Goal: Transaction & Acquisition: Purchase product/service

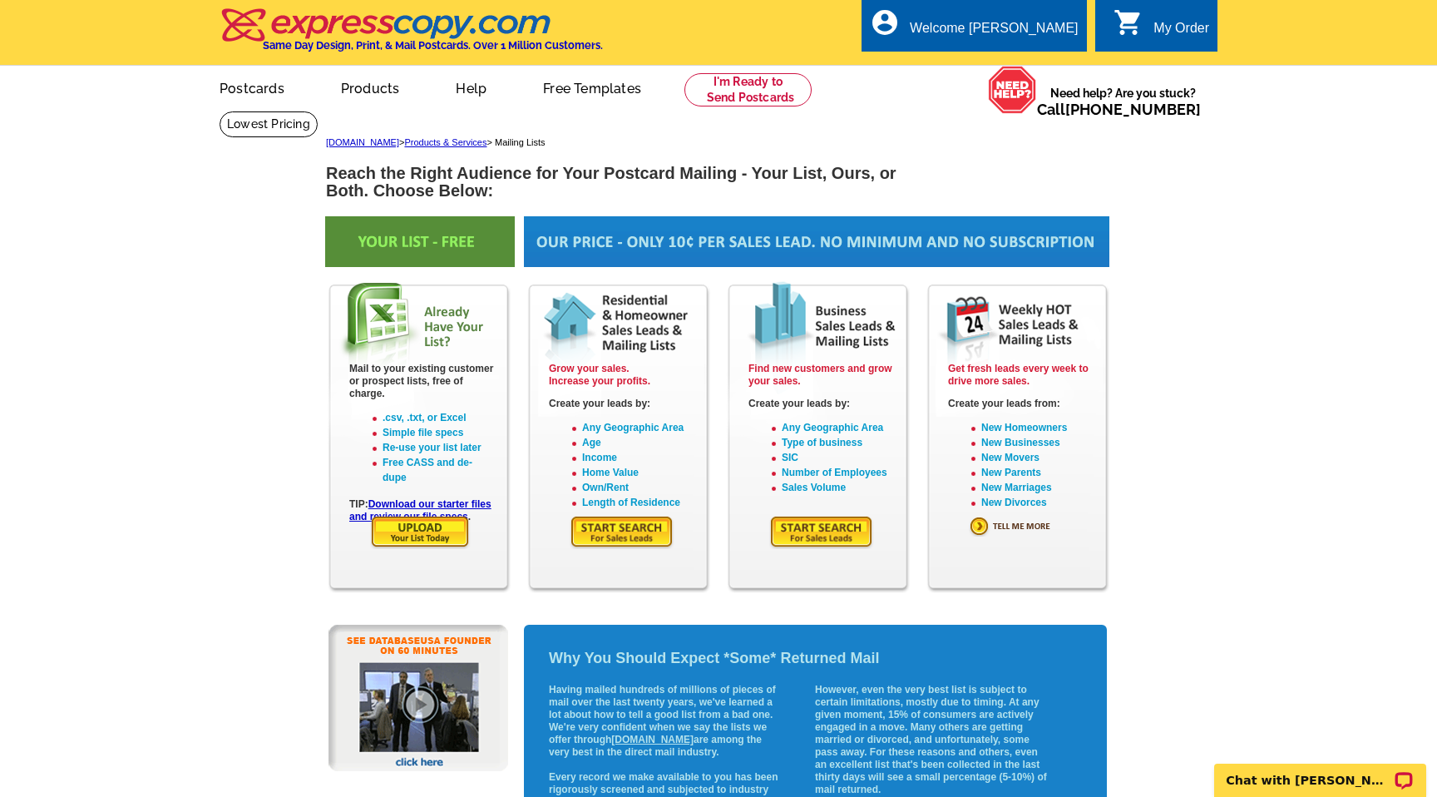
click at [631, 526] on img at bounding box center [622, 532] width 105 height 34
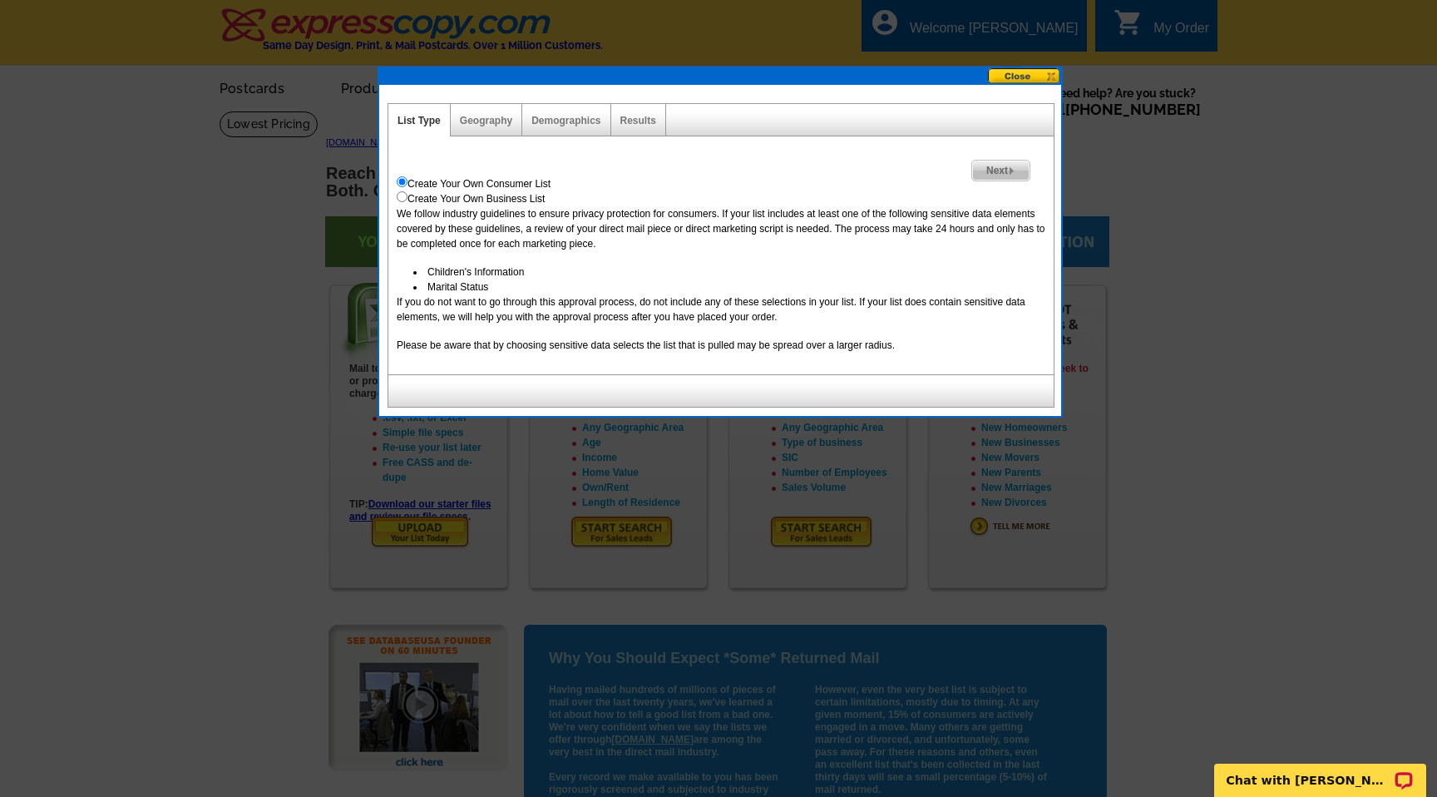
click at [997, 166] on span "Next" at bounding box center [1000, 171] width 57 height 20
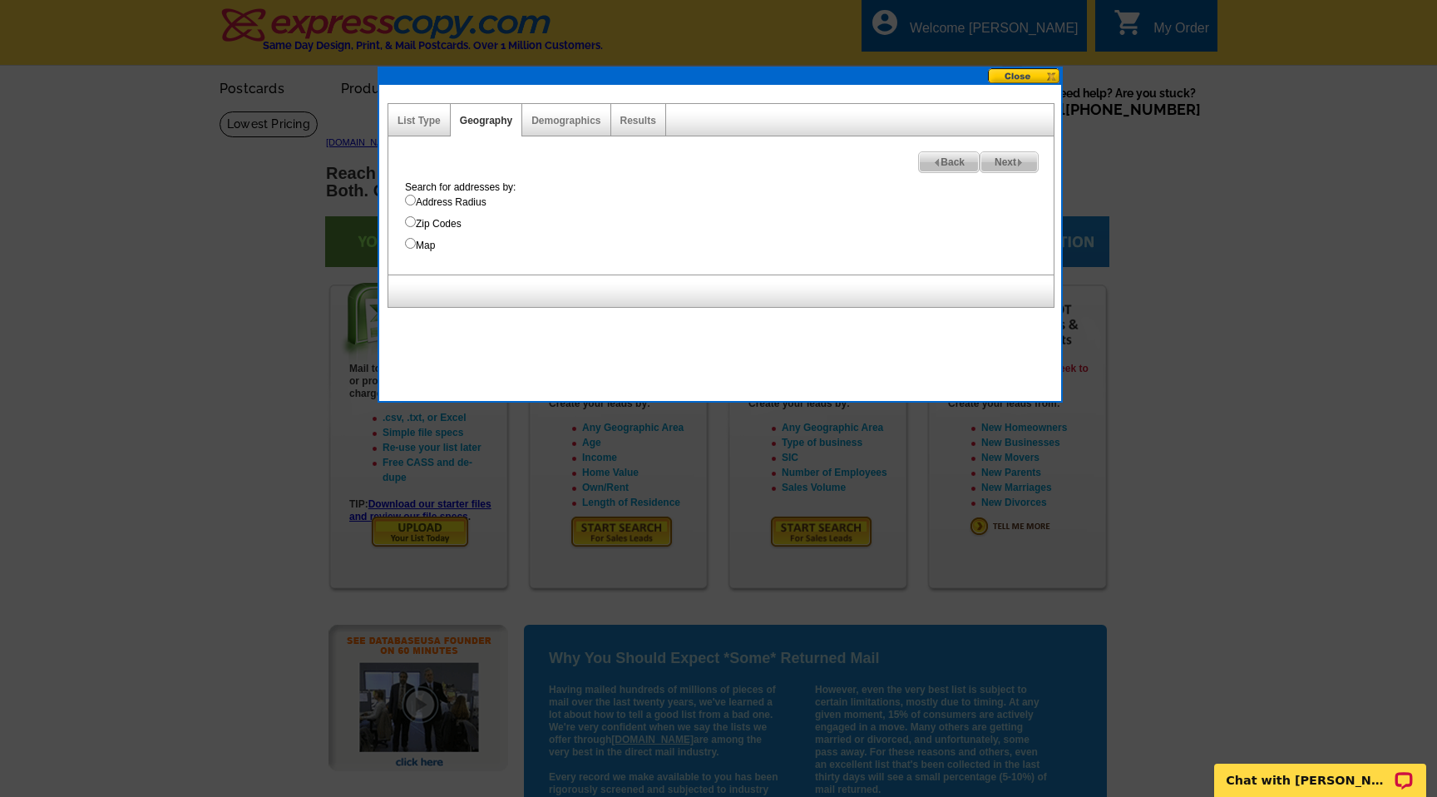
click at [410, 201] on input "Address Radius" at bounding box center [410, 200] width 11 height 11
radio input "true"
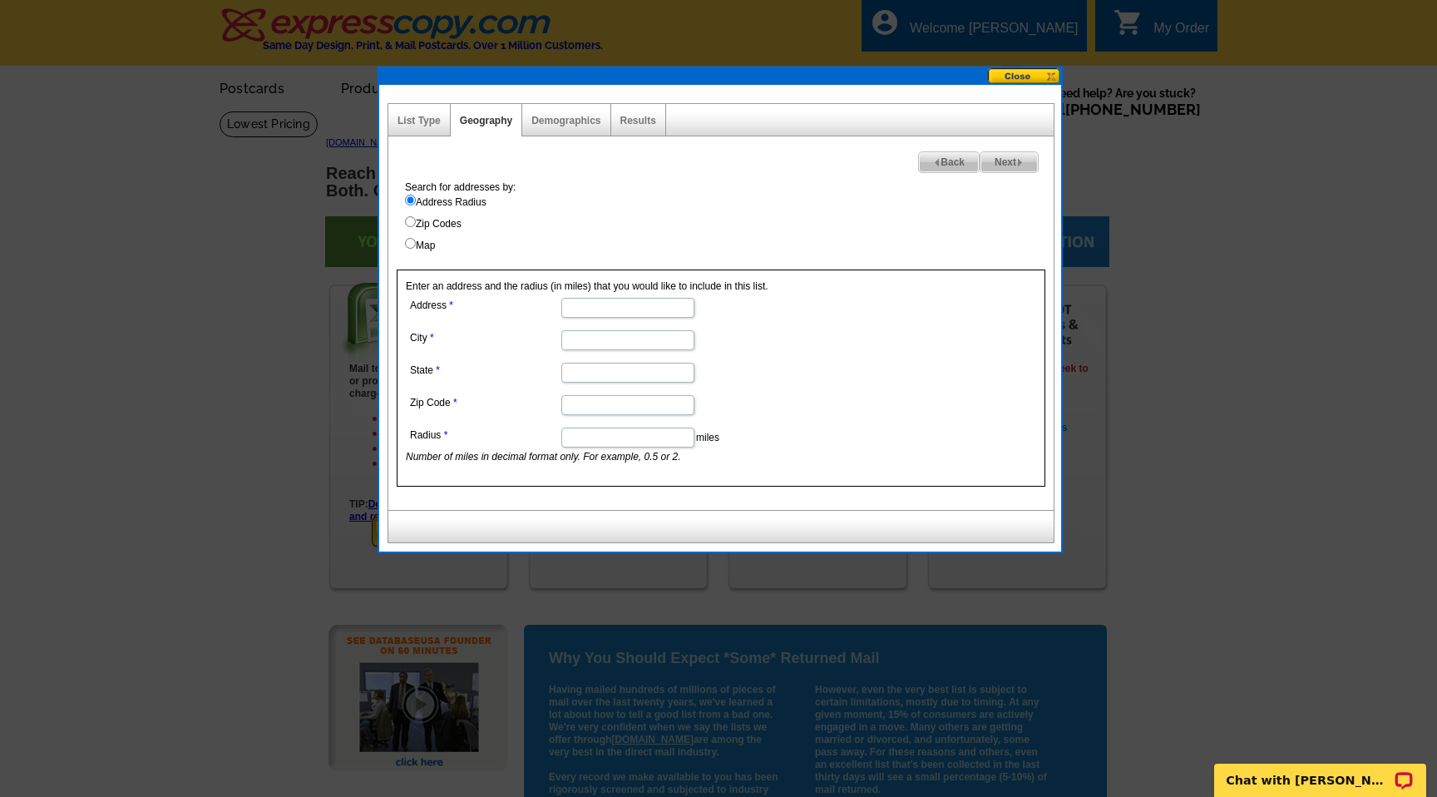
click at [587, 307] on input "Address" at bounding box center [628, 308] width 133 height 20
type input "13633 State Route 9"
click at [576, 343] on input "City" at bounding box center [628, 340] width 133 height 20
type input "Mount Vernon"
click at [596, 373] on input "State" at bounding box center [628, 373] width 133 height 20
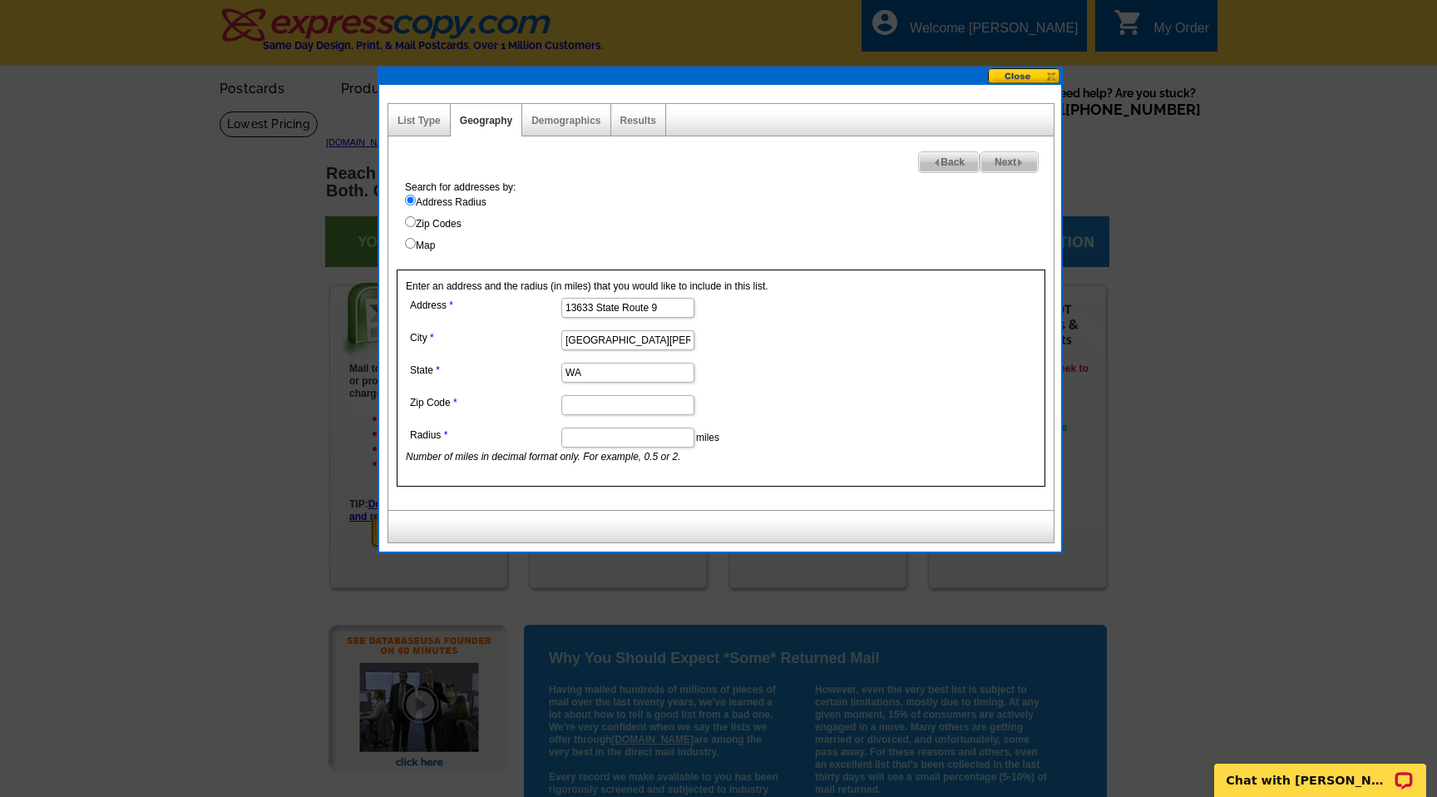
type input "WA"
click at [244, 363] on div at bounding box center [718, 398] width 1437 height 797
click at [638, 407] on input "Zip Code" at bounding box center [628, 405] width 133 height 20
paste input "98273-8050 US"
type input "98273-8050"
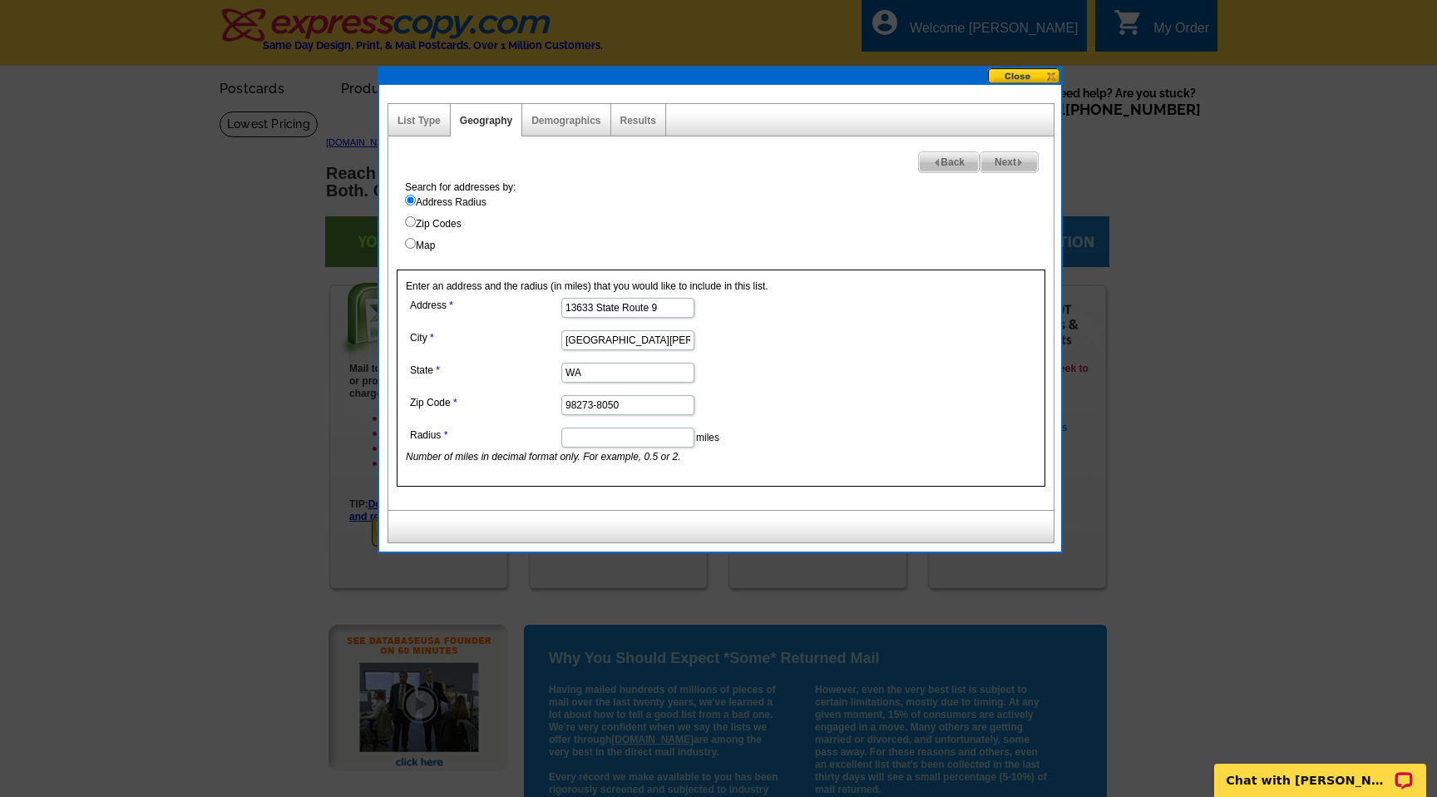
click at [612, 438] on input "Radius" at bounding box center [628, 438] width 133 height 20
type input "1"
type input "2."
click at [840, 402] on dd "98273-8050" at bounding box center [627, 404] width 443 height 26
click at [550, 120] on link "Demographics" at bounding box center [566, 121] width 69 height 12
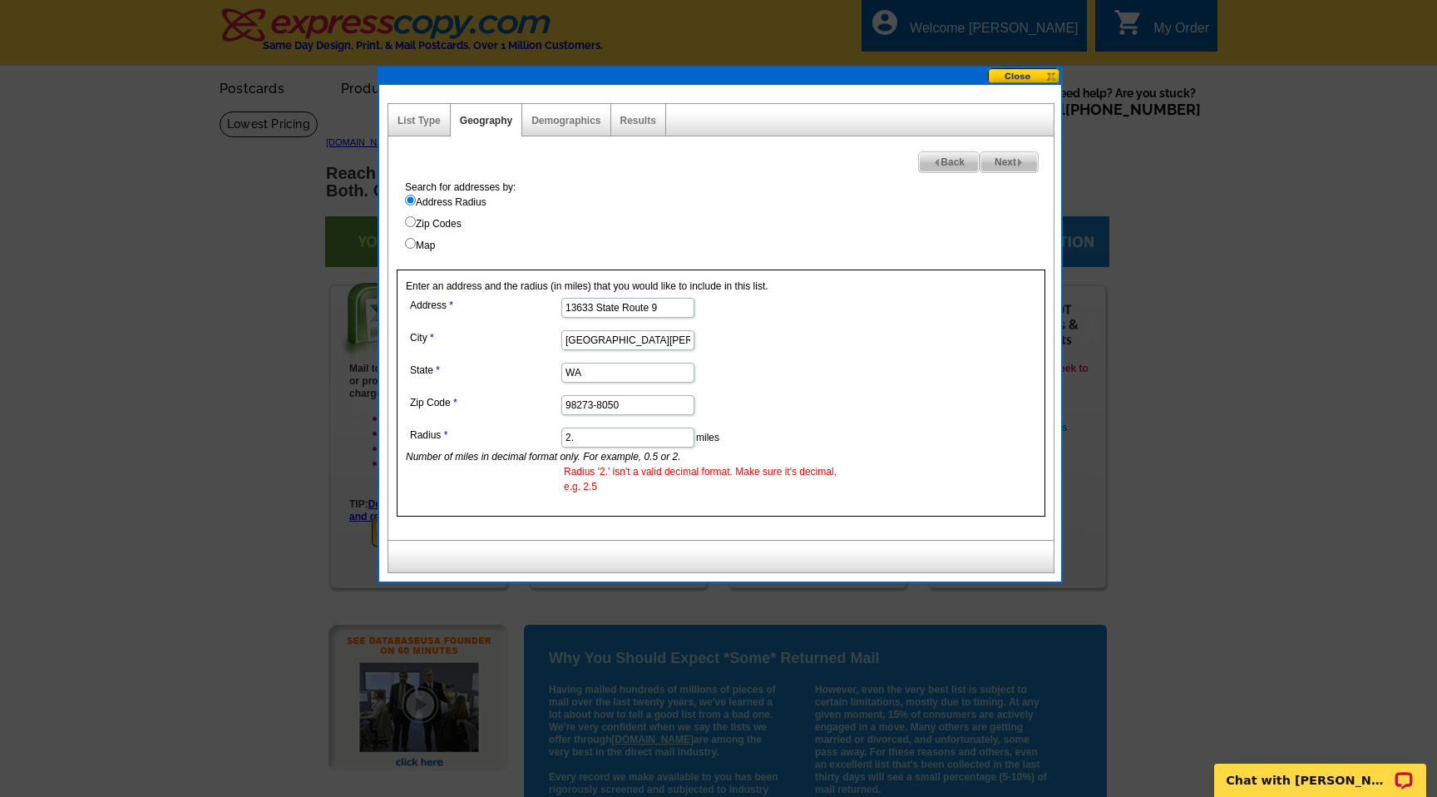
click at [586, 437] on input "2." at bounding box center [628, 438] width 133 height 20
type input "2.5"
click at [754, 426] on dd "2.5 miles Number of miles in decimal format only. For example, 0.5 or 2. Radius…" at bounding box center [627, 458] width 443 height 71
click at [559, 119] on link "Demographics" at bounding box center [566, 121] width 69 height 12
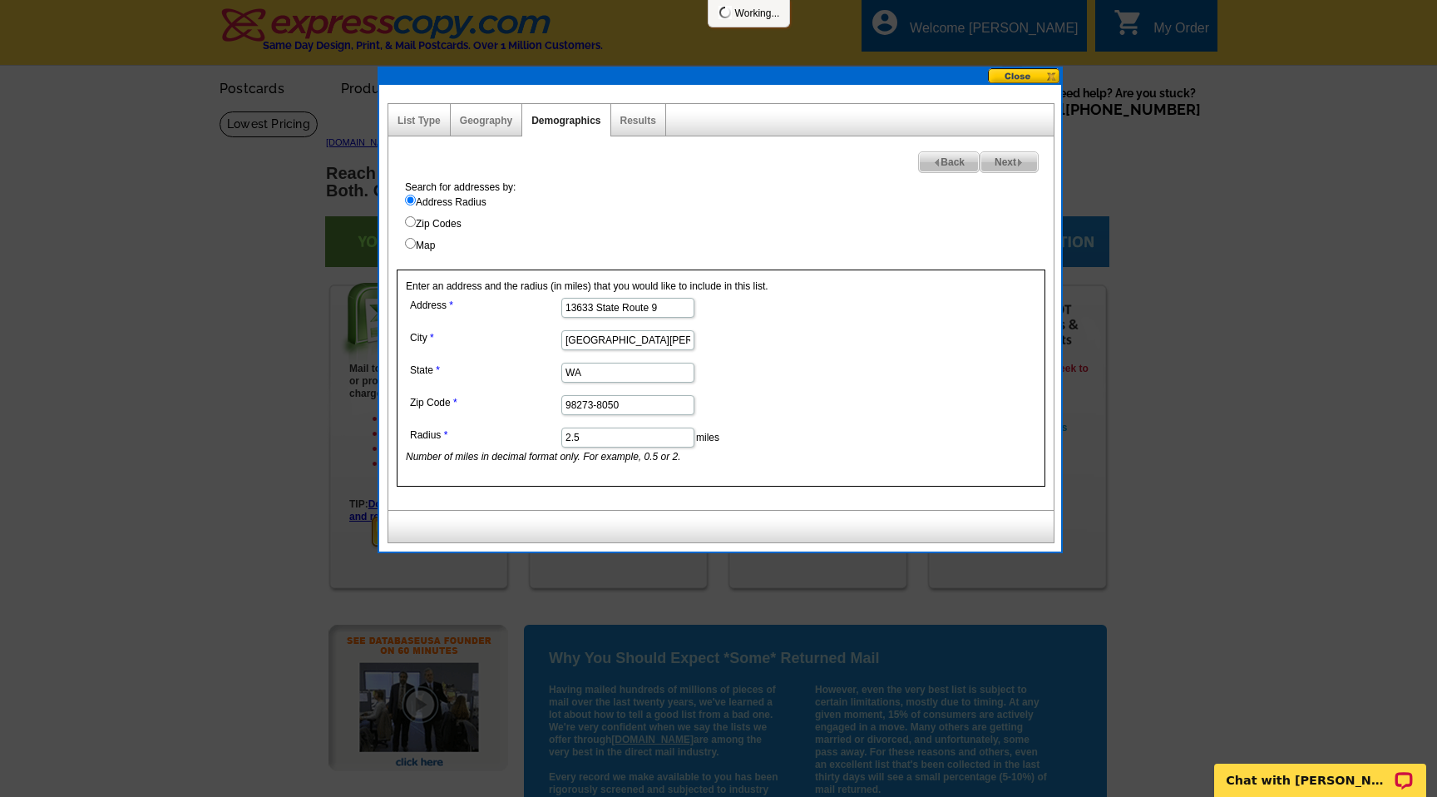
select select
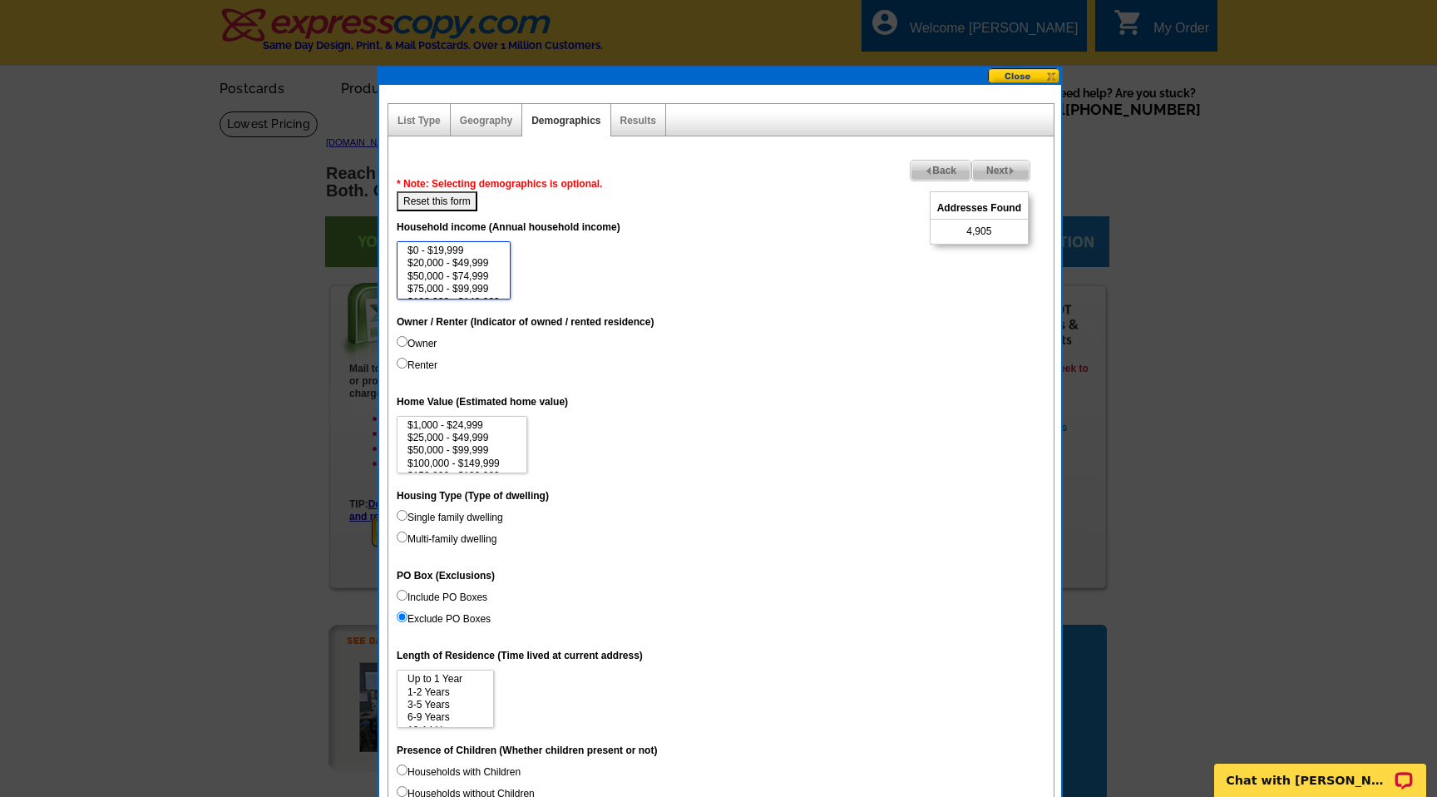
click at [507, 263] on select "$0 - $19,999 $20,000 - $49,999 $50,000 - $74,999 $75,000 - $99,999 $100,000 - $…" at bounding box center [454, 270] width 114 height 58
click at [433, 288] on option "$75,000 - $99,999" at bounding box center [454, 289] width 96 height 12
click at [433, 288] on option "$100,000 - $149,999" at bounding box center [454, 292] width 96 height 12
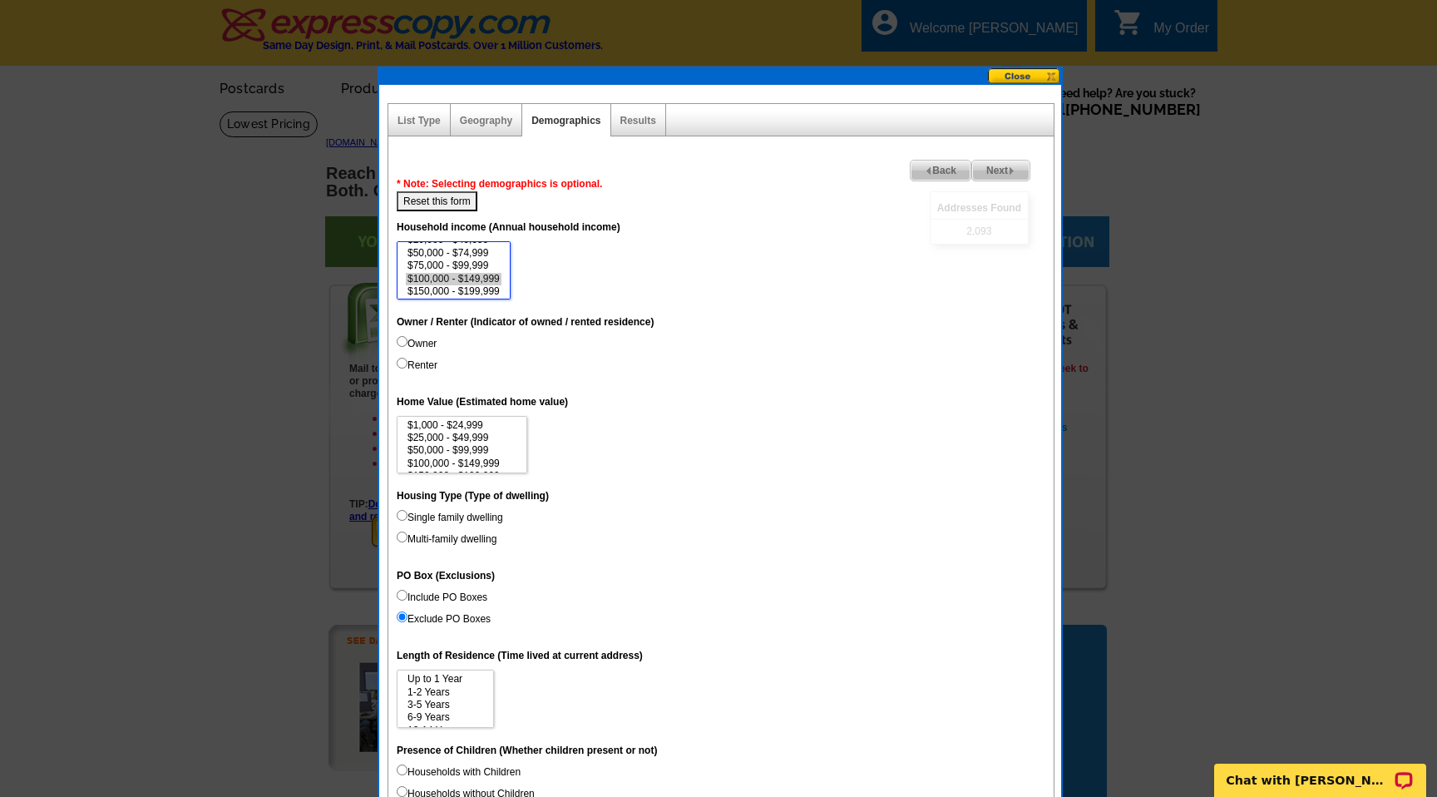
click at [433, 288] on option "$150,000 - $199,999" at bounding box center [454, 291] width 96 height 12
click at [433, 288] on option "$200,000 - $249,999" at bounding box center [454, 291] width 96 height 12
select select "100000-149999"
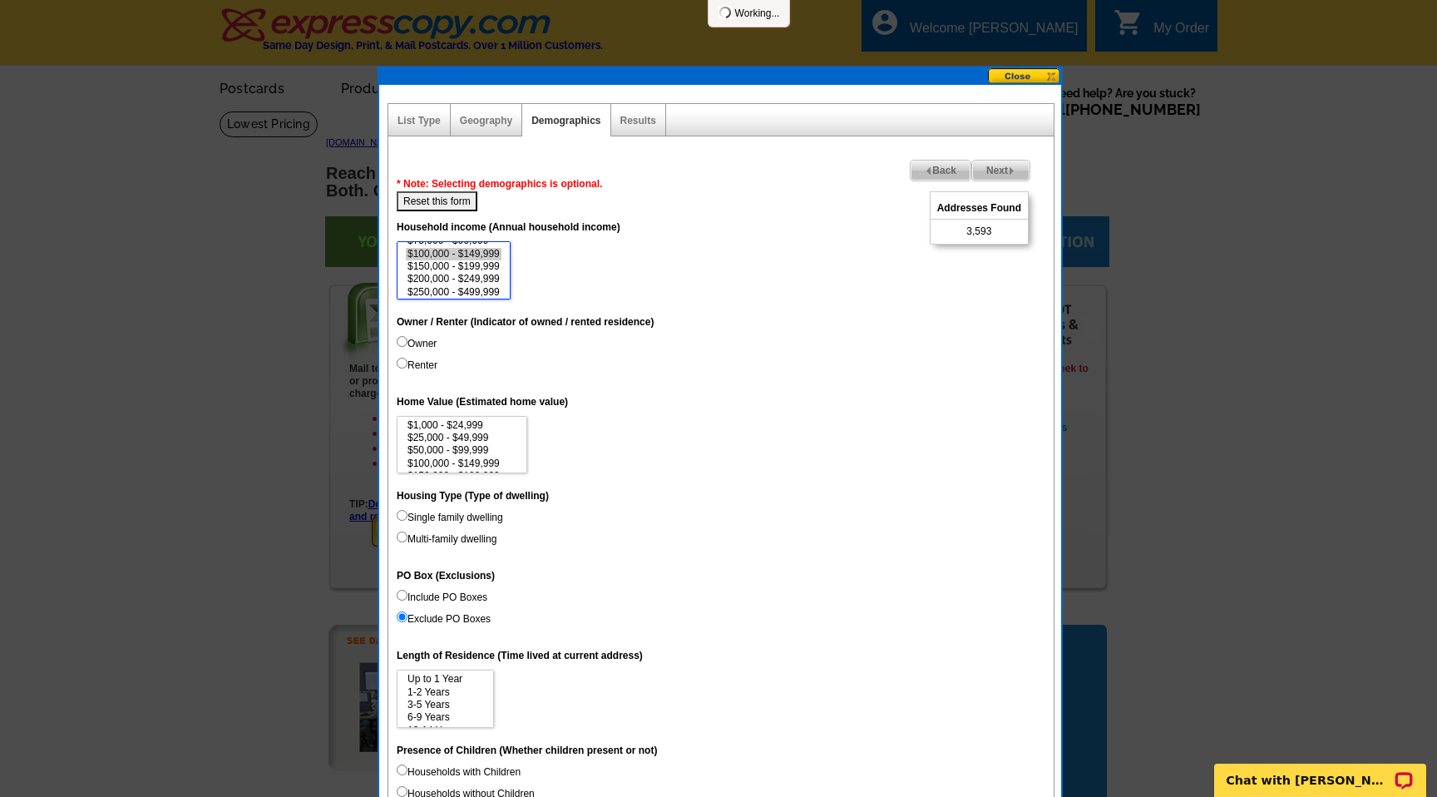
click at [433, 288] on option "$250,000 - $499,999" at bounding box center [454, 292] width 96 height 12
click at [677, 265] on dd "$0 - $19,999 $20,000 - $49,999 $50,000 - $74,999 $75,000 - $99,999 $100,000 - $…" at bounding box center [721, 270] width 649 height 58
click at [402, 341] on input "Owner" at bounding box center [402, 341] width 11 height 11
radio input "true"
click at [477, 465] on option "$100,000 - $149,999" at bounding box center [462, 464] width 112 height 12
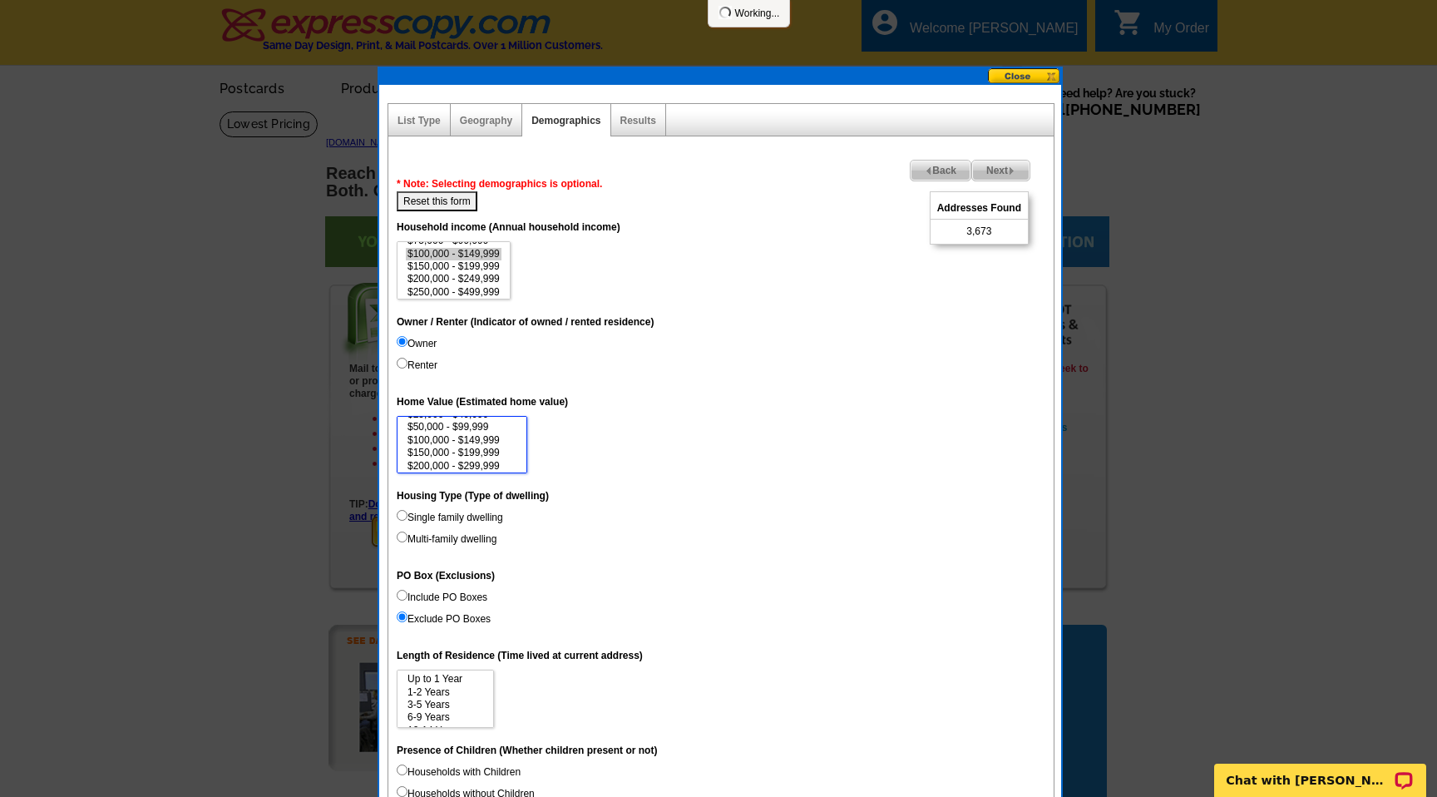
scroll to position [36, 0]
click at [477, 465] on option "$300,000 - $499,999" at bounding box center [462, 466] width 112 height 12
click at [477, 465] on option "$500,000 - $999,999" at bounding box center [462, 466] width 112 height 12
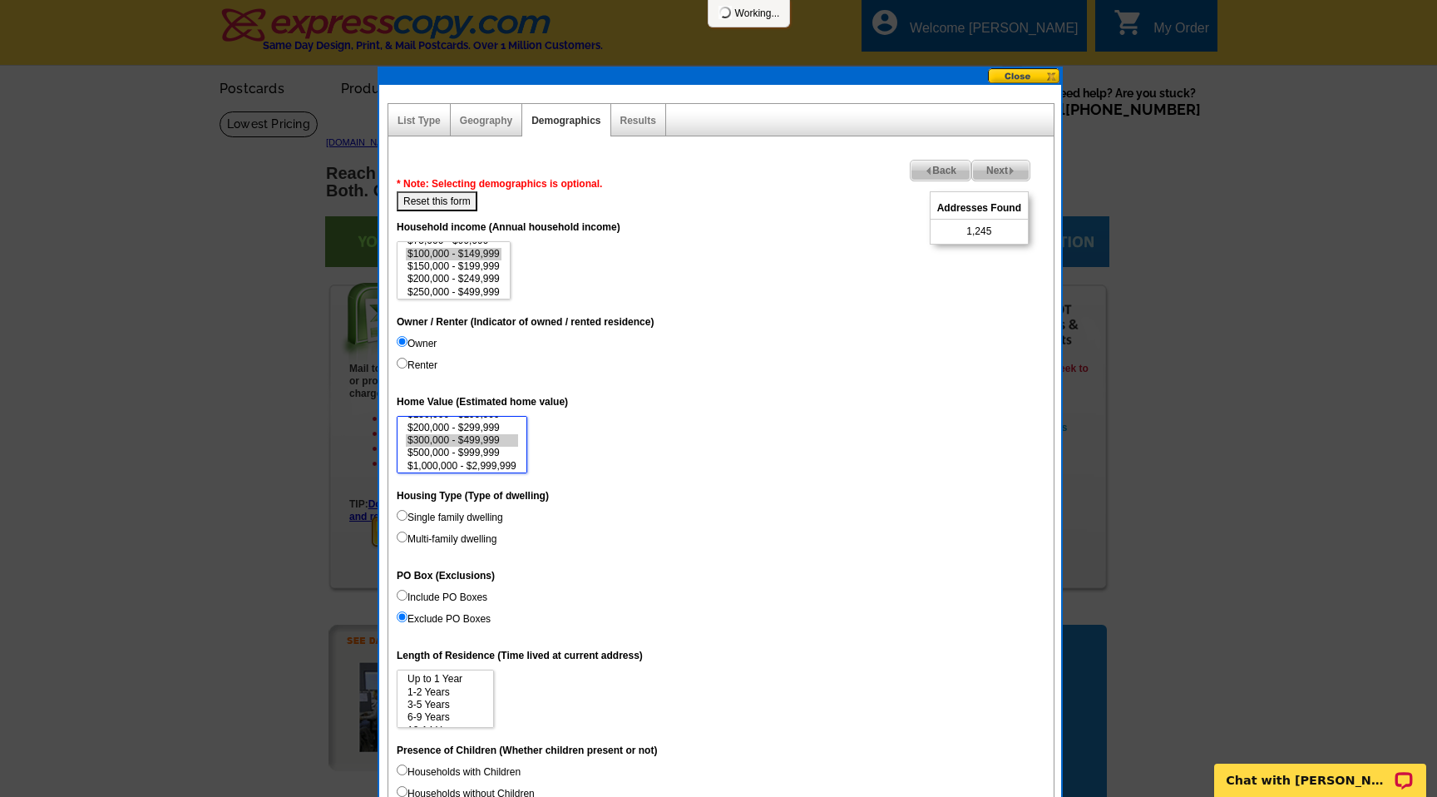
click at [477, 465] on option "$1,000,000 - $2,999,999" at bounding box center [462, 466] width 112 height 12
select select "300000-499999"
click at [477, 465] on option "$3,000,000+" at bounding box center [462, 466] width 112 height 12
click at [402, 514] on input "Single family dwelling" at bounding box center [402, 515] width 11 height 11
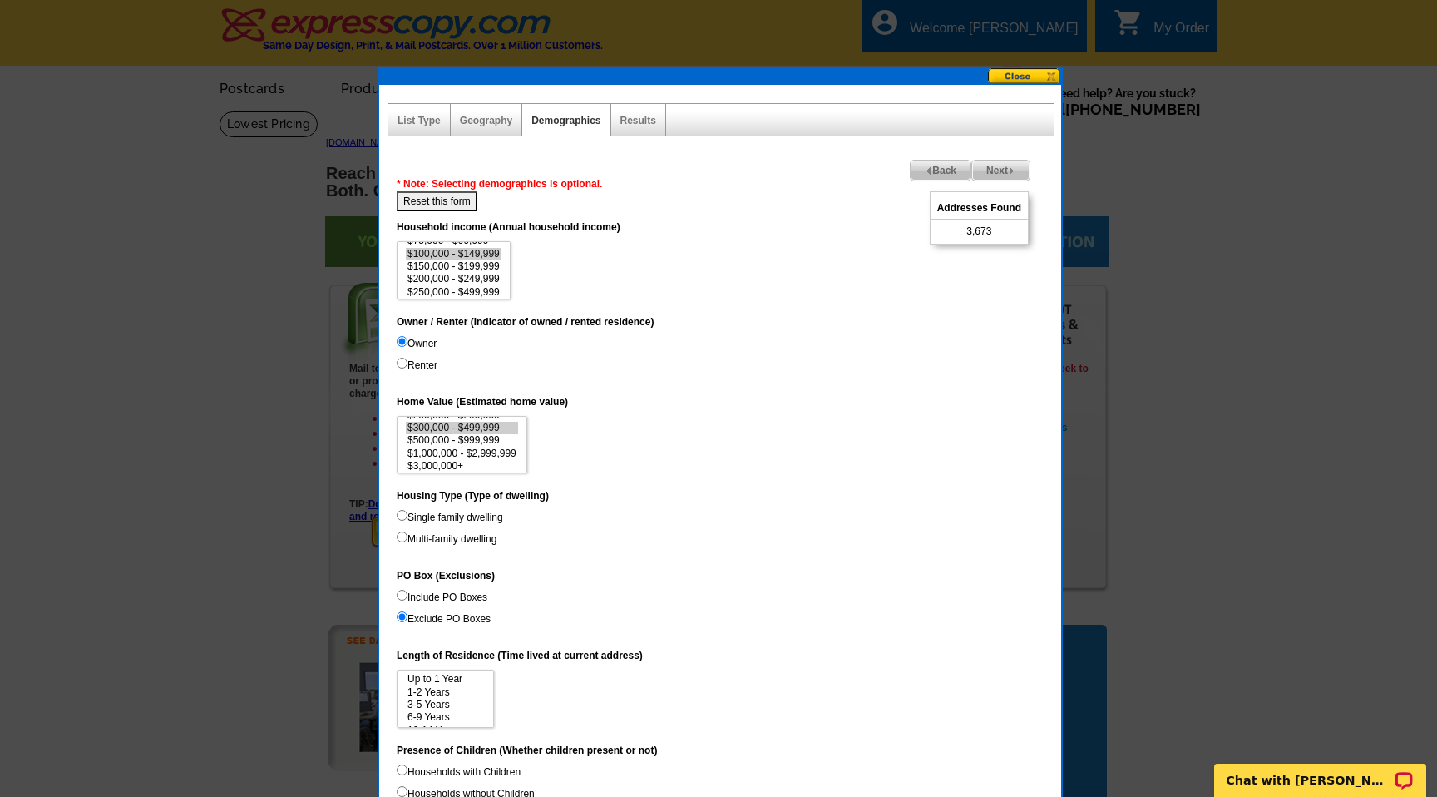
radio input "true"
select select "1-2"
click at [440, 696] on option "1-2 Years" at bounding box center [445, 692] width 79 height 12
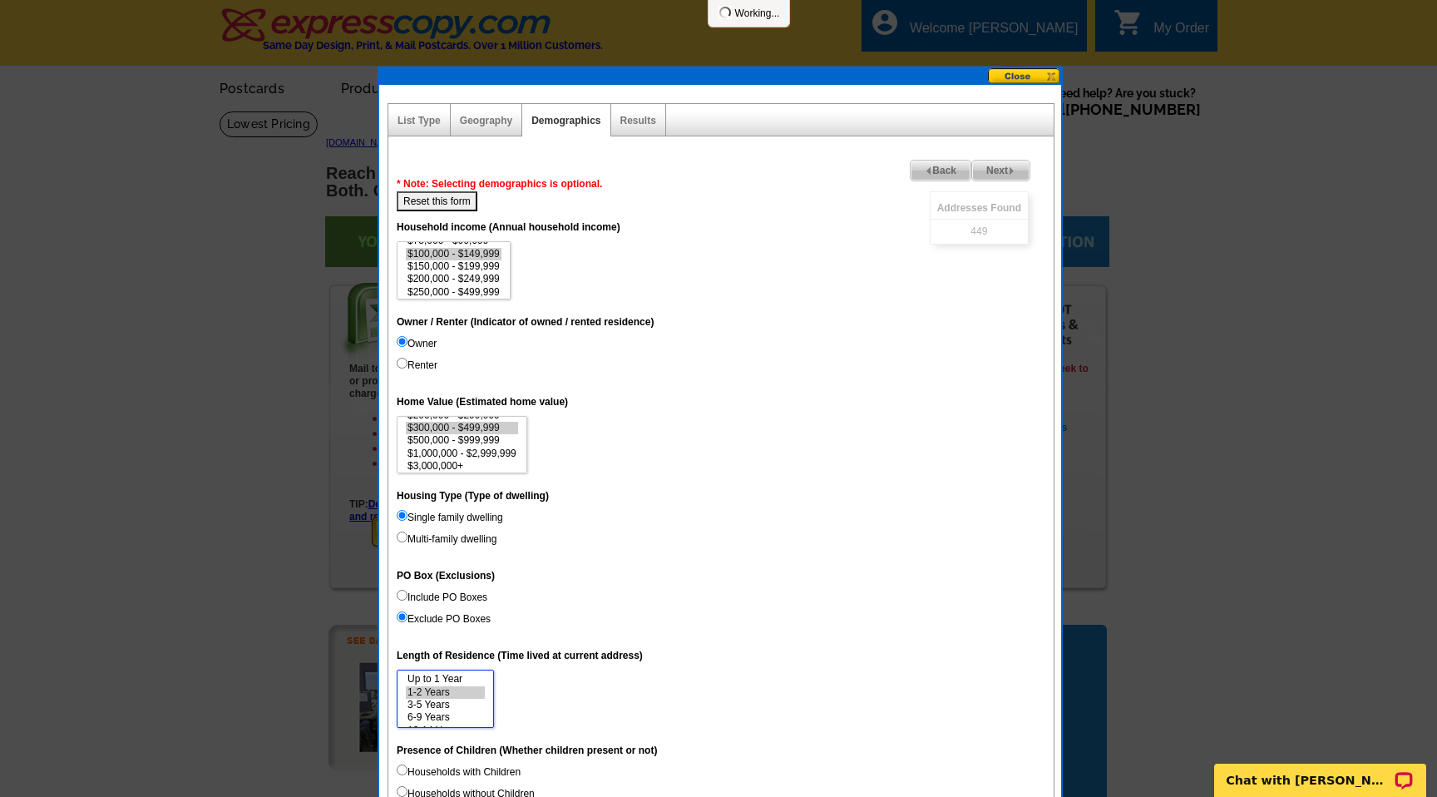
click at [439, 705] on option "3-5 Years" at bounding box center [445, 705] width 79 height 12
click at [438, 715] on option "6-9 Years" at bounding box center [445, 717] width 79 height 12
click at [436, 720] on option "10-14 Years" at bounding box center [445, 721] width 79 height 12
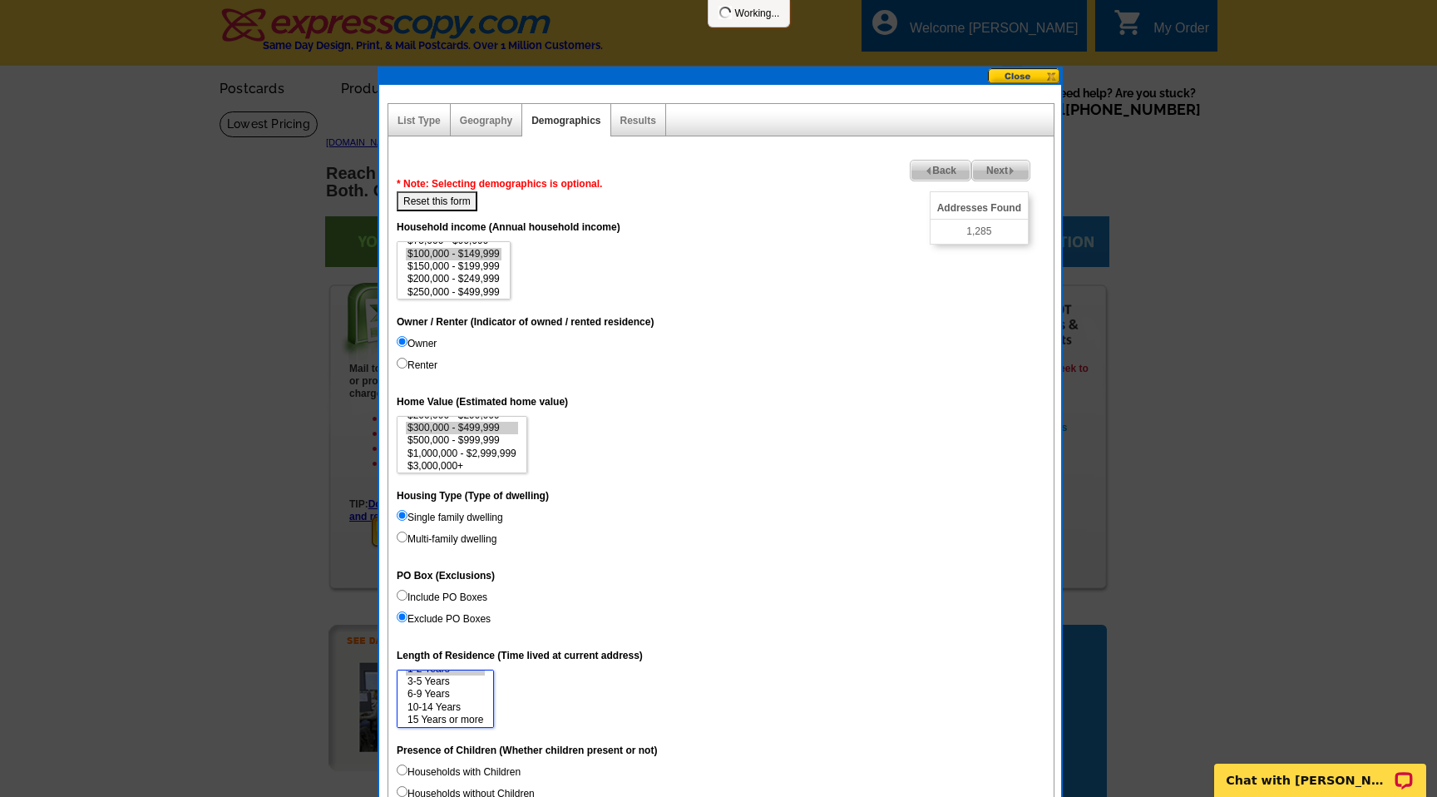
select select "1-2"
click at [436, 720] on option "15 Years or more" at bounding box center [445, 720] width 79 height 12
click at [668, 677] on dd "Up to 1 Year 1-2 Years 3-5 Years 6-9 Years 10-14 Years 15 Years or more" at bounding box center [721, 699] width 649 height 58
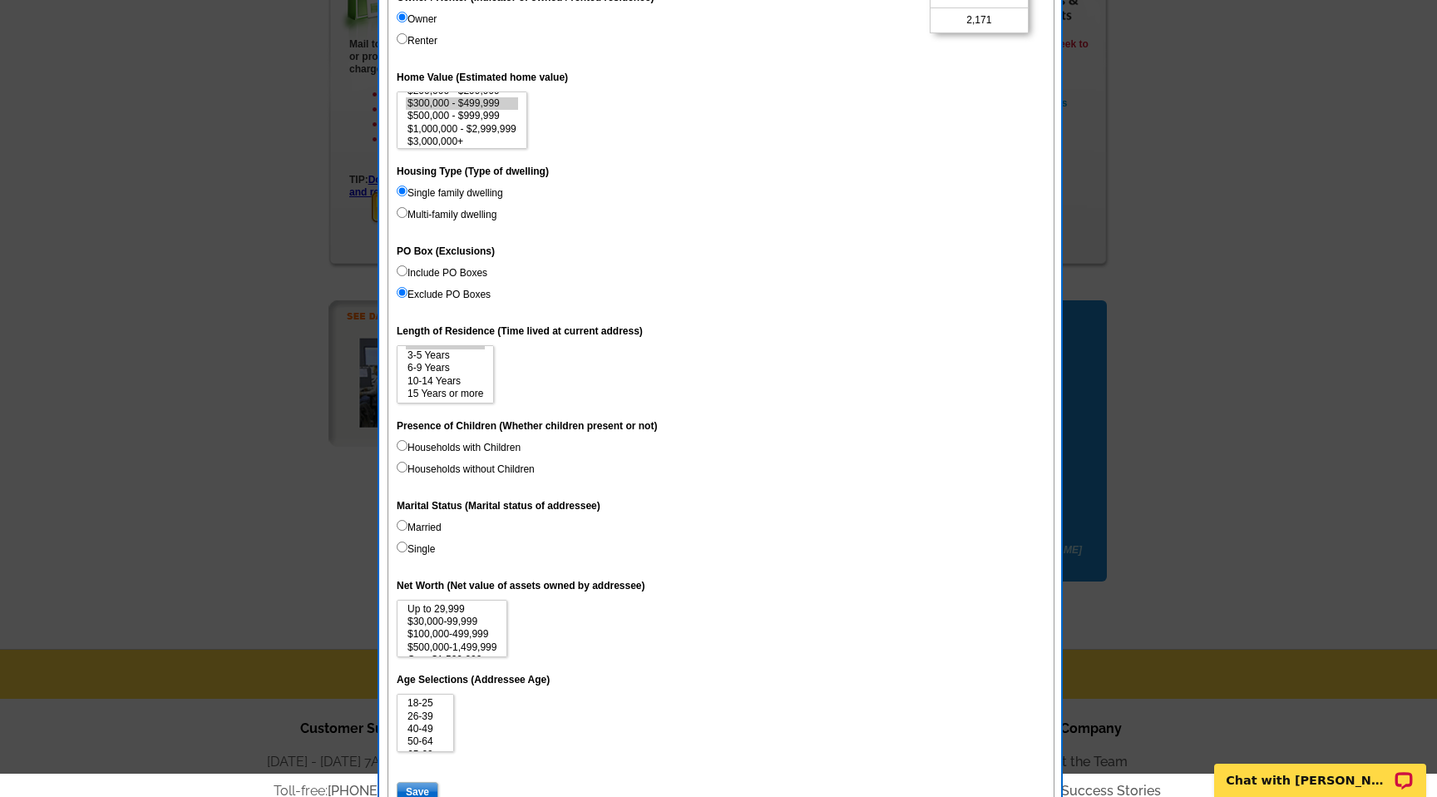
scroll to position [366, 0]
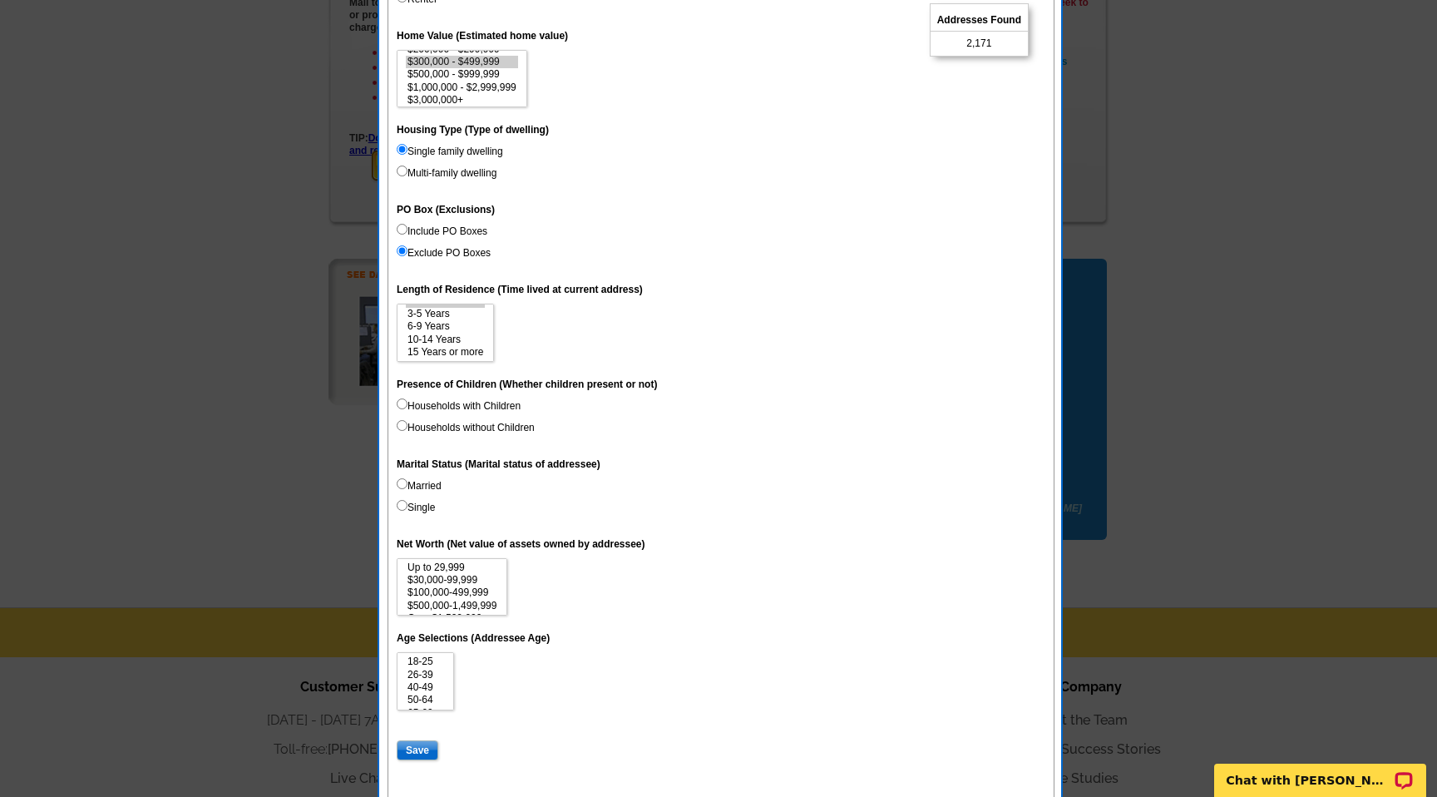
click at [401, 484] on input "Married" at bounding box center [402, 483] width 11 height 11
radio input "true"
click at [401, 506] on input "Single" at bounding box center [402, 505] width 11 height 11
radio input "true"
click at [402, 480] on input "Married" at bounding box center [402, 483] width 11 height 11
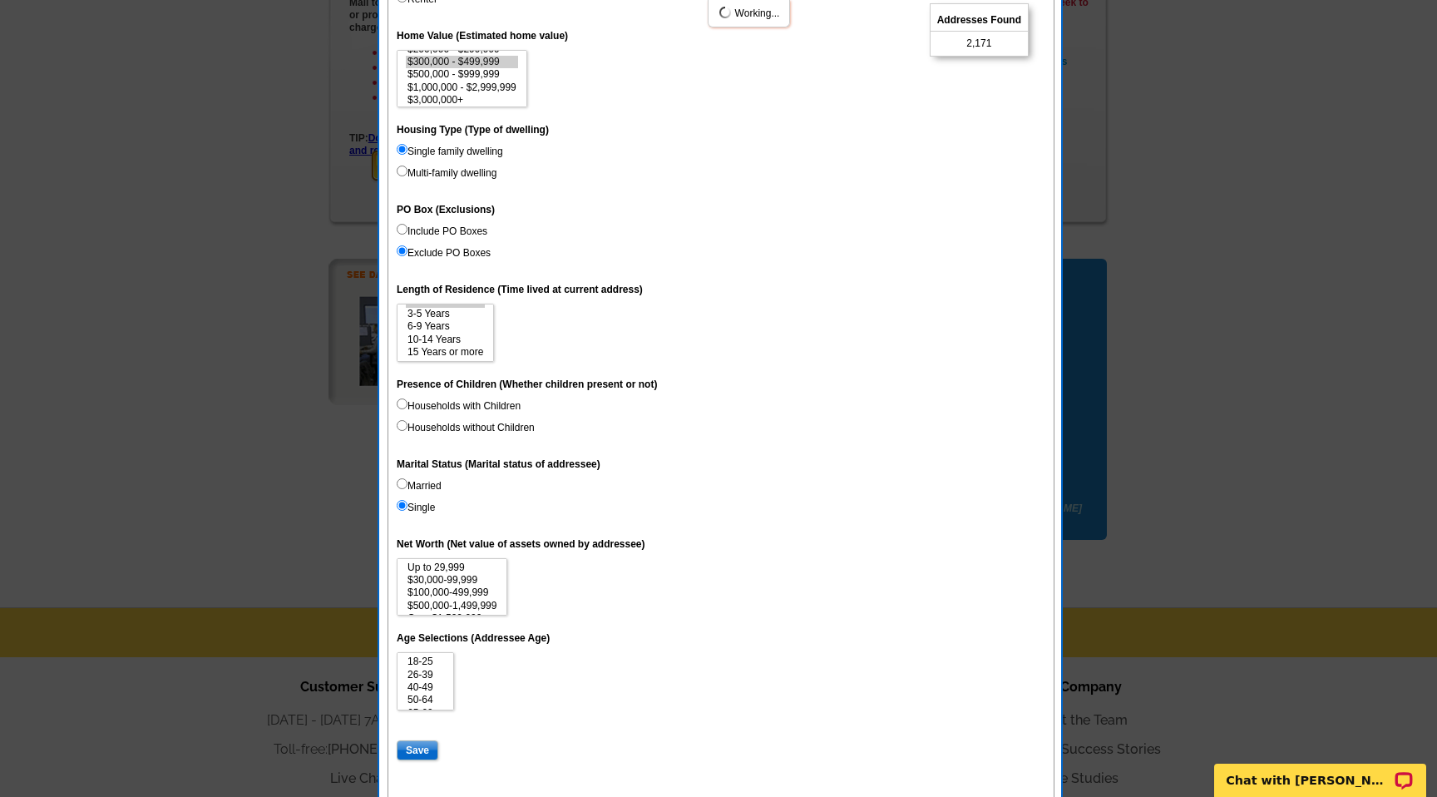
radio input "true"
click at [402, 481] on input "Married" at bounding box center [402, 483] width 11 height 11
click at [472, 483] on dd "Married Single" at bounding box center [721, 499] width 649 height 43
click at [403, 509] on input "Single" at bounding box center [402, 505] width 11 height 11
radio input "true"
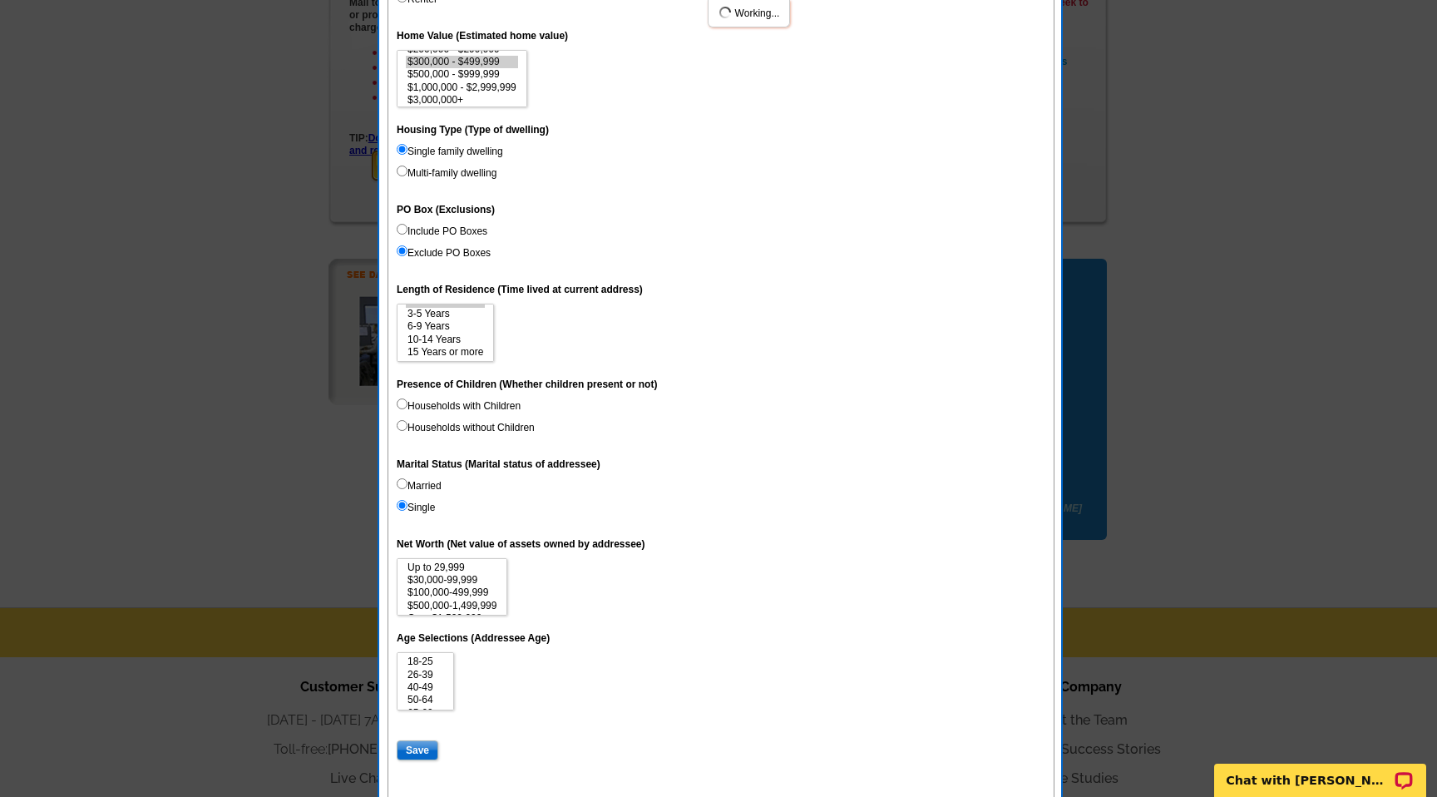
click at [402, 487] on input "Married" at bounding box center [402, 483] width 11 height 11
radio input "true"
click at [460, 488] on dd "Married Single" at bounding box center [721, 499] width 649 height 43
click at [437, 486] on label "Married" at bounding box center [419, 485] width 45 height 15
click at [408, 486] on input "Married" at bounding box center [402, 483] width 11 height 11
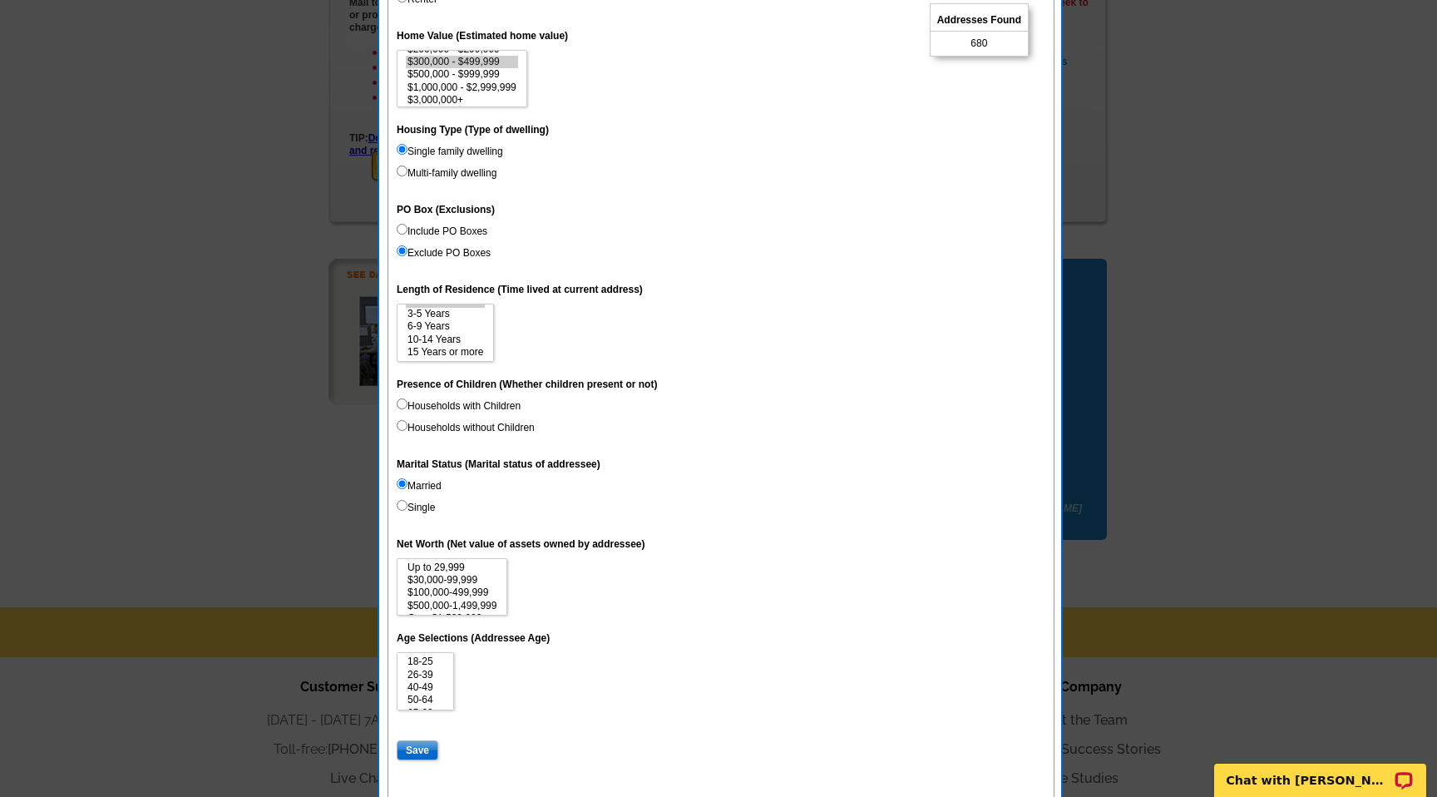
click at [402, 484] on input "Married" at bounding box center [402, 483] width 11 height 11
click at [400, 505] on input "Single" at bounding box center [402, 505] width 11 height 11
radio input "true"
click at [401, 519] on dd "Married Single" at bounding box center [721, 499] width 649 height 43
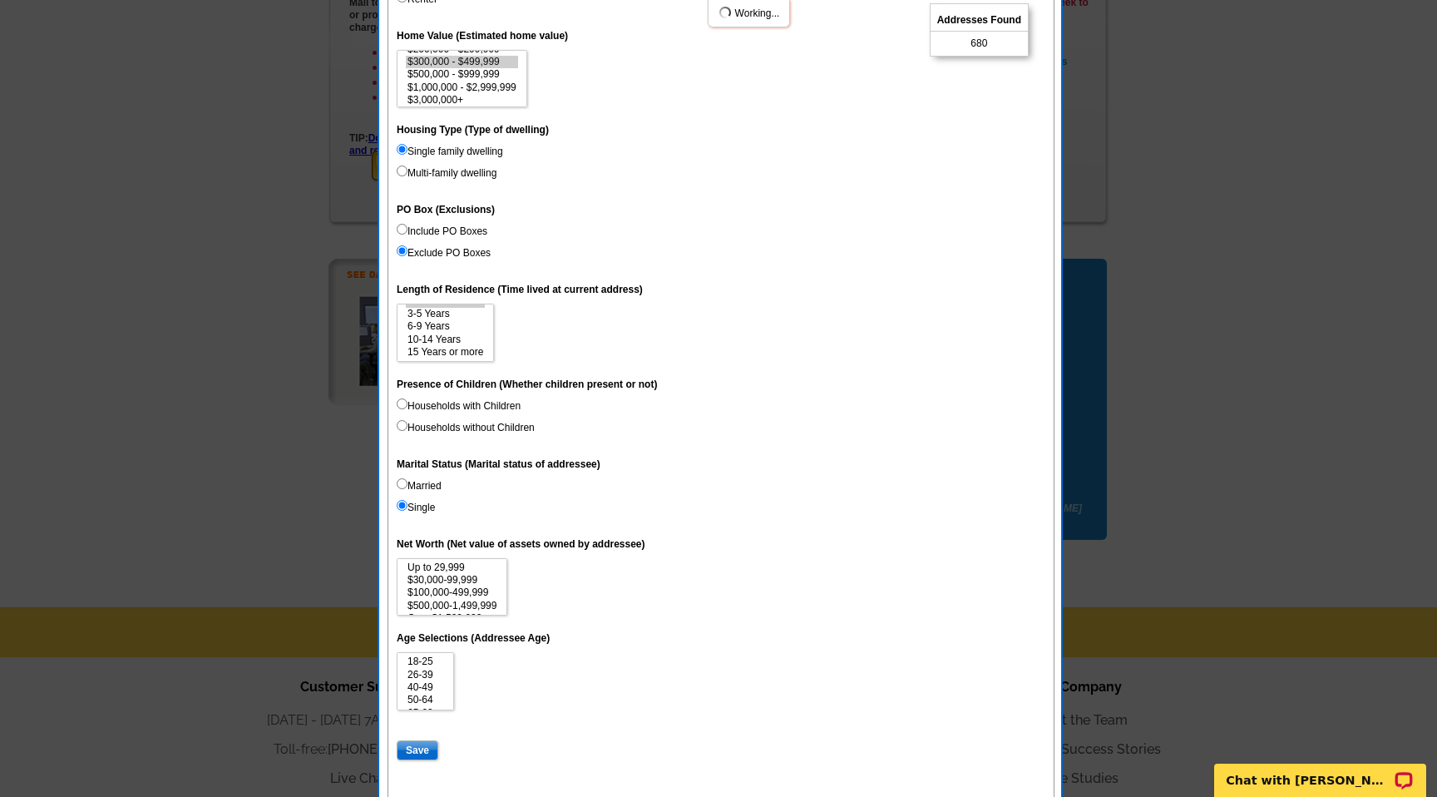
click at [402, 482] on input "Married" at bounding box center [402, 483] width 11 height 11
radio input "true"
click at [398, 507] on input "Single" at bounding box center [402, 505] width 11 height 11
radio input "true"
click at [400, 483] on input "Married" at bounding box center [402, 483] width 11 height 11
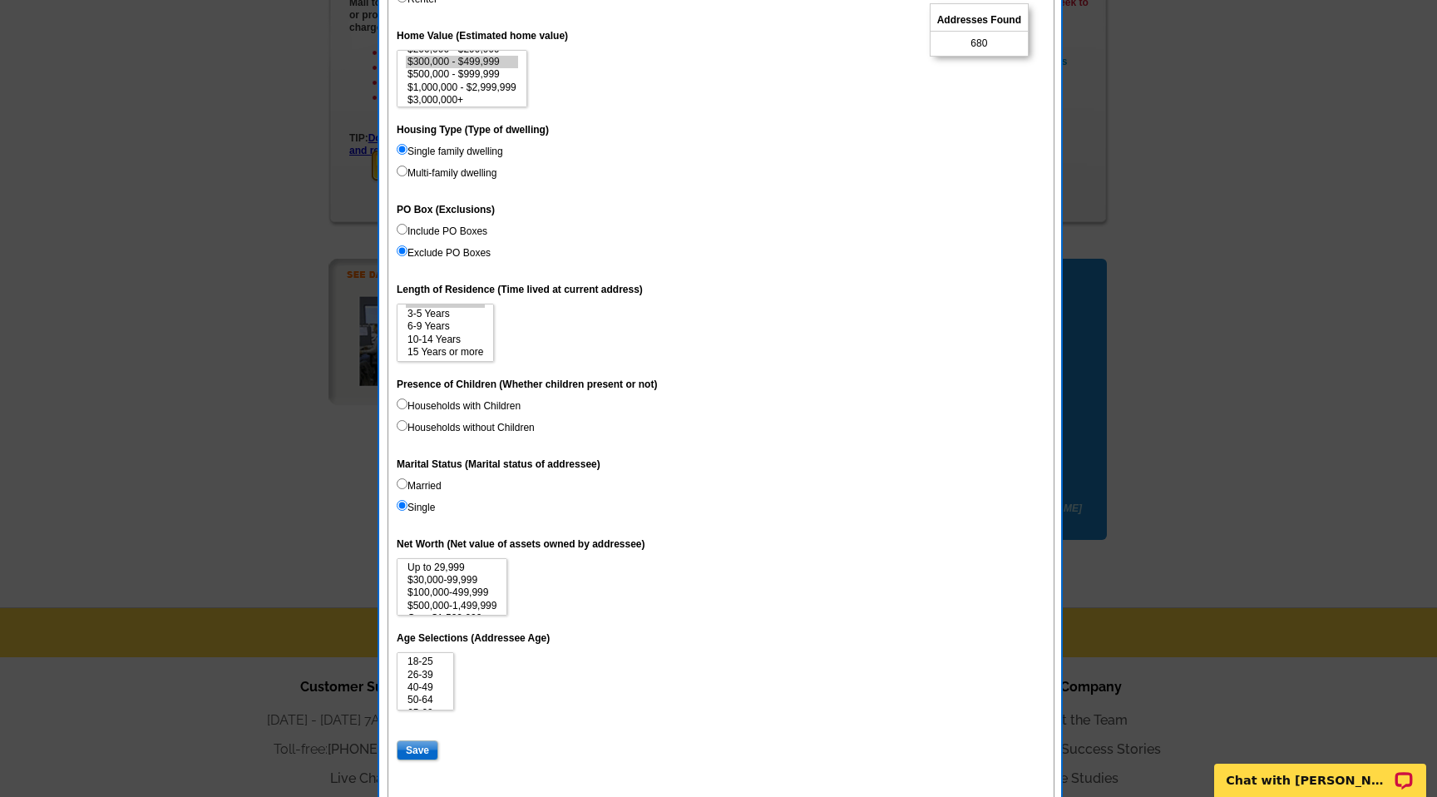
radio input "true"
click at [400, 400] on input "Households with Children" at bounding box center [402, 403] width 11 height 11
radio input "true"
click at [641, 598] on dd "Up to 29,999 $30,000-99,999 $100,000-499,999 $500,000-1,499,999 Over $1,500,000" at bounding box center [721, 587] width 649 height 58
click at [685, 58] on dd "$1,000 - $24,999 $25,000 - $49,999 $50,000 - $99,999 $100,000 - $149,999 $150,0…" at bounding box center [721, 79] width 649 height 58
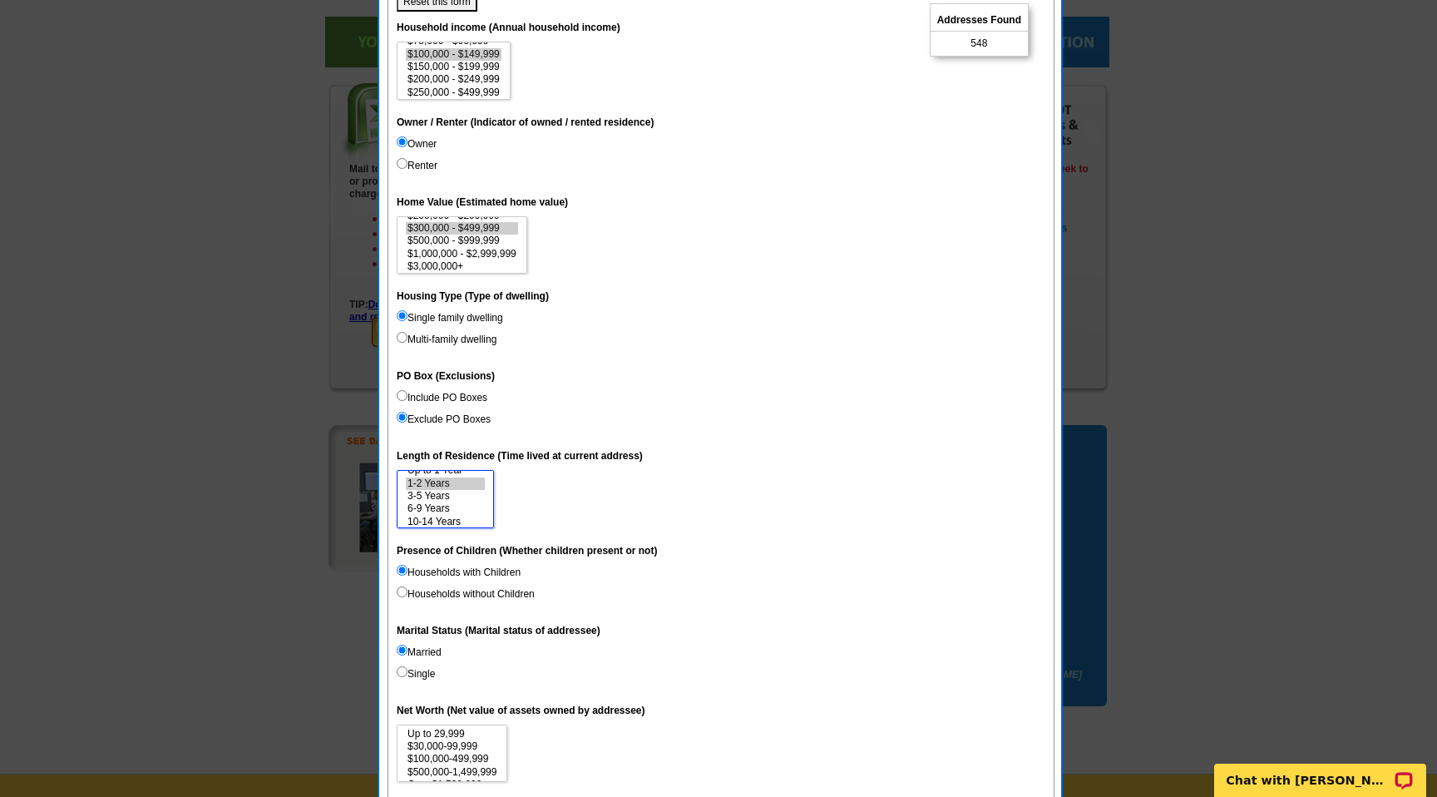
scroll to position [0, 0]
drag, startPoint x: 489, startPoint y: 507, endPoint x: 488, endPoint y: 477, distance: 30.0
click at [488, 477] on select "Up to 1 Year 1-2 Years 3-5 Years 6-9 Years 10-14 Years 15 Years or more" at bounding box center [445, 499] width 97 height 58
click at [438, 506] on option "3-5 Years" at bounding box center [445, 505] width 79 height 12
click at [424, 518] on option "6-9 Years" at bounding box center [445, 518] width 79 height 12
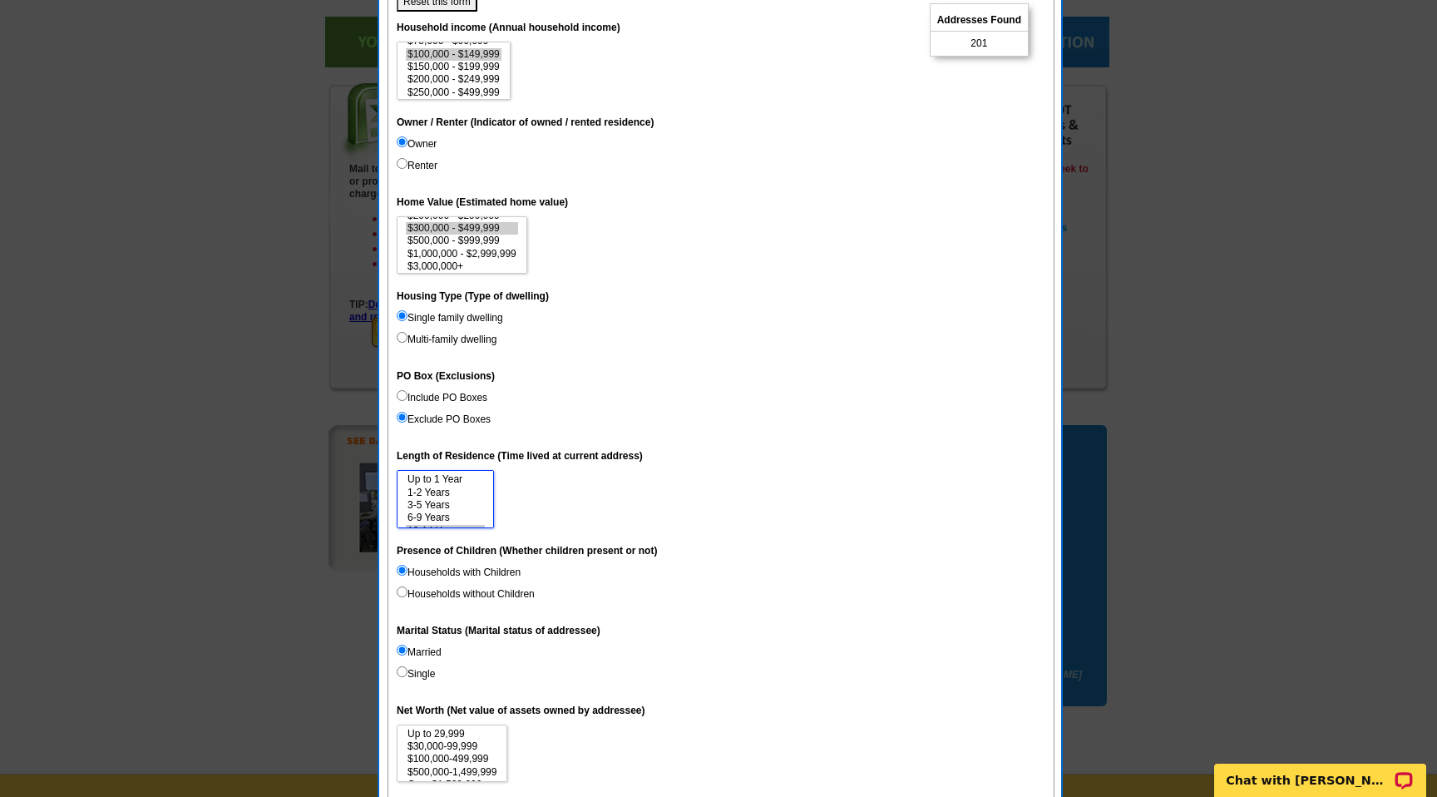
scroll to position [10, 0]
click at [425, 493] on option "3-5 Years" at bounding box center [445, 495] width 79 height 12
click at [428, 507] on option "6-9 Years" at bounding box center [445, 508] width 79 height 12
select select "3-5"
click at [445, 519] on option "10-14 Years" at bounding box center [445, 521] width 79 height 12
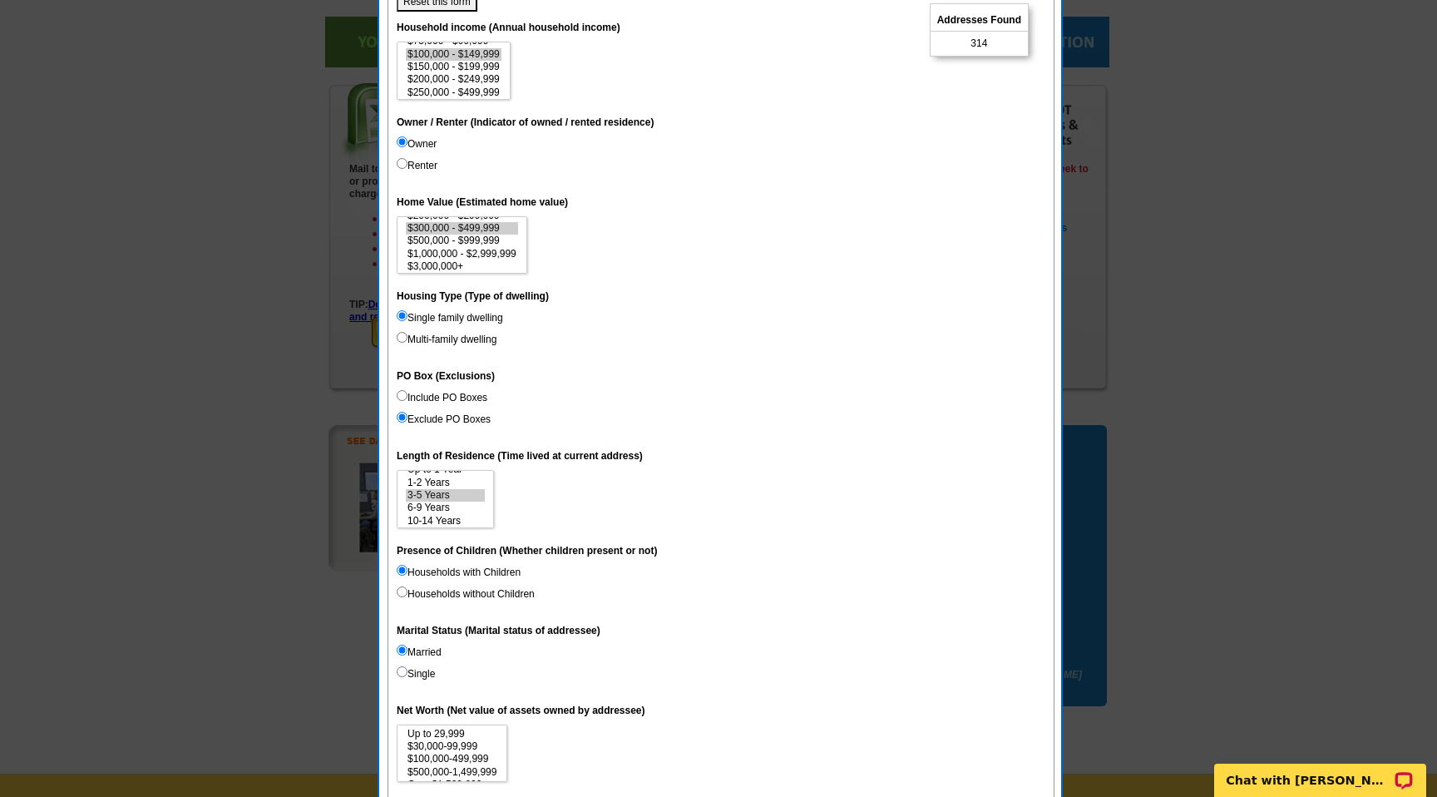
click at [612, 73] on dd "$0 - $19,999 $20,000 - $49,999 $50,000 - $74,999 $75,000 - $99,999 $100,000 - $…" at bounding box center [721, 71] width 649 height 58
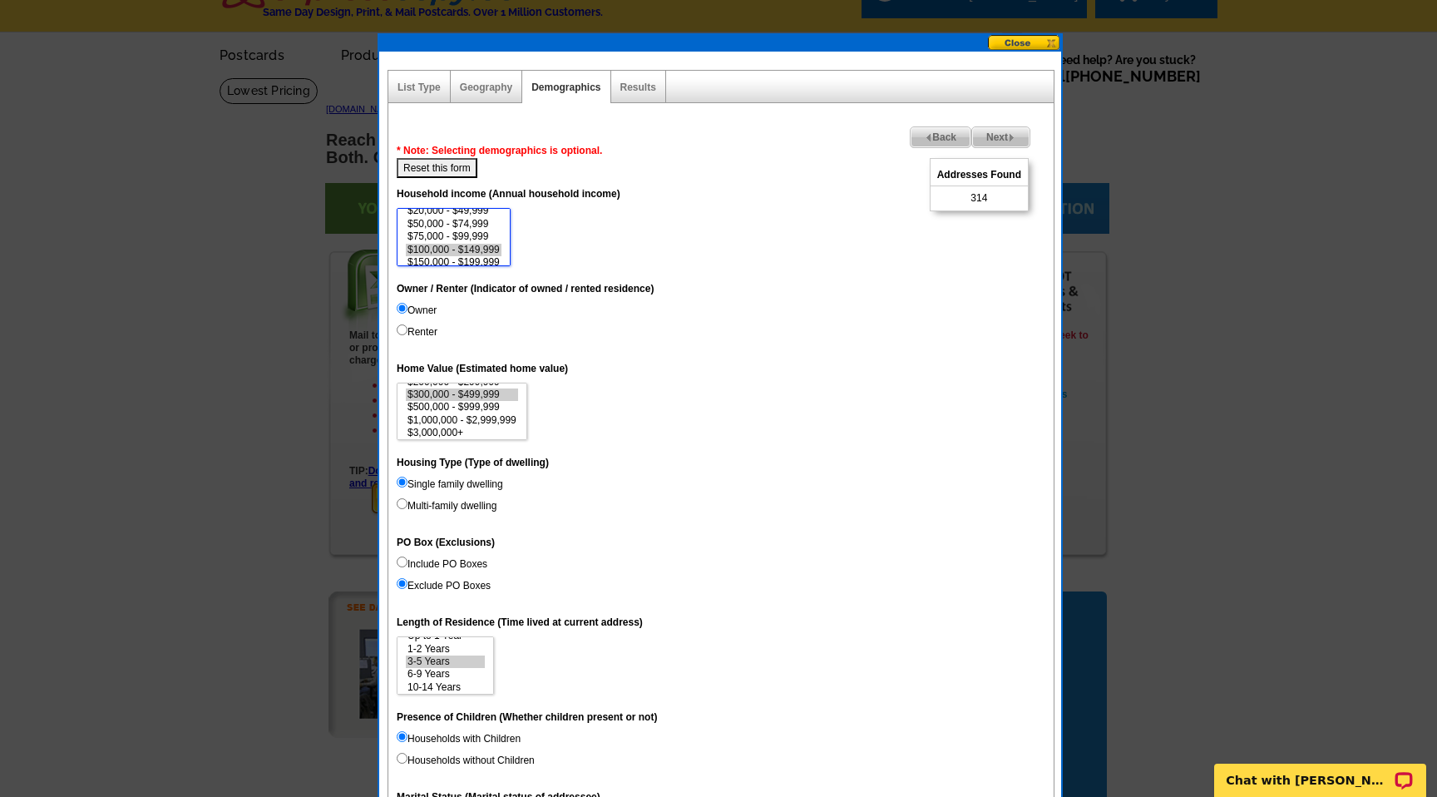
scroll to position [0, 0]
drag, startPoint x: 505, startPoint y: 240, endPoint x: 505, endPoint y: 210, distance: 29.9
click at [505, 210] on select "$0 - $19,999 $20,000 - $49,999 $50,000 - $74,999 $75,000 - $99,999 $100,000 - $…" at bounding box center [454, 237] width 114 height 58
click at [505, 255] on select "$0 - $19,999 $20,000 - $49,999 $50,000 - $74,999 $75,000 - $99,999 $100,000 - $…" at bounding box center [454, 237] width 114 height 58
click at [477, 255] on option "$75,000 - $99,999" at bounding box center [454, 256] width 96 height 12
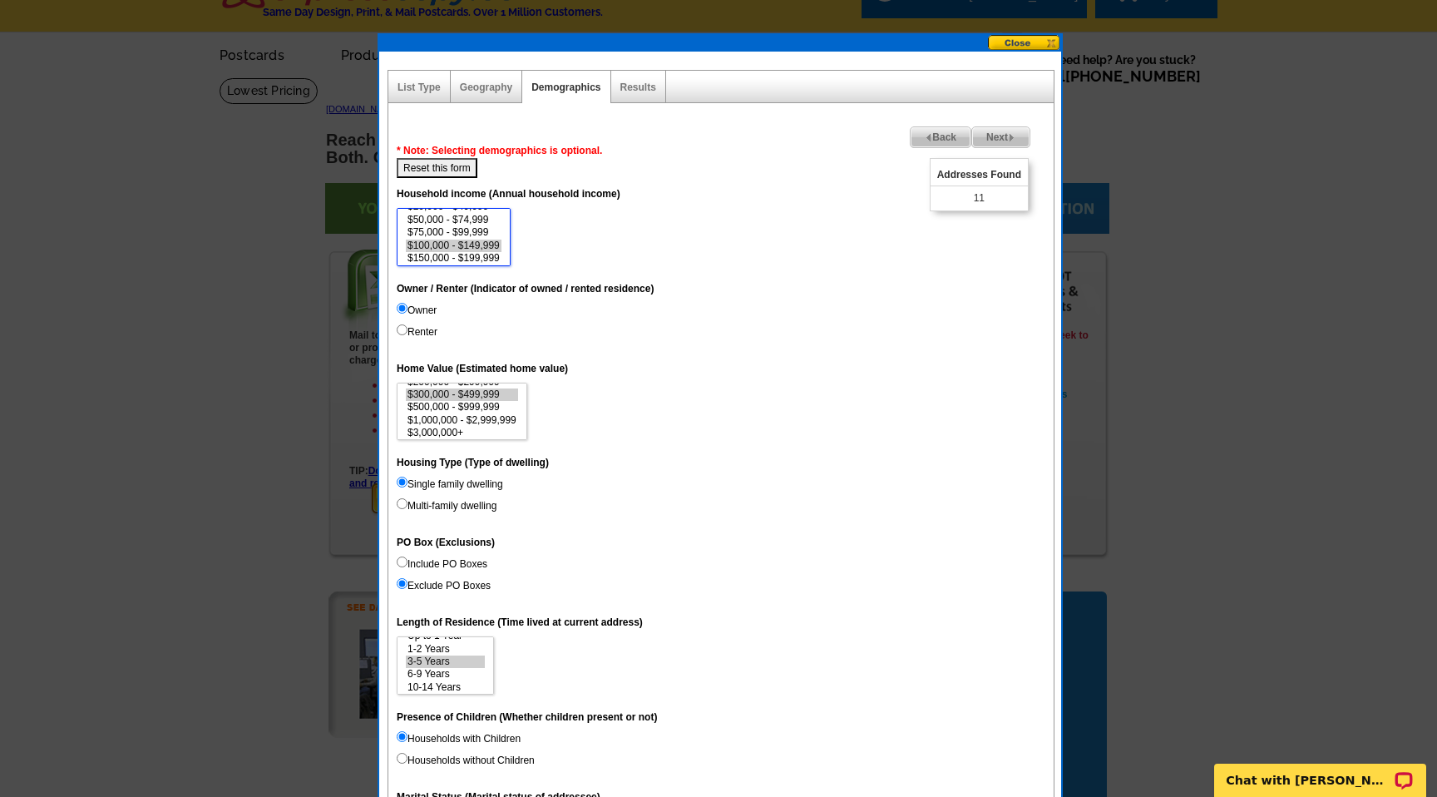
scroll to position [36, 0]
click at [472, 242] on option "$150,000 - $199,999" at bounding box center [454, 246] width 96 height 12
click at [491, 258] on option "$200,000 - $249,999" at bounding box center [454, 258] width 96 height 12
select select "100000-149999"
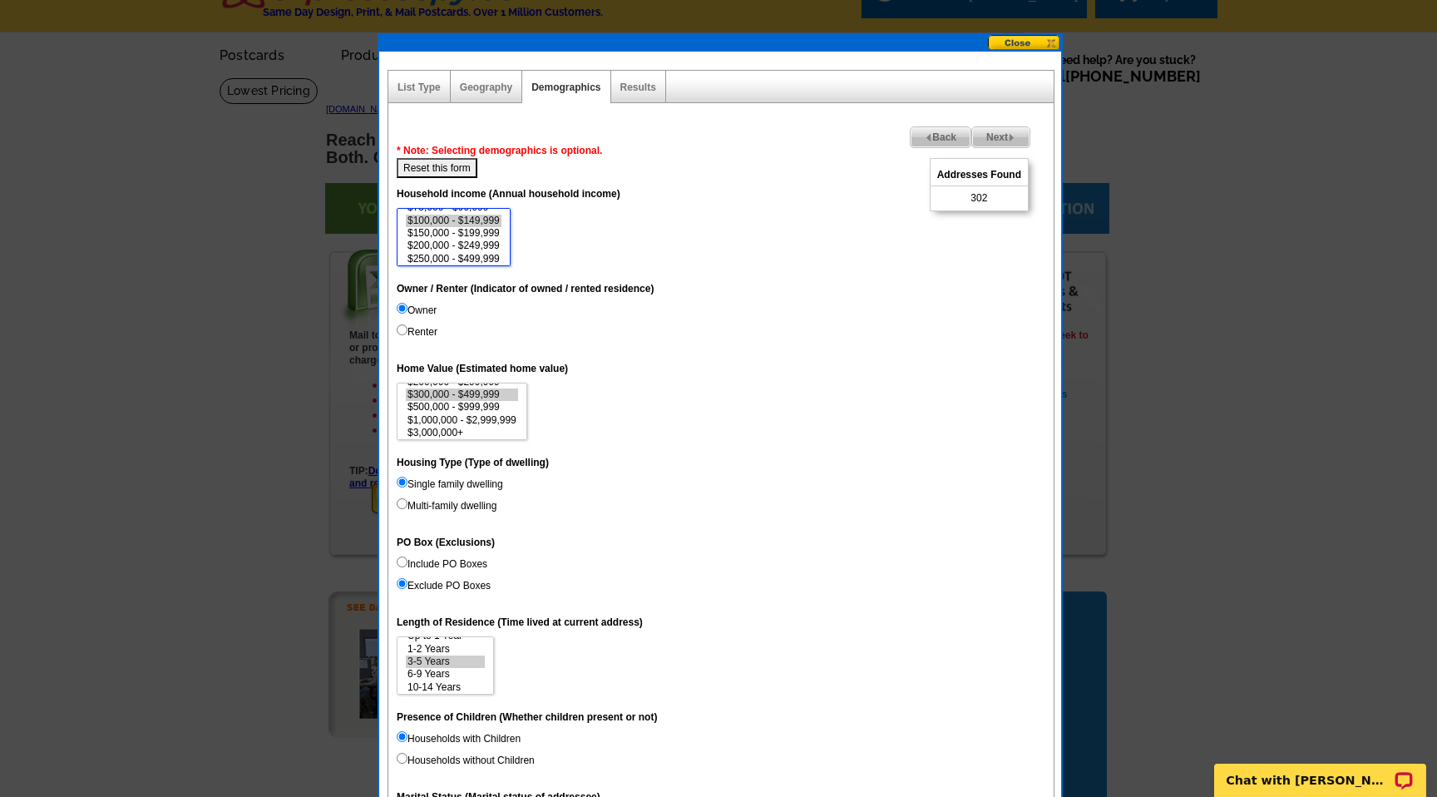
click at [492, 258] on option "$250,000 - $499,999" at bounding box center [454, 259] width 96 height 12
click at [461, 393] on option "$300,000 - $499,999" at bounding box center [462, 394] width 112 height 12
click at [458, 408] on option "$500,000 - $999,999" at bounding box center [462, 407] width 112 height 12
click at [458, 420] on option "$1,000,000 - $2,999,999" at bounding box center [462, 420] width 112 height 12
select select "300000-499999"
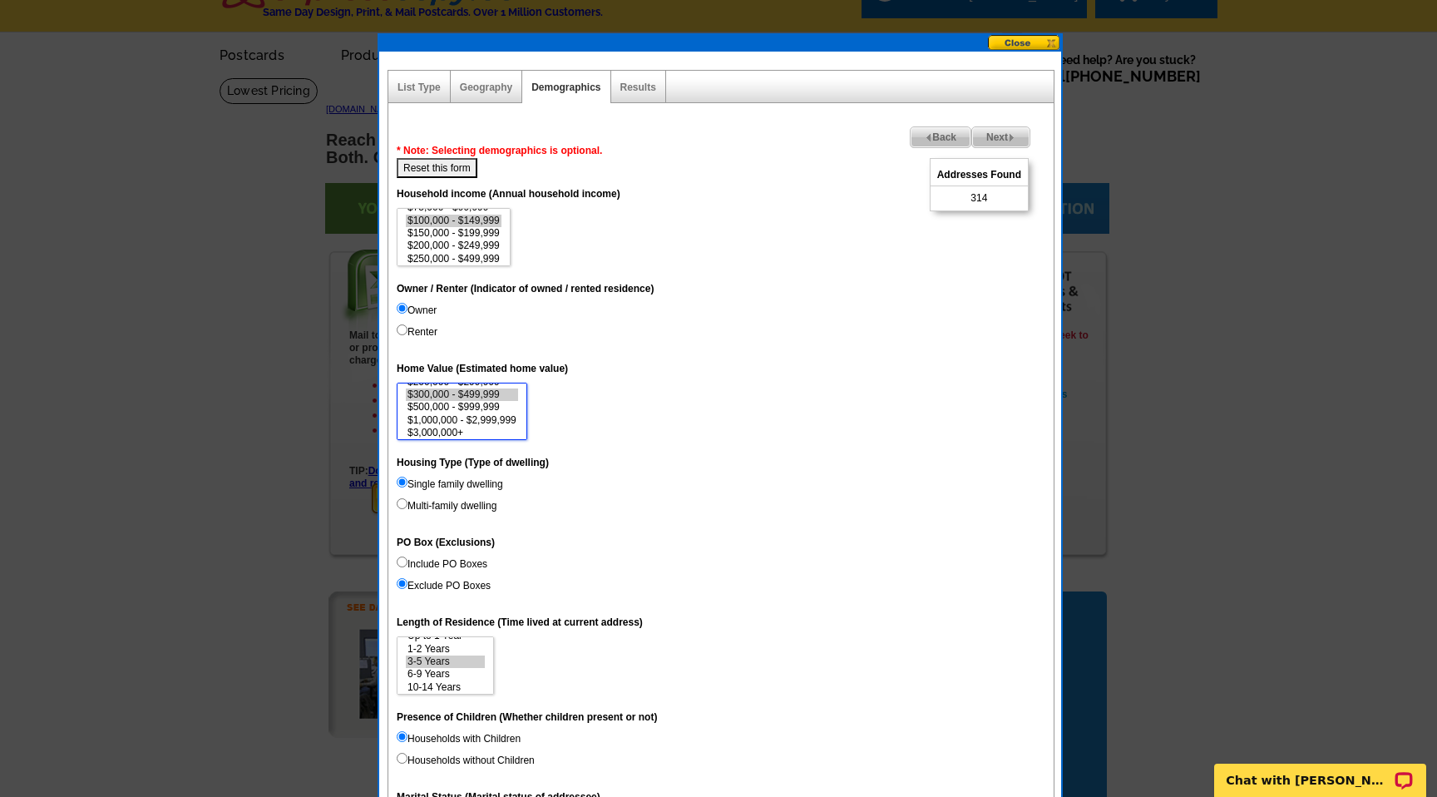
click at [459, 430] on option "$3,000,000+" at bounding box center [462, 433] width 112 height 12
click at [627, 540] on dt "PO Box (Exclusions)" at bounding box center [721, 542] width 649 height 30
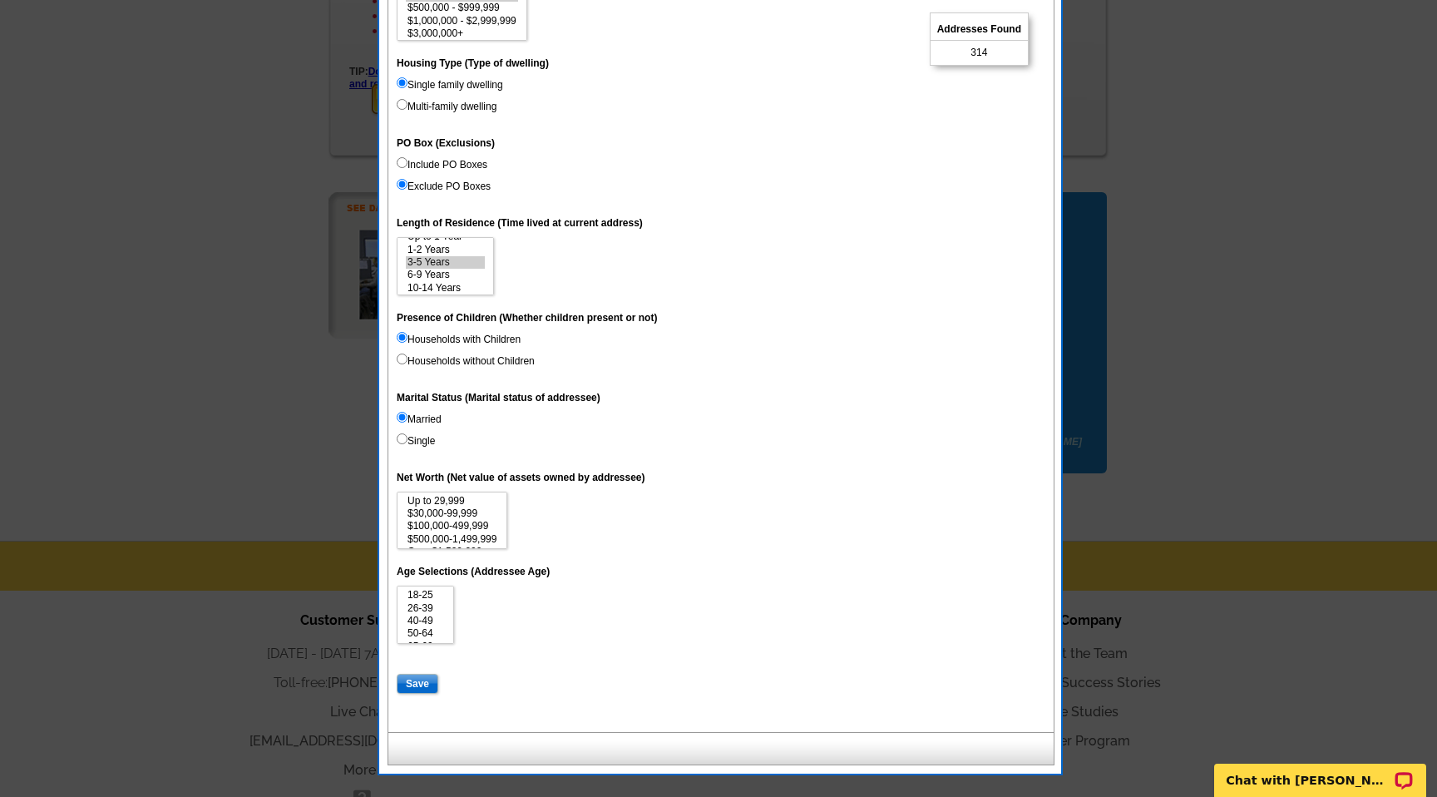
scroll to position [466, 0]
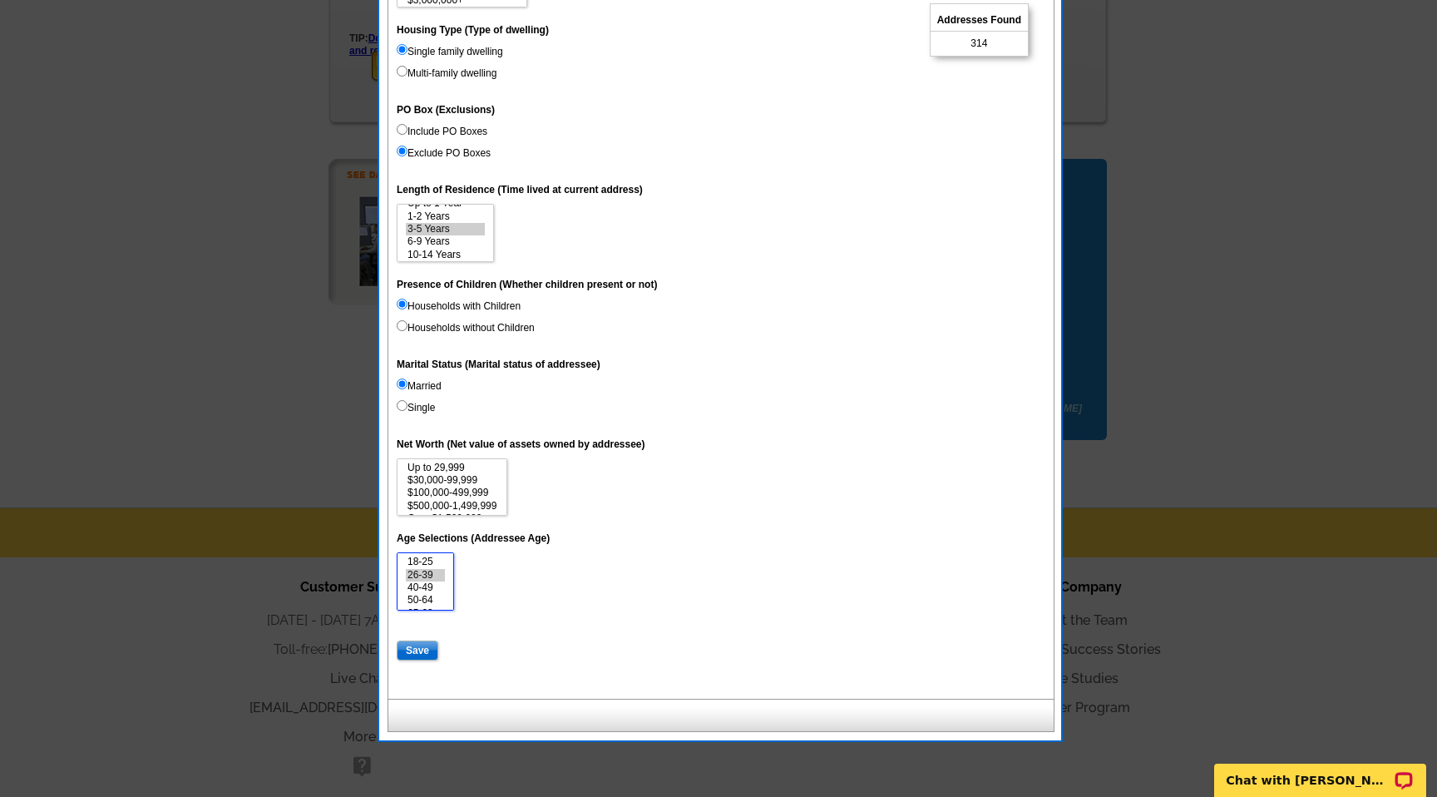
click at [428, 576] on option "26-39" at bounding box center [425, 575] width 39 height 12
click at [427, 587] on option "40-49" at bounding box center [425, 587] width 39 height 12
select select "26-39"
click at [430, 600] on option "50-64" at bounding box center [425, 600] width 39 height 12
click at [556, 600] on dd "18-25 26-39 40-49 50-64 65-69 70-74 Over 75" at bounding box center [721, 581] width 649 height 58
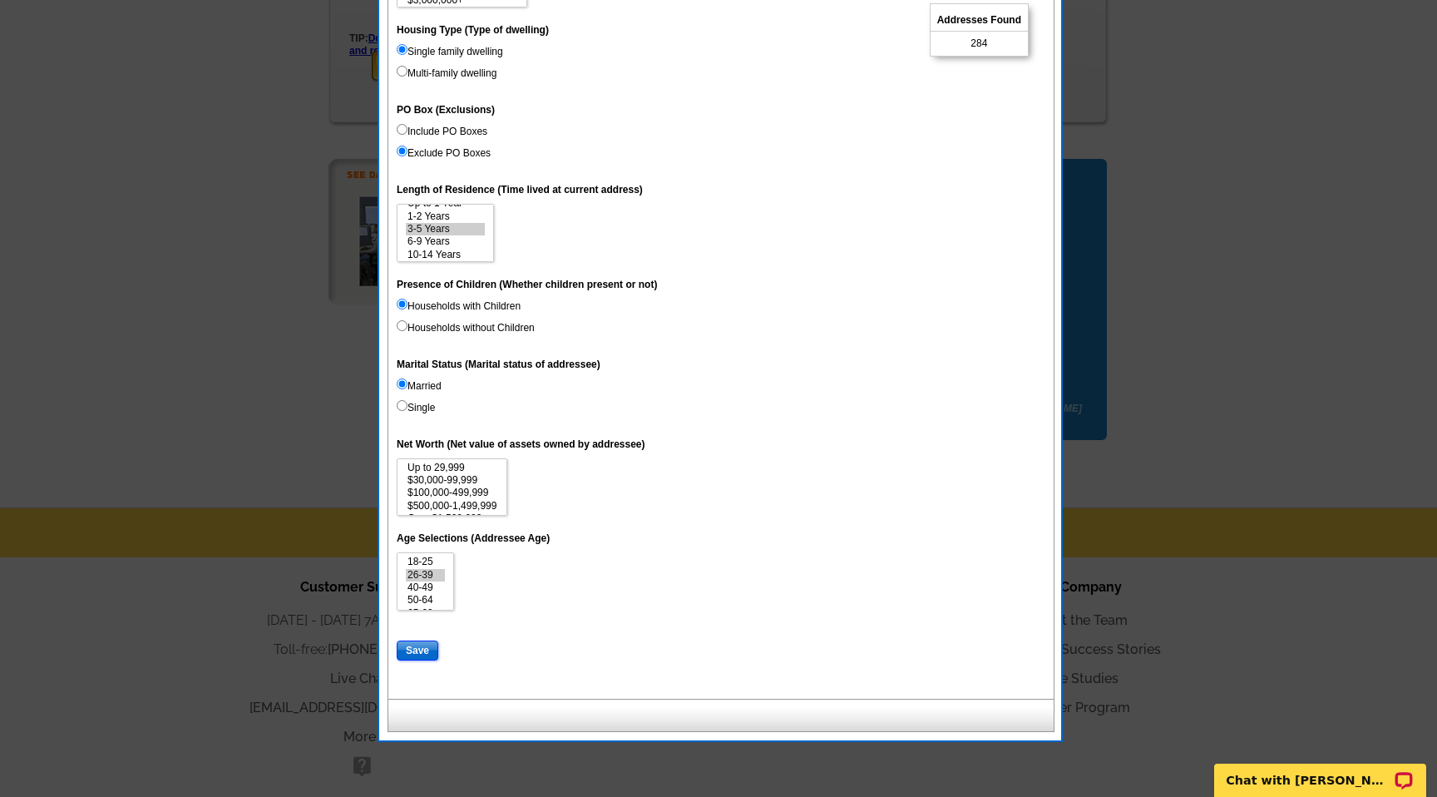
click at [415, 656] on input "Save" at bounding box center [418, 651] width 42 height 20
select select
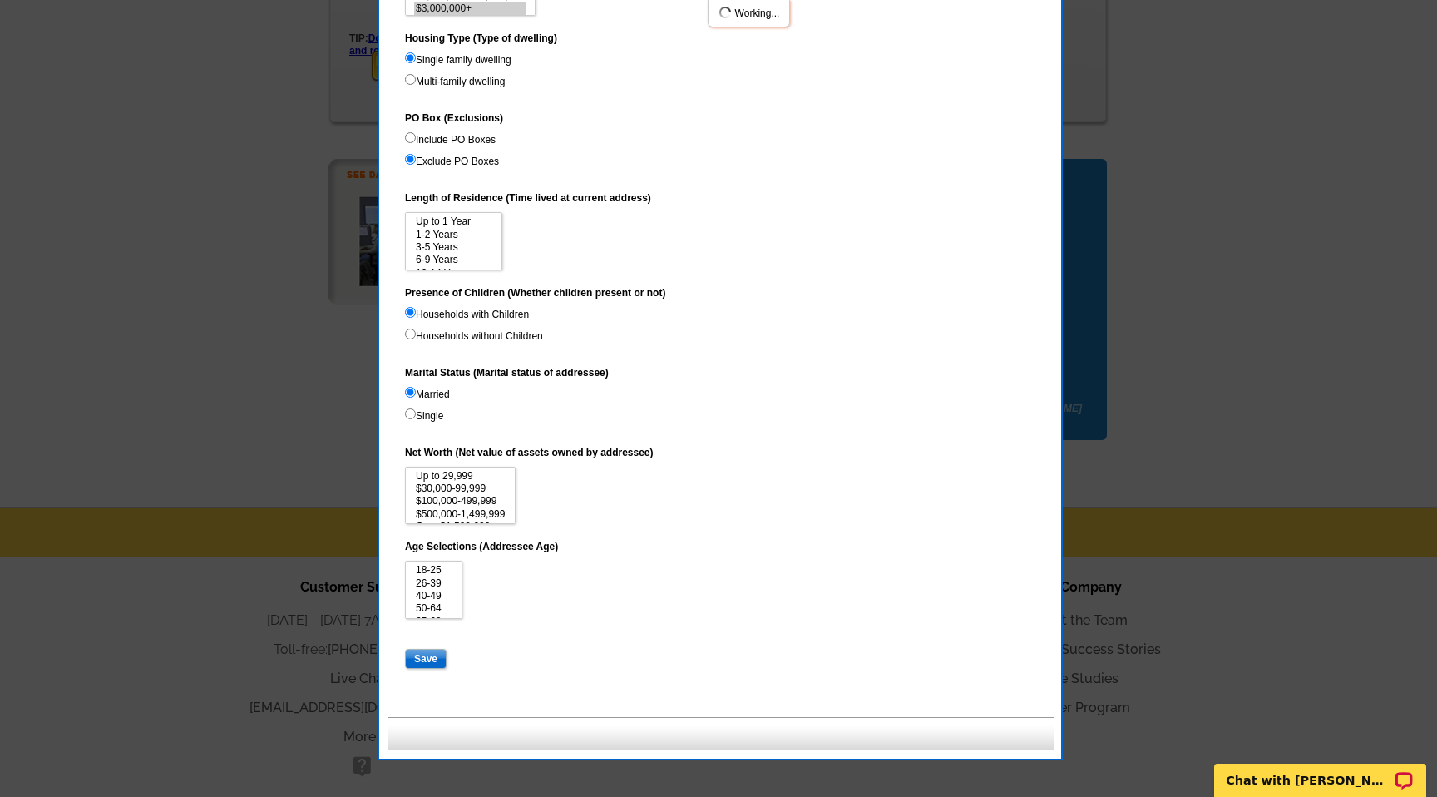
scroll to position [36, 0]
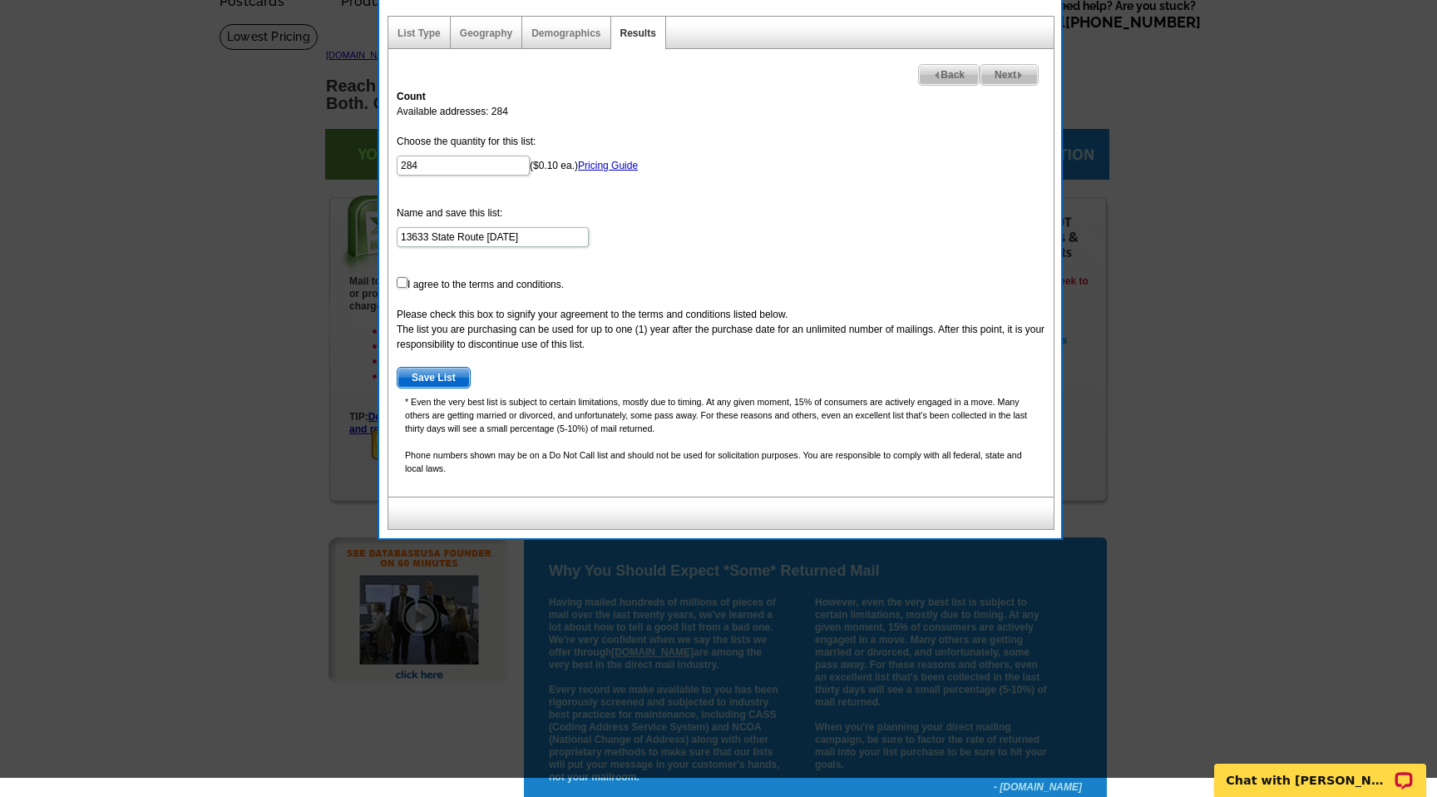
scroll to position [67, 0]
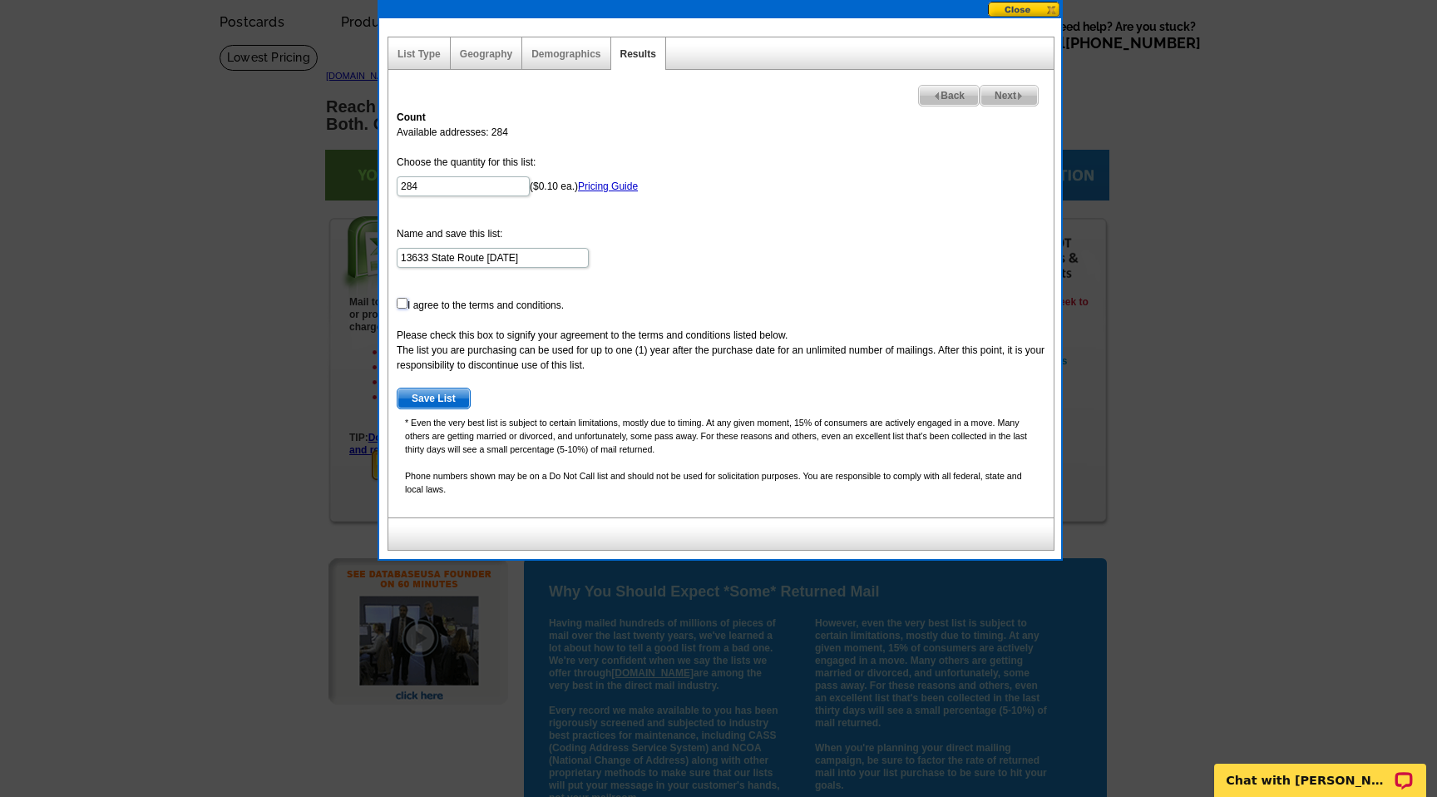
click at [401, 303] on input "checkbox" at bounding box center [402, 303] width 11 height 11
checkbox input "true"
click at [438, 398] on span "Save List" at bounding box center [434, 398] width 72 height 20
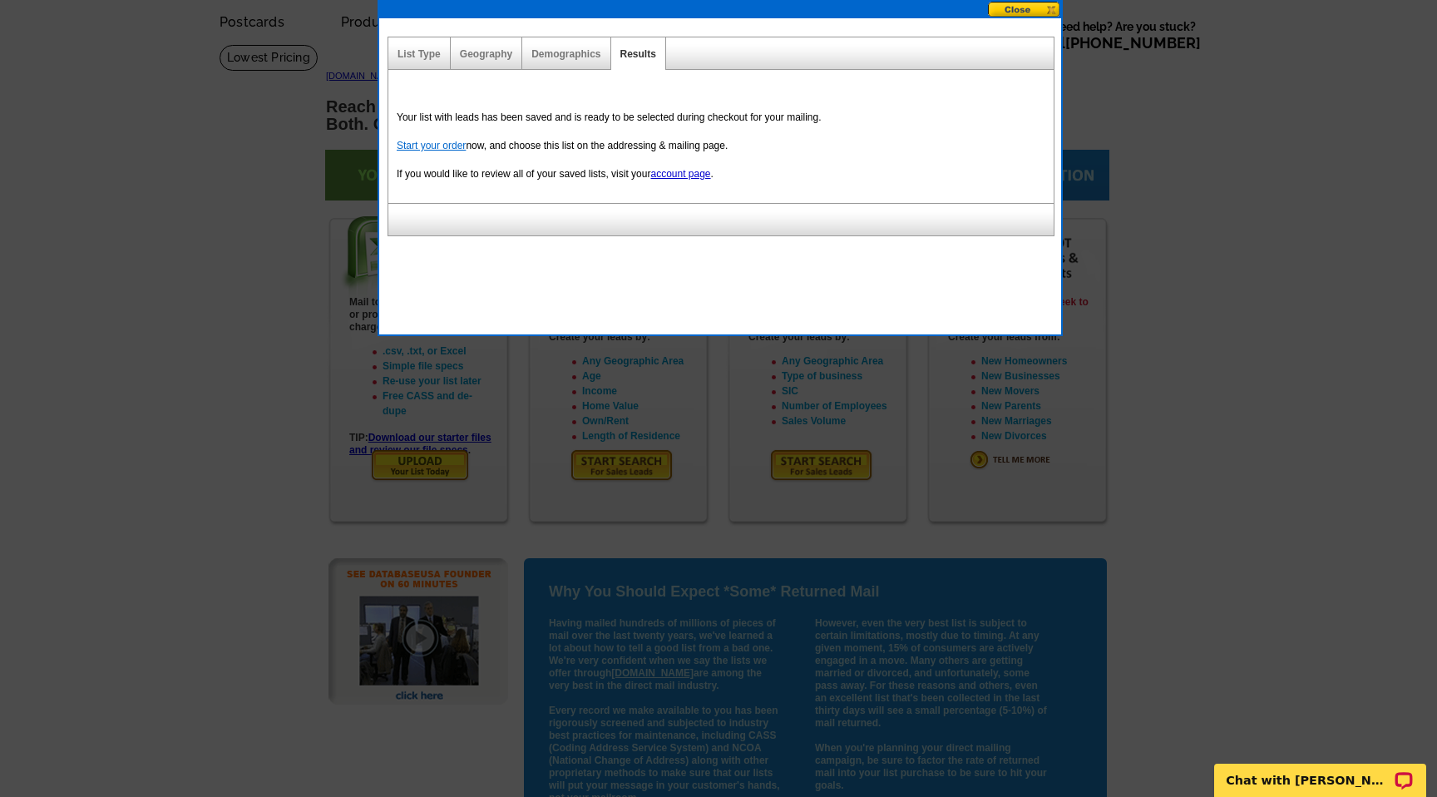
click at [438, 144] on link "Start your order" at bounding box center [431, 146] width 69 height 12
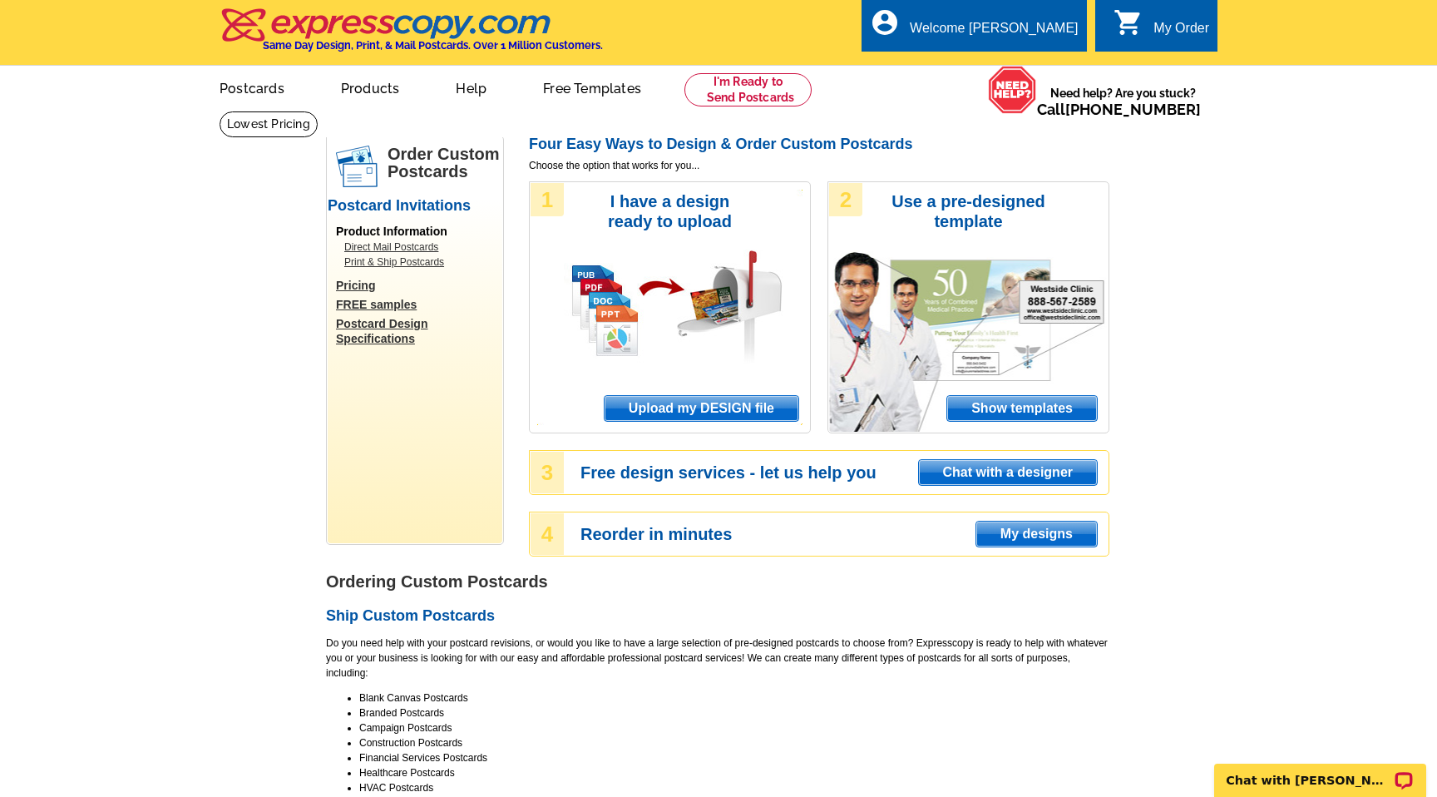
click at [693, 403] on span "Upload my DESIGN file" at bounding box center [702, 408] width 194 height 25
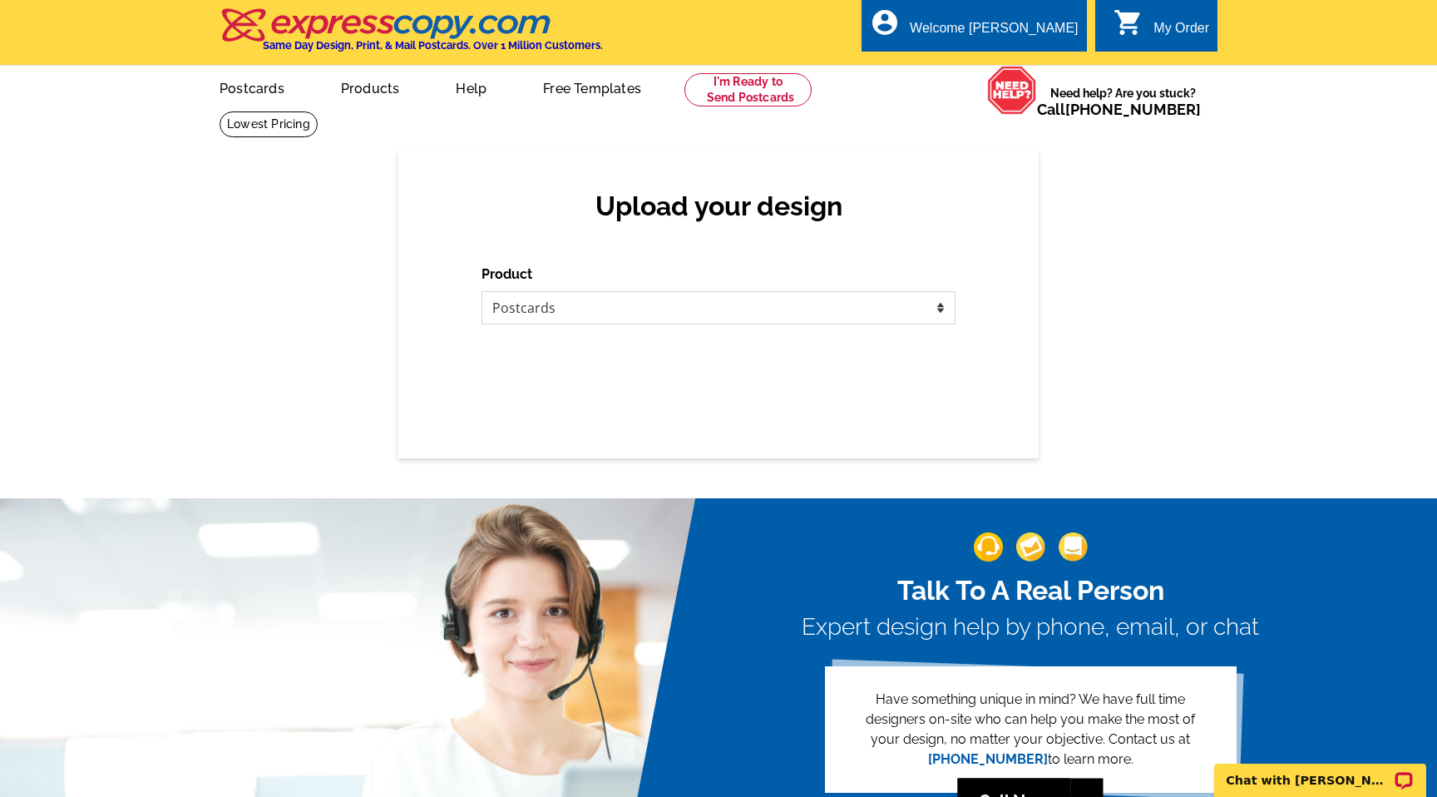
click at [659, 309] on select "Please select the type of file... Postcards Business Cards Letters and flyers G…" at bounding box center [719, 307] width 474 height 33
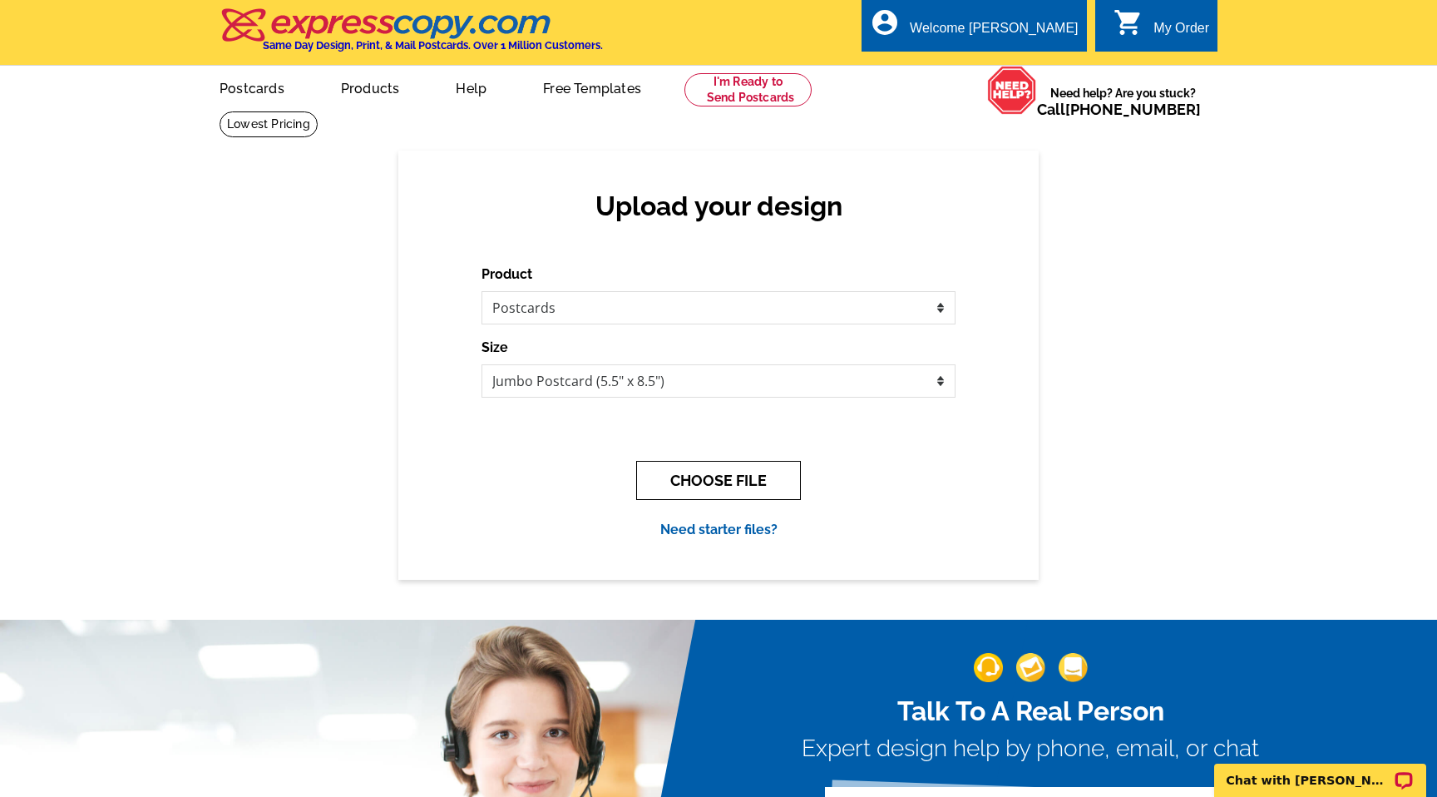
click at [711, 479] on button "CHOOSE FILE" at bounding box center [718, 480] width 165 height 39
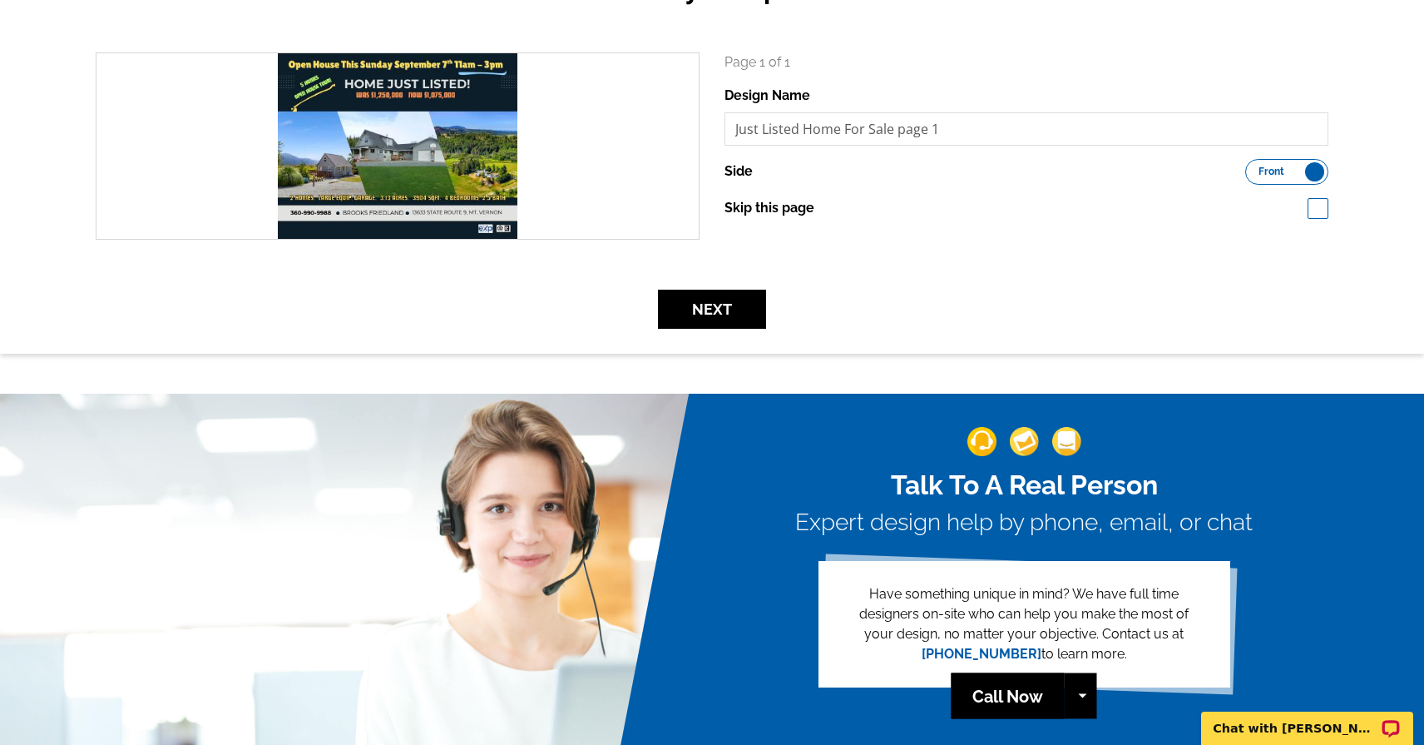
scroll to position [233, 0]
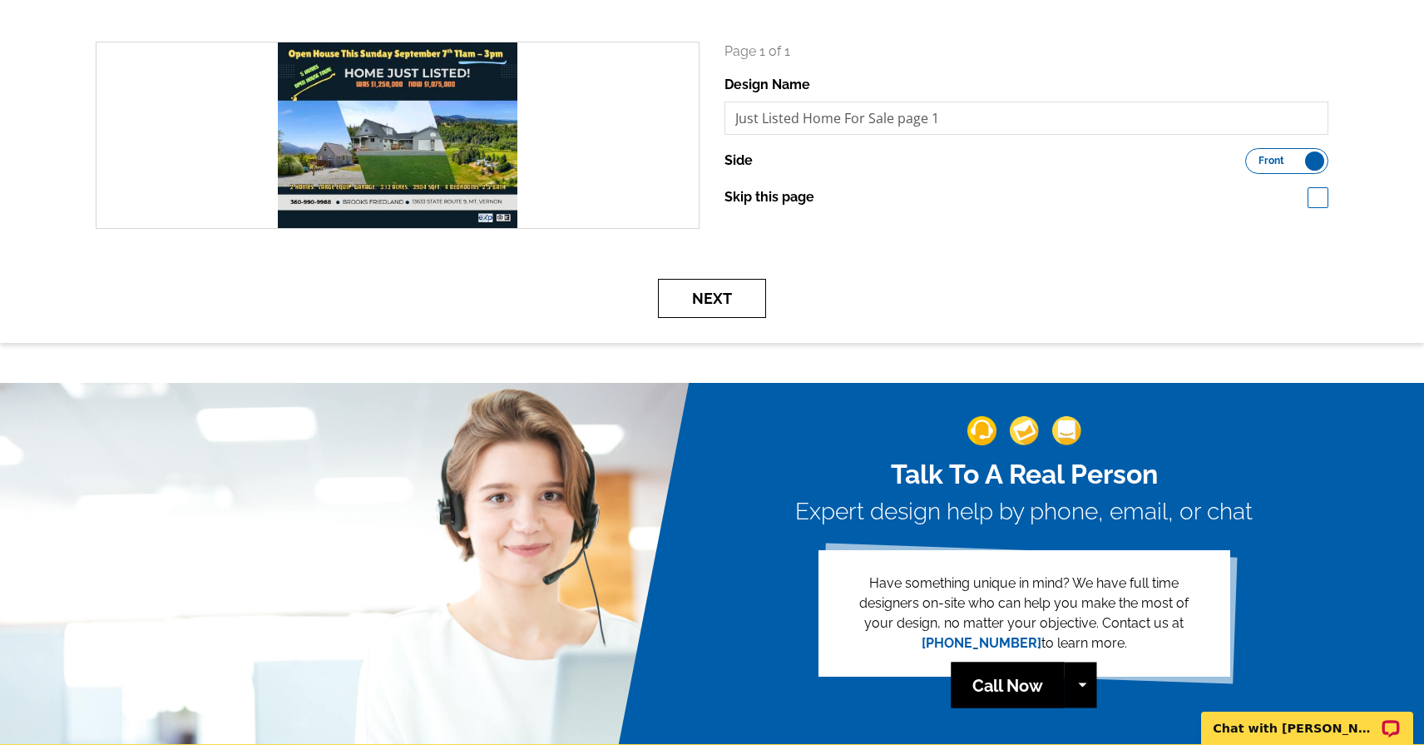
click at [712, 299] on button "Next" at bounding box center [712, 298] width 108 height 39
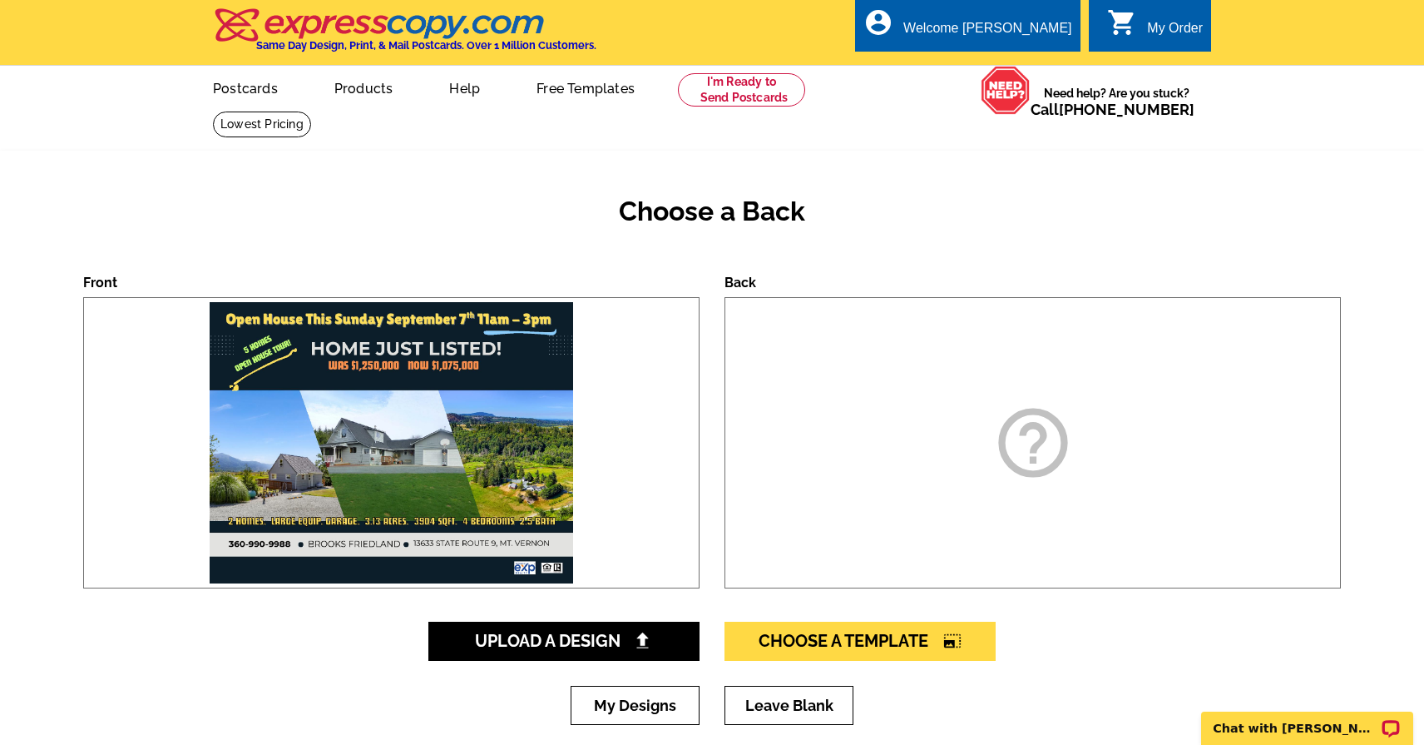
click at [902, 182] on div "Choose a Back" at bounding box center [712, 225] width 1258 height 98
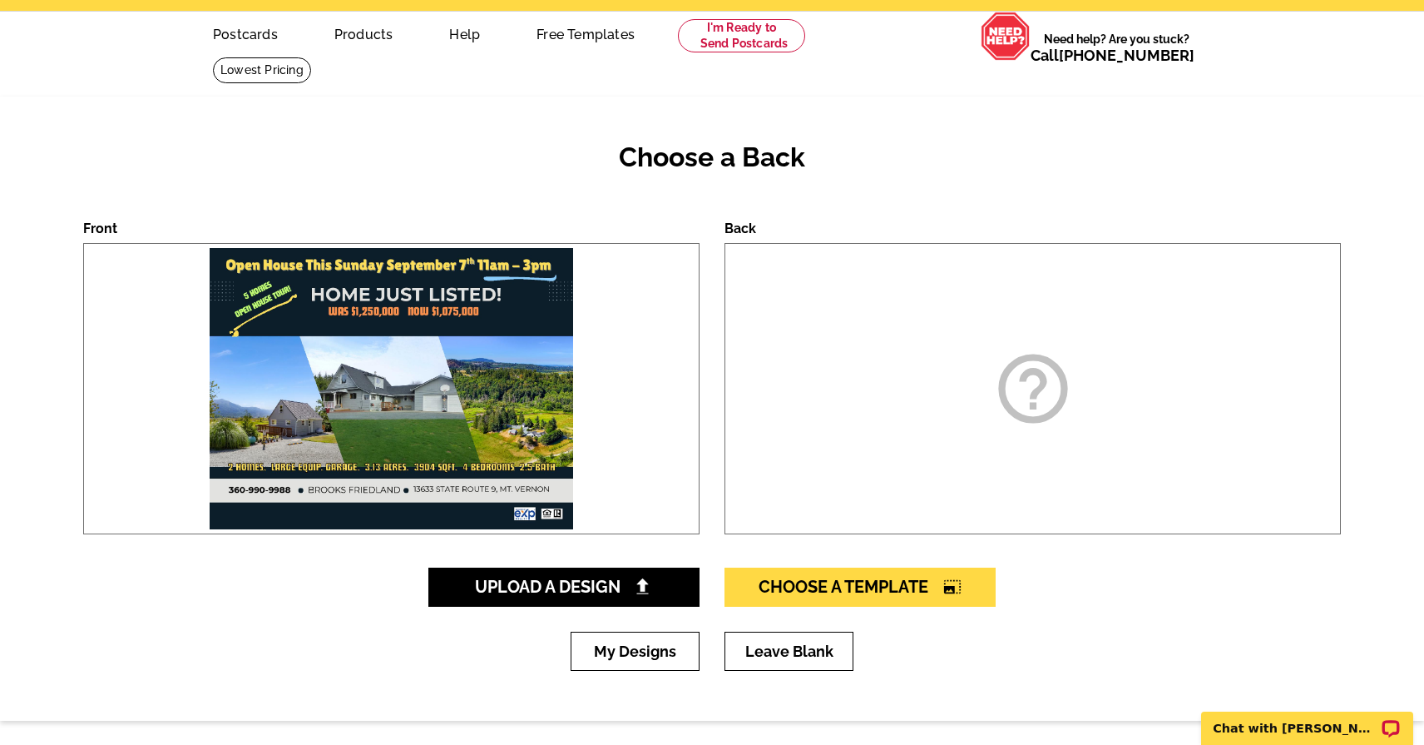
scroll to position [67, 0]
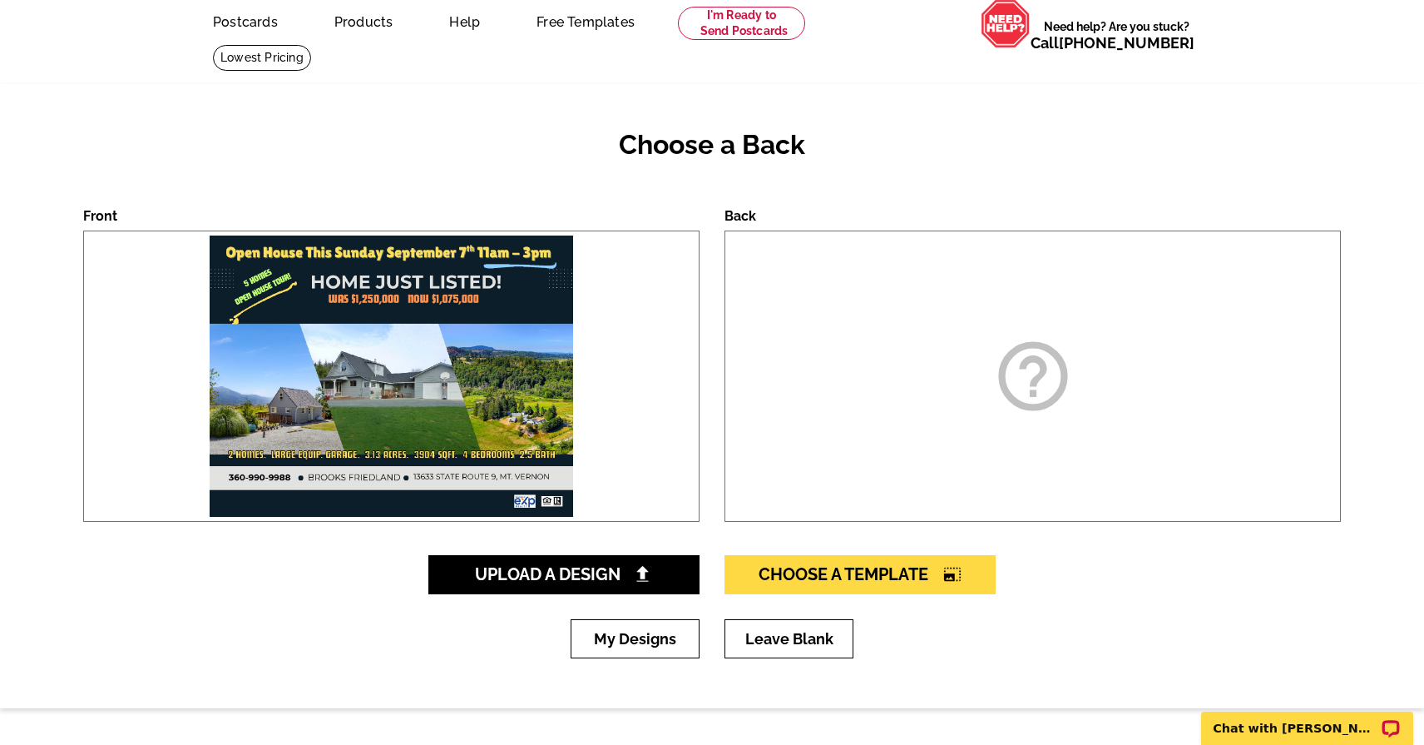
click at [1229, 164] on div "Choose a Back" at bounding box center [712, 158] width 1258 height 98
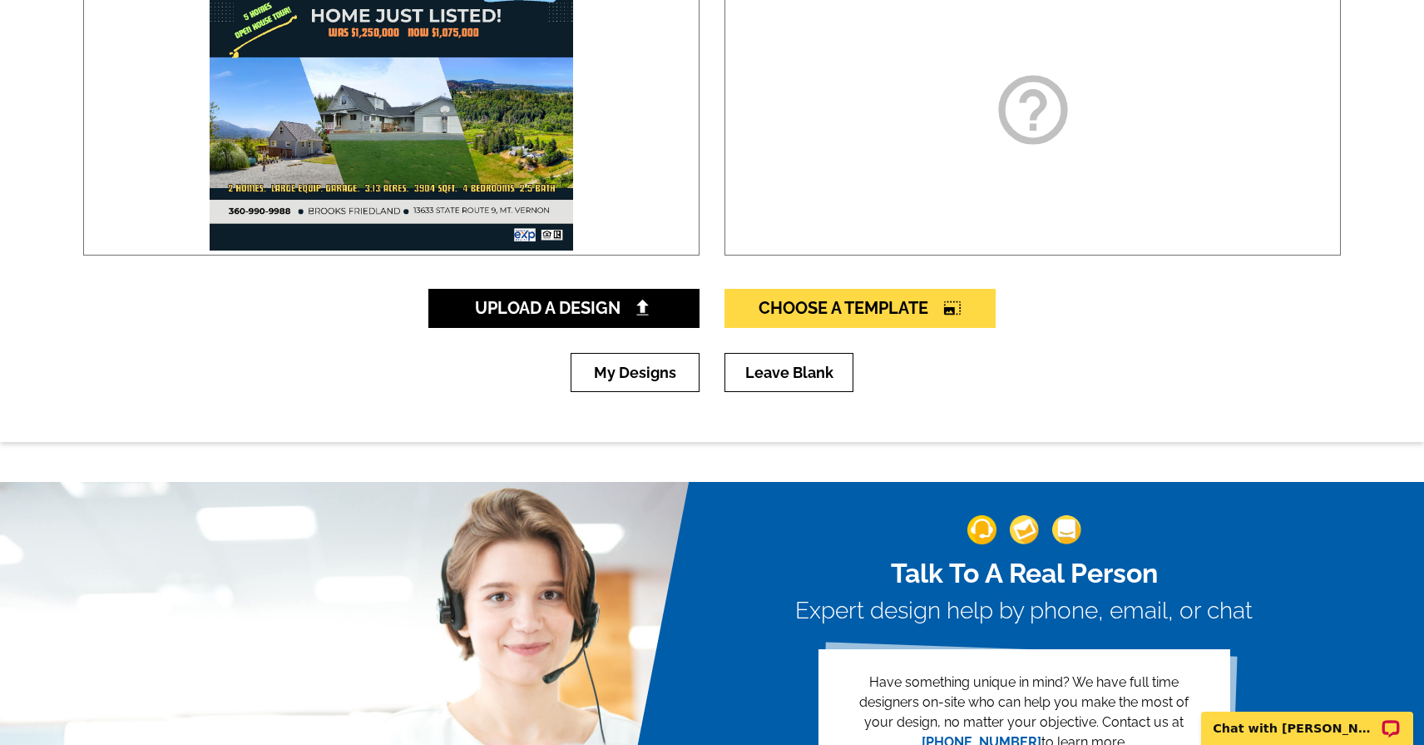
scroll to position [299, 0]
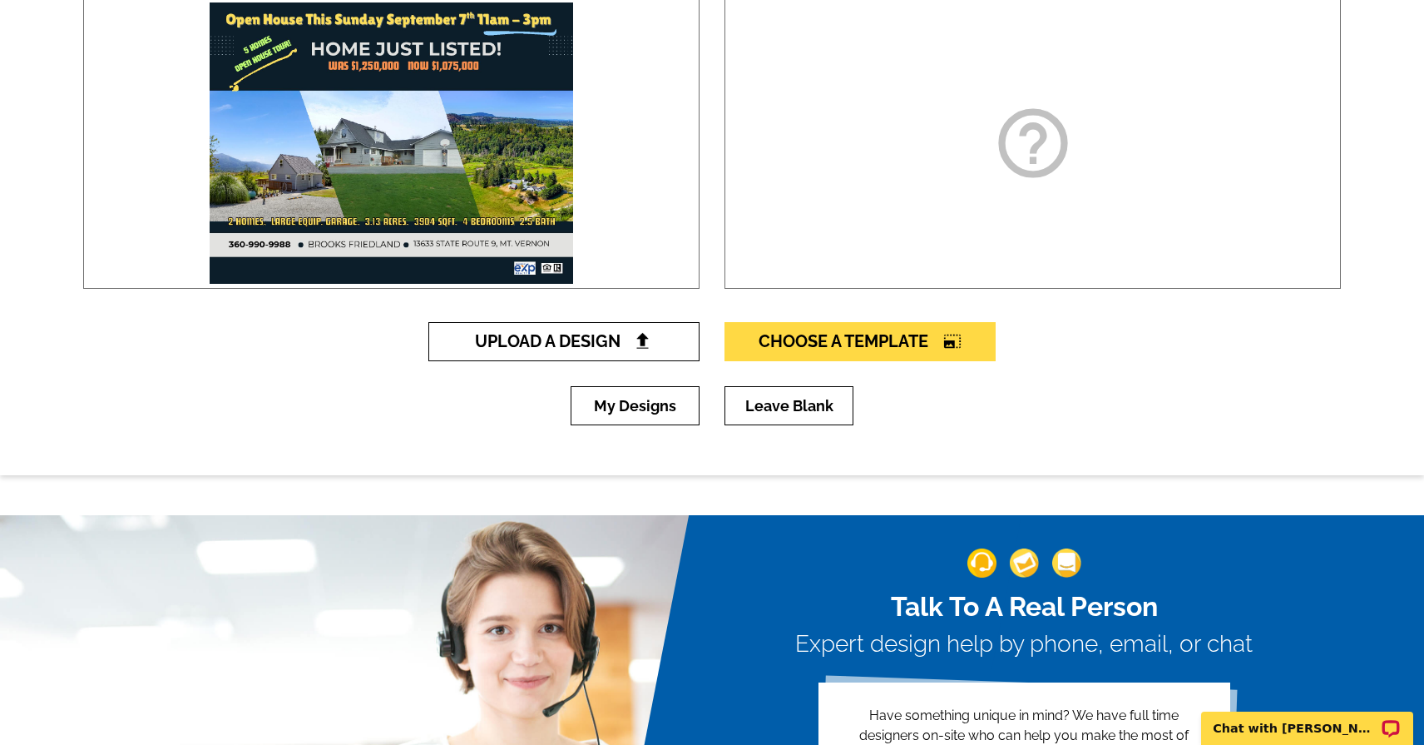
click at [571, 338] on span "Upload A Design" at bounding box center [564, 341] width 179 height 20
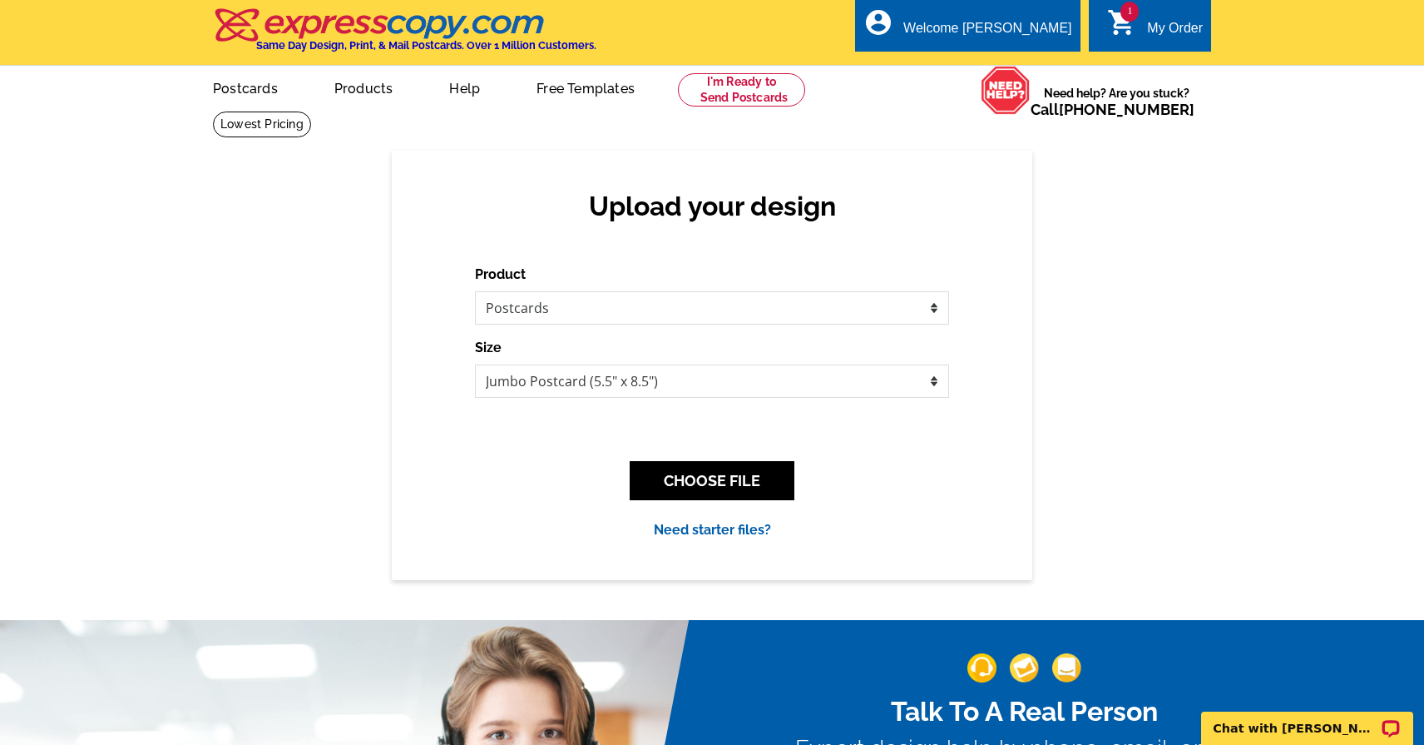
click at [1108, 295] on div "Upload your design Product Please select the type of file... Postcards Business…" at bounding box center [712, 365] width 1424 height 428
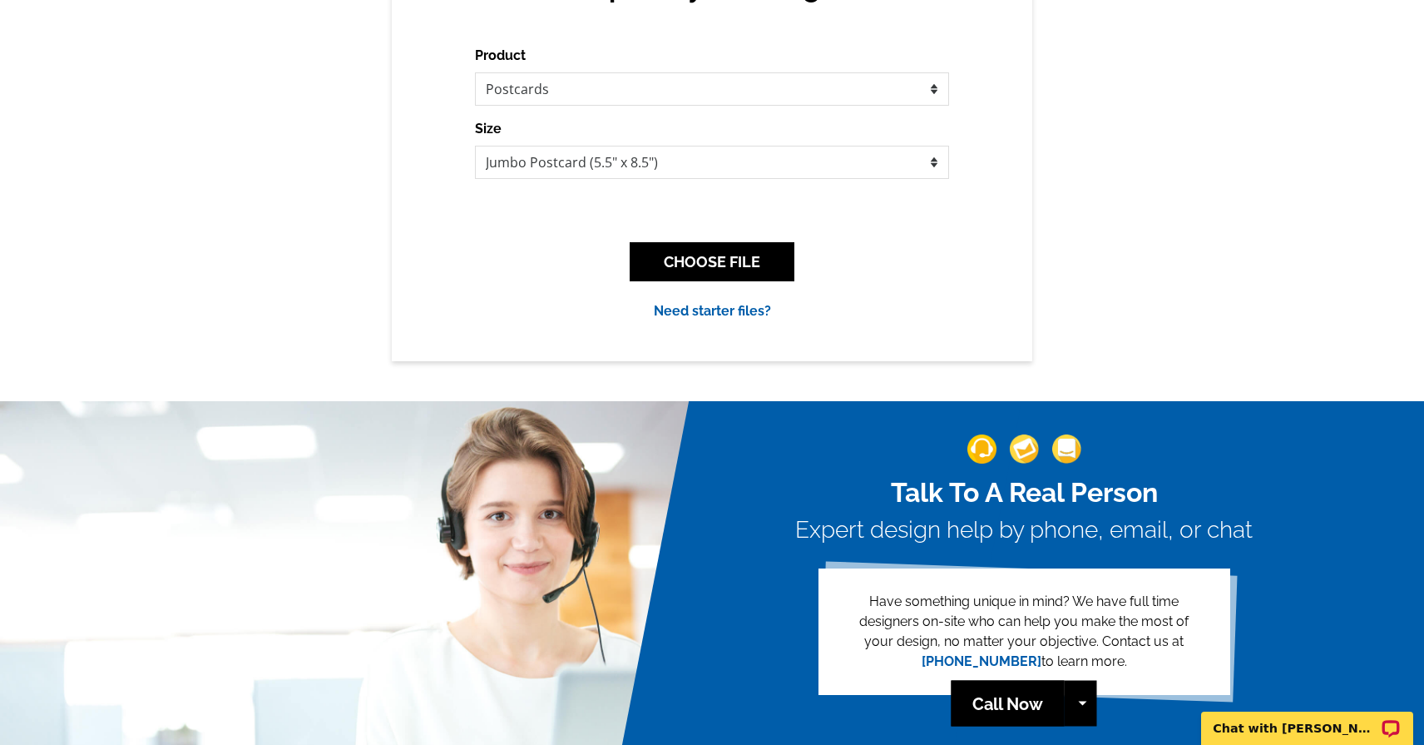
scroll to position [266, 0]
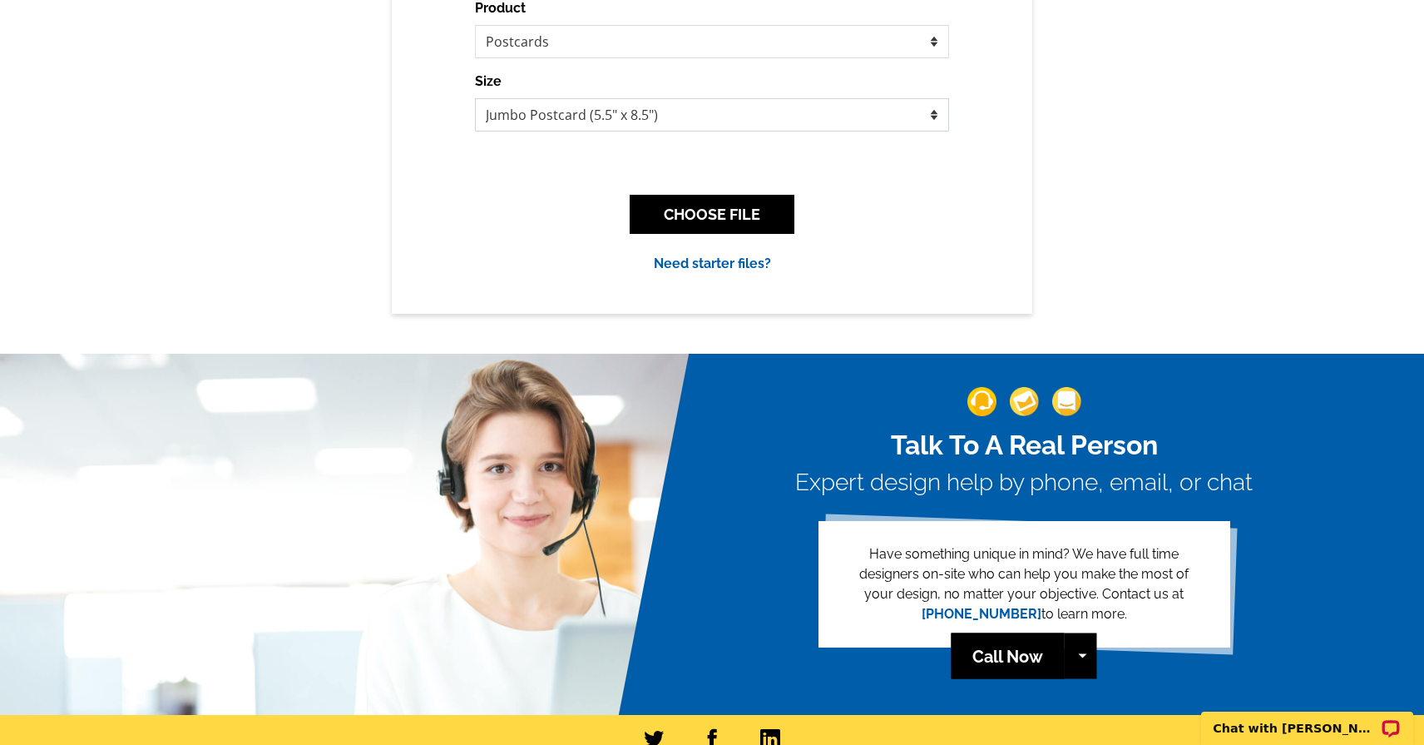
click at [716, 113] on select "Jumbo Postcard (5.5" x 8.5") Regular Postcard (4.25" x 5.6") Panoramic Postcard…" at bounding box center [712, 114] width 474 height 33
click at [475, 98] on select "Jumbo Postcard (5.5" x 8.5") Regular Postcard (4.25" x 5.6") Panoramic Postcard…" at bounding box center [712, 114] width 474 height 33
click at [730, 213] on button "CHOOSE FILE" at bounding box center [712, 214] width 165 height 39
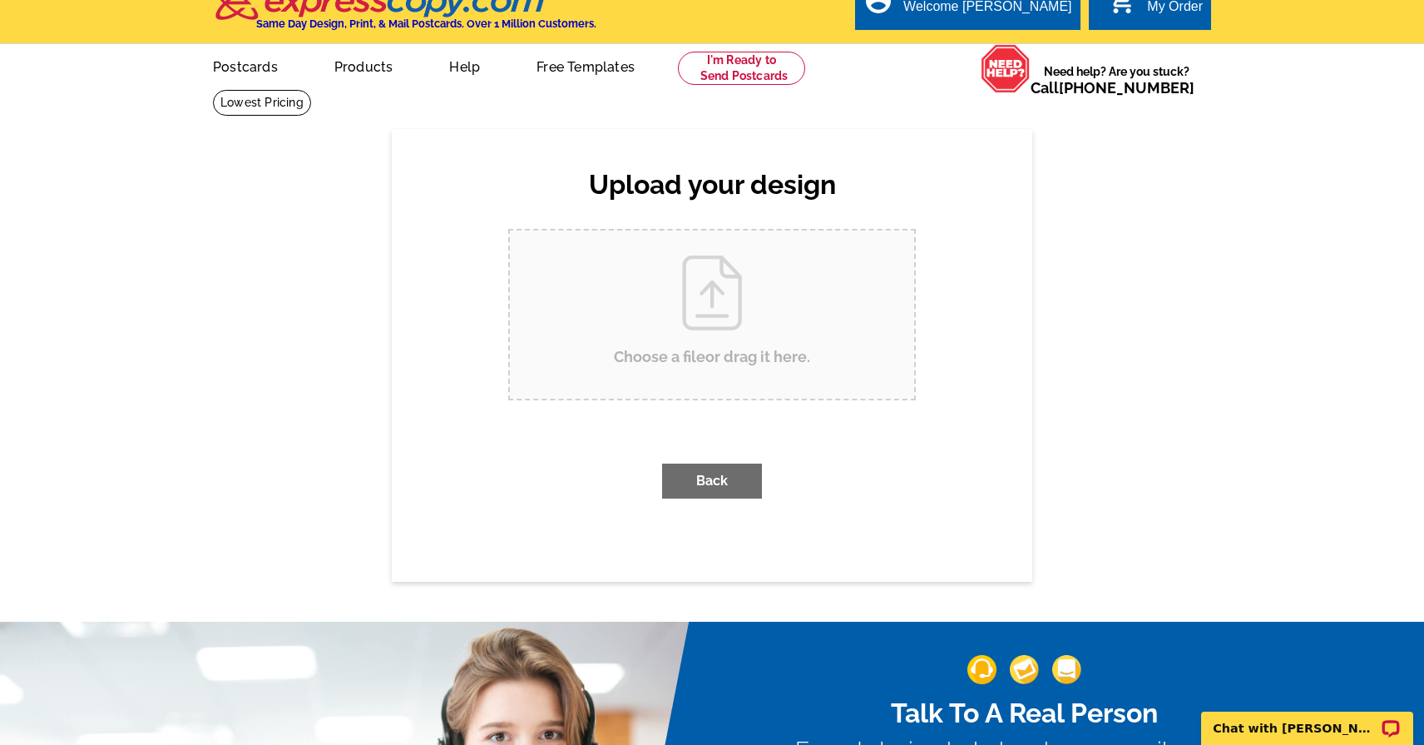
scroll to position [0, 0]
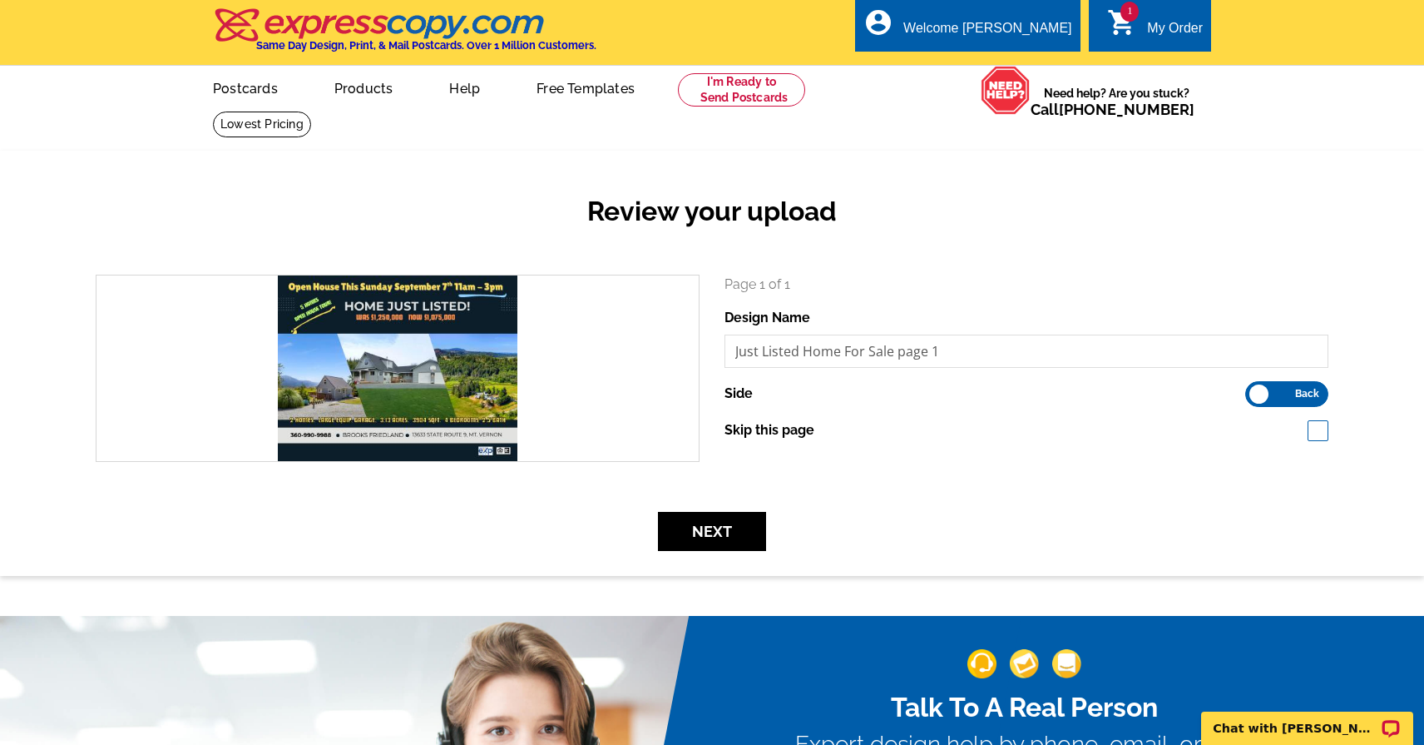
click at [1096, 260] on div "Review your upload" at bounding box center [712, 225] width 1258 height 98
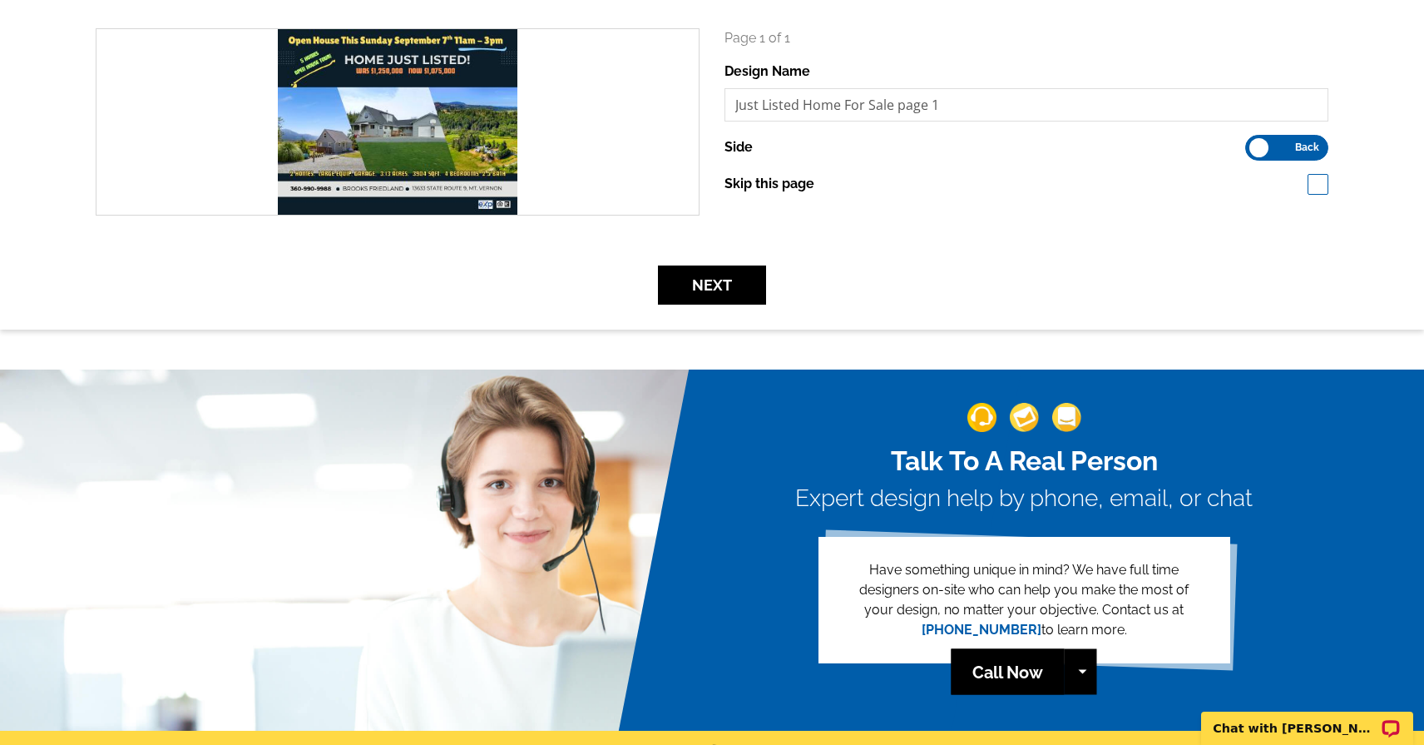
scroll to position [200, 0]
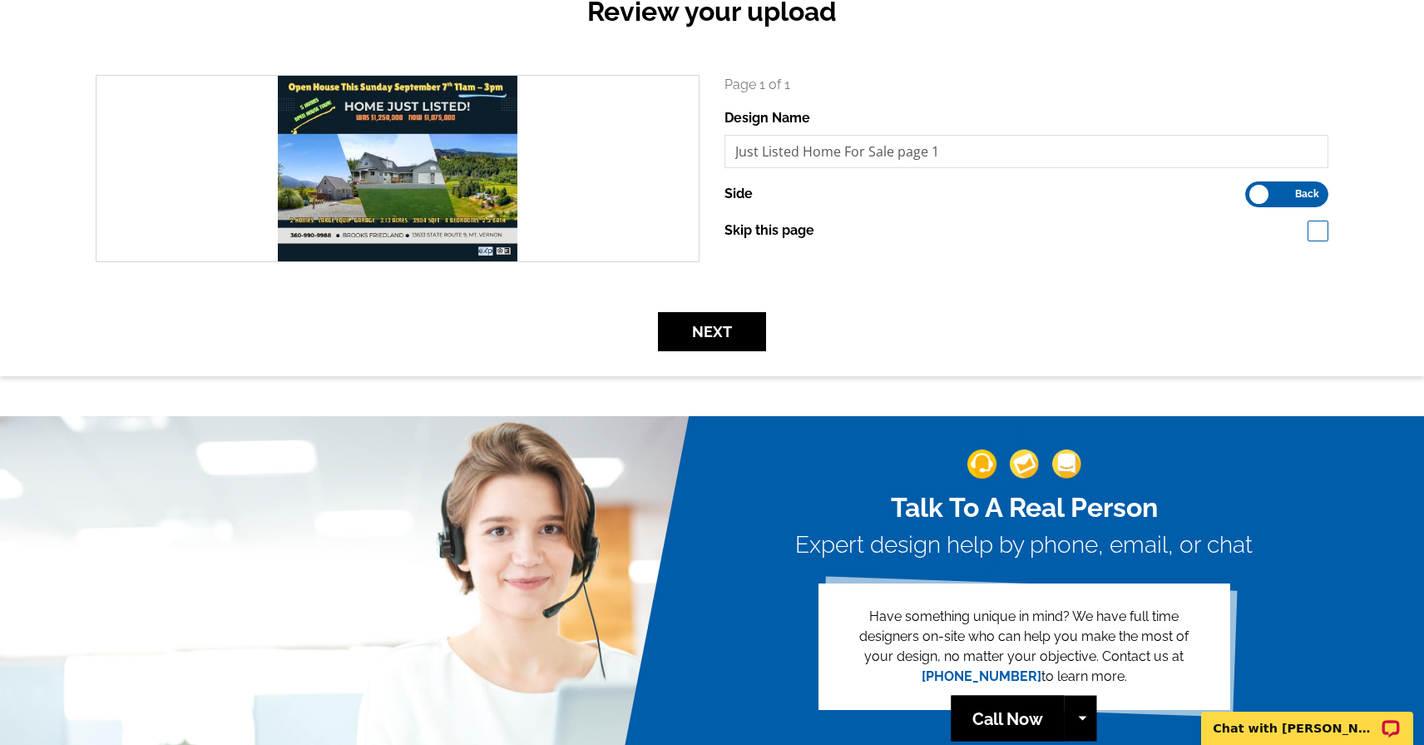
click at [1265, 195] on label "Front Back" at bounding box center [1286, 194] width 83 height 26
click at [1254, 190] on input "Front Back" at bounding box center [1254, 190] width 0 height 0
click at [1264, 195] on span "Front" at bounding box center [1272, 194] width 26 height 8
click at [1254, 190] on input "Front Back" at bounding box center [1254, 190] width 0 height 0
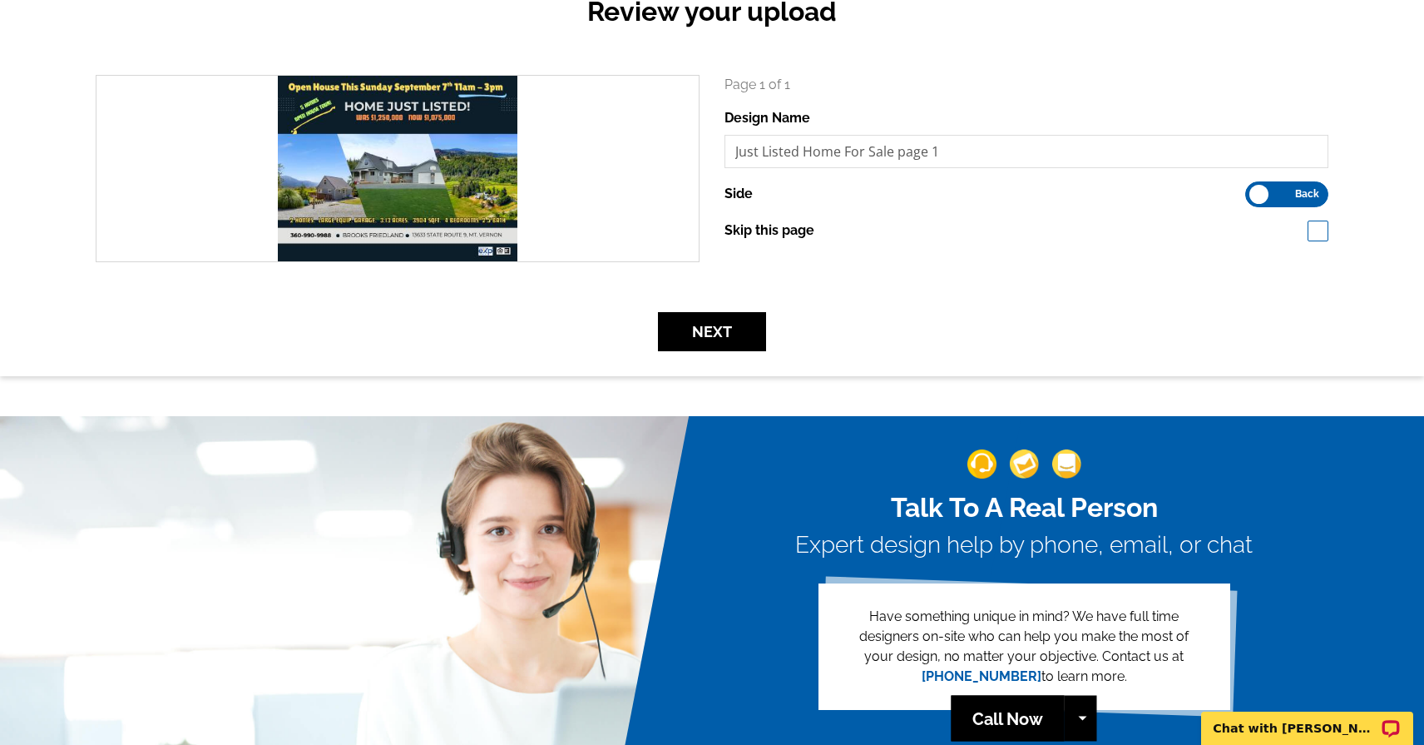
click at [1264, 195] on label "Front Back" at bounding box center [1286, 194] width 83 height 26
click at [1254, 190] on input "Front Back" at bounding box center [1254, 190] width 0 height 0
click at [1270, 191] on span "Front" at bounding box center [1272, 194] width 26 height 8
click at [1254, 190] on input "Front Back" at bounding box center [1254, 190] width 0 height 0
click at [1264, 192] on label "Front Back" at bounding box center [1286, 194] width 83 height 26
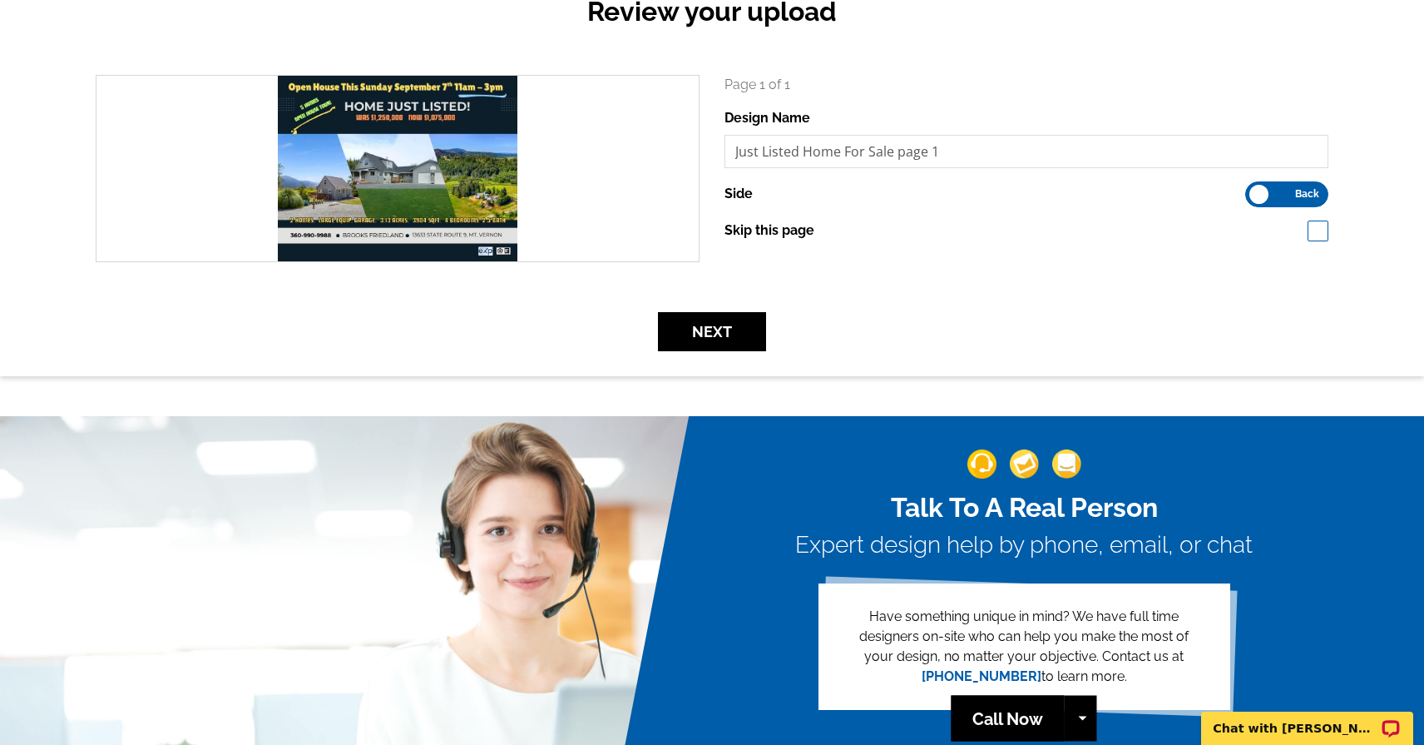
click at [1254, 190] on input "Front Back" at bounding box center [1254, 190] width 0 height 0
click at [716, 329] on button "Next" at bounding box center [712, 331] width 108 height 39
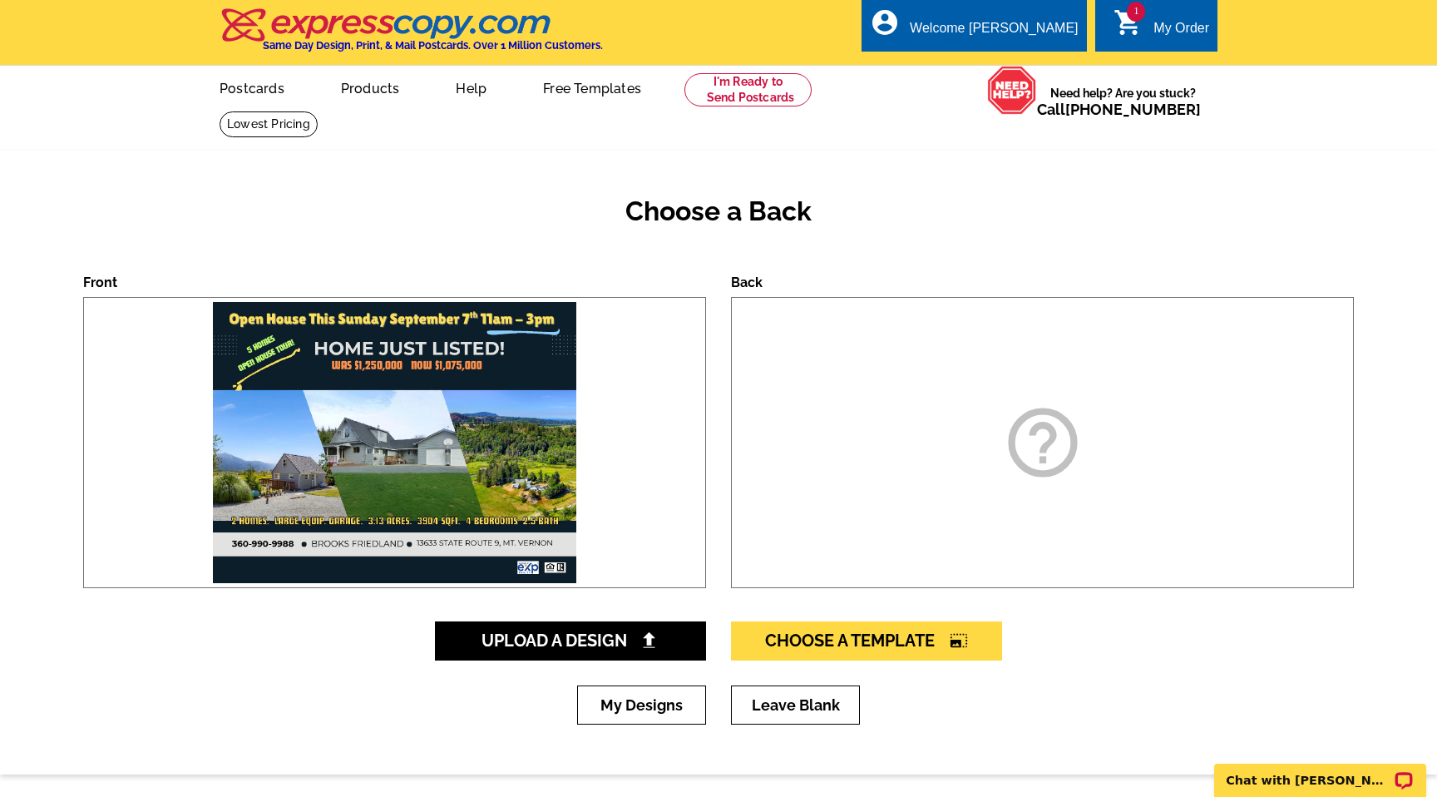
click at [789, 486] on div "help_outline" at bounding box center [1042, 442] width 623 height 291
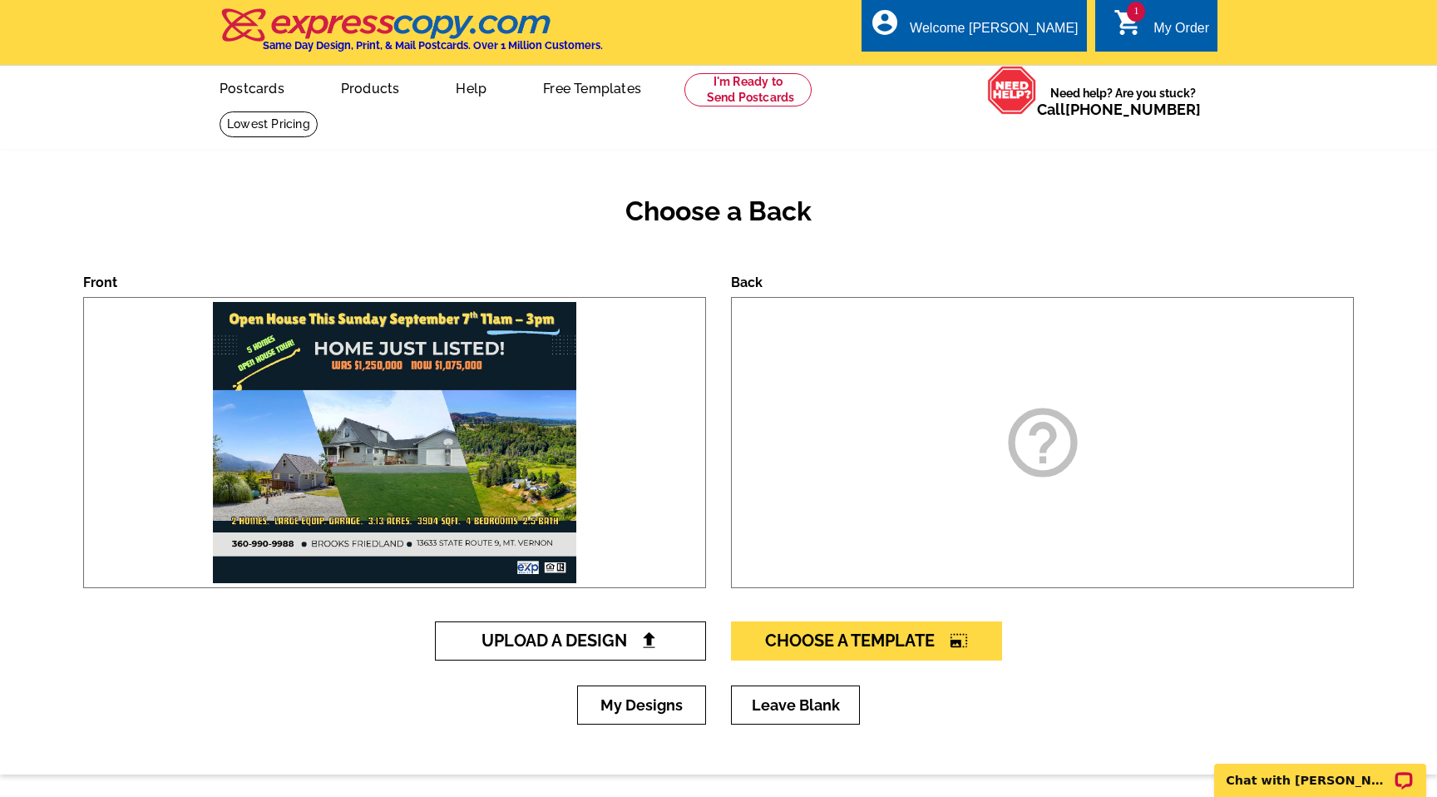
click at [647, 635] on img at bounding box center [649, 639] width 17 height 17
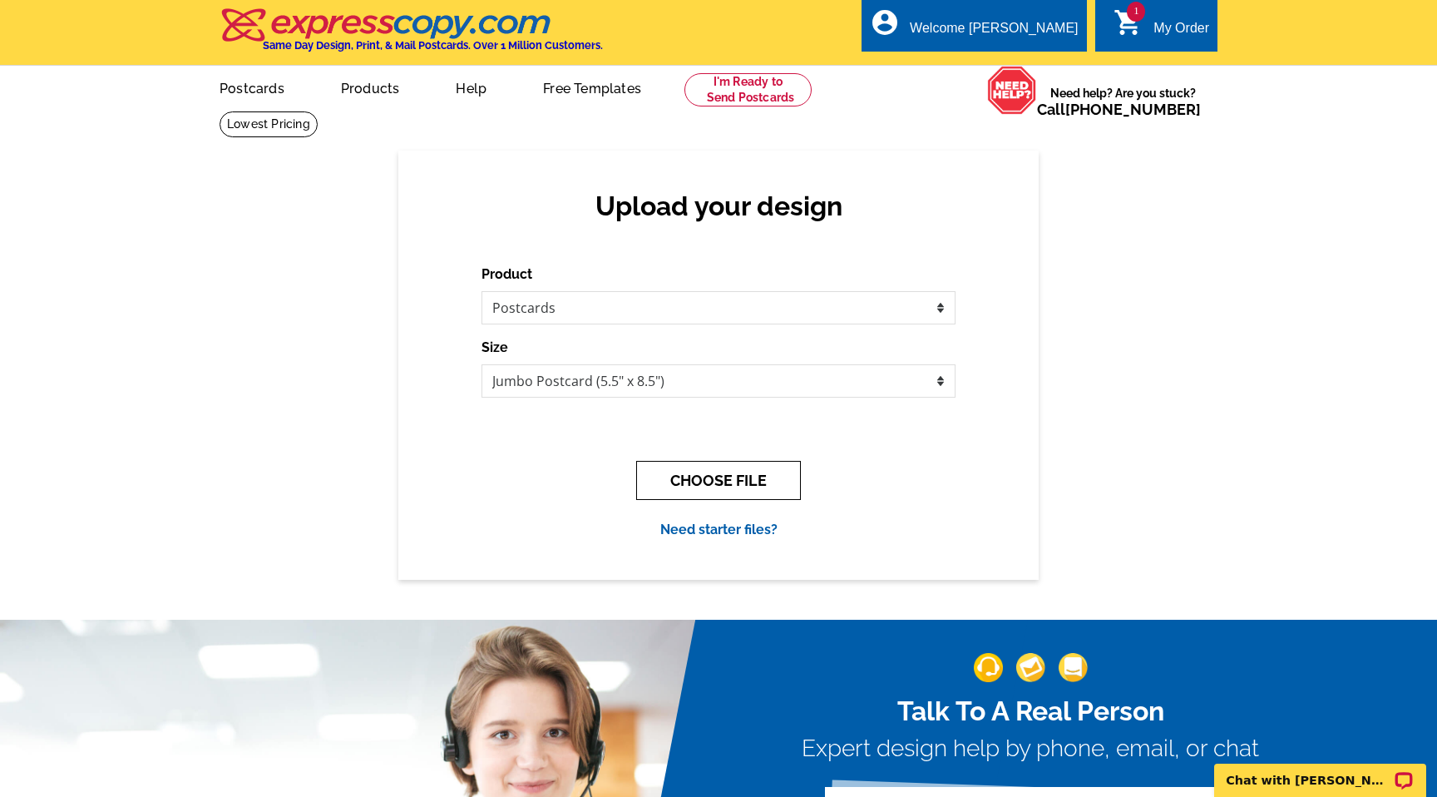
click at [720, 478] on button "CHOOSE FILE" at bounding box center [718, 480] width 165 height 39
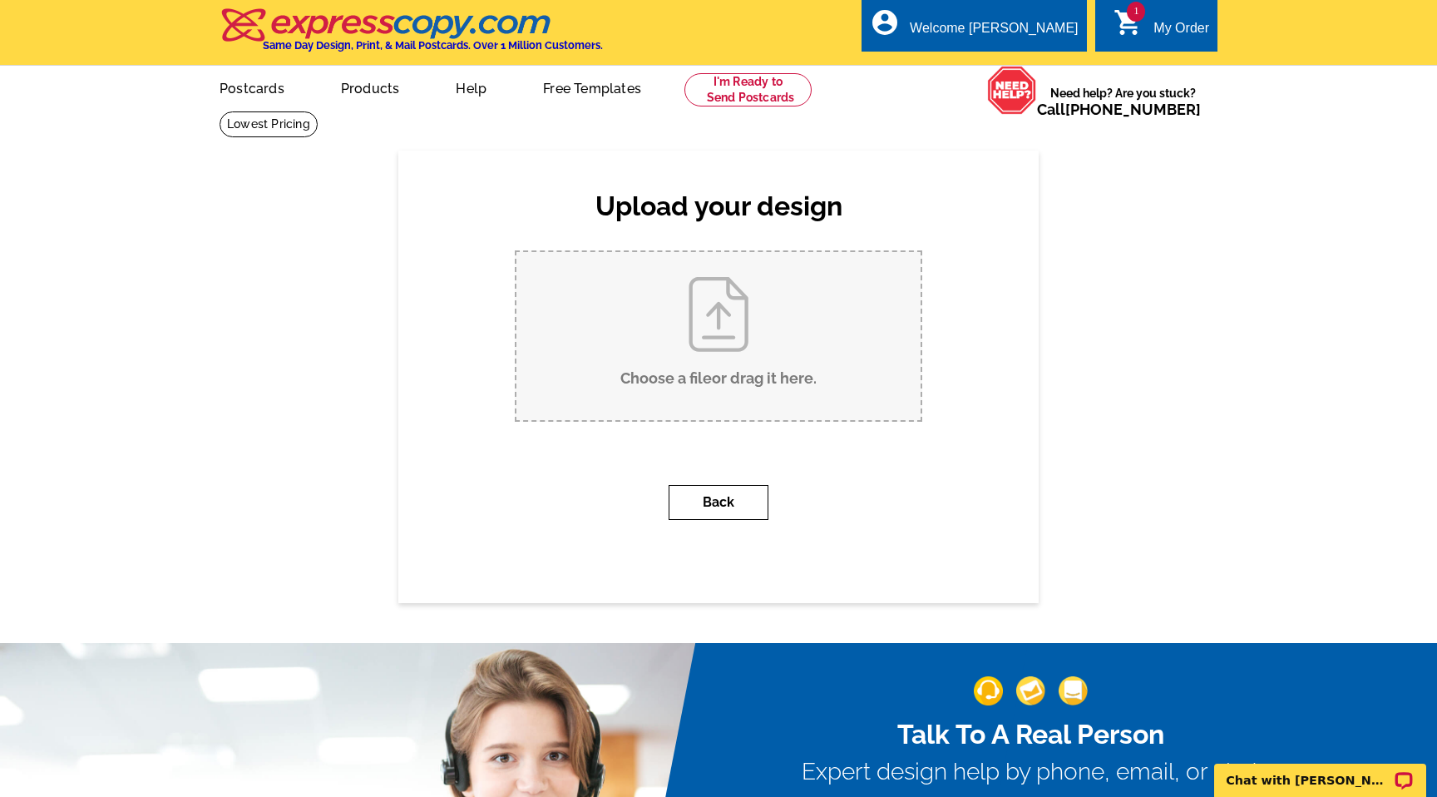
click at [730, 506] on button "Back" at bounding box center [719, 502] width 100 height 35
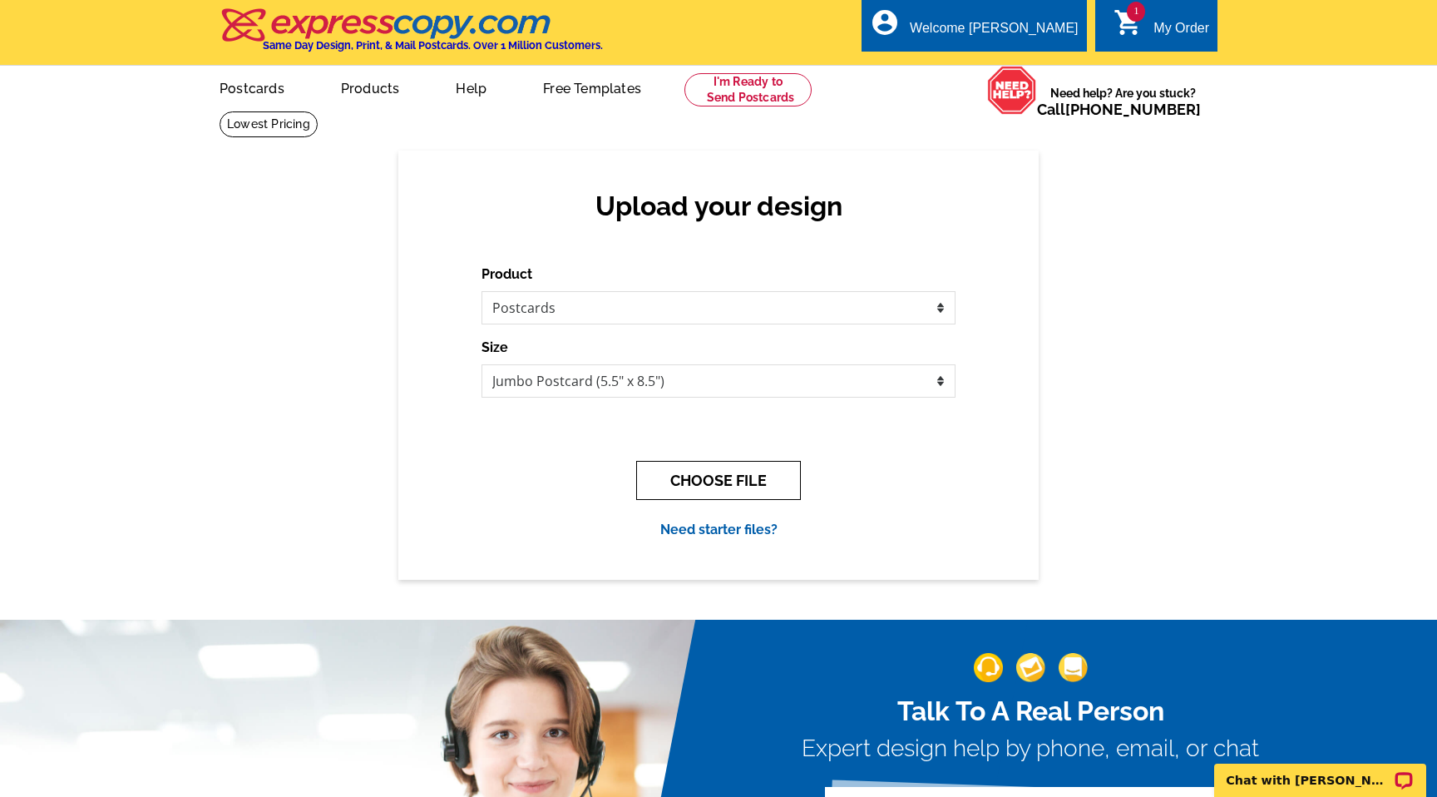
click at [711, 482] on button "CHOOSE FILE" at bounding box center [718, 480] width 165 height 39
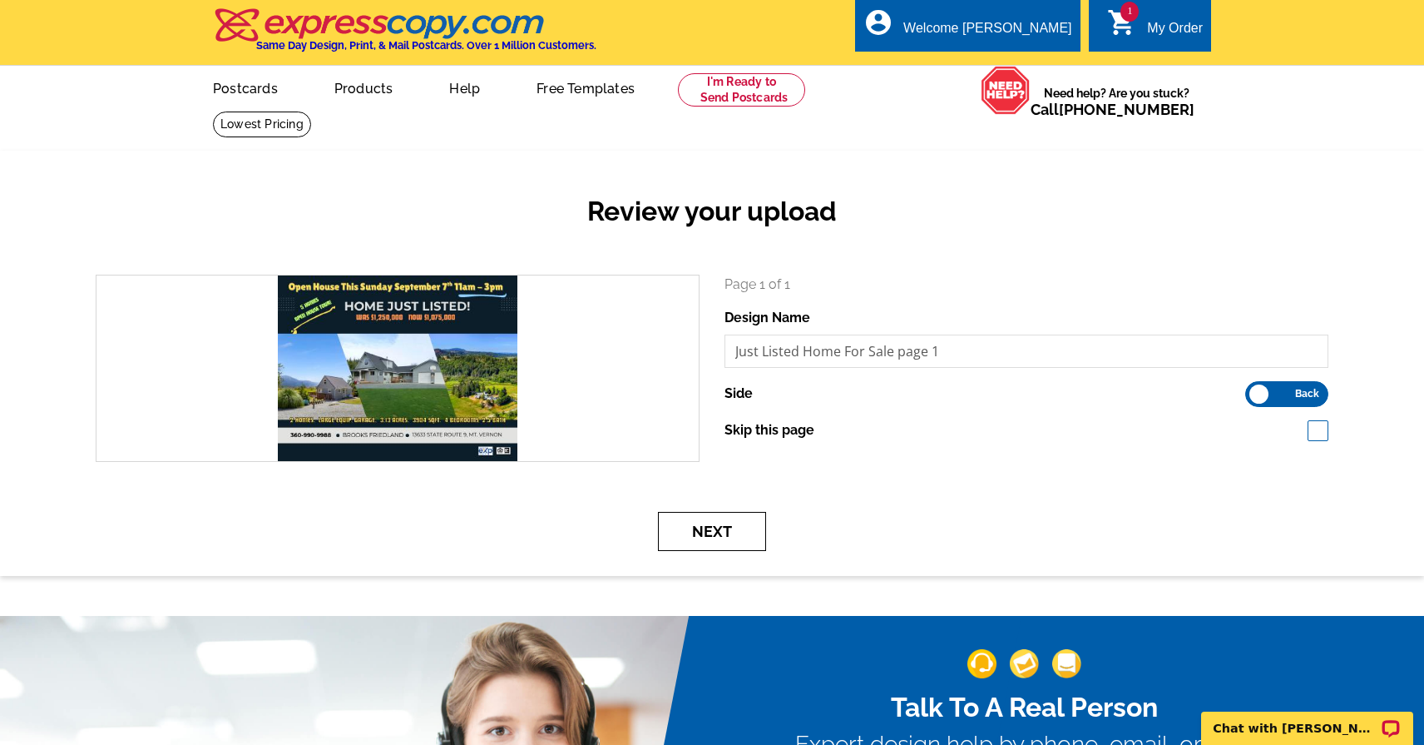
click at [694, 537] on button "Next" at bounding box center [712, 531] width 108 height 39
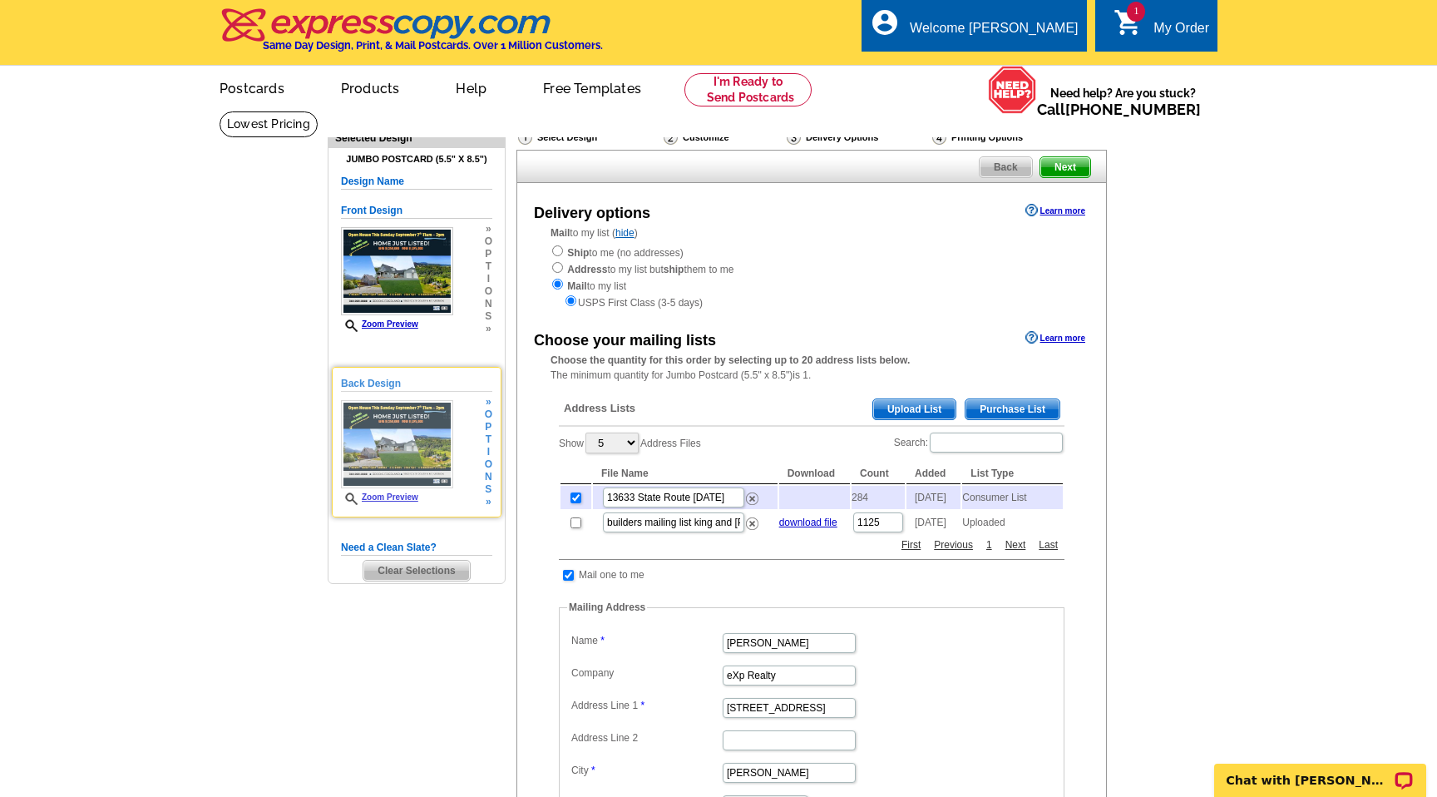
click at [384, 383] on h5 "Back Design" at bounding box center [416, 384] width 151 height 16
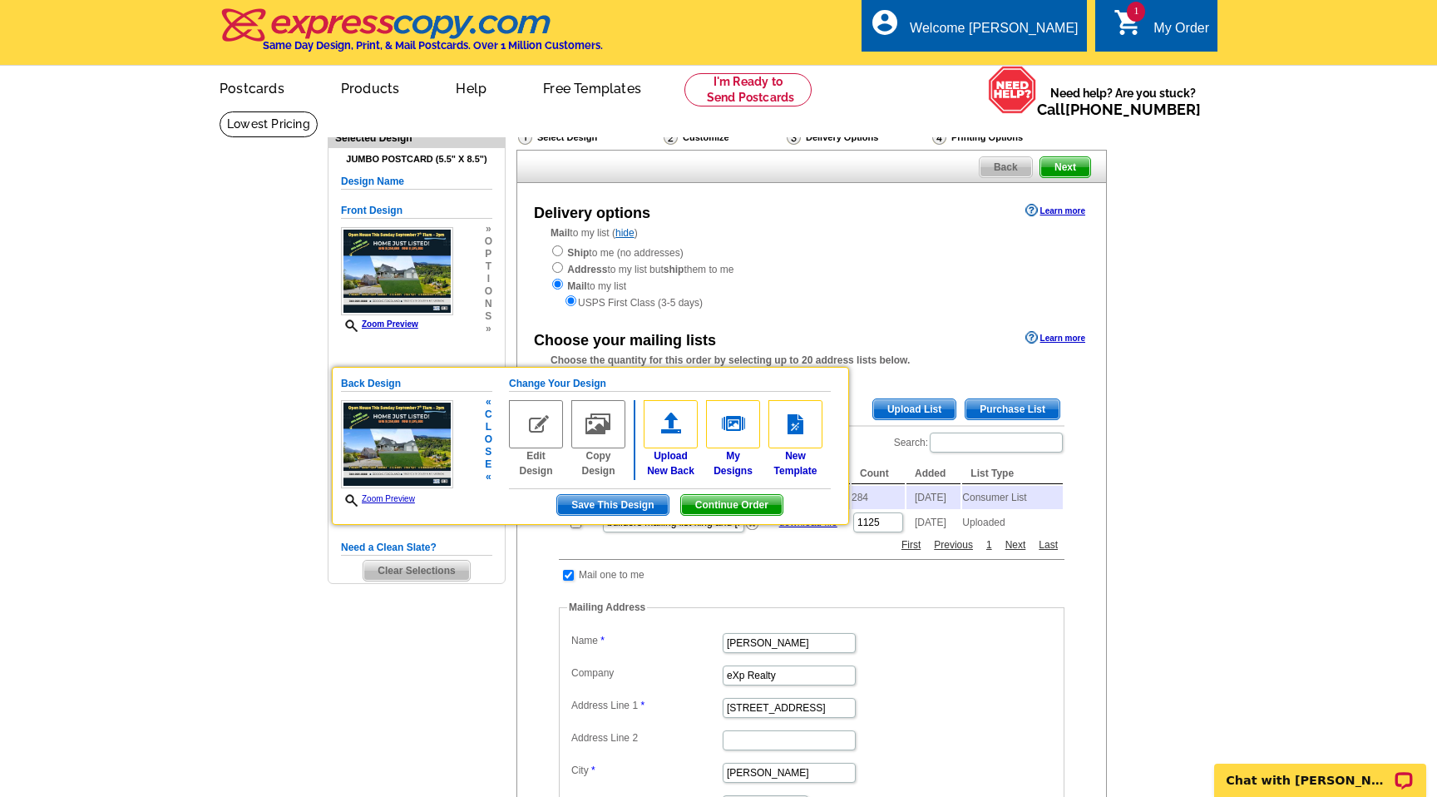
click at [535, 423] on img at bounding box center [536, 424] width 54 height 48
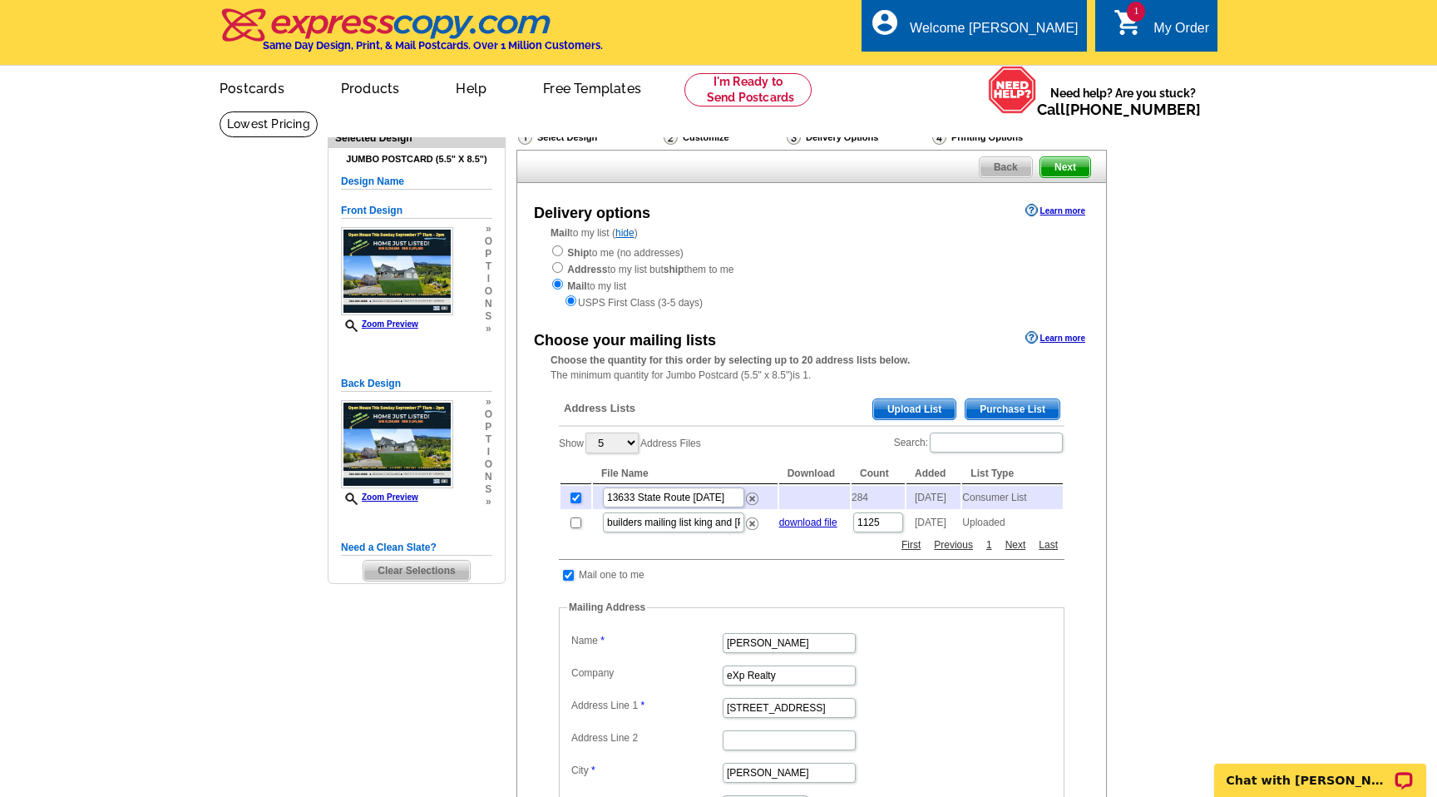
click at [438, 566] on span "Clear Selections" at bounding box center [417, 571] width 106 height 20
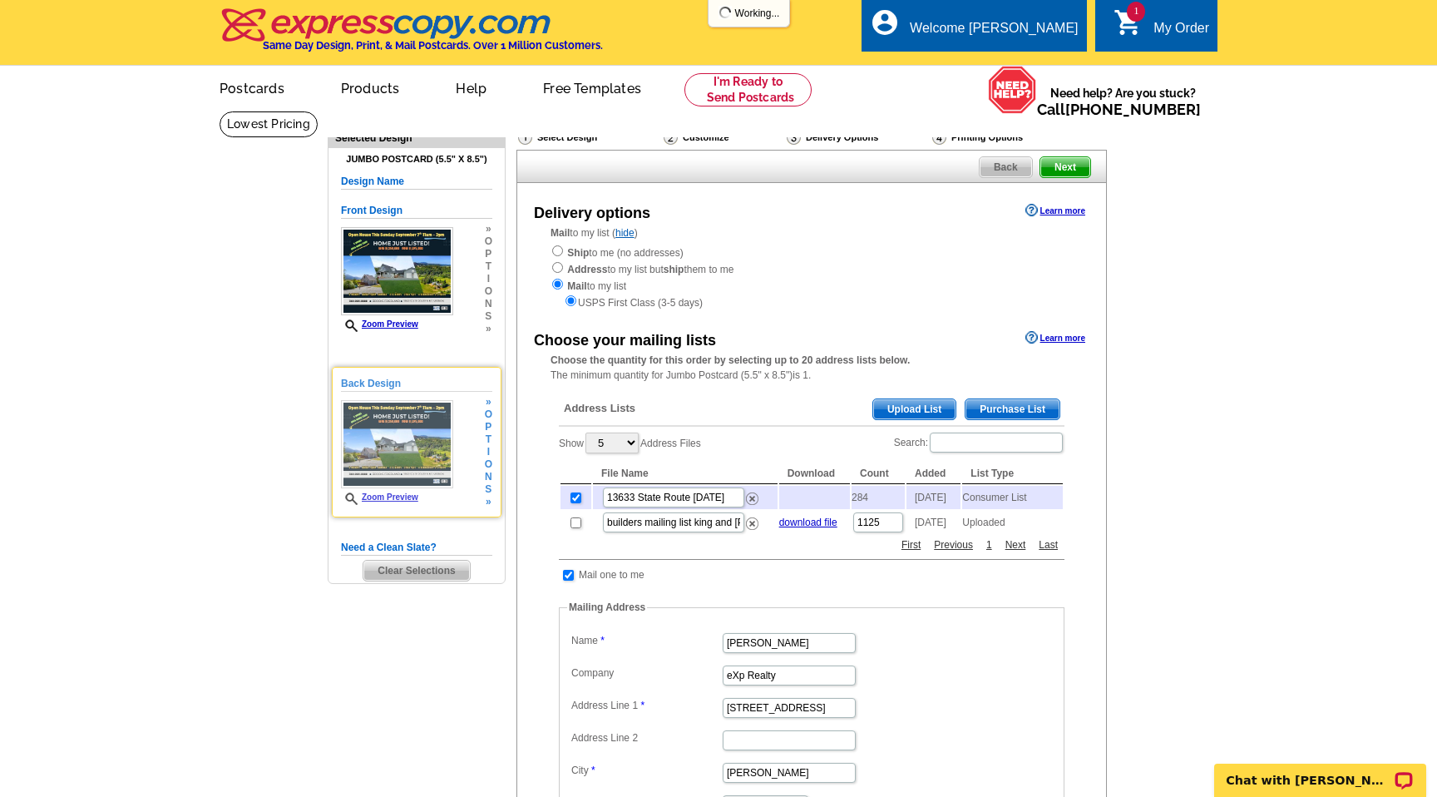
click at [428, 461] on img at bounding box center [397, 444] width 112 height 88
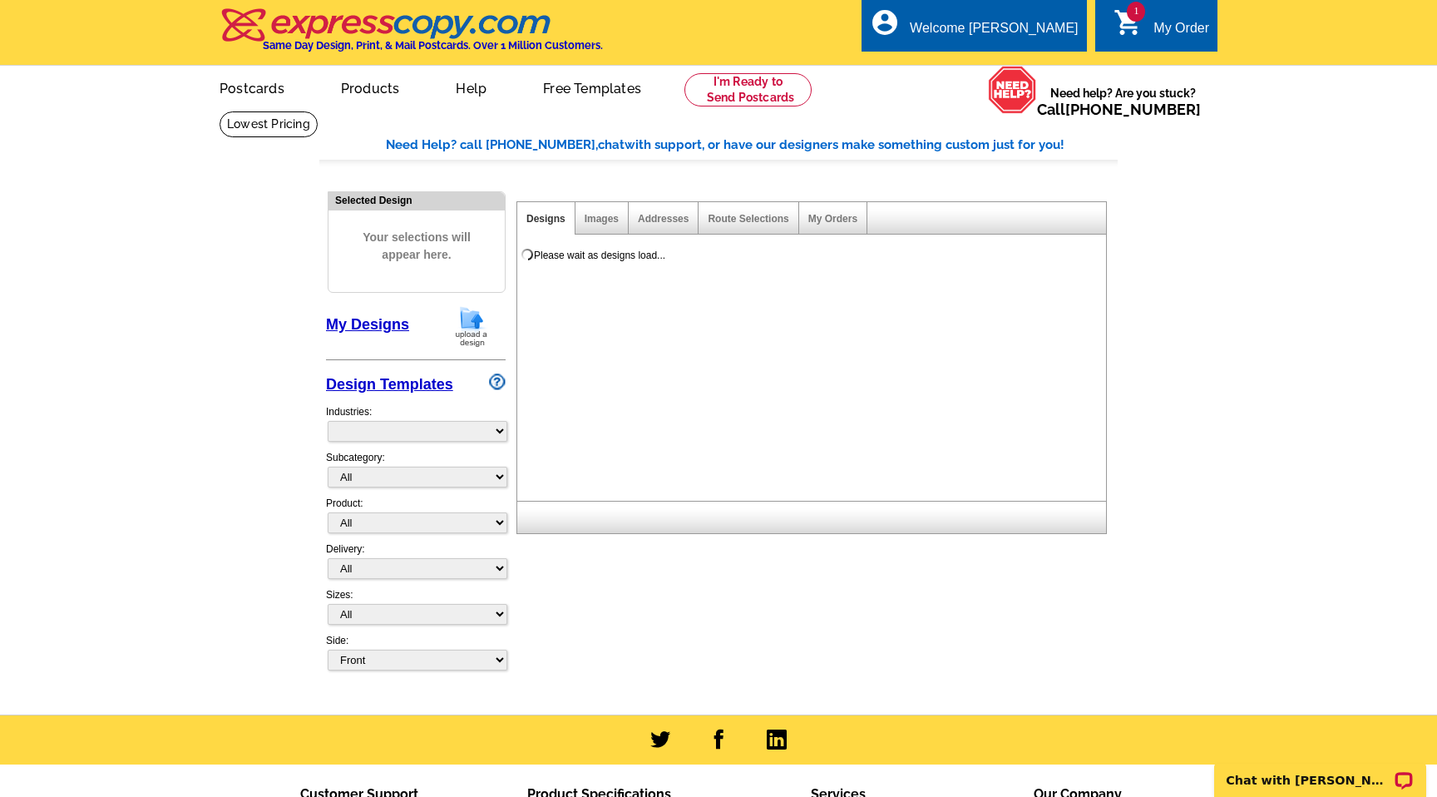
select select "785"
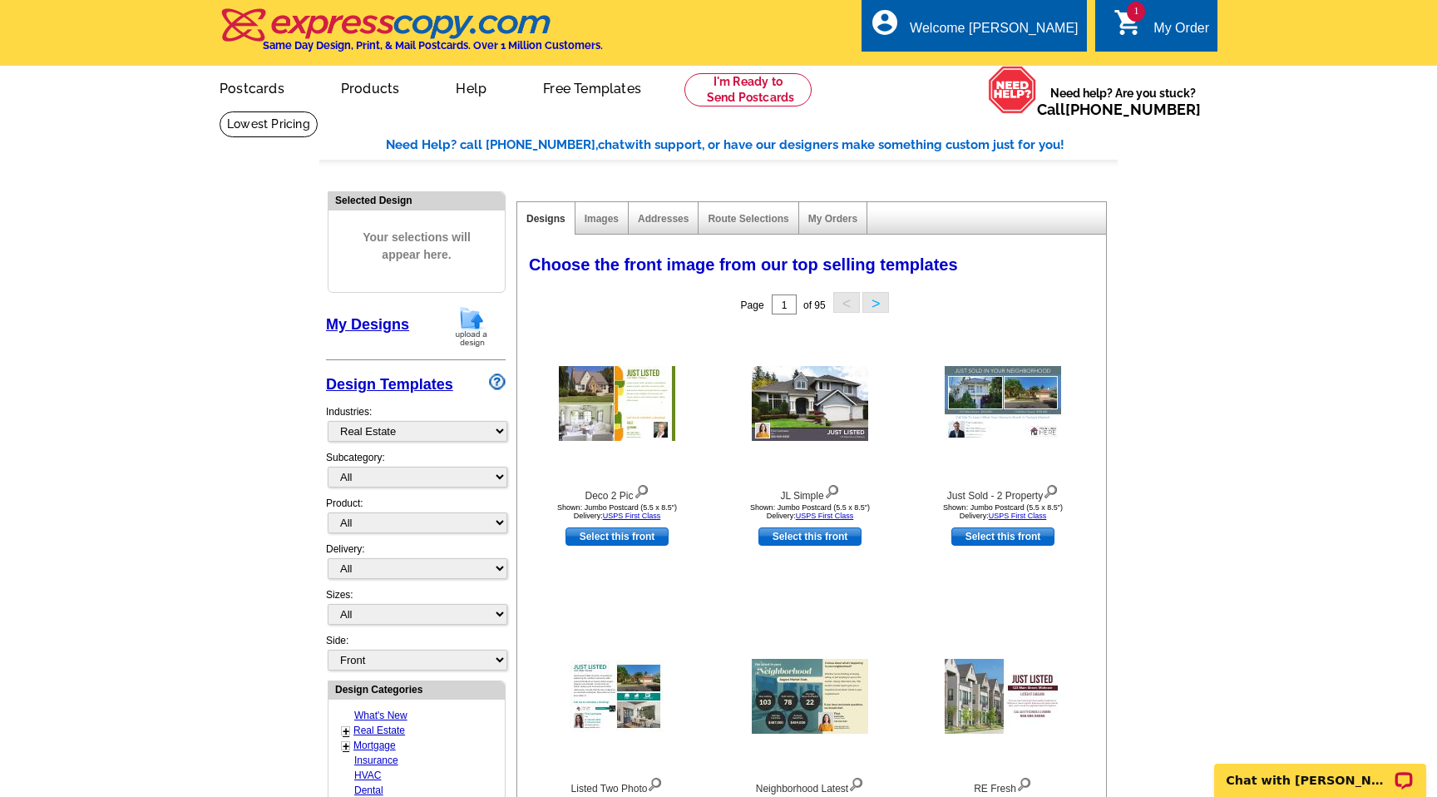
click at [387, 249] on span "Your selections will appear here." at bounding box center [416, 246] width 151 height 68
click at [472, 319] on img at bounding box center [471, 326] width 43 height 42
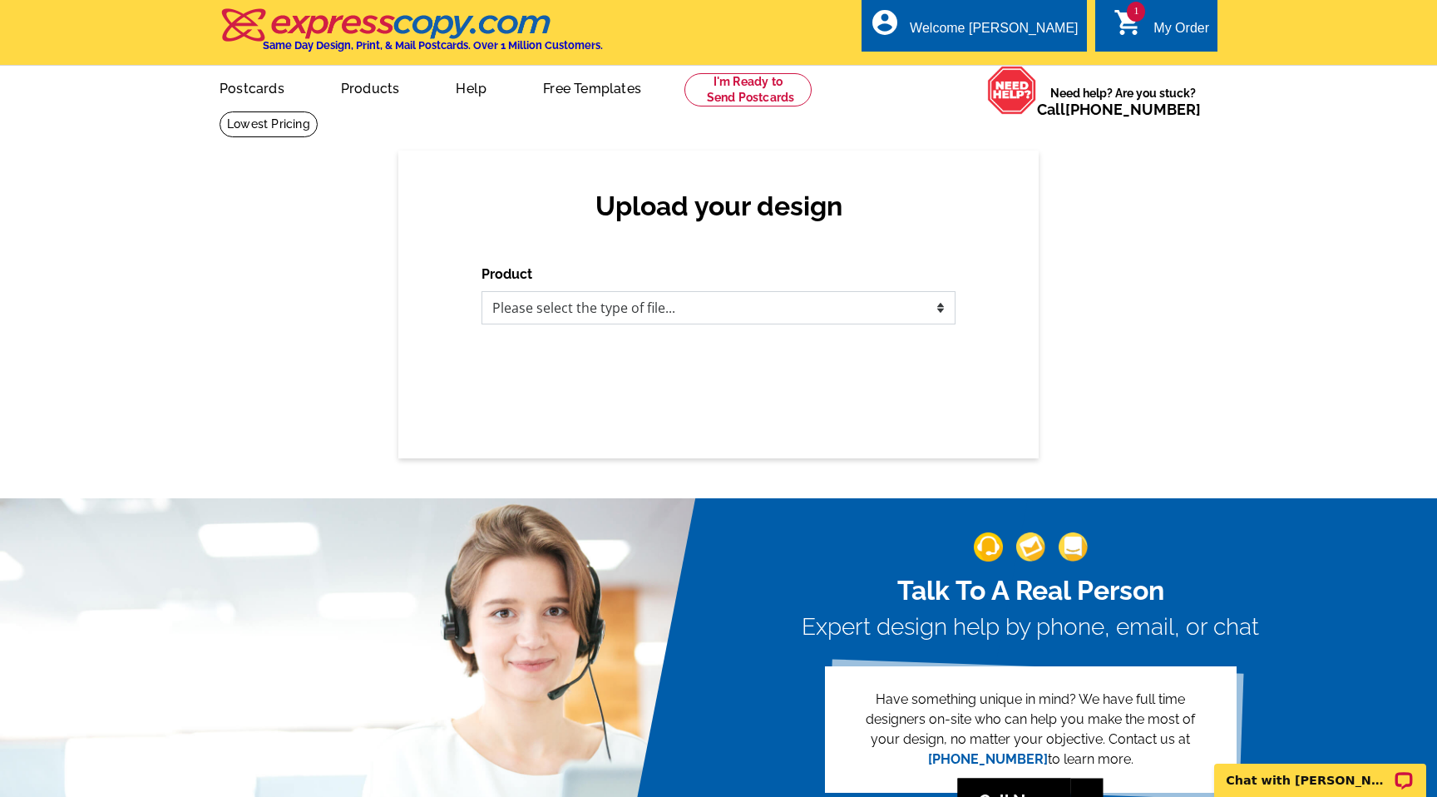
click at [552, 309] on select "Please select the type of file... Postcards Business Cards Letters and flyers G…" at bounding box center [719, 307] width 474 height 33
select select "1"
click at [482, 291] on select "Please select the type of file... Postcards Business Cards Letters and flyers G…" at bounding box center [719, 307] width 474 height 33
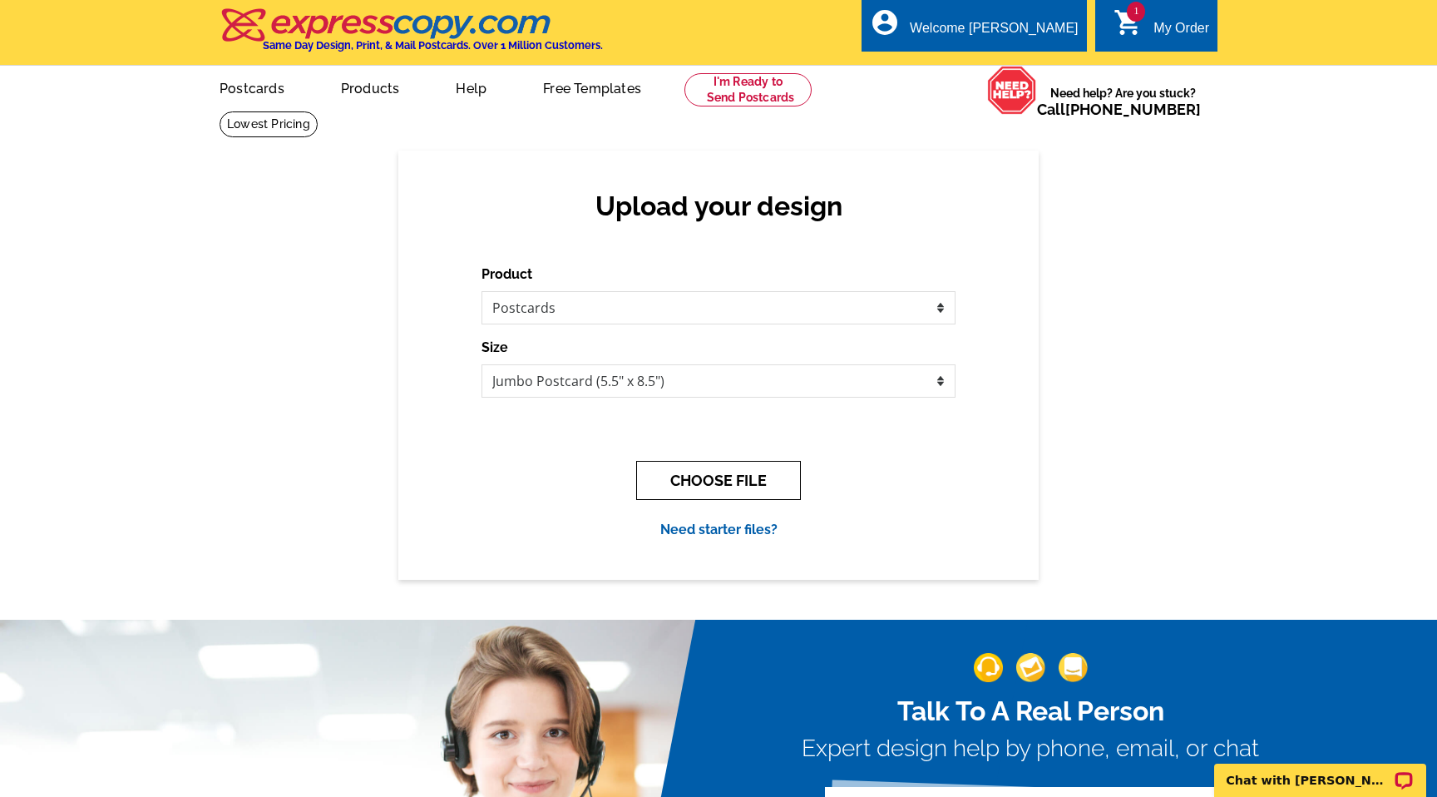
click at [715, 484] on button "CHOOSE FILE" at bounding box center [718, 480] width 165 height 39
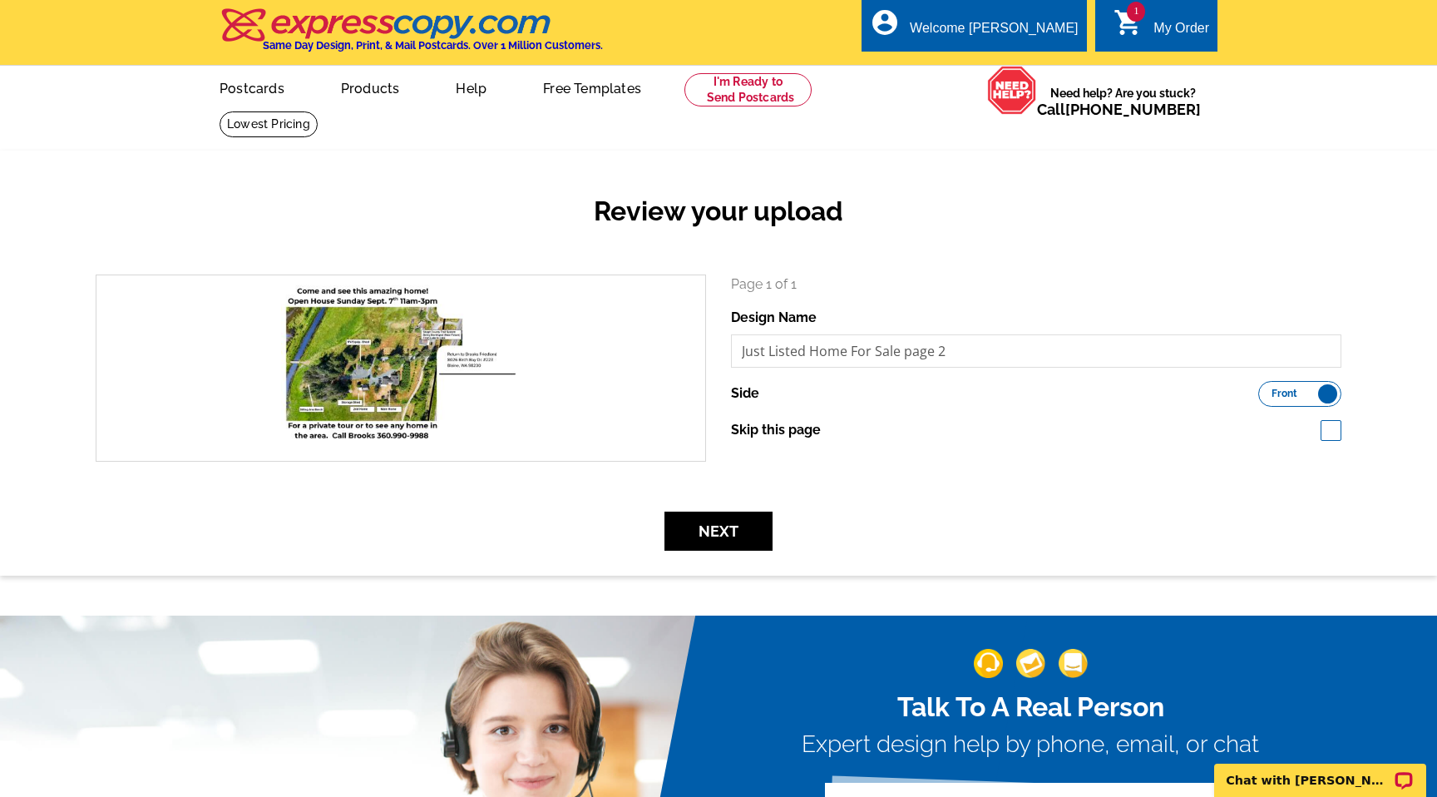
click at [1296, 385] on label "Front Back" at bounding box center [1300, 394] width 83 height 26
click at [1267, 389] on input "Front Back" at bounding box center [1267, 389] width 0 height 0
click at [729, 530] on button "Next" at bounding box center [719, 531] width 108 height 39
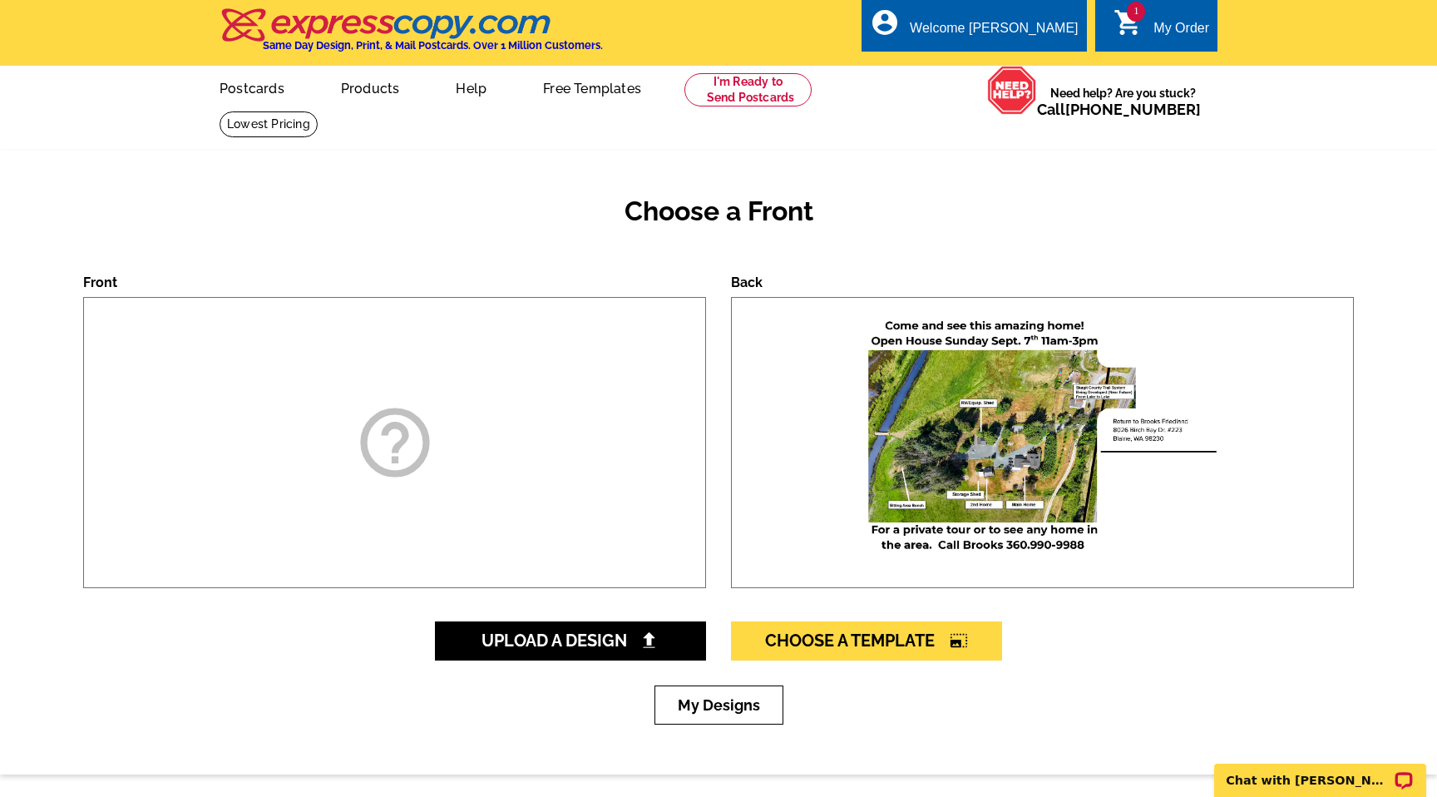
click at [497, 448] on div "help_outline" at bounding box center [394, 442] width 623 height 291
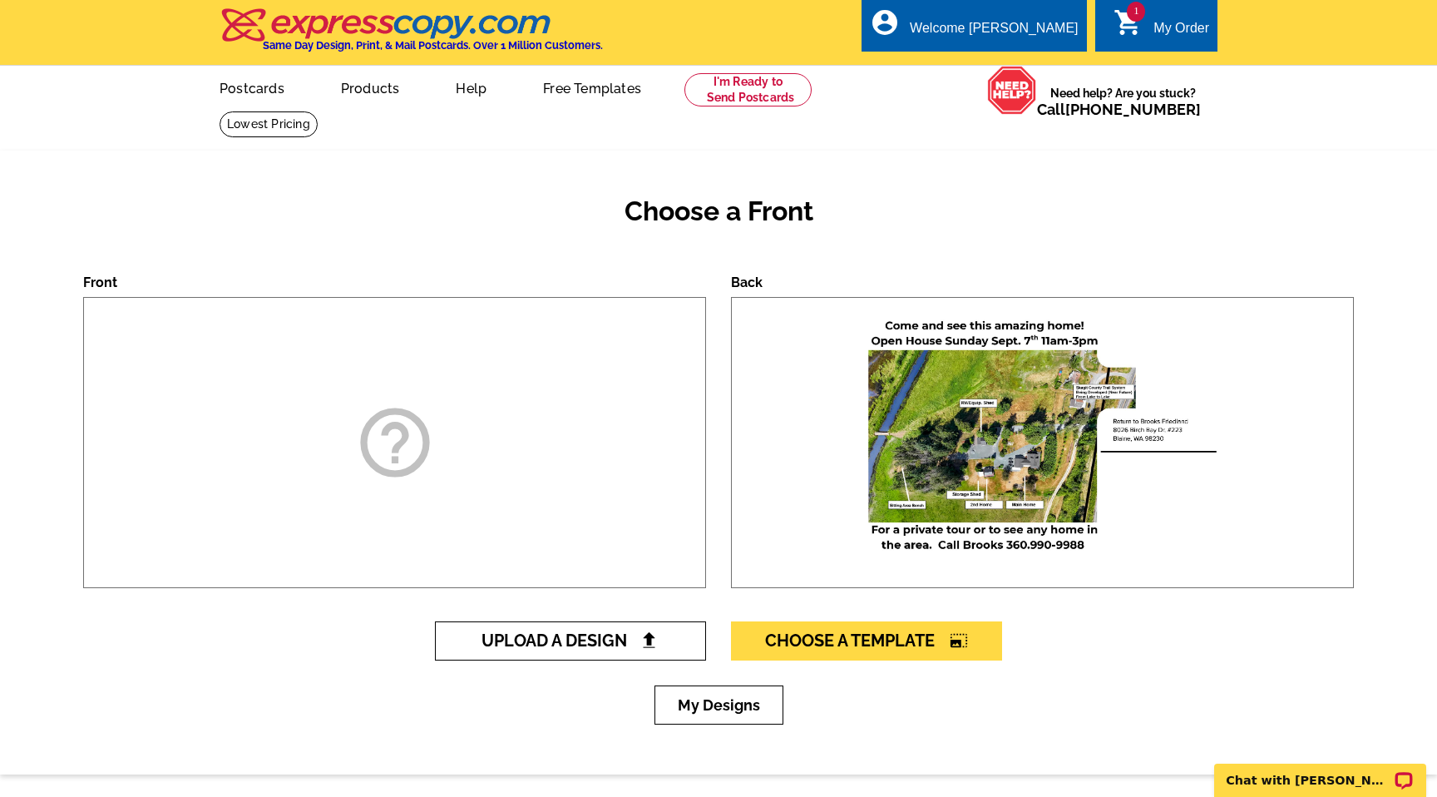
click at [546, 637] on span "Upload A Design" at bounding box center [571, 641] width 179 height 20
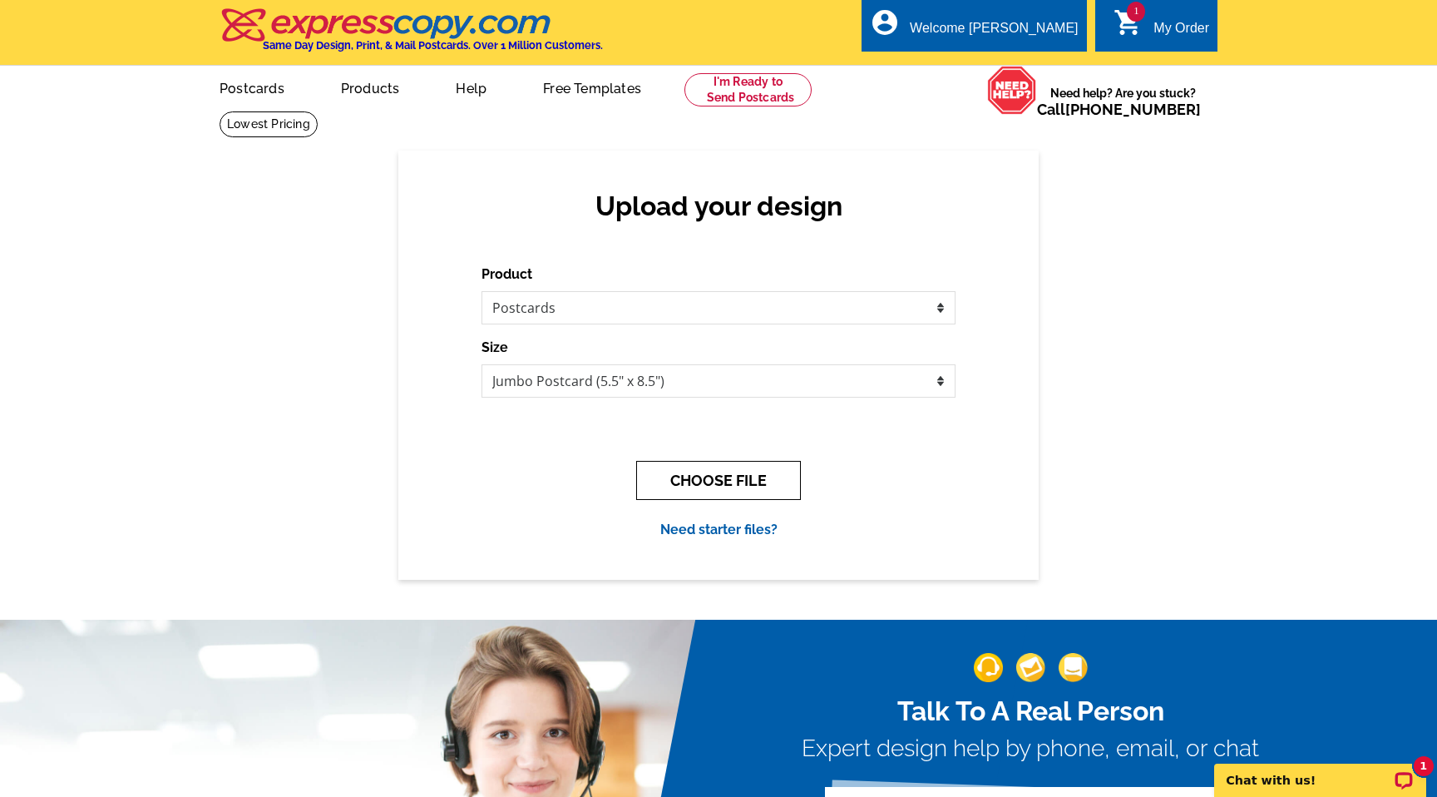
click at [738, 488] on button "CHOOSE FILE" at bounding box center [718, 480] width 165 height 39
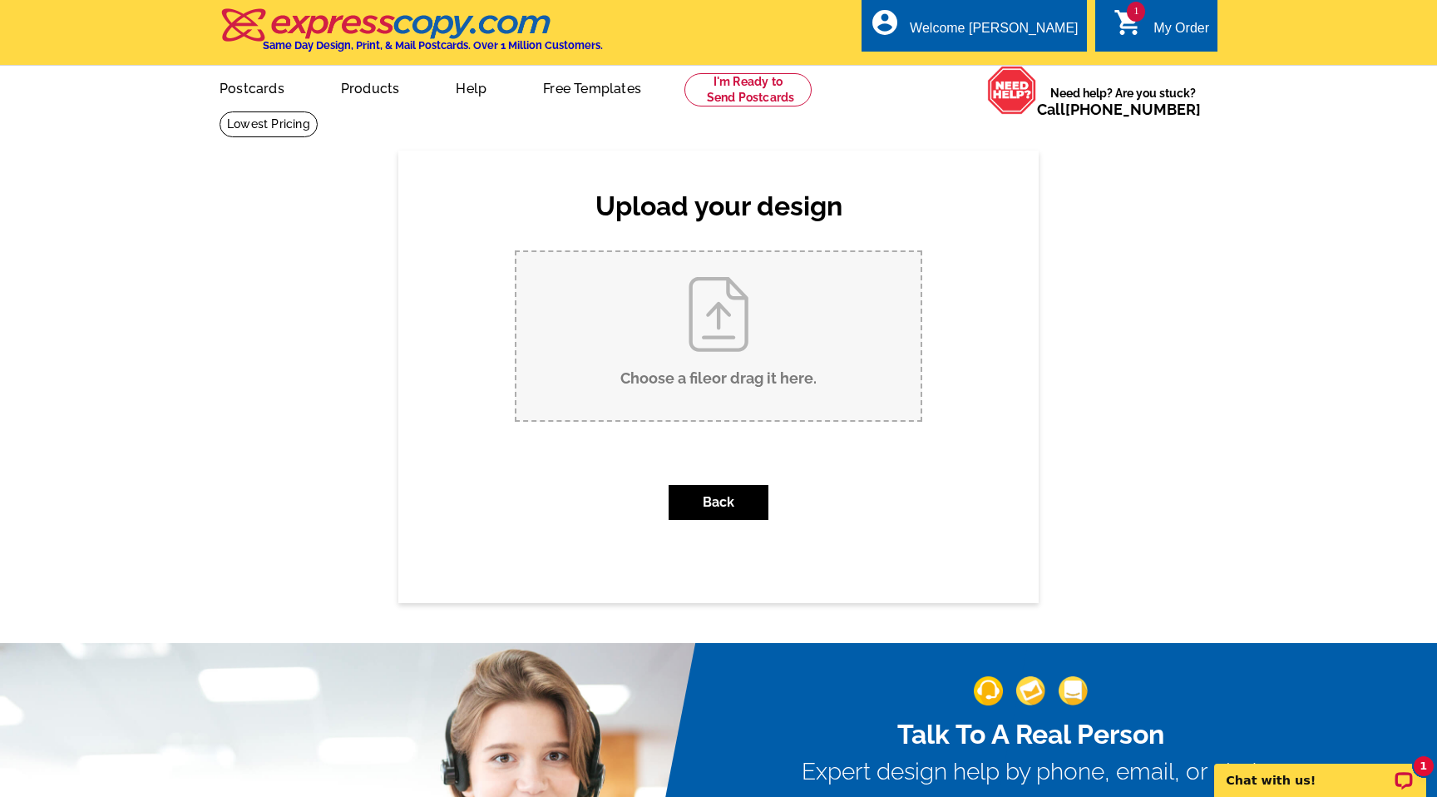
click at [725, 319] on input "Choose a file or drag it here ." at bounding box center [719, 336] width 404 height 168
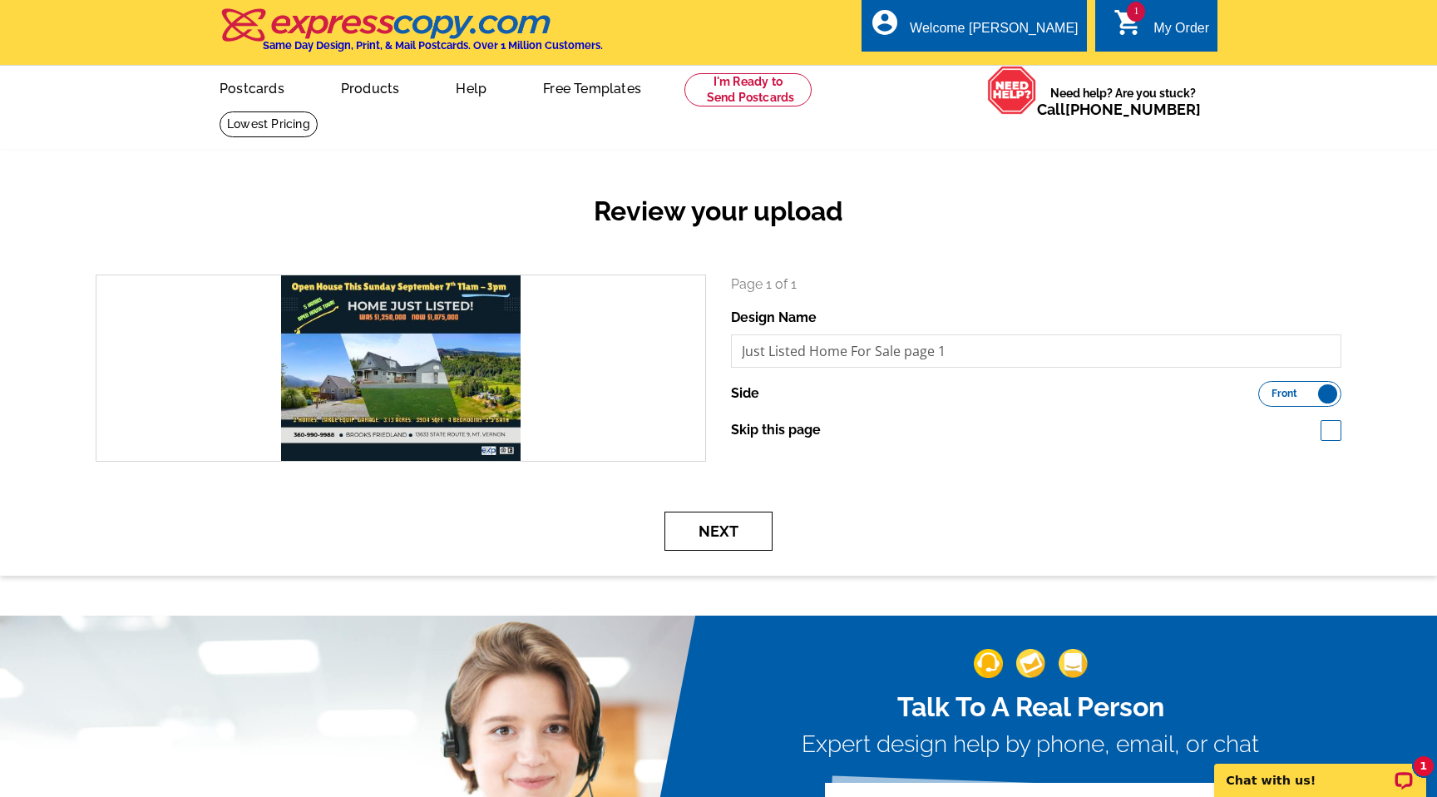
click at [723, 366] on button "Next" at bounding box center [719, 531] width 108 height 39
click at [729, 366] on button "Next" at bounding box center [719, 531] width 108 height 39
click at [1012, 191] on div "Review your upload" at bounding box center [718, 225] width 1271 height 98
click at [716, 366] on button "Next" at bounding box center [719, 531] width 108 height 39
click at [968, 366] on div "Next" at bounding box center [718, 531] width 1271 height 39
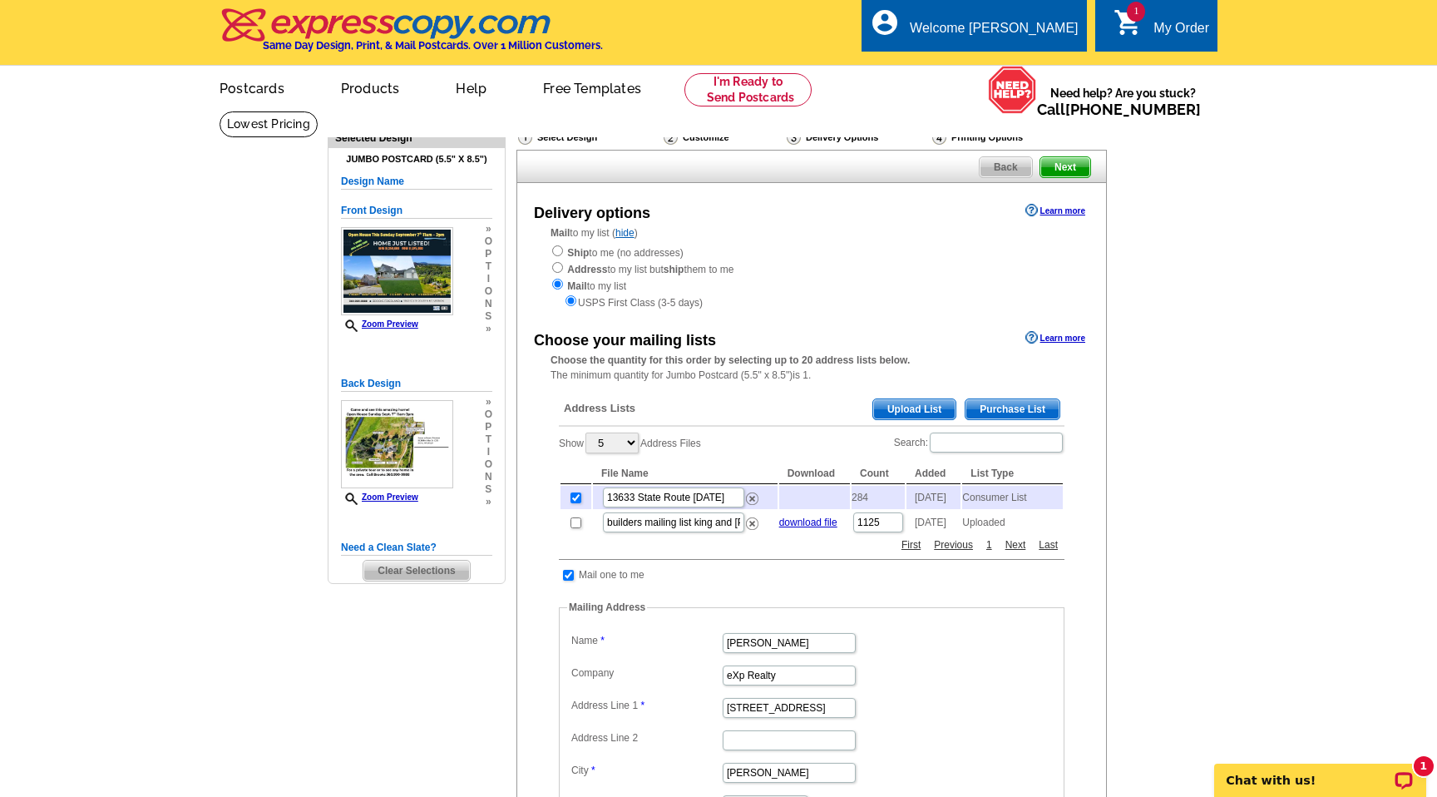
click at [1164, 415] on main "Need Help? call 800-260-5887, chat with support, or have our designers make som…" at bounding box center [718, 646] width 1437 height 1071
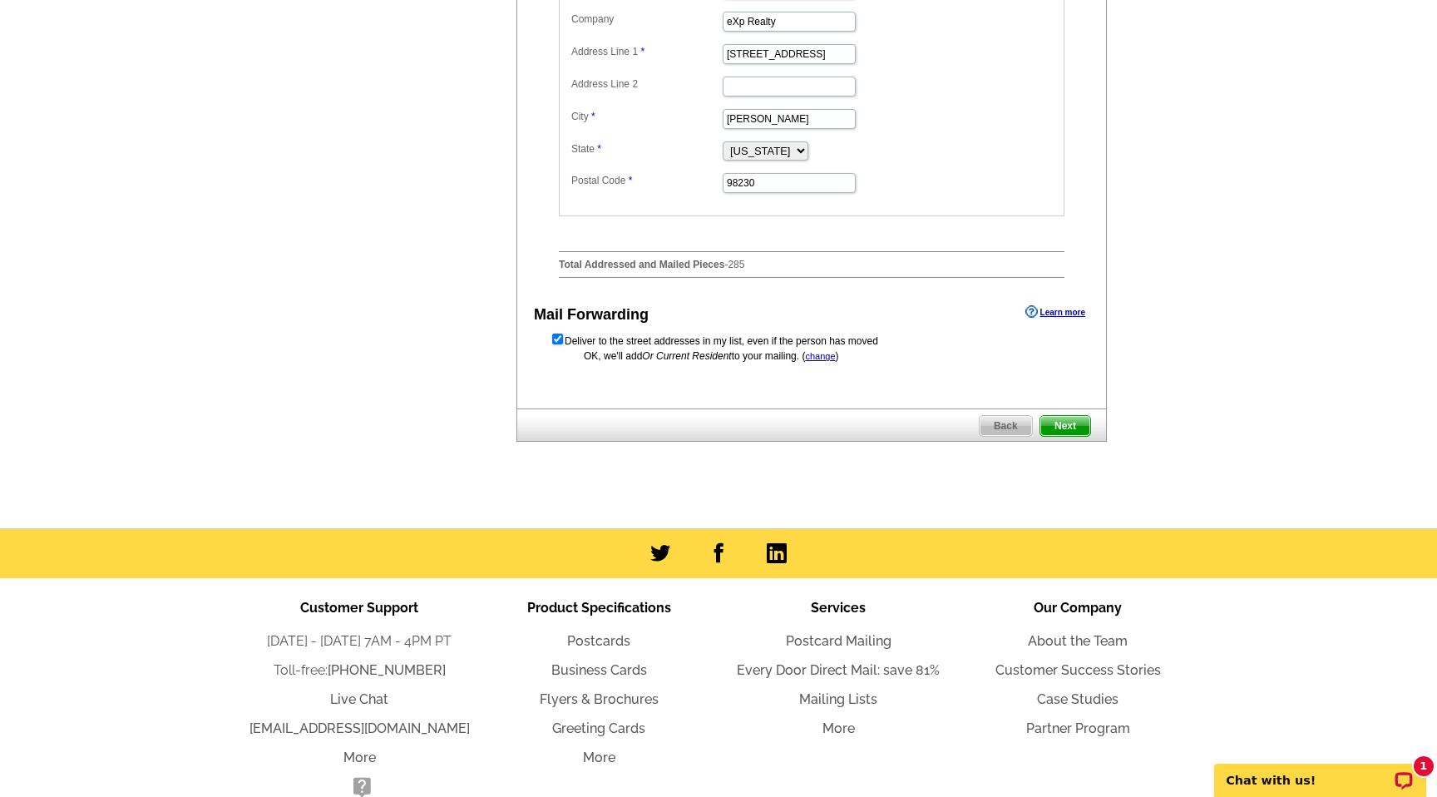
scroll to position [665, 0]
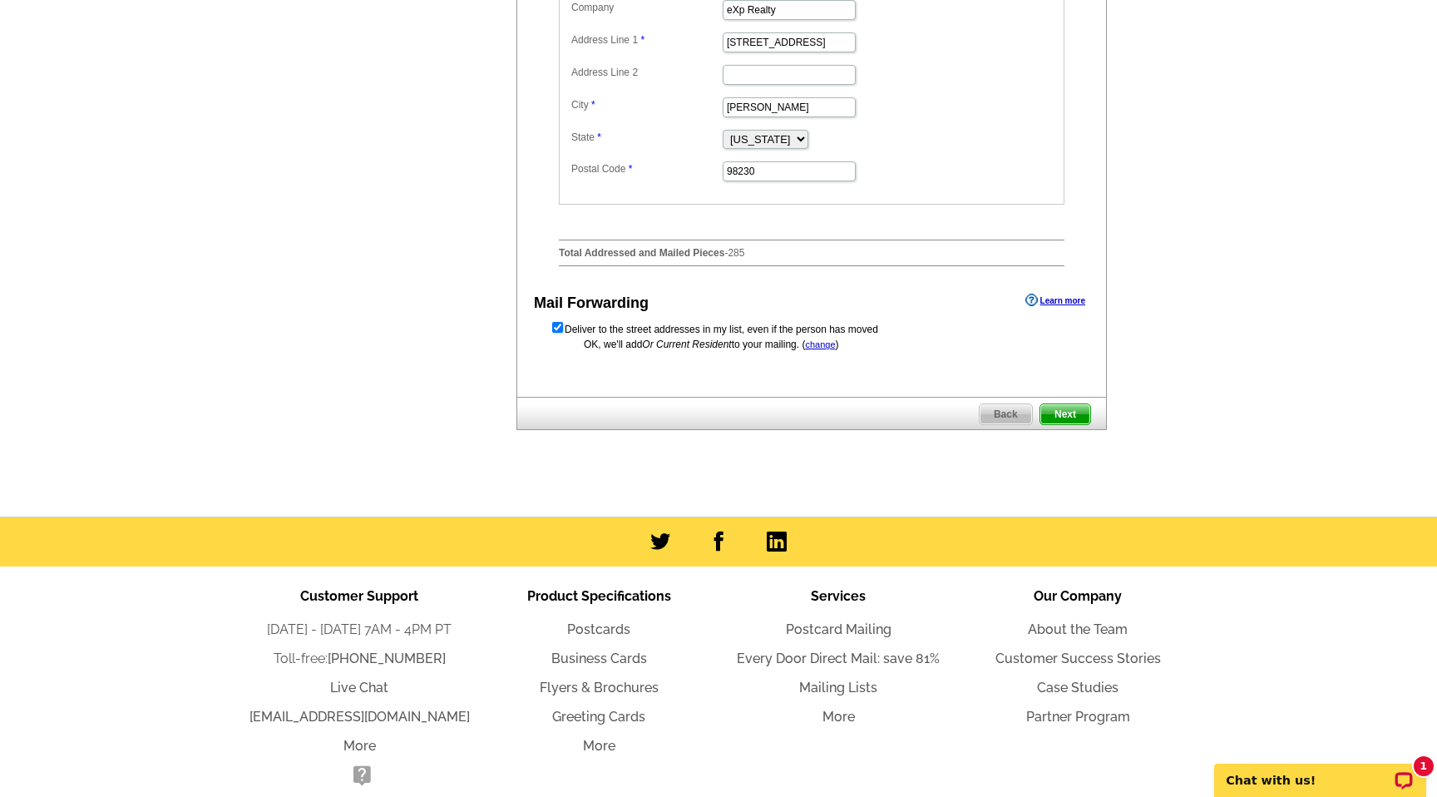
click at [1071, 423] on span "Next" at bounding box center [1066, 414] width 50 height 20
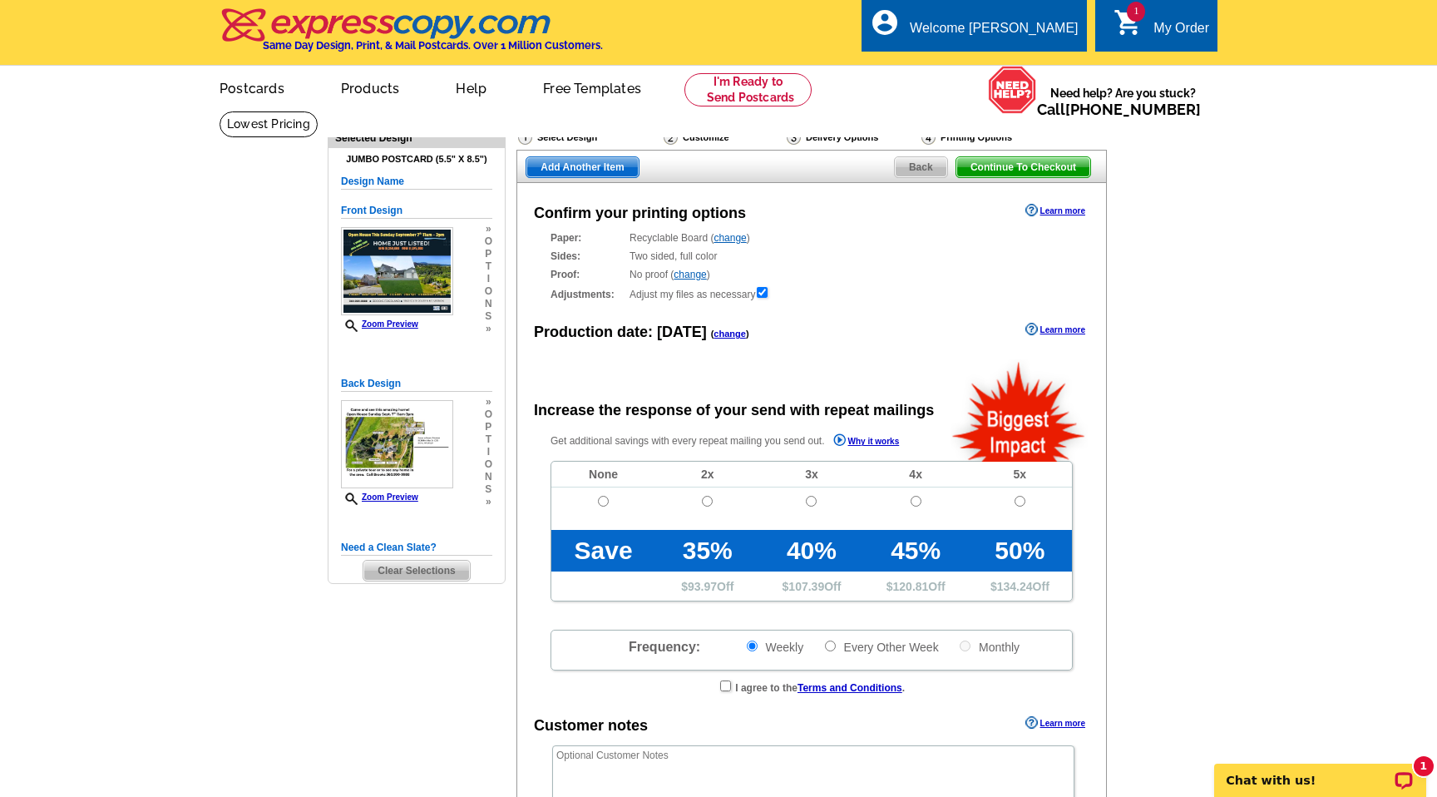
radio input "false"
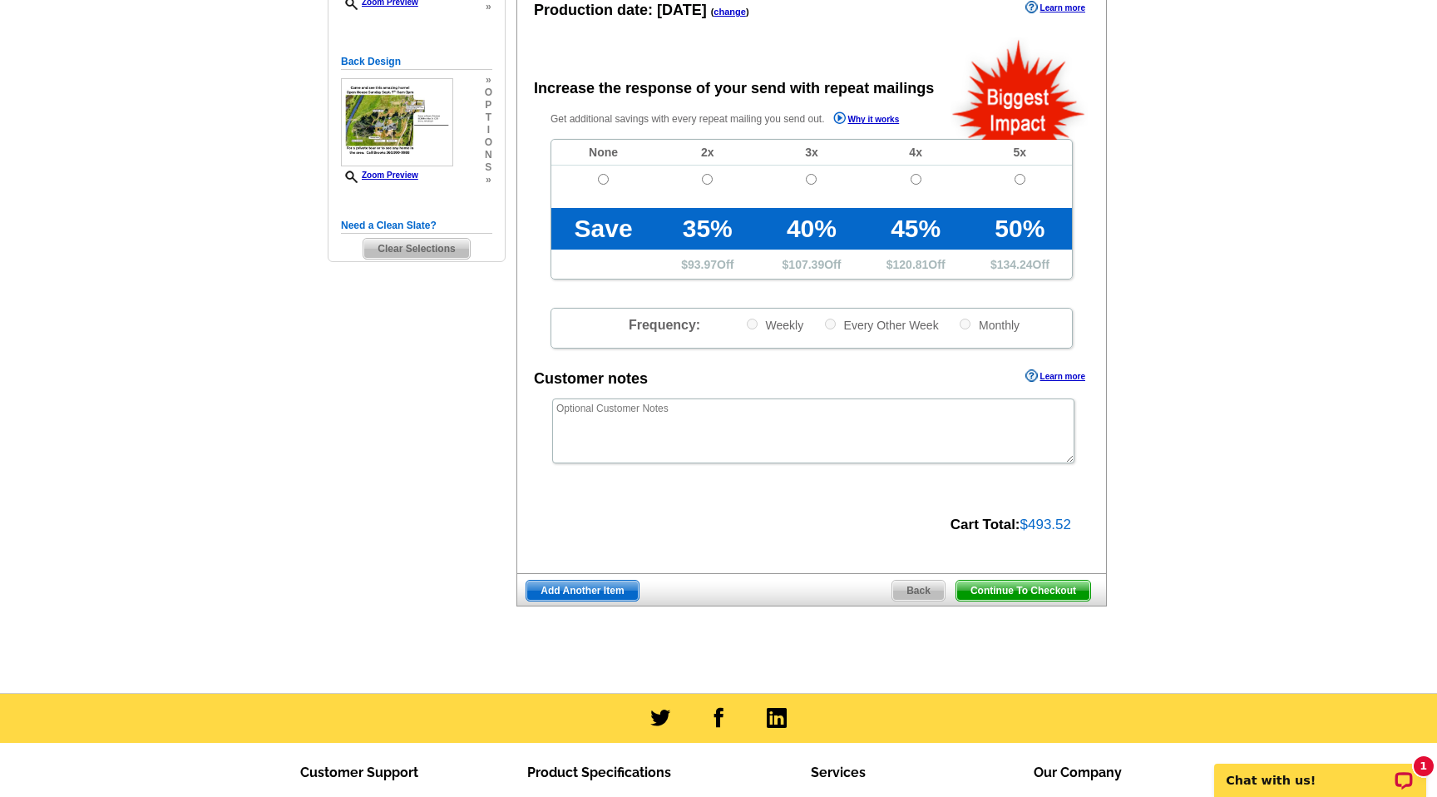
scroll to position [333, 0]
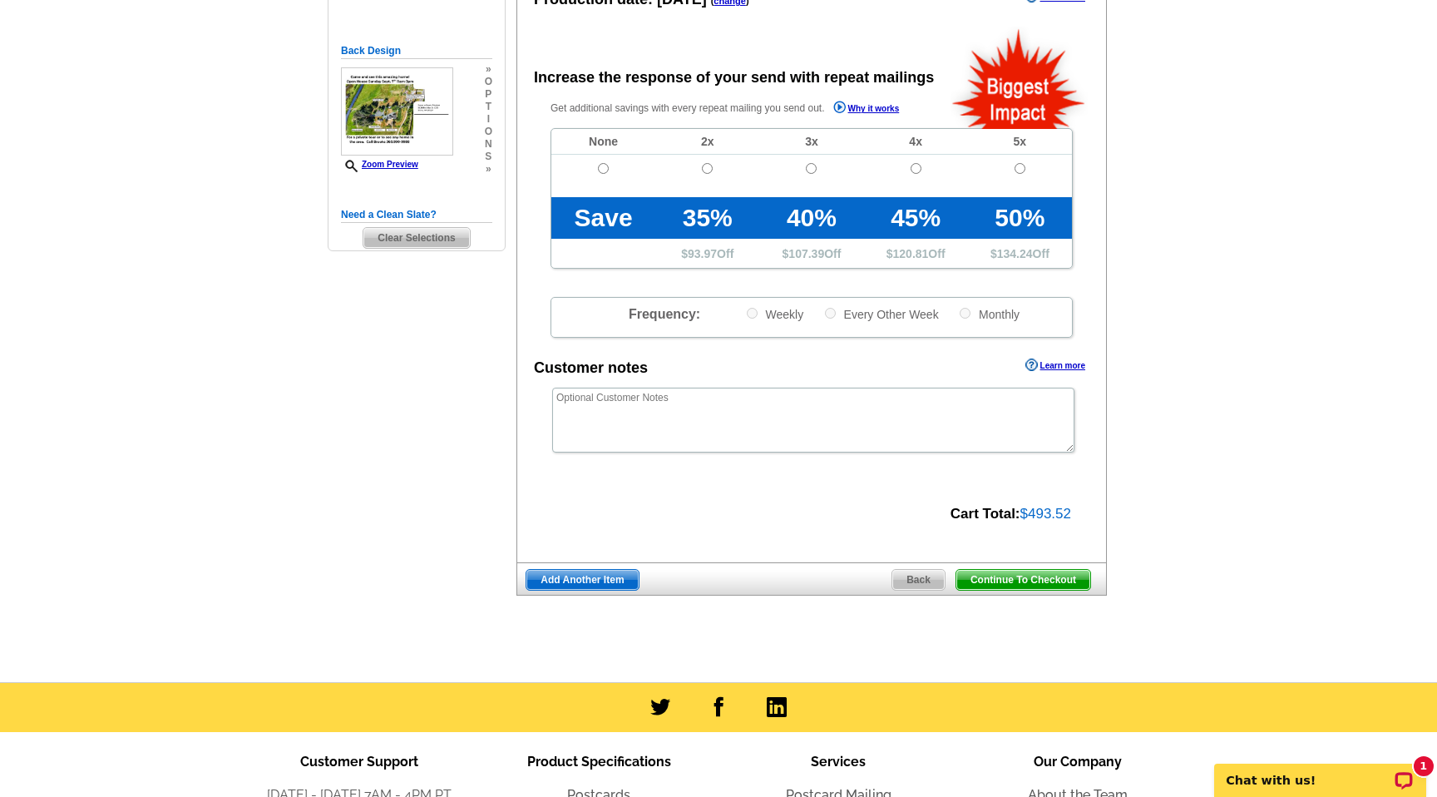
click at [1018, 576] on span "Continue To Checkout" at bounding box center [1024, 580] width 134 height 20
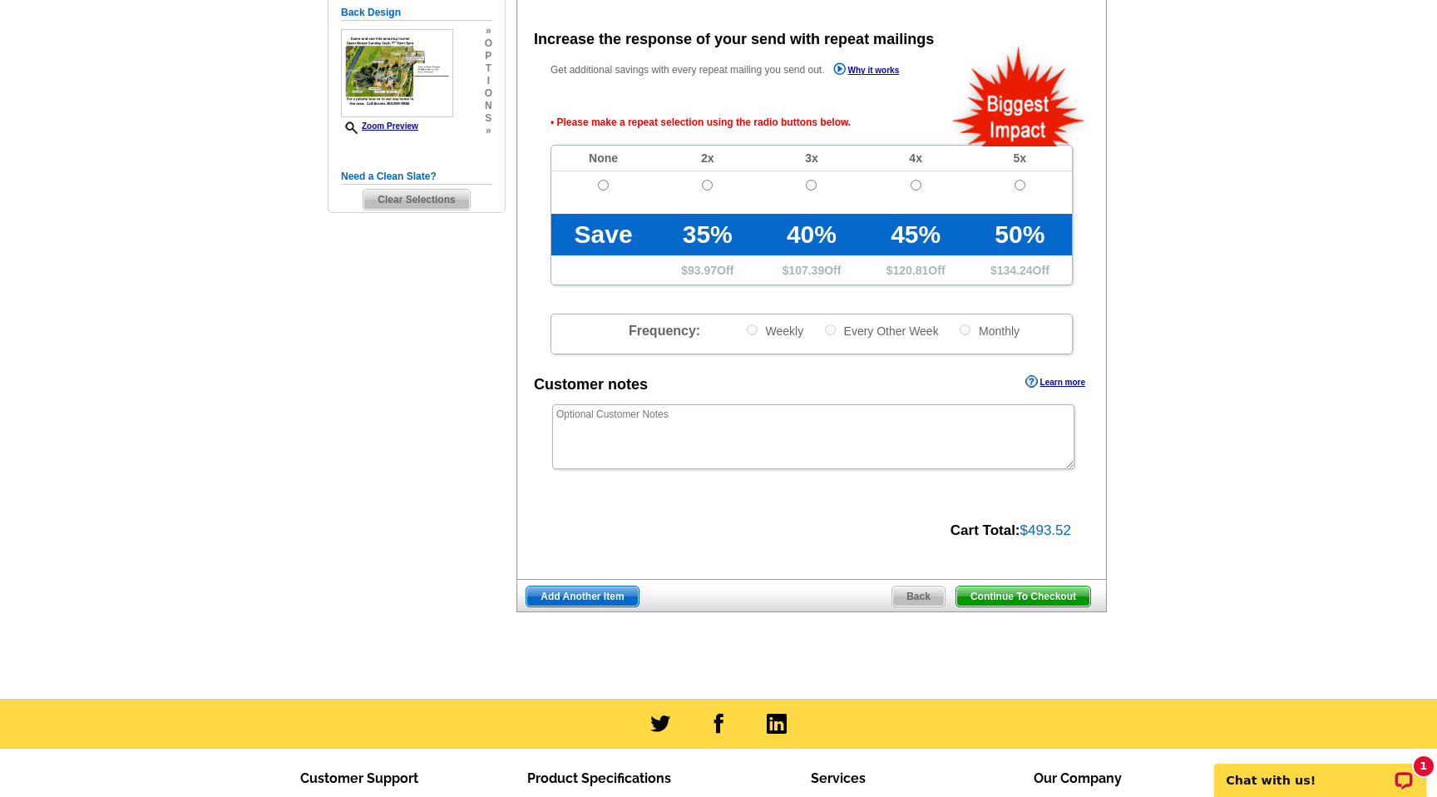
scroll to position [371, 0]
click at [600, 183] on input "radio" at bounding box center [603, 185] width 11 height 11
radio input "true"
click at [1002, 596] on span "Continue To Checkout" at bounding box center [1024, 596] width 134 height 20
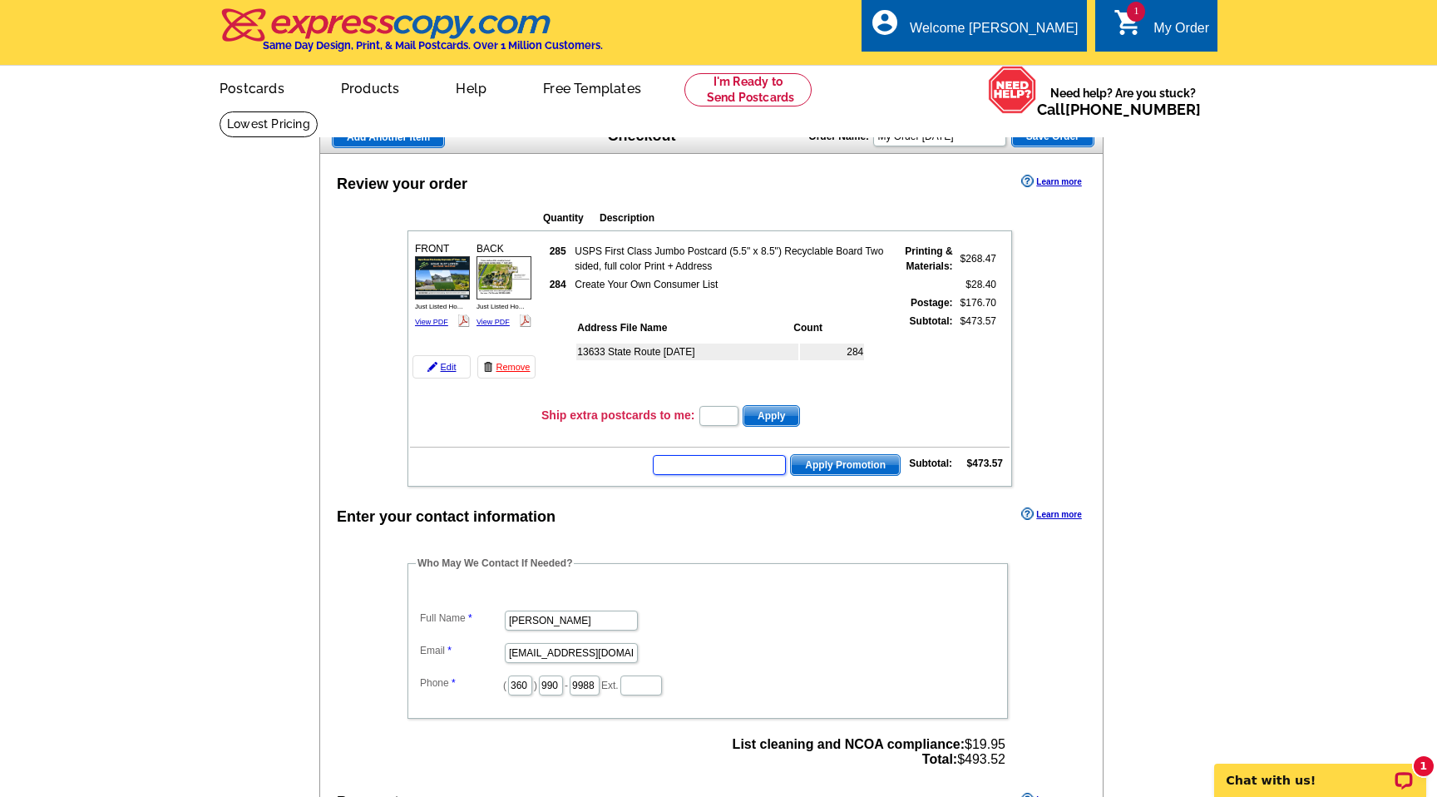
click at [707, 466] on input "text" at bounding box center [719, 465] width 133 height 20
type input "expresscopy30"
click at [856, 466] on span "Apply Promotion" at bounding box center [845, 465] width 109 height 20
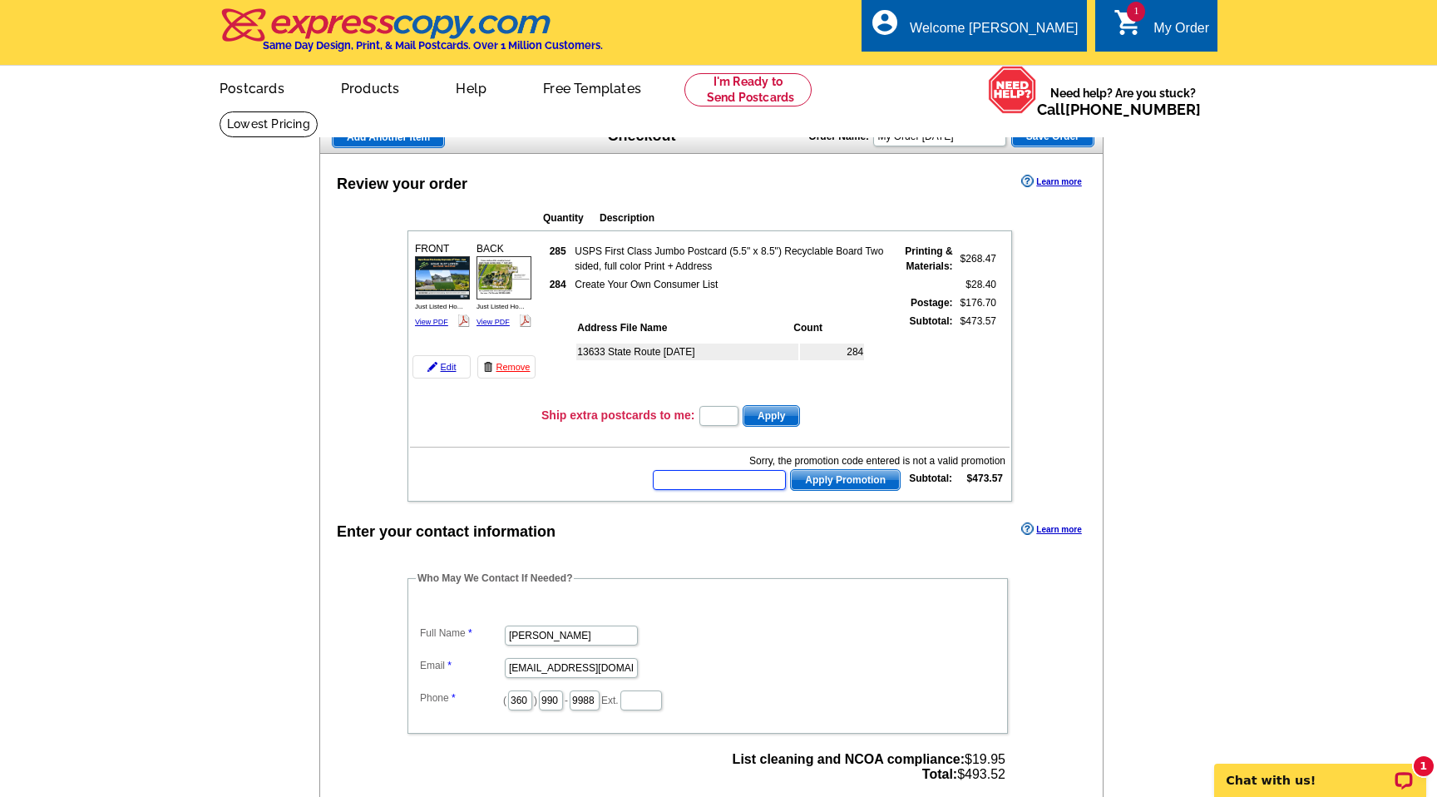
click at [701, 483] on input "text" at bounding box center [719, 480] width 133 height 20
paste input "E3025"
type input "E3025"
click at [834, 480] on span "Apply Promotion" at bounding box center [845, 480] width 109 height 20
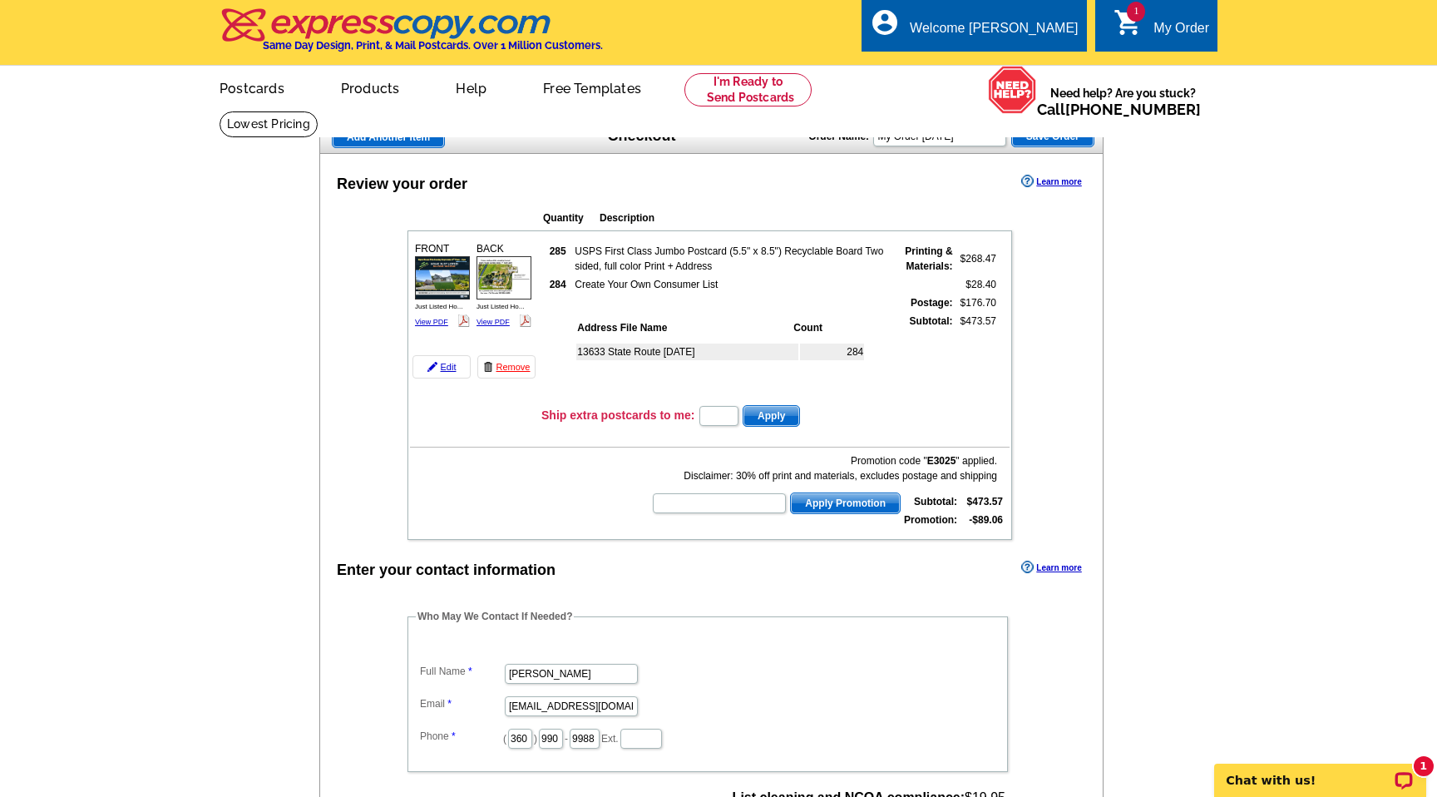
click at [798, 675] on dd "brooks friedland" at bounding box center [708, 673] width 584 height 26
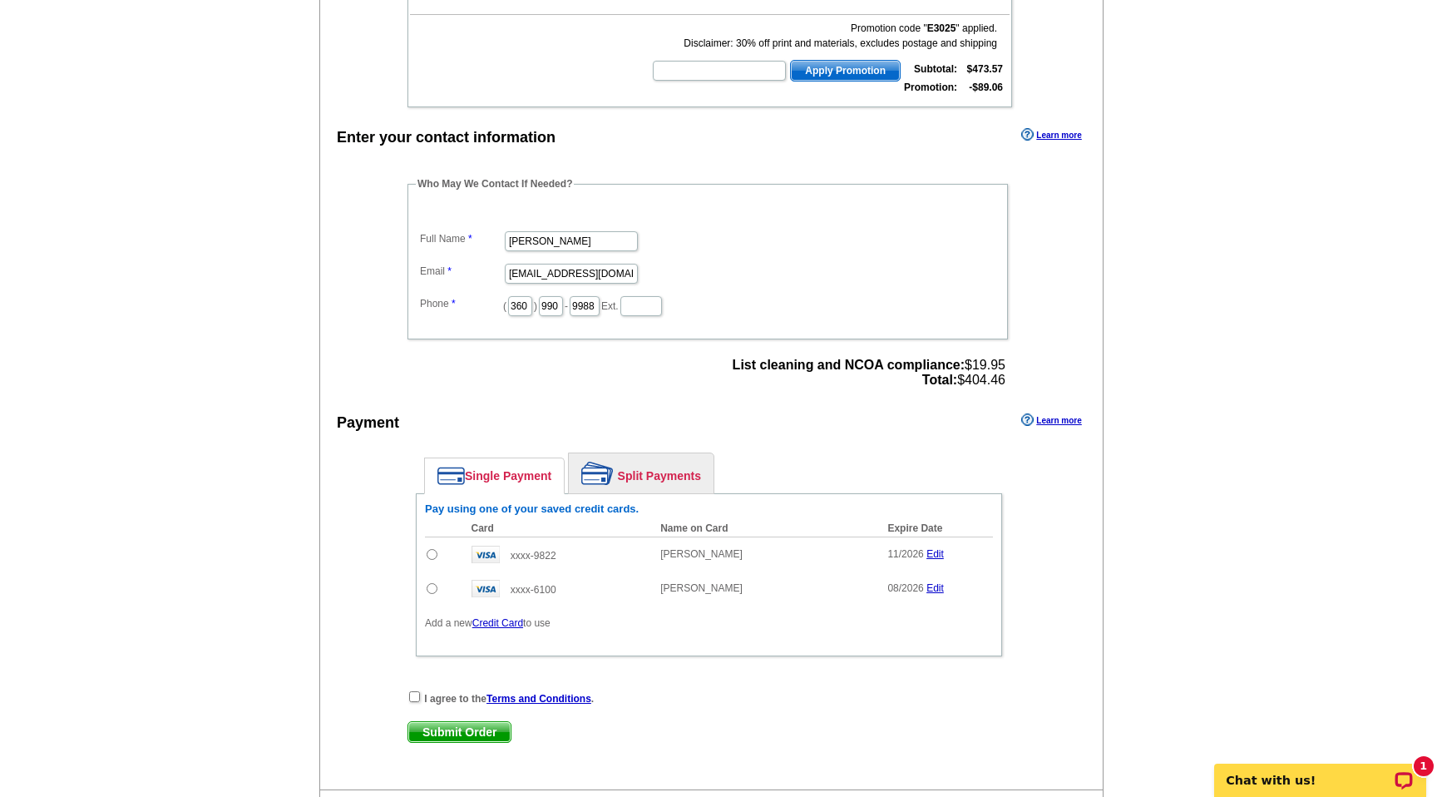
scroll to position [466, 0]
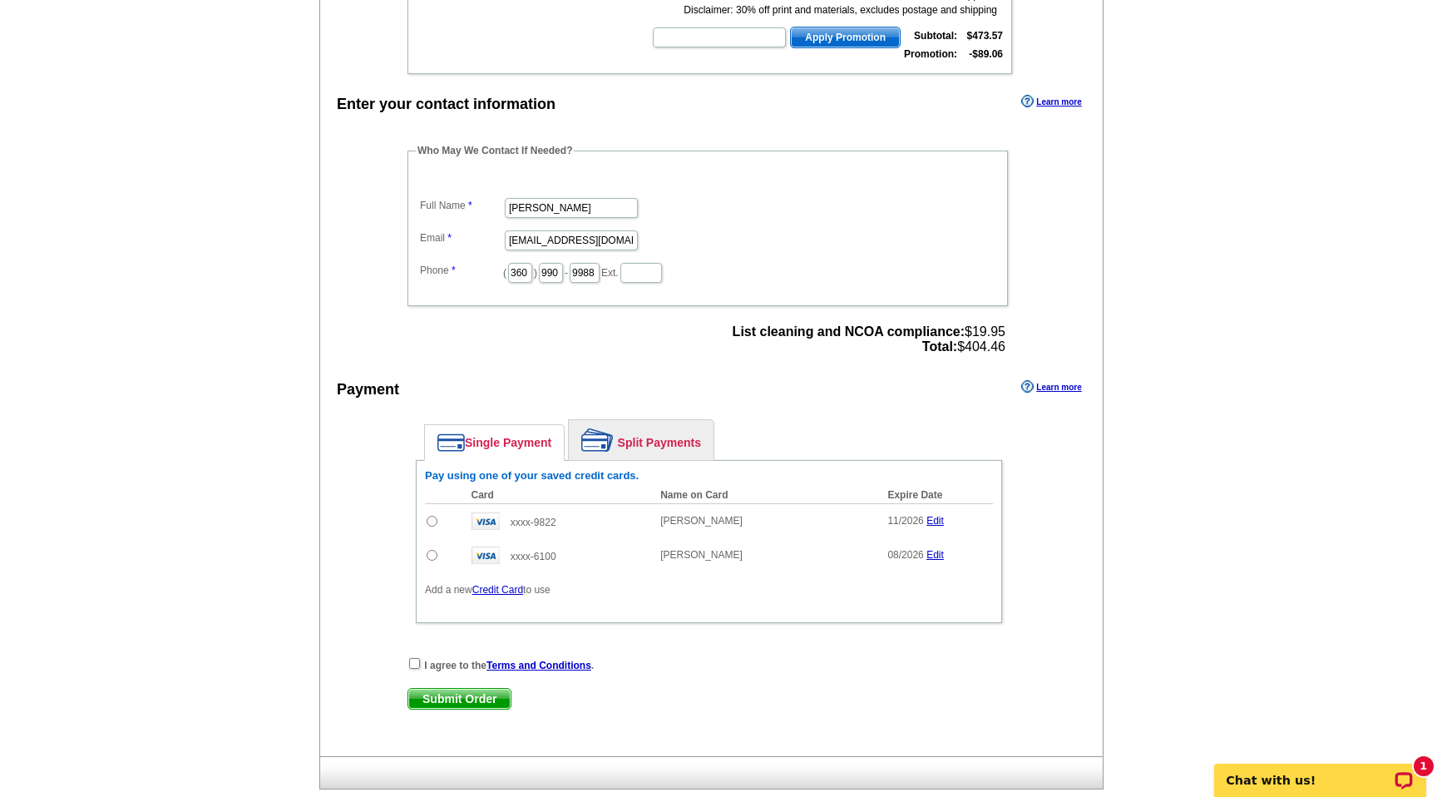
click at [514, 587] on link "Credit Card" at bounding box center [497, 590] width 51 height 12
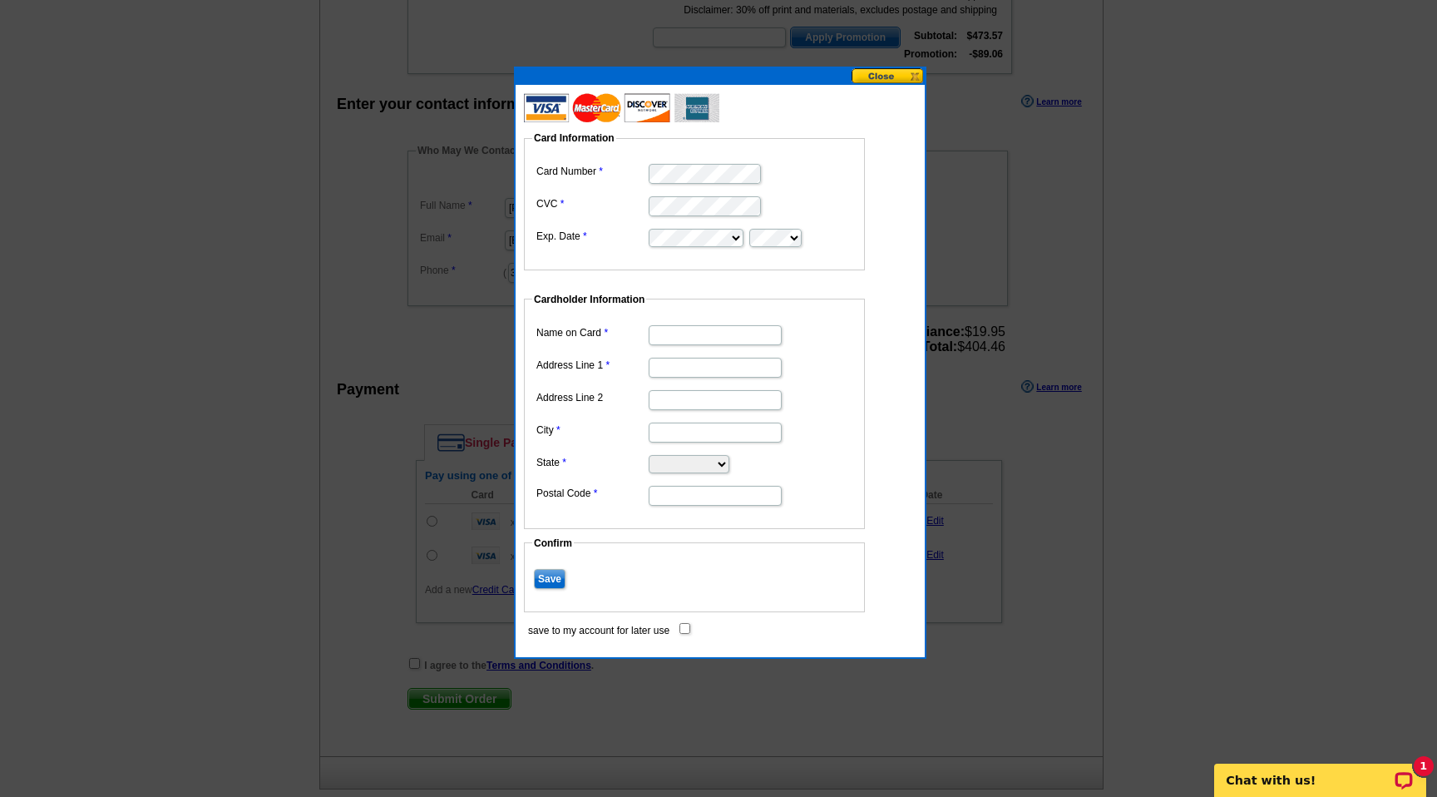
type input "brooks friedland"
click at [677, 368] on input "Address Line 1" at bounding box center [715, 368] width 133 height 20
type input "8026 Birch Bay DR #223"
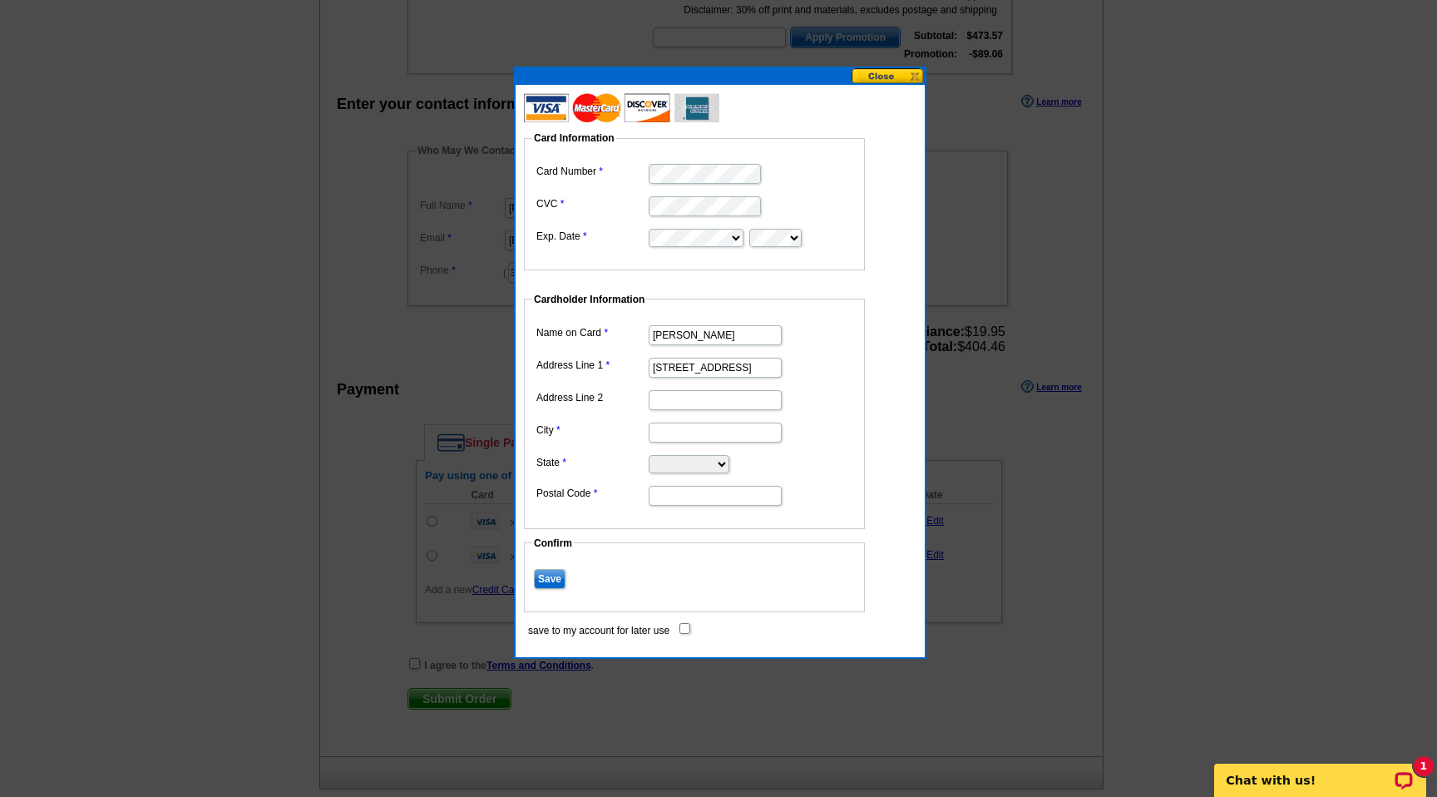
click at [668, 403] on input "Address Line 2" at bounding box center [715, 400] width 133 height 20
click at [660, 440] on input "City" at bounding box center [715, 433] width 133 height 20
type input "Blaine"
click at [671, 463] on select "Alabama Alaska Arizona Arkansas California Colorado Connecticut District of Col…" at bounding box center [689, 464] width 81 height 18
select select "WA"
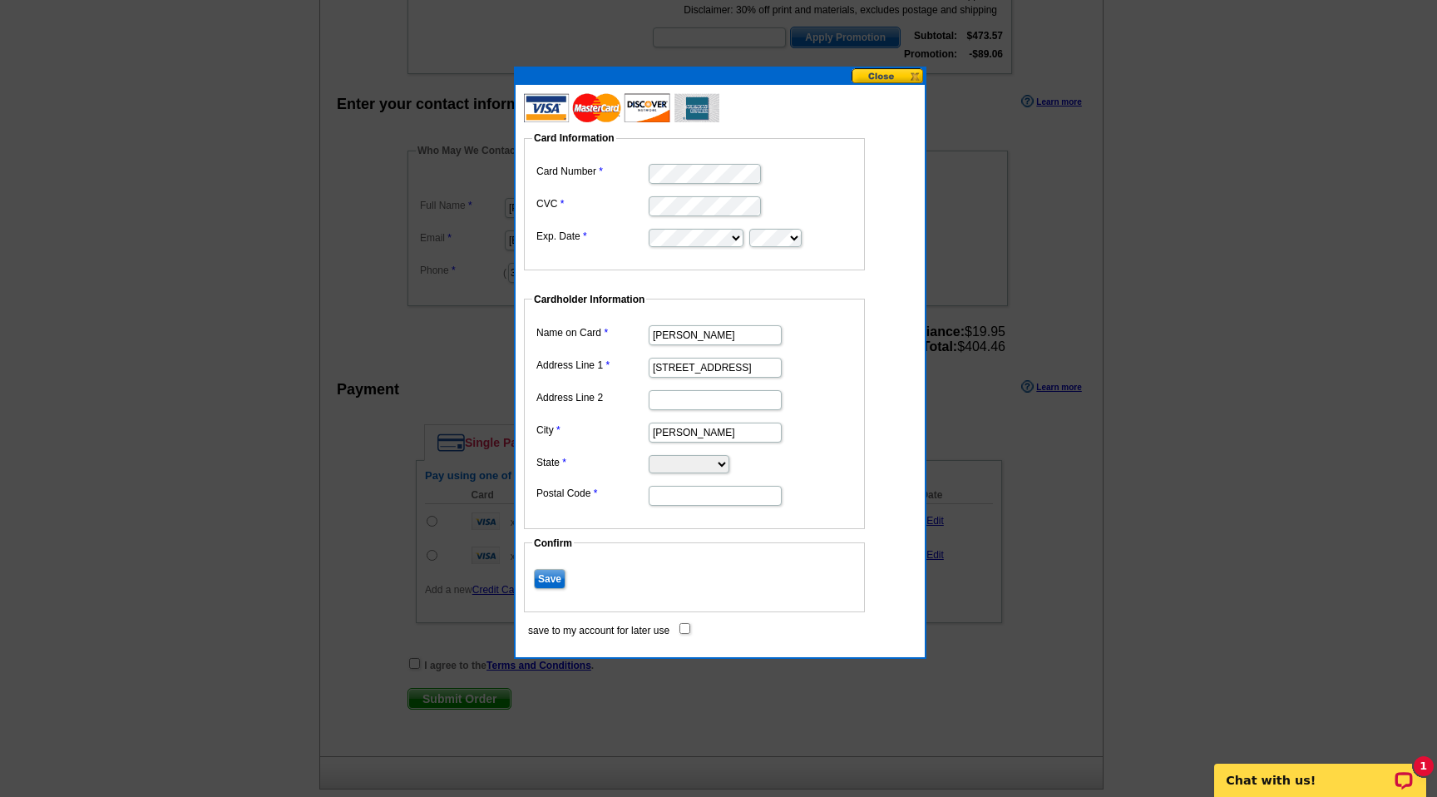
click at [649, 455] on select "Alabama Alaska Arizona Arkansas California Colorado Connecticut District of Col…" at bounding box center [689, 464] width 81 height 18
click at [700, 497] on input "Postal Code" at bounding box center [715, 496] width 133 height 20
type input "98230"
click at [682, 565] on dd "Save" at bounding box center [694, 578] width 324 height 26
click at [550, 581] on input "Save" at bounding box center [550, 579] width 32 height 20
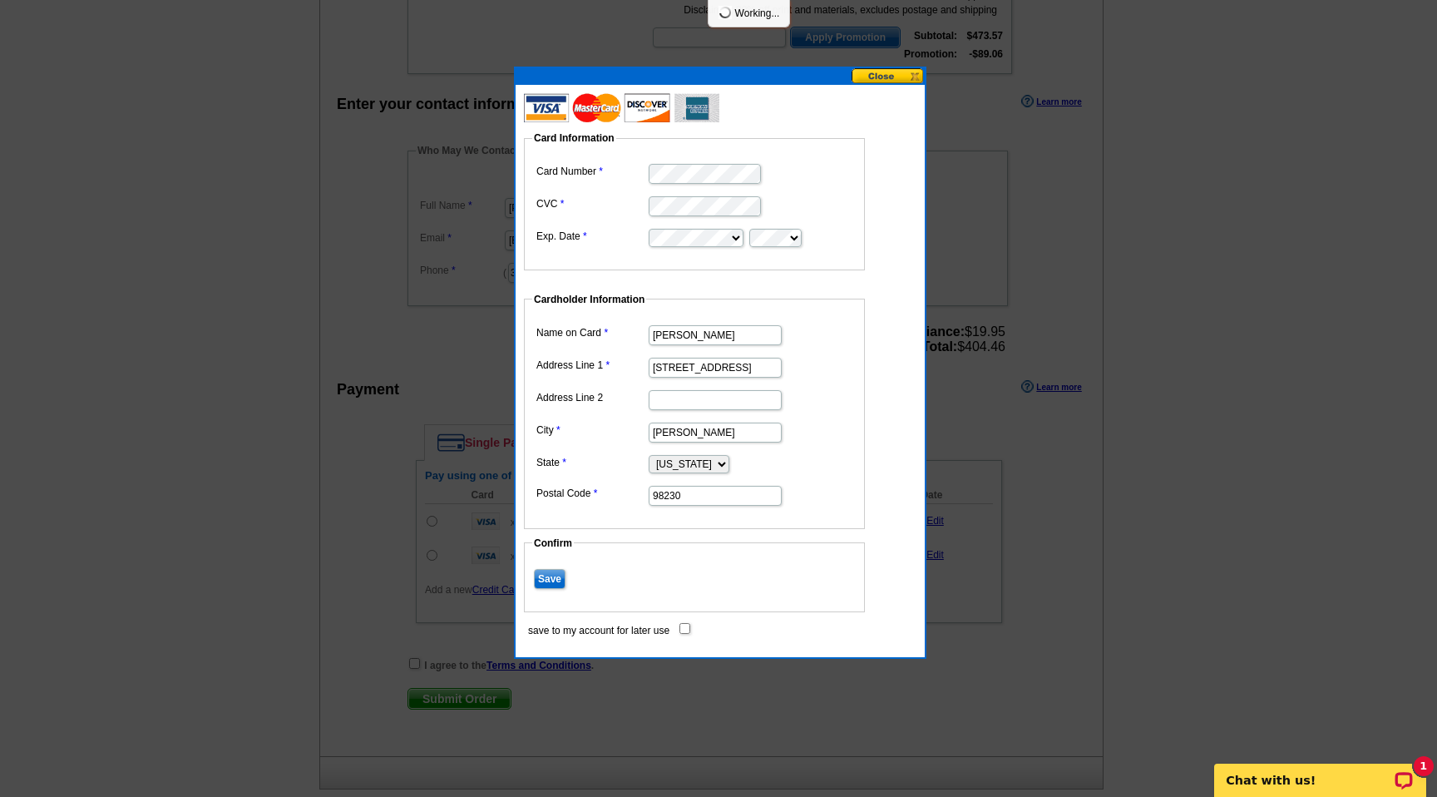
click at [682, 629] on input "save to my account for later use" at bounding box center [685, 628] width 11 height 11
checkbox input "true"
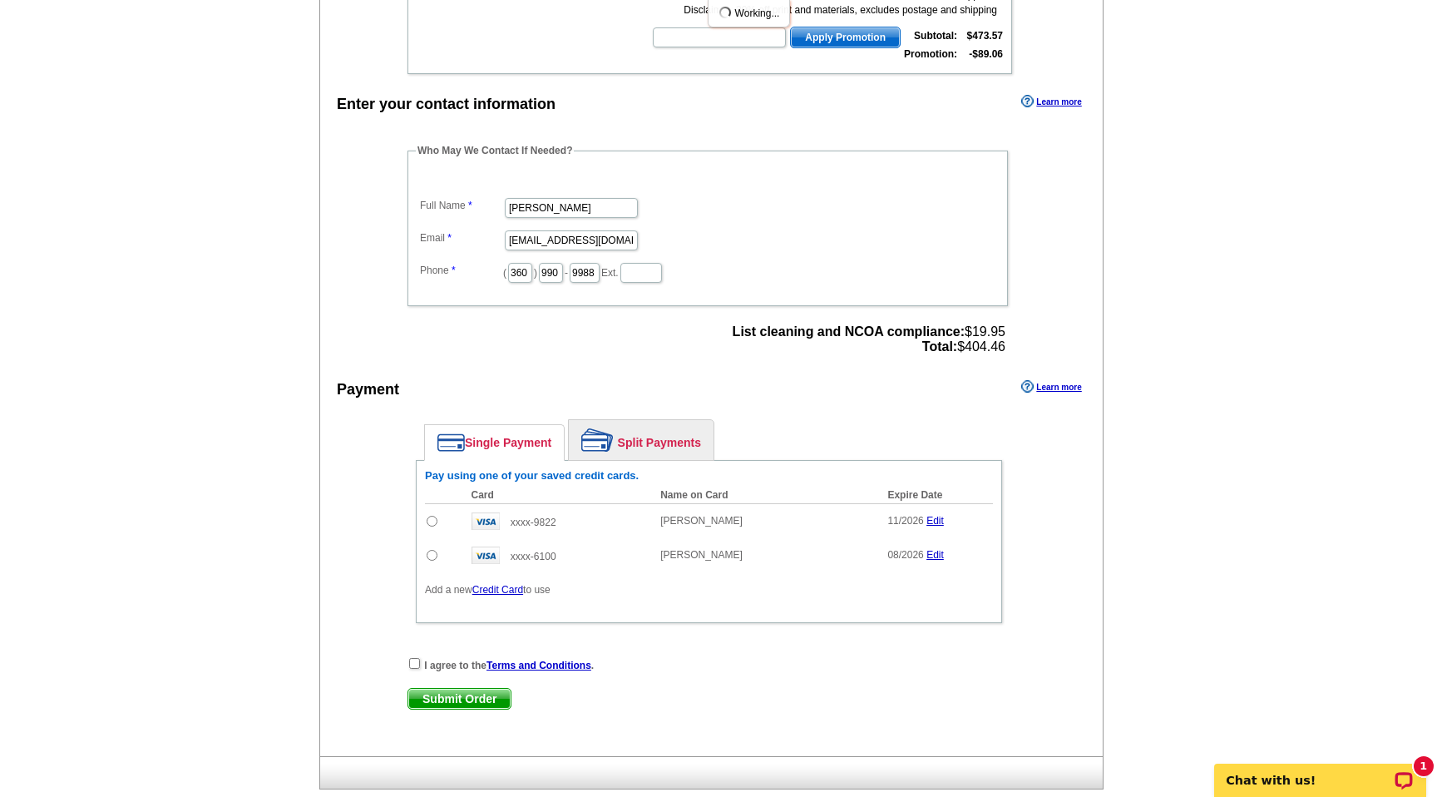
click at [759, 673] on div "I agree to the Terms and Conditions ." at bounding box center [709, 664] width 603 height 17
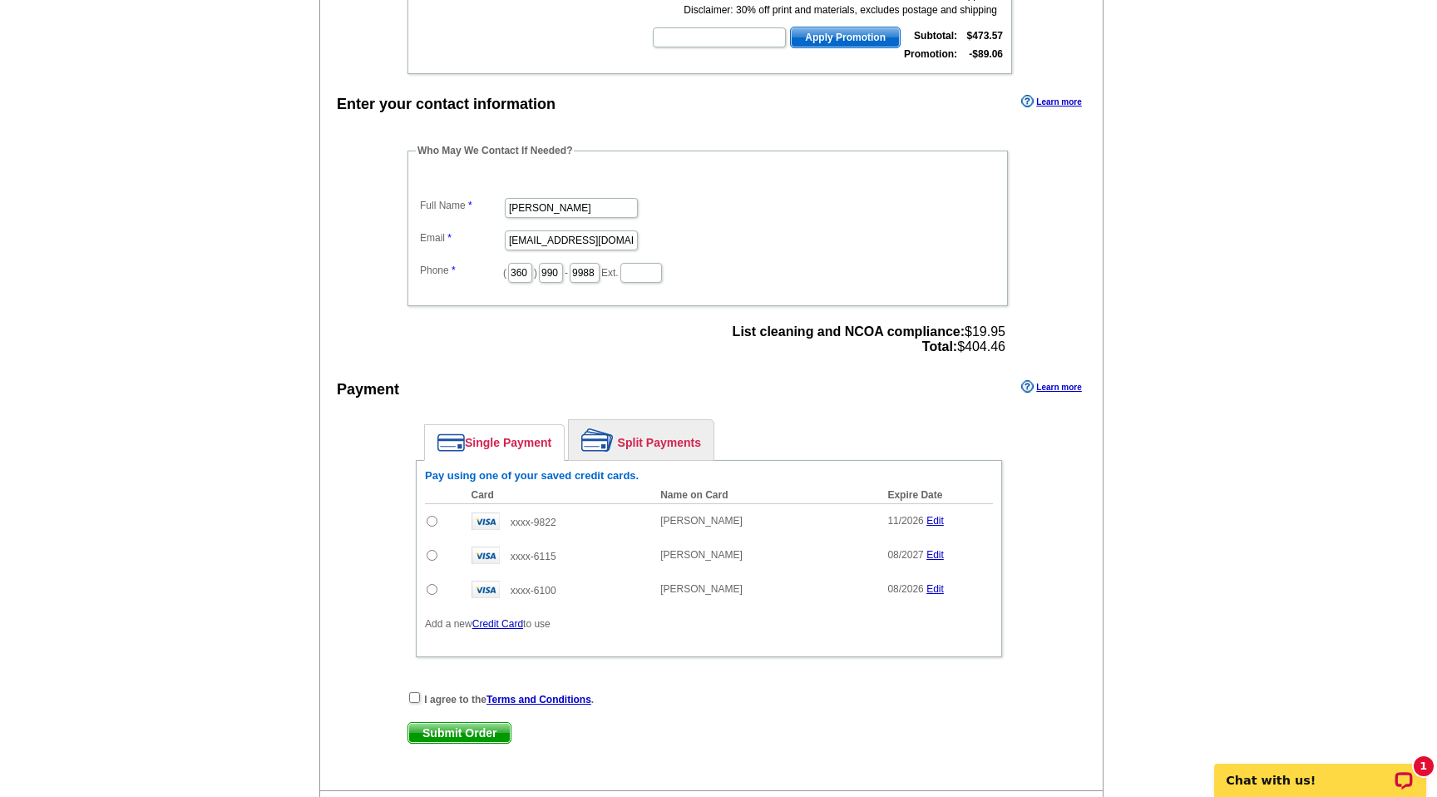
click at [1046, 170] on div "Enter your contact information Learn more Who May We Contact If Needed? Full Na…" at bounding box center [711, 441] width 783 height 700
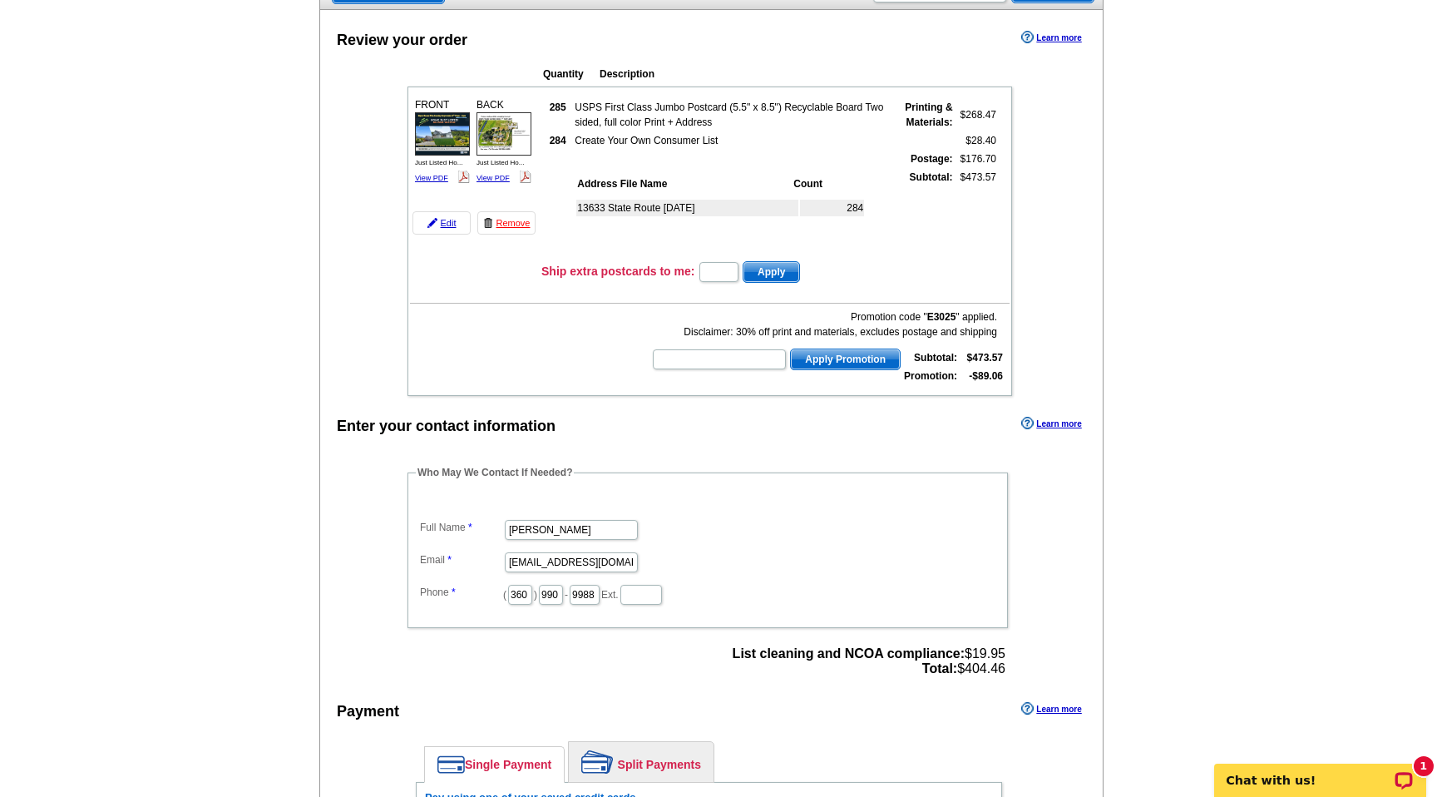
scroll to position [100, 0]
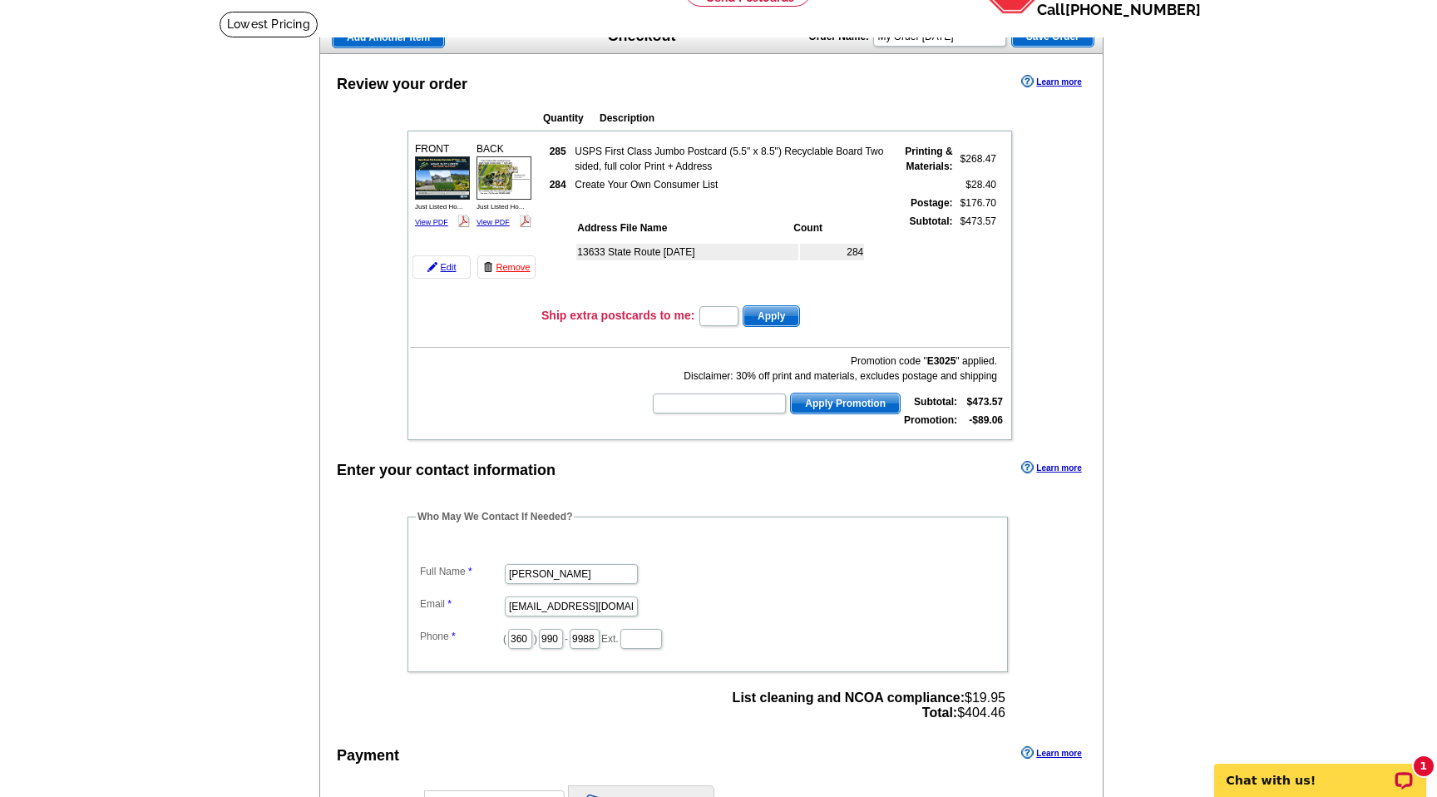
click at [442, 183] on img at bounding box center [442, 177] width 55 height 42
click at [499, 175] on img at bounding box center [504, 177] width 55 height 42
click at [1126, 559] on main "Add Another Item Checkout Order Name: My Order 2025-09-02 Save Order Review you…" at bounding box center [718, 615] width 1437 height 1209
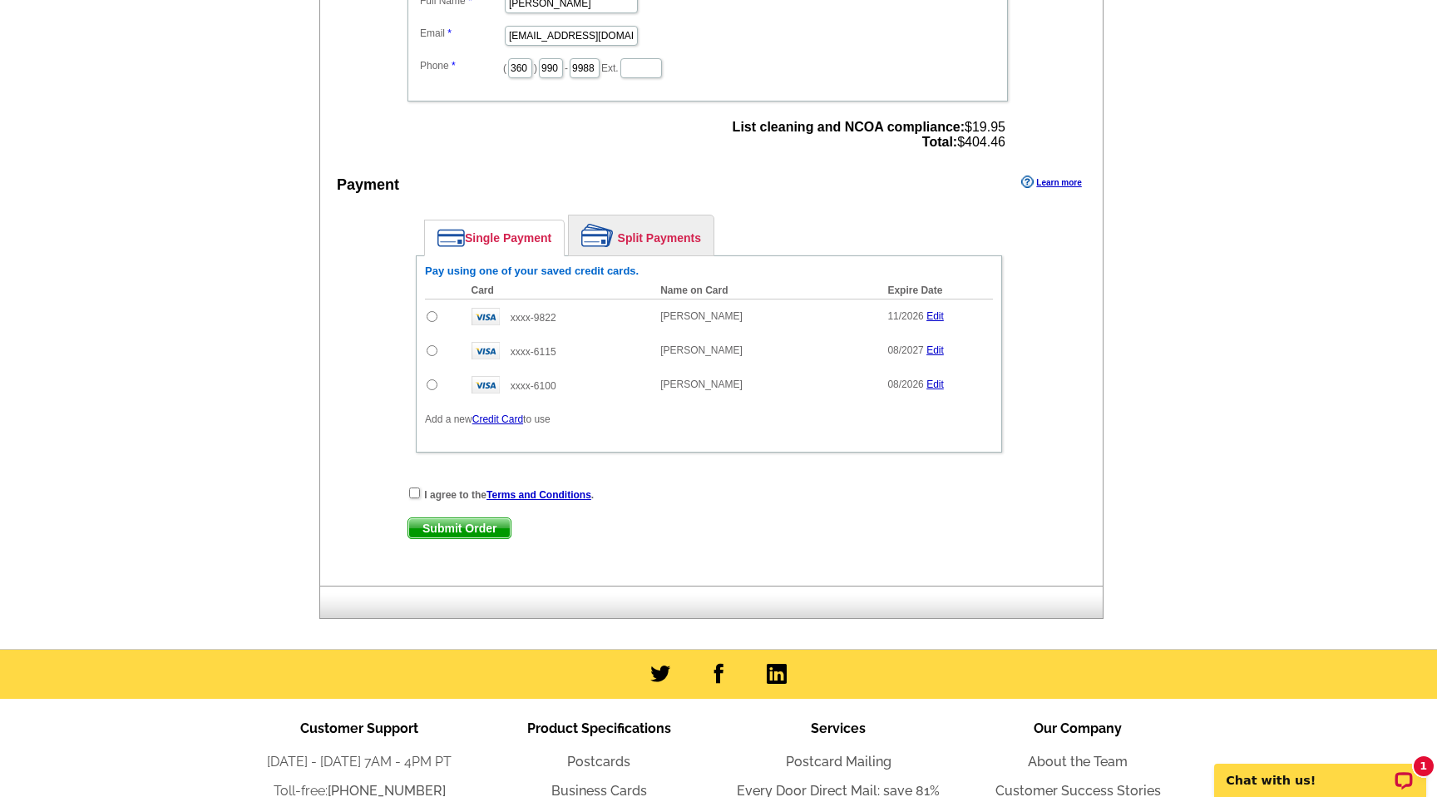
scroll to position [699, 0]
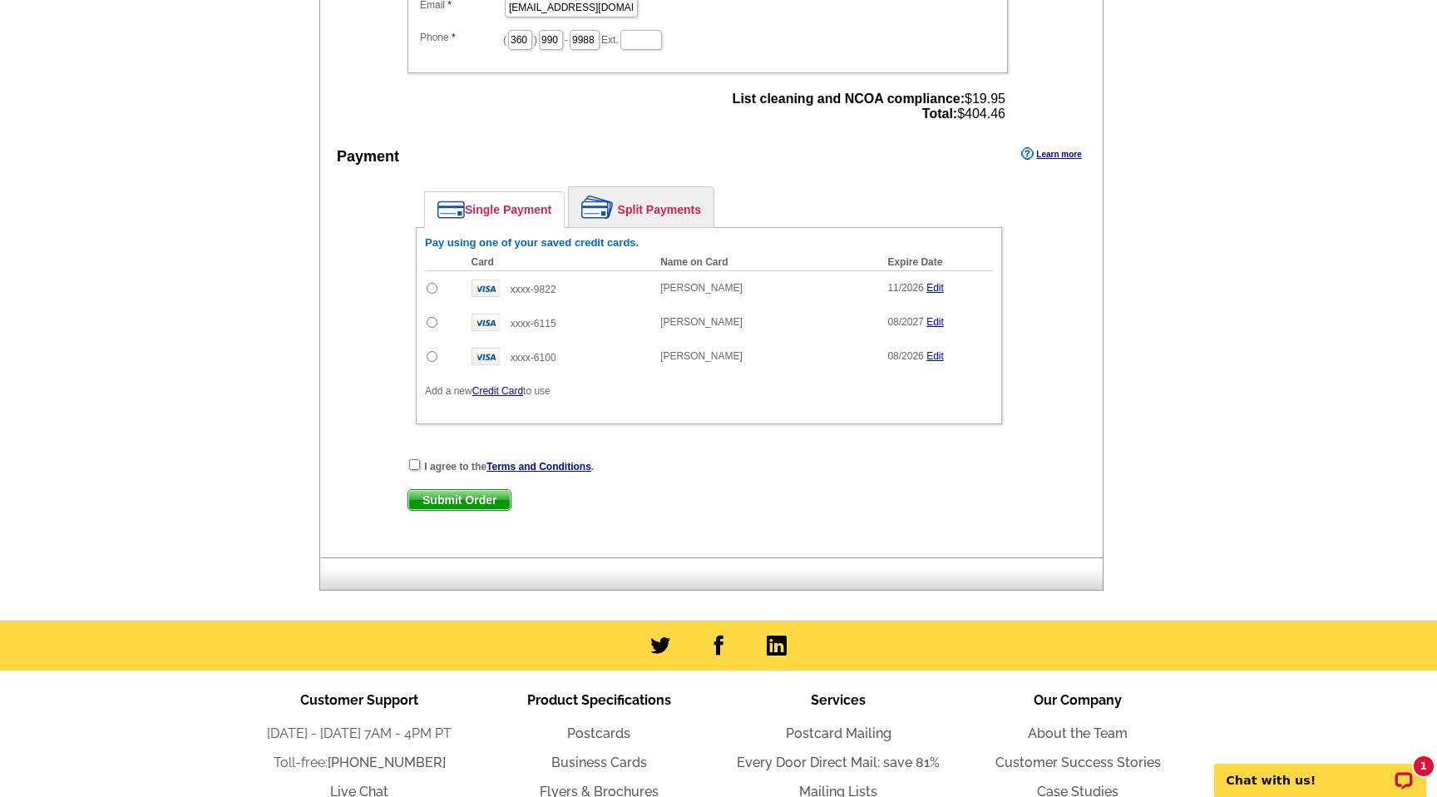
click at [414, 463] on input "checkbox" at bounding box center [414, 464] width 11 height 11
checkbox input "true"
click at [442, 497] on span "Submit Order" at bounding box center [459, 500] width 102 height 20
click at [430, 325] on input "radio" at bounding box center [432, 322] width 11 height 11
radio input "true"
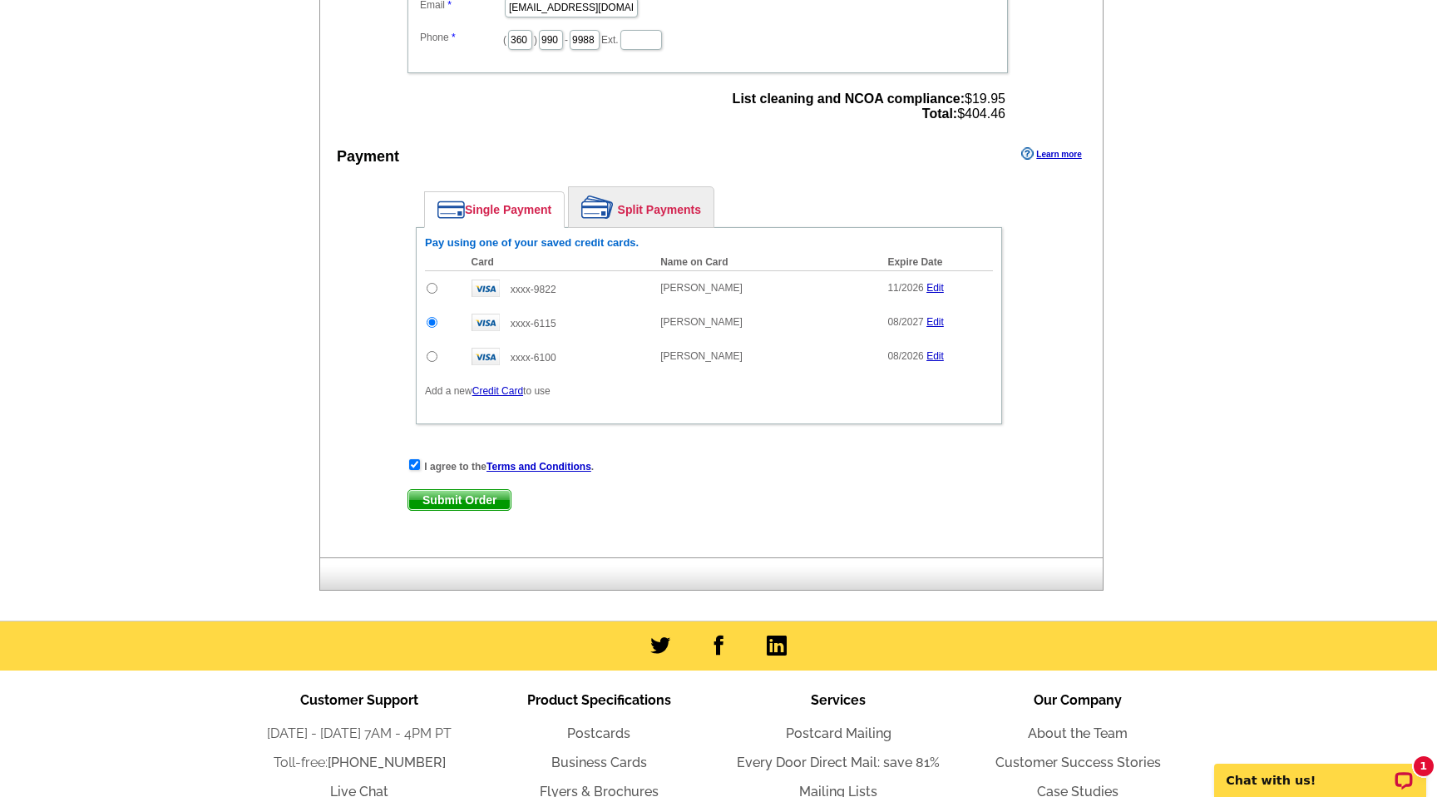
click at [480, 498] on span "Submit Order" at bounding box center [459, 500] width 102 height 20
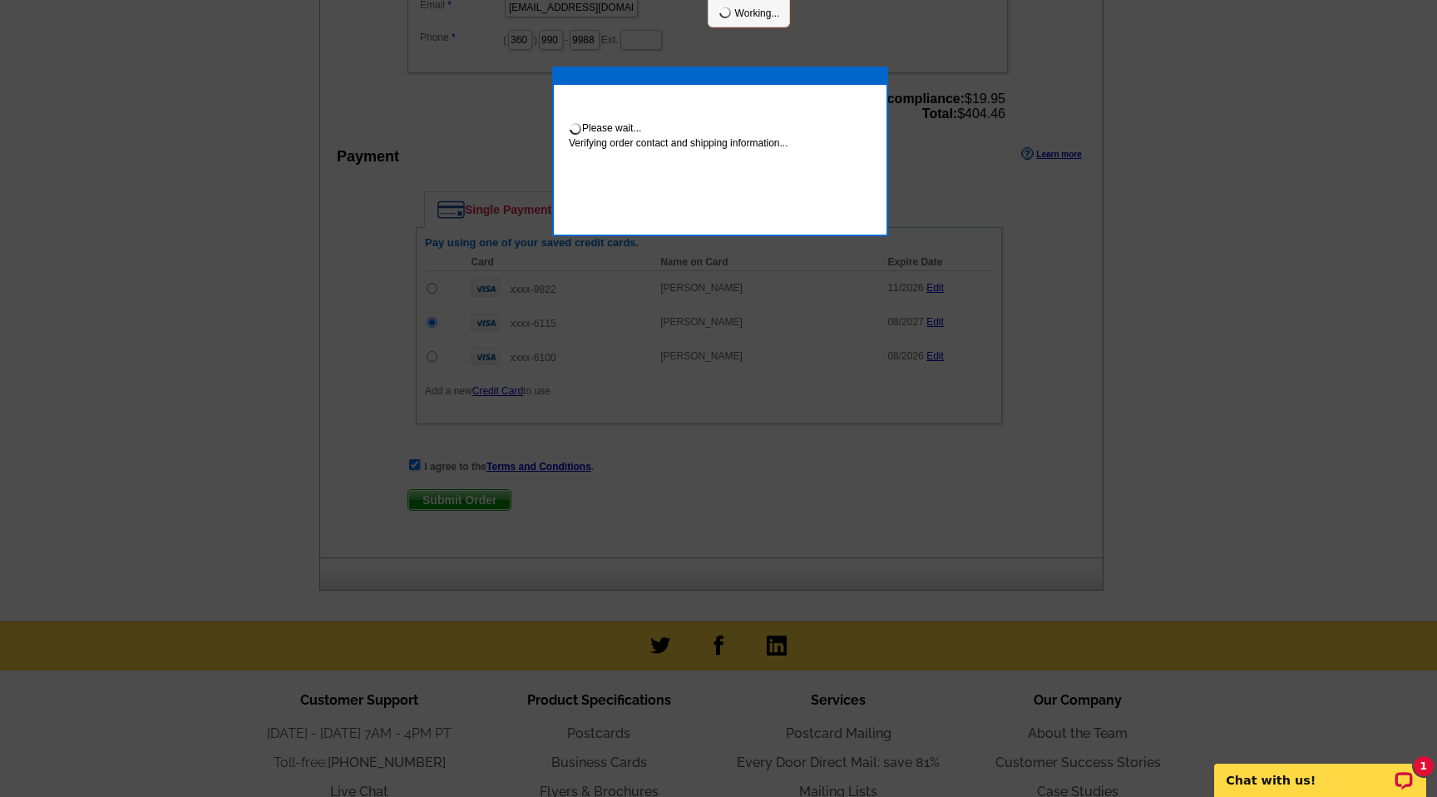
scroll to position [692, 0]
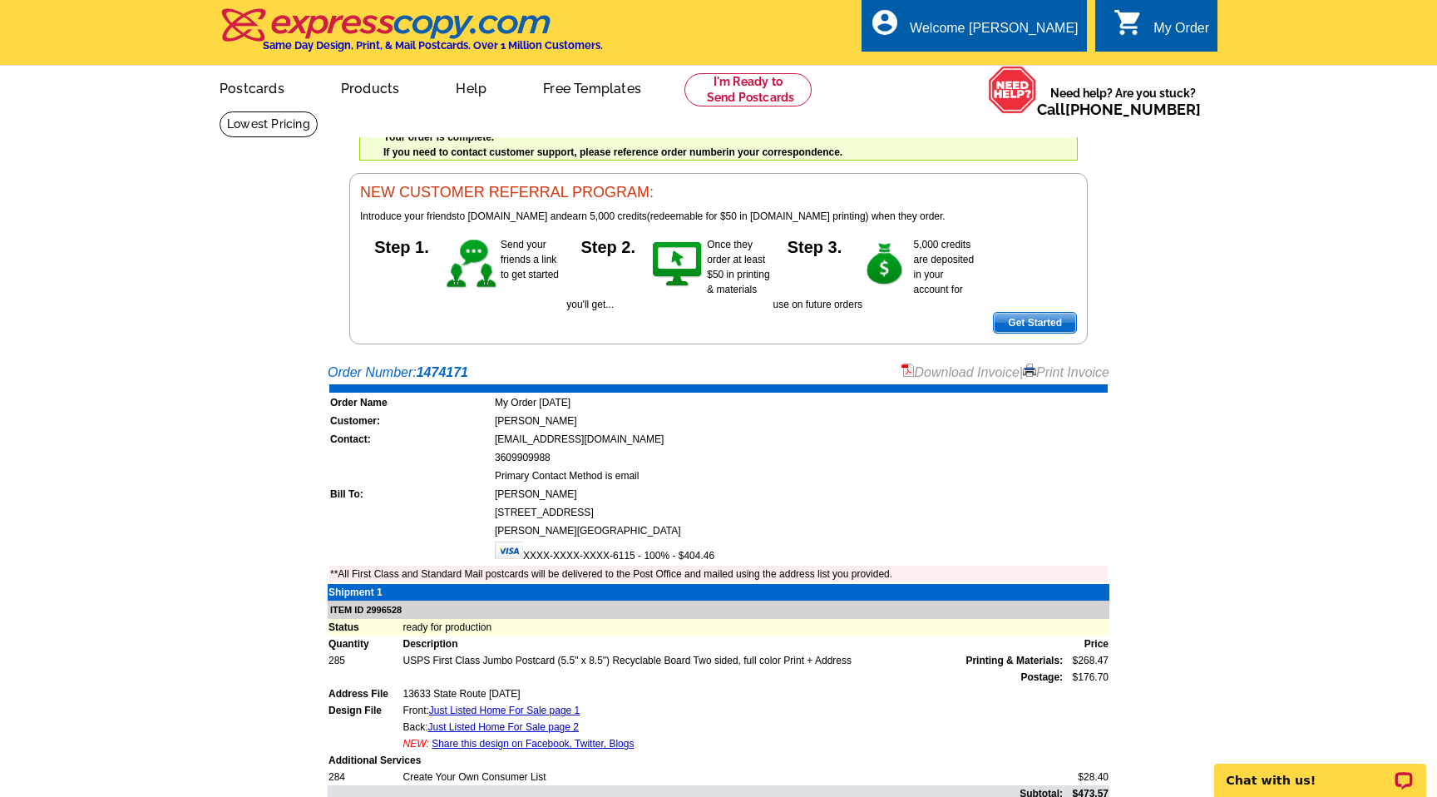
click at [951, 371] on link "Download Invoice" at bounding box center [961, 372] width 118 height 14
click at [1197, 518] on main "Order Number: 1474171 Download Invoice | Print Invoice Order Name My Order 2025…" at bounding box center [718, 655] width 1437 height 602
click at [515, 743] on link "Share this design on Facebook, Twitter, Blogs" at bounding box center [533, 744] width 202 height 12
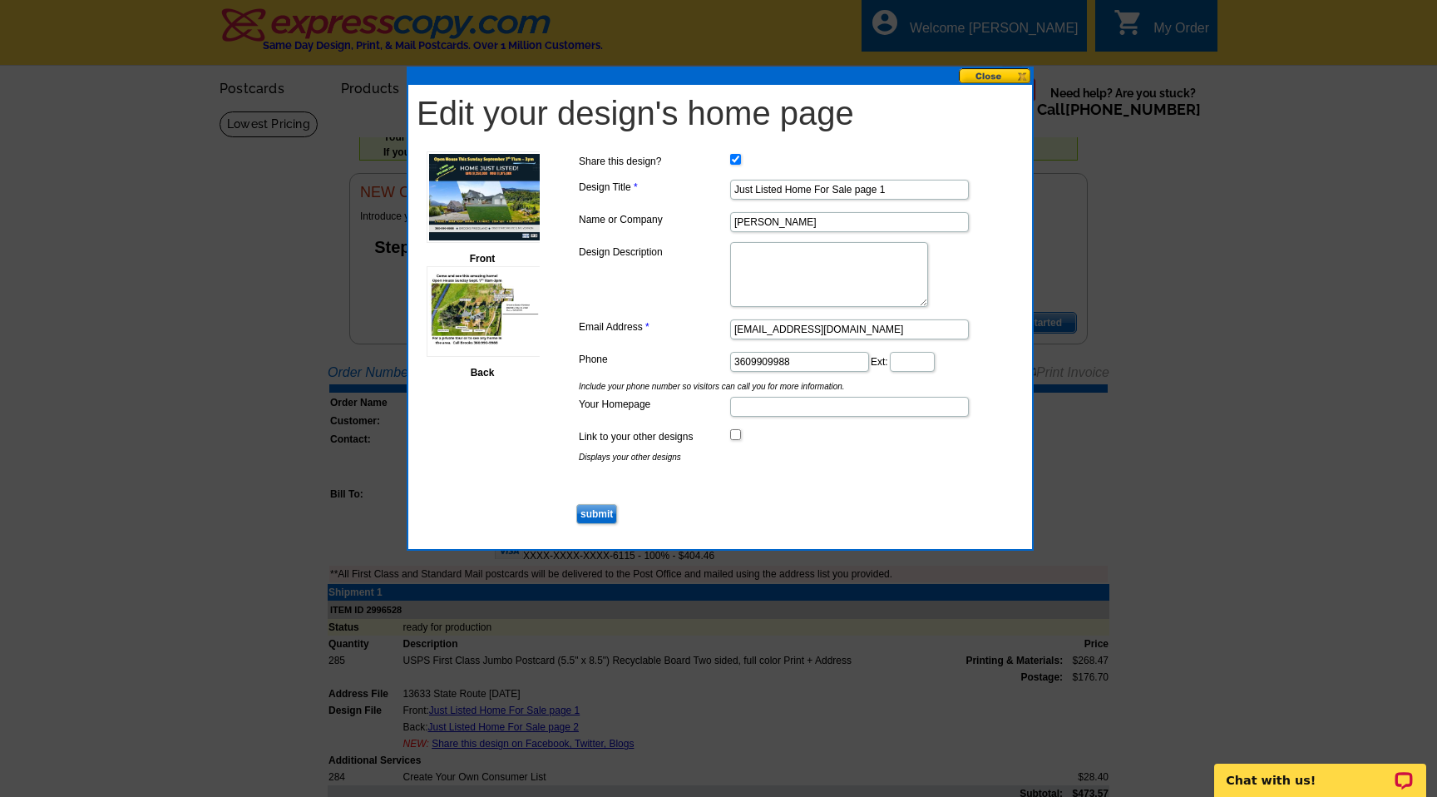
click at [848, 268] on textarea "Design Description" at bounding box center [829, 274] width 198 height 65
type textarea "O"
type textarea "2 Homes 3 ac."
click at [761, 407] on input "Your Homepage" at bounding box center [849, 407] width 239 height 20
click at [752, 358] on input "3609909988" at bounding box center [799, 362] width 139 height 20
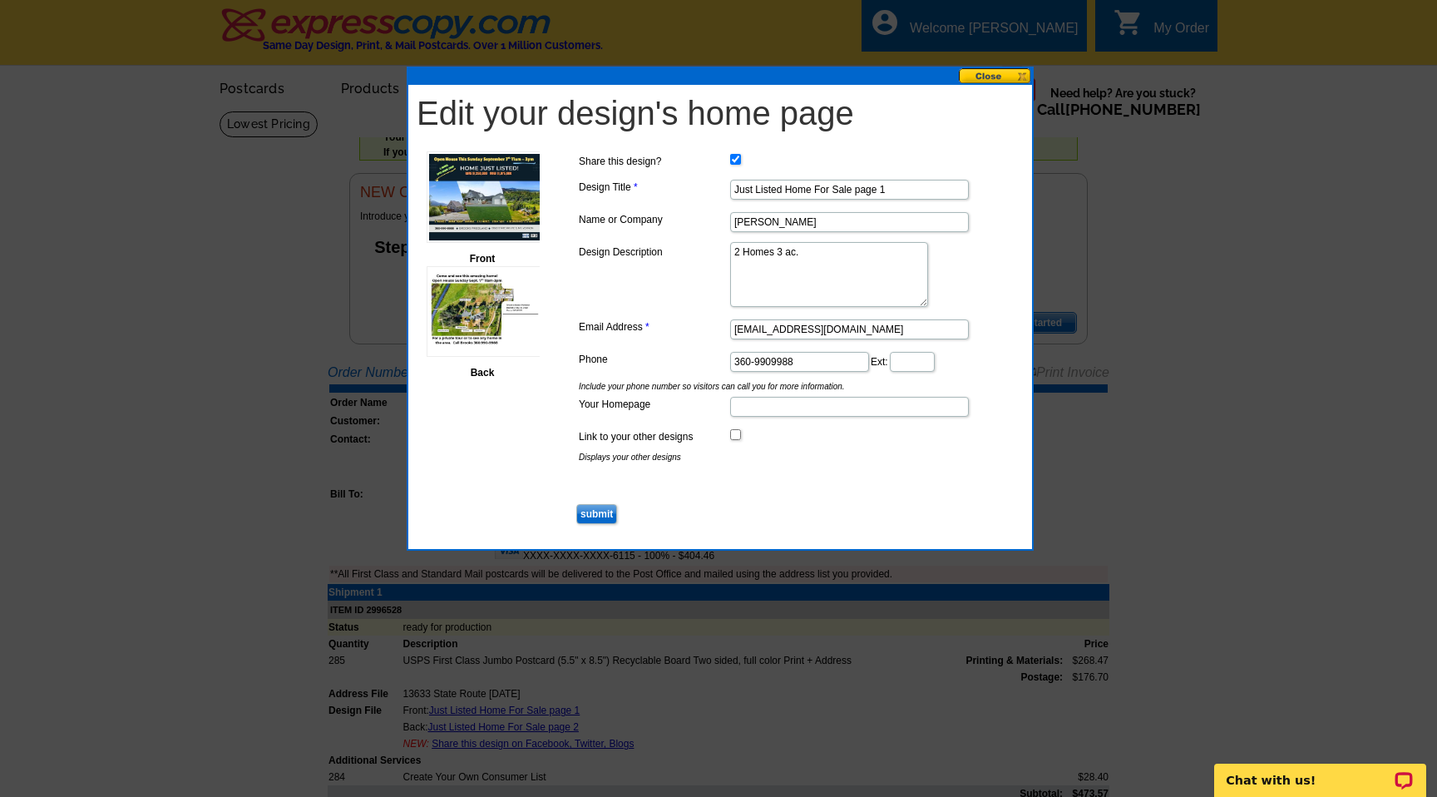
click at [774, 360] on input "360-9909988" at bounding box center [799, 362] width 139 height 20
type input "[PHONE_NUMBER]"
click at [953, 367] on dd "360-990-9988 Ext:" at bounding box center [796, 361] width 443 height 26
click at [815, 255] on textarea "2 Homes 3 ac." at bounding box center [829, 274] width 198 height 65
click at [500, 479] on div "Front Back Share this design? Design Title Just Listed Home For Sale page 1 Nam…" at bounding box center [720, 340] width 607 height 399
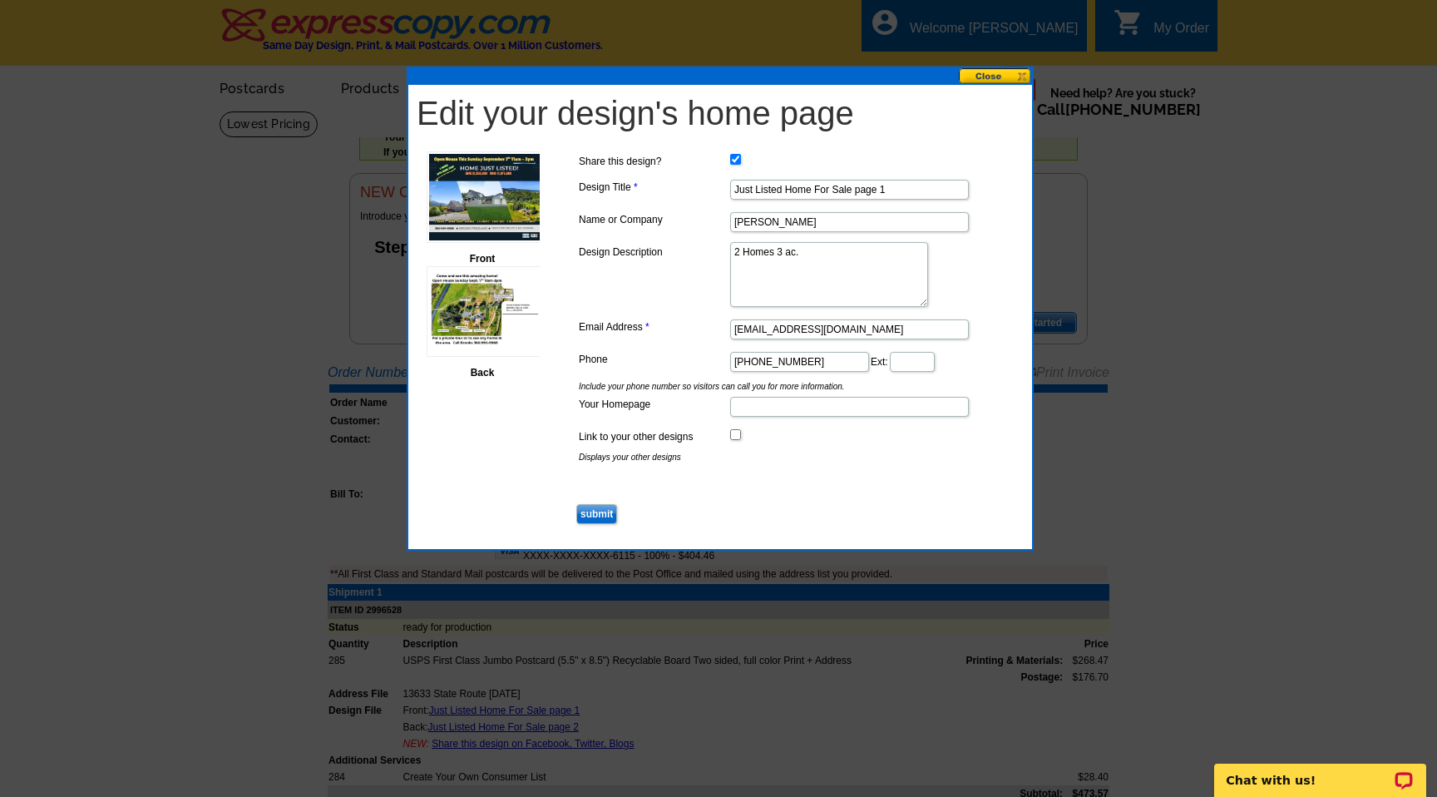
click at [813, 253] on textarea "2 Homes 3 ac." at bounding box center [829, 274] width 198 height 65
click at [809, 252] on textarea "2 Homes 3 ac." at bounding box center [829, 274] width 198 height 65
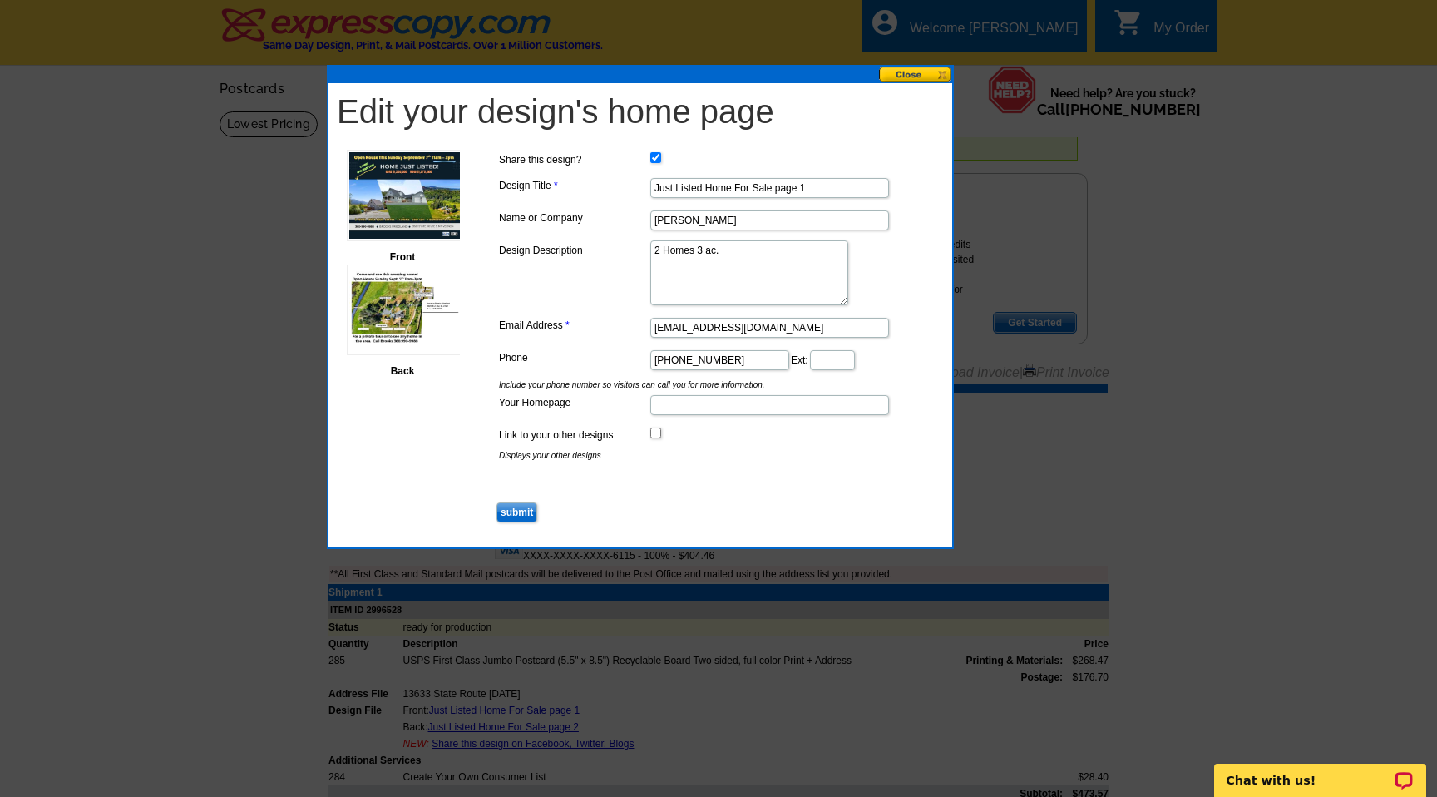
drag, startPoint x: 568, startPoint y: 77, endPoint x: 488, endPoint y: 76, distance: 79.9
click at [488, 76] on div at bounding box center [641, 75] width 624 height 17
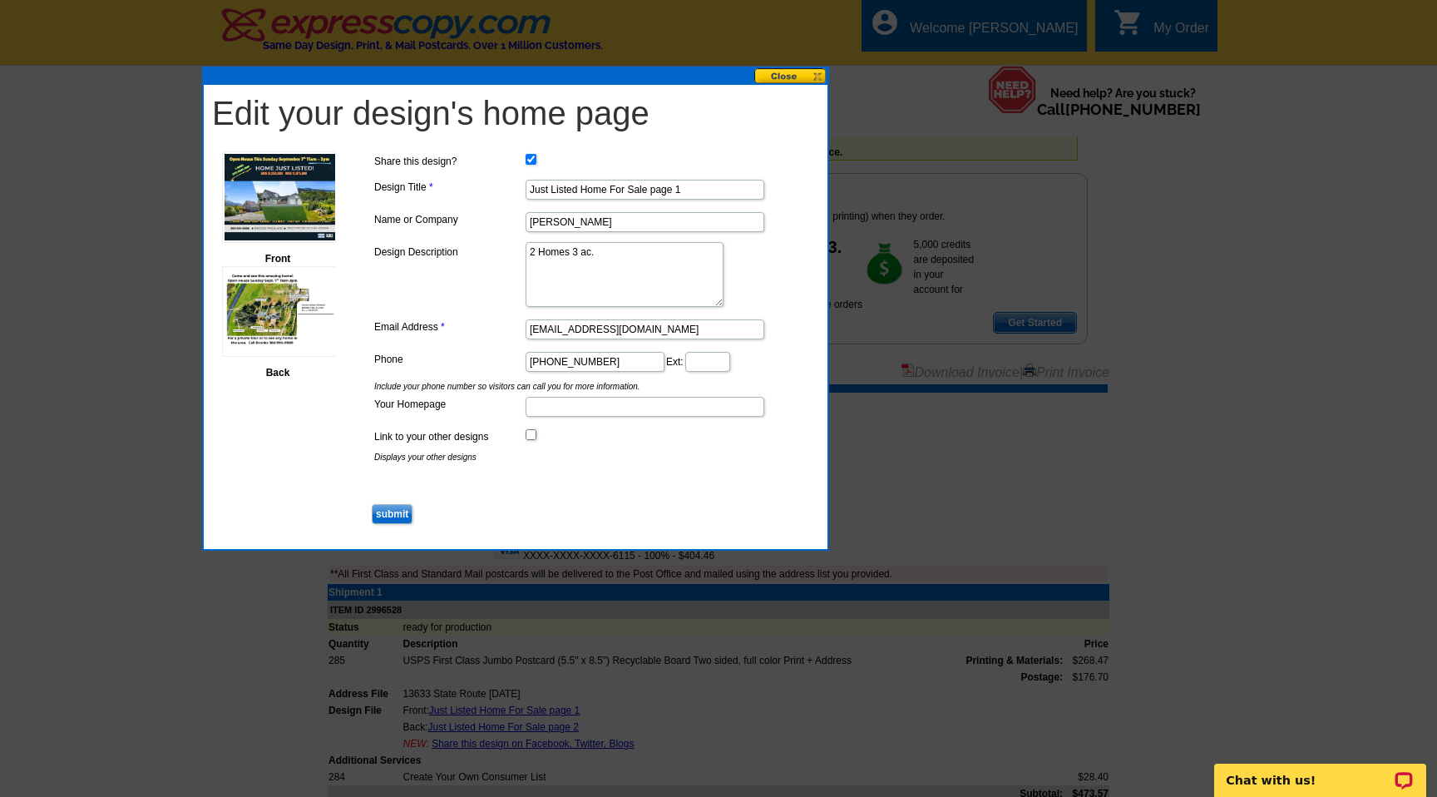
drag, startPoint x: 468, startPoint y: 74, endPoint x: 343, endPoint y: 76, distance: 124.8
click at [343, 76] on div at bounding box center [516, 76] width 624 height 17
click at [215, 76] on div at bounding box center [516, 76] width 624 height 17
click at [735, 80] on div at bounding box center [516, 76] width 624 height 17
click at [735, 496] on dt at bounding box center [591, 492] width 443 height 15
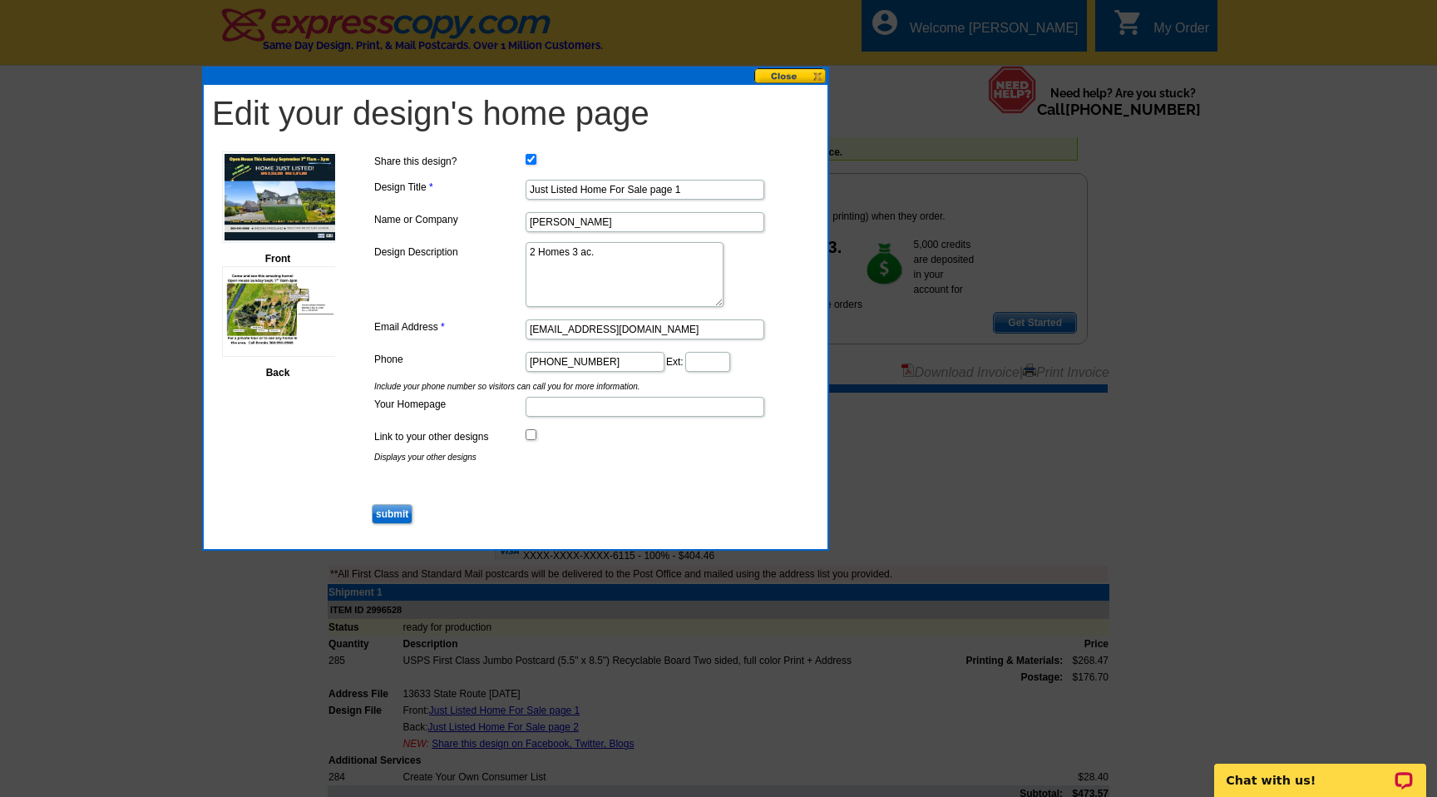
click at [260, 78] on div at bounding box center [516, 76] width 624 height 17
click at [742, 77] on div at bounding box center [516, 76] width 624 height 17
click at [486, 80] on div at bounding box center [516, 76] width 624 height 17
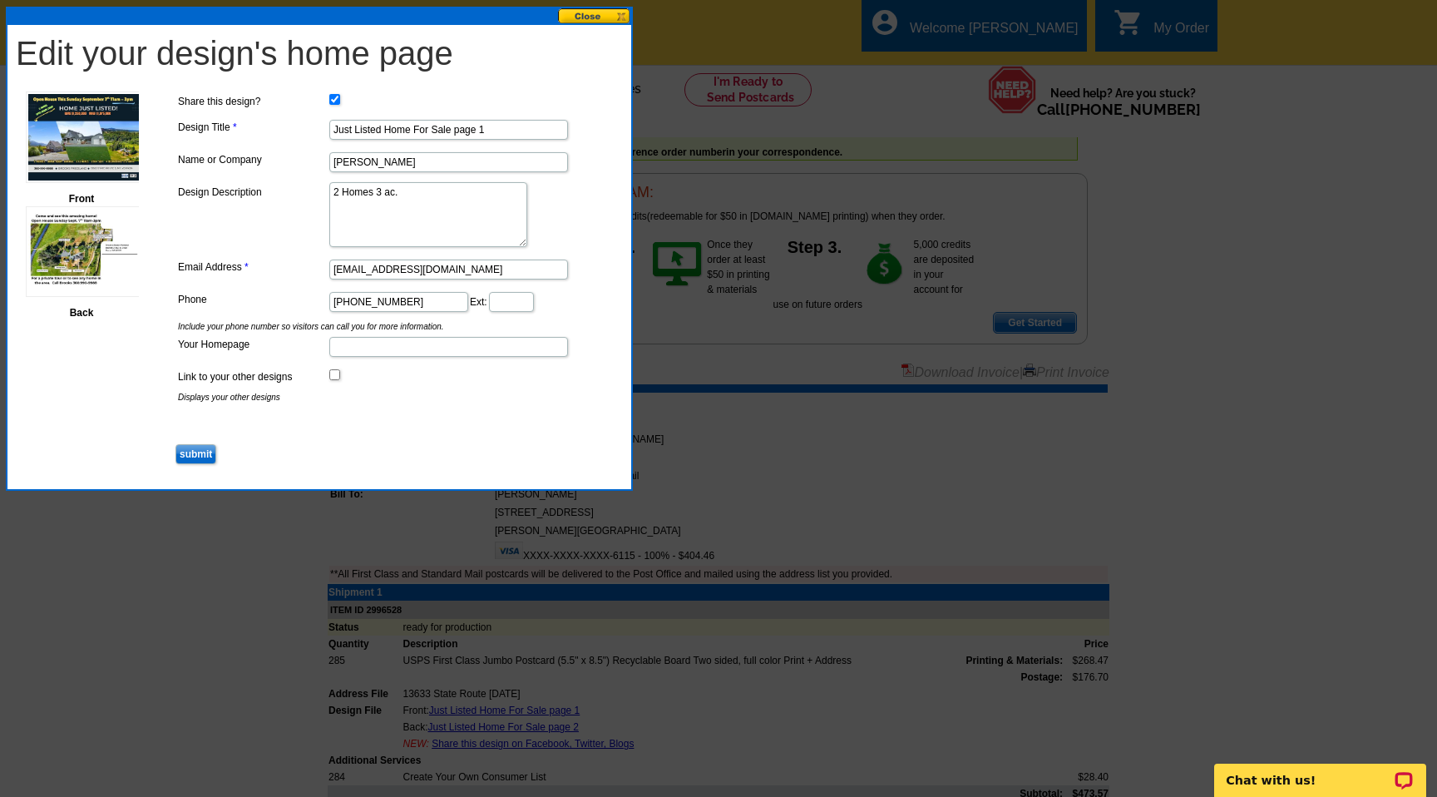
drag, startPoint x: 475, startPoint y: 79, endPoint x: 280, endPoint y: 19, distance: 204.5
click at [280, 19] on div at bounding box center [319, 16] width 624 height 17
click at [1205, 230] on div at bounding box center [718, 398] width 1437 height 797
click at [410, 190] on textarea "2 Homes 3 ac." at bounding box center [428, 214] width 198 height 65
type textarea "2"
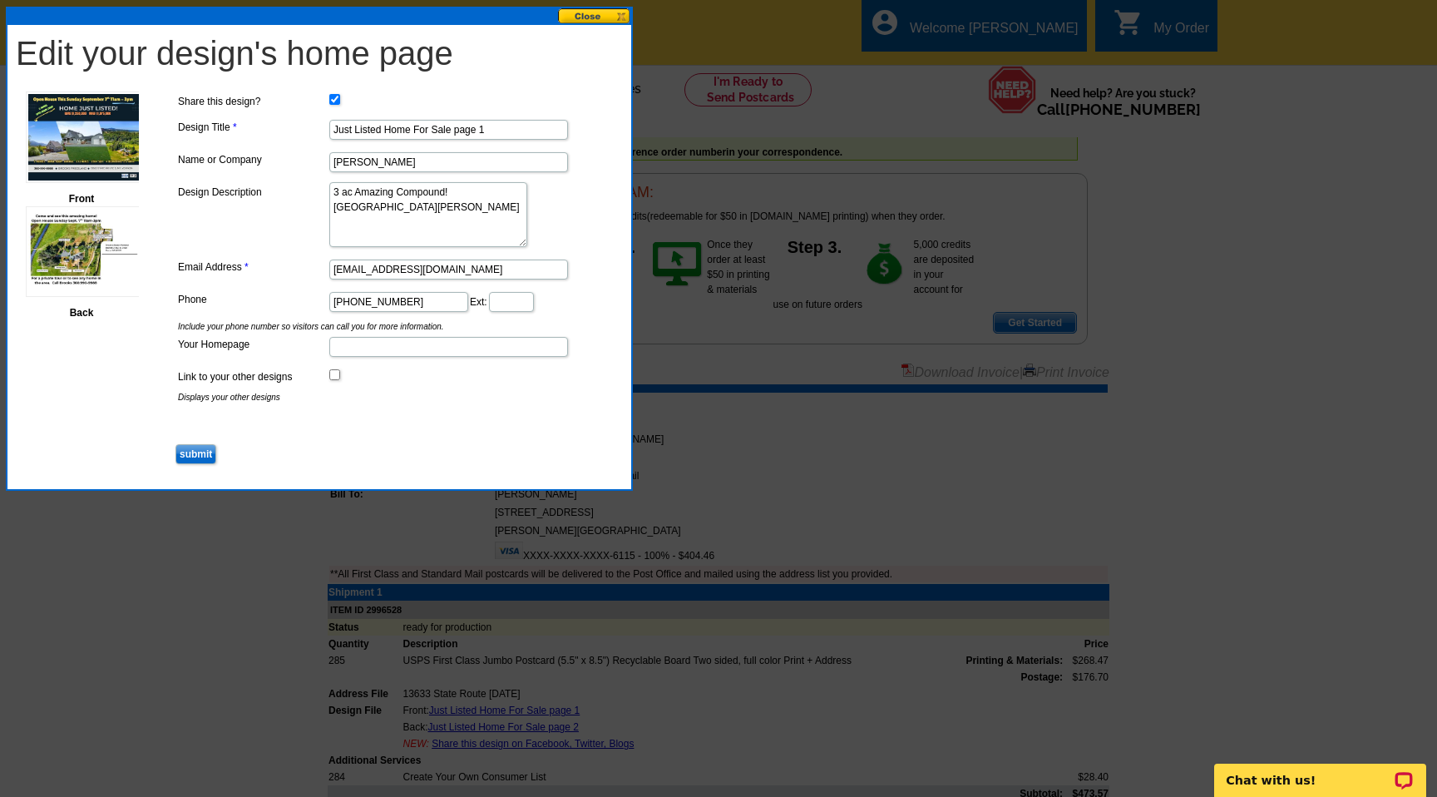
click at [469, 190] on textarea "3 ac Amazing Compound! MT Vernon" at bounding box center [428, 214] width 198 height 65
click at [375, 205] on textarea "3 ac Amazing Compound! Mt. Vernon" at bounding box center [428, 214] width 198 height 65
click at [353, 190] on textarea "3 ac Amazing Compound! Mt. Vernon-Clear Lake Area" at bounding box center [428, 214] width 198 height 65
click at [359, 191] on textarea "3 Ac. 2 Homes Amazing Compound! Mt. Vernon-Clear Lake Area" at bounding box center [428, 214] width 198 height 65
click at [458, 207] on textarea "3 Ac.2 Homes Amazing Compound! Mt. Vernon-Clear Lake Area" at bounding box center [428, 214] width 198 height 65
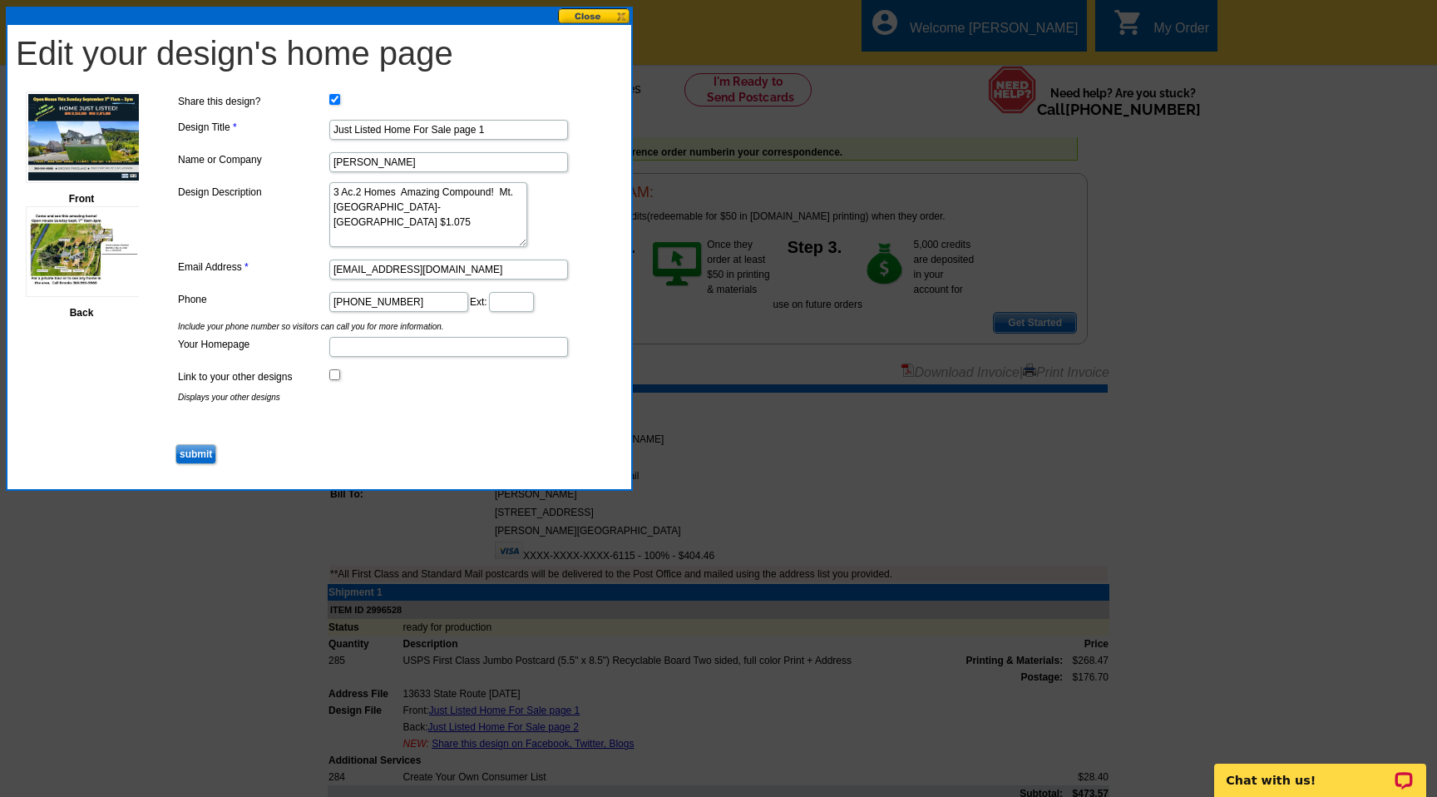
type textarea "3 Ac.2 Homes Amazing Compound! Mt. Vernon-Clear Lake Area $1.075"
click at [399, 348] on input "Your Homepage" at bounding box center [448, 347] width 239 height 20
type input "www.BrooksF.com"
drag, startPoint x: 492, startPoint y: 127, endPoint x: 289, endPoint y: 116, distance: 203.3
click at [289, 116] on dd "Just Listed Home For Sale page 1" at bounding box center [395, 129] width 443 height 26
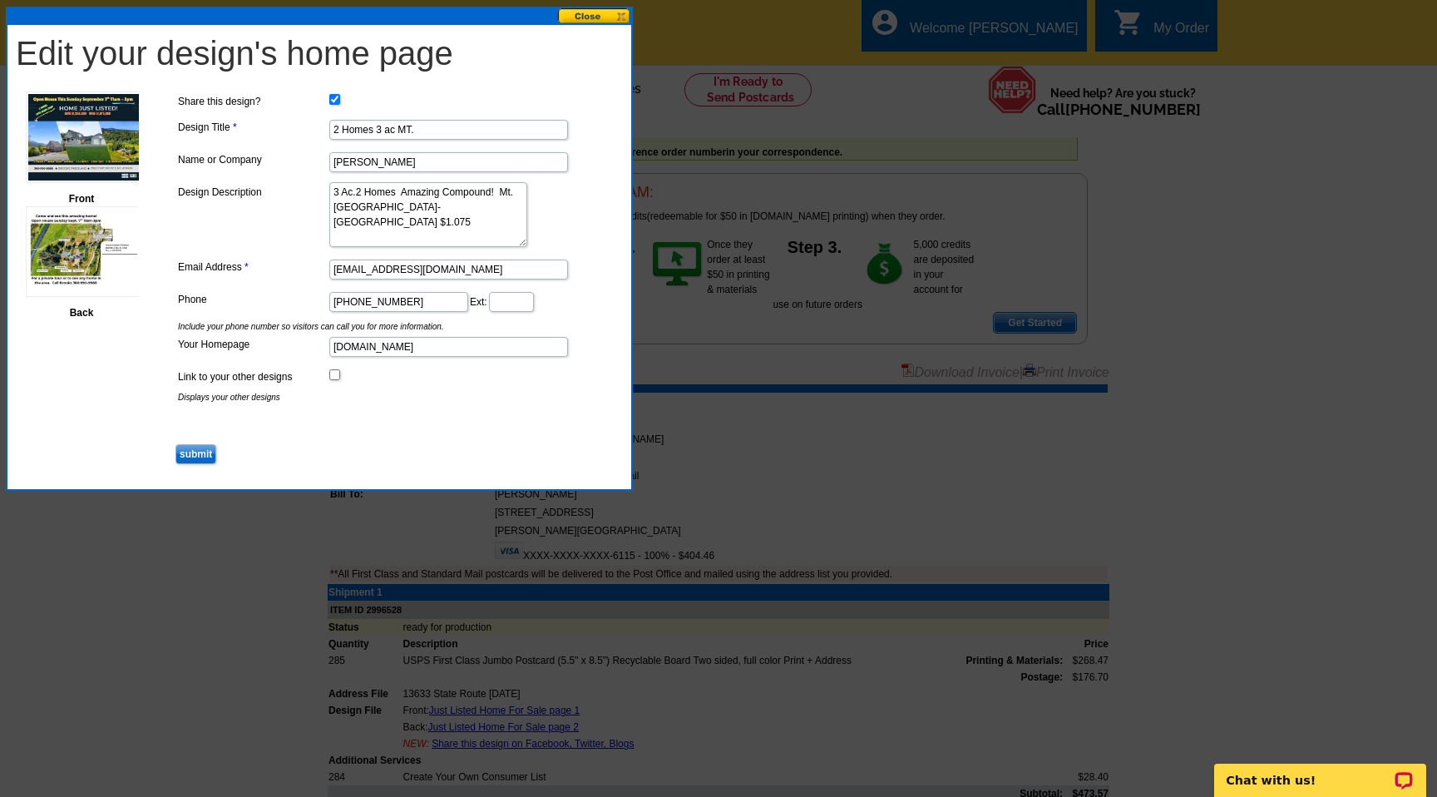
type input "2 Homes 3 ac MT."
click at [458, 208] on textarea "3 Ac.2 Homes Amazing Compound! Mt. Vernon-Clear Lake Area $1.075" at bounding box center [428, 214] width 198 height 65
click at [423, 203] on textarea "3 Ac.2 Homes Amazing Compound! Mt. Vernon $1.075" at bounding box center [428, 214] width 198 height 65
click at [531, 220] on dd "3 Ac.2 Homes Amazing Compound! Mt. Vernon $1,075,000" at bounding box center [395, 215] width 443 height 68
click at [358, 191] on textarea "3 Ac.2 Homes Amazing Compound! Mt. Vernon $1,075,000" at bounding box center [428, 214] width 198 height 65
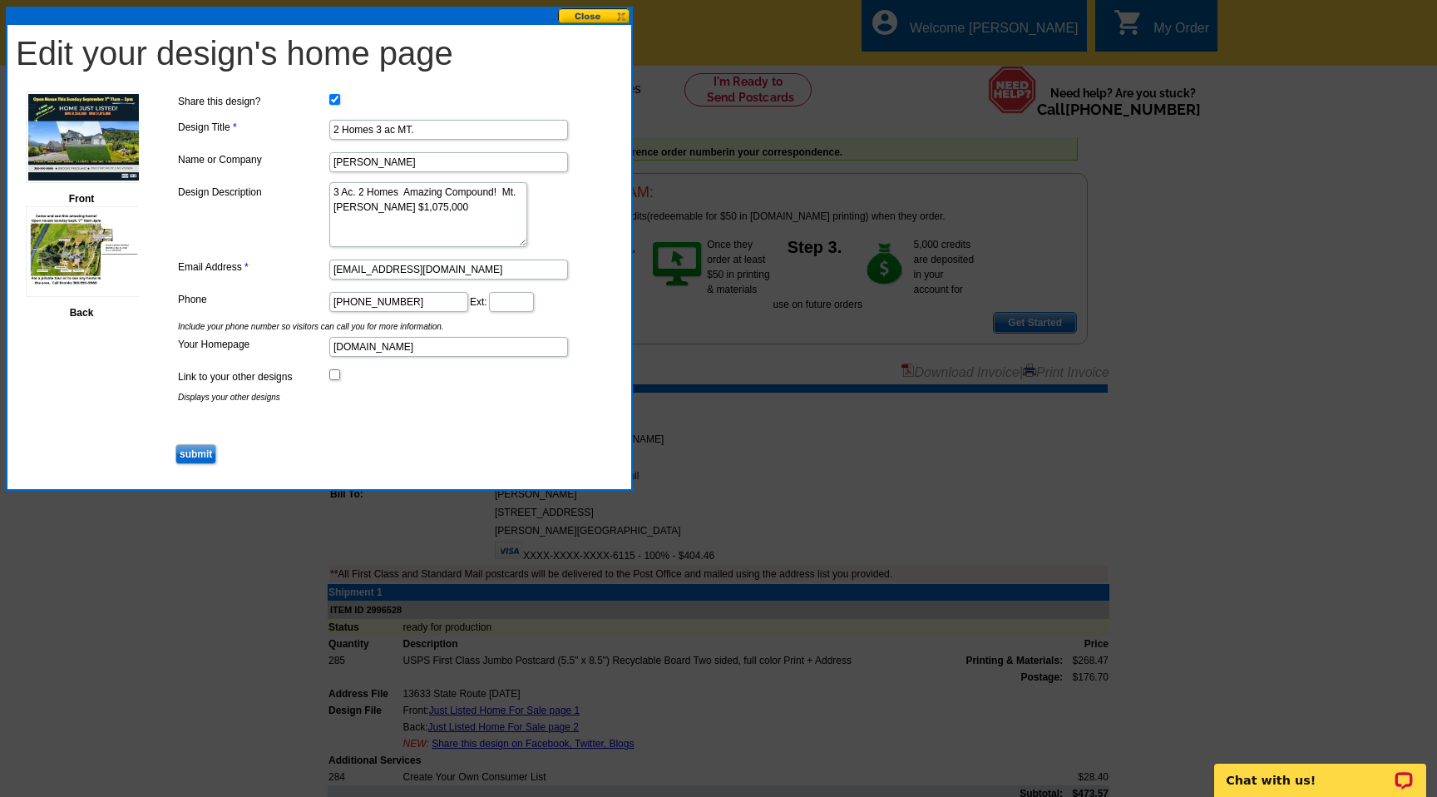
type textarea "3 Ac. 2 Homes Amazing Compound! Mt. [PERSON_NAME] $1,075,000"
click at [193, 451] on input "submit" at bounding box center [196, 454] width 41 height 20
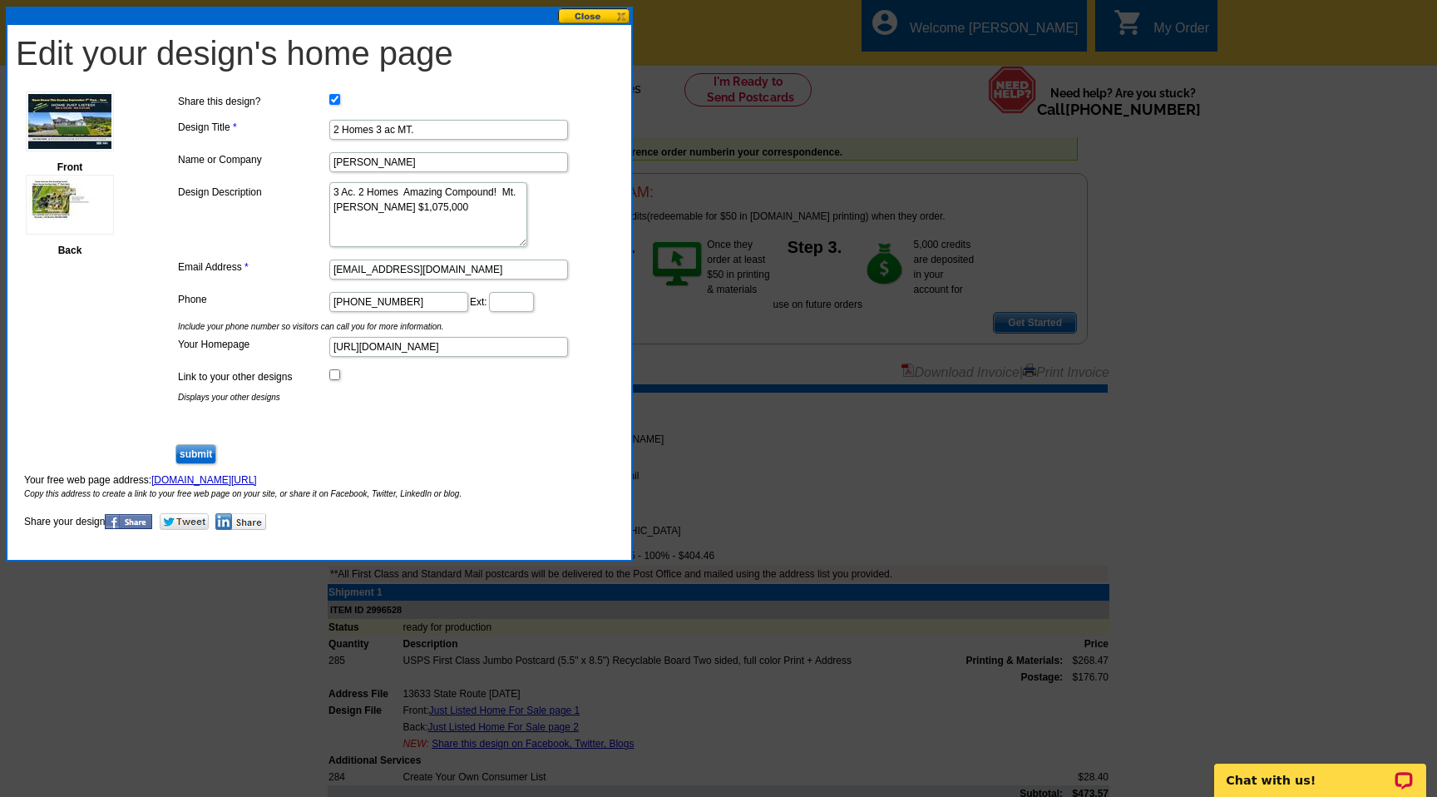
click at [239, 521] on img at bounding box center [240, 521] width 51 height 17
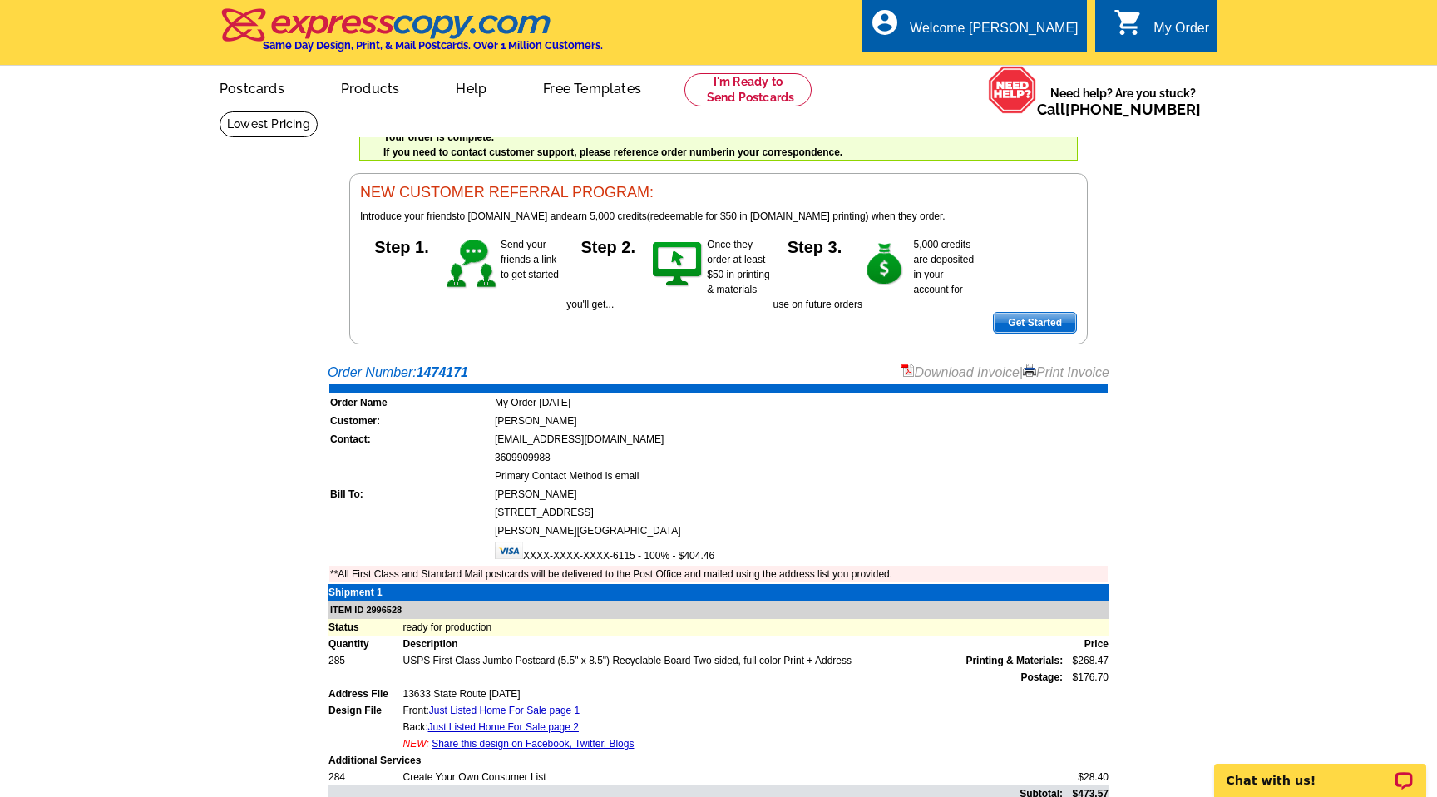
click at [1136, 419] on main "Order Number: 1474171 Download Invoice | Print Invoice Order Name My Order [DAT…" at bounding box center [718, 655] width 1437 height 602
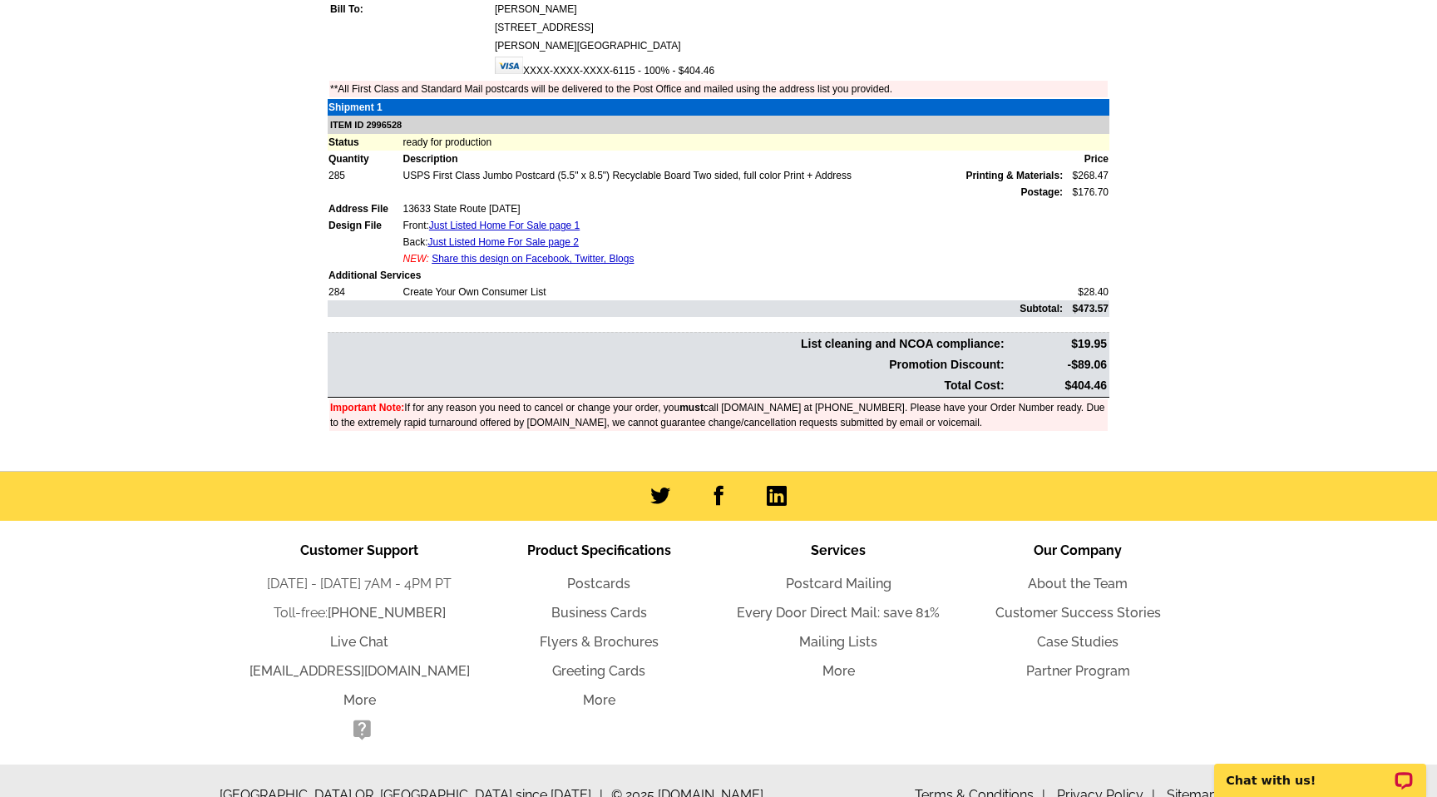
scroll to position [512, 0]
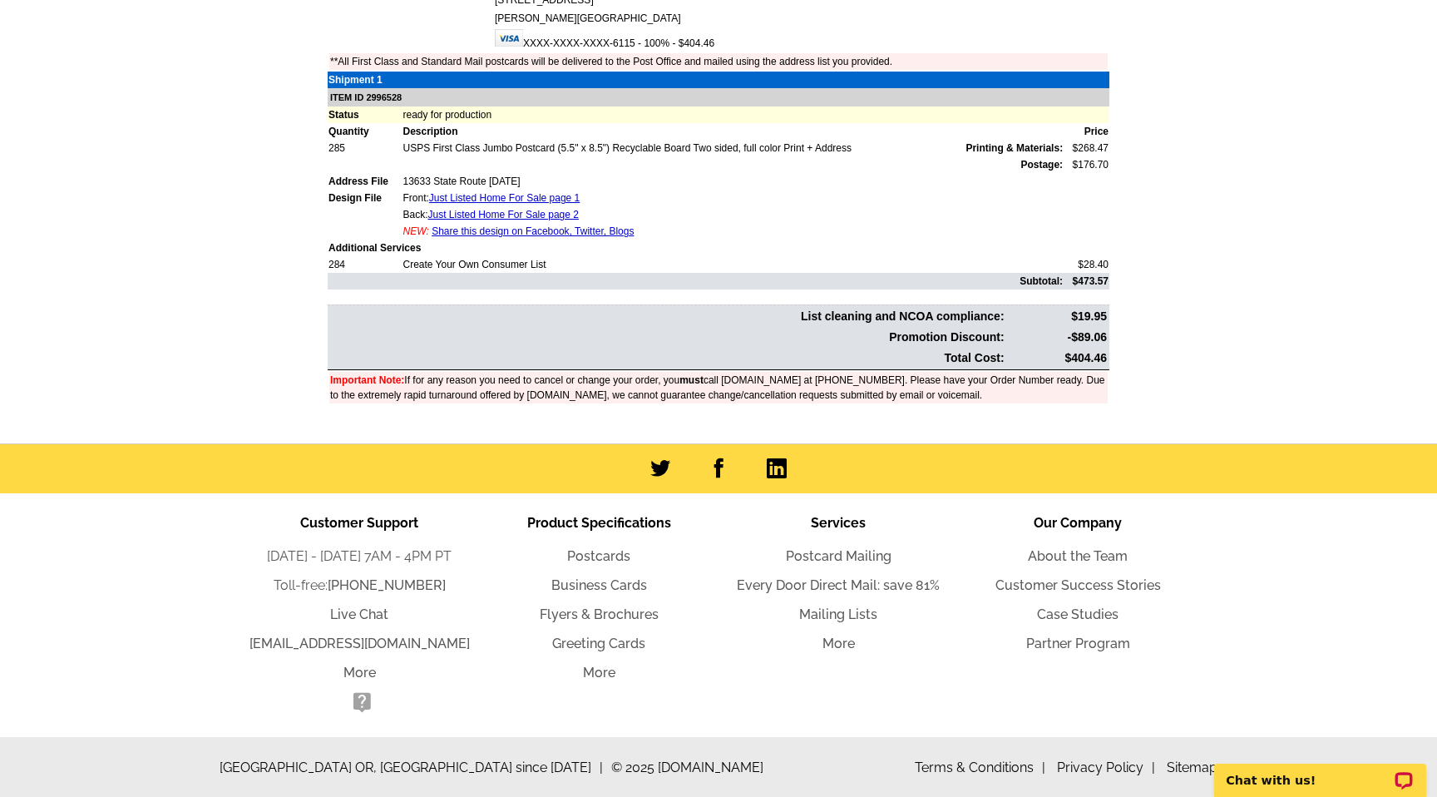
click at [515, 233] on link "Share this design on Facebook, Twitter, Blogs" at bounding box center [533, 231] width 202 height 12
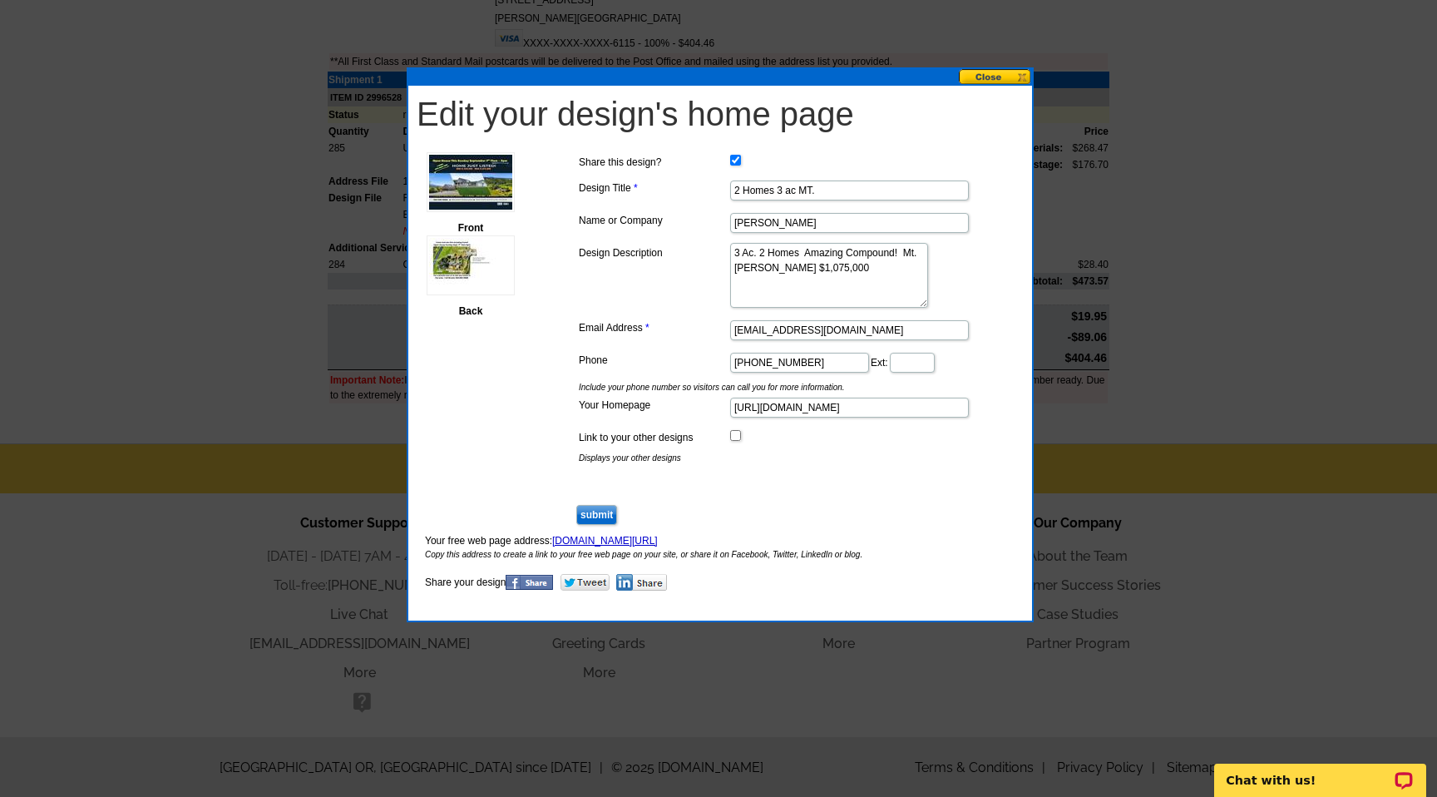
click at [601, 517] on input "submit" at bounding box center [596, 515] width 41 height 20
drag, startPoint x: 898, startPoint y: 540, endPoint x: 556, endPoint y: 540, distance: 342.7
click at [556, 540] on p "Your free web page address: [DOMAIN_NAME][URL] Copy this address to create a li…" at bounding box center [720, 546] width 591 height 27
copy link "[DOMAIN_NAME][URL]"
click at [645, 582] on img at bounding box center [641, 582] width 51 height 17
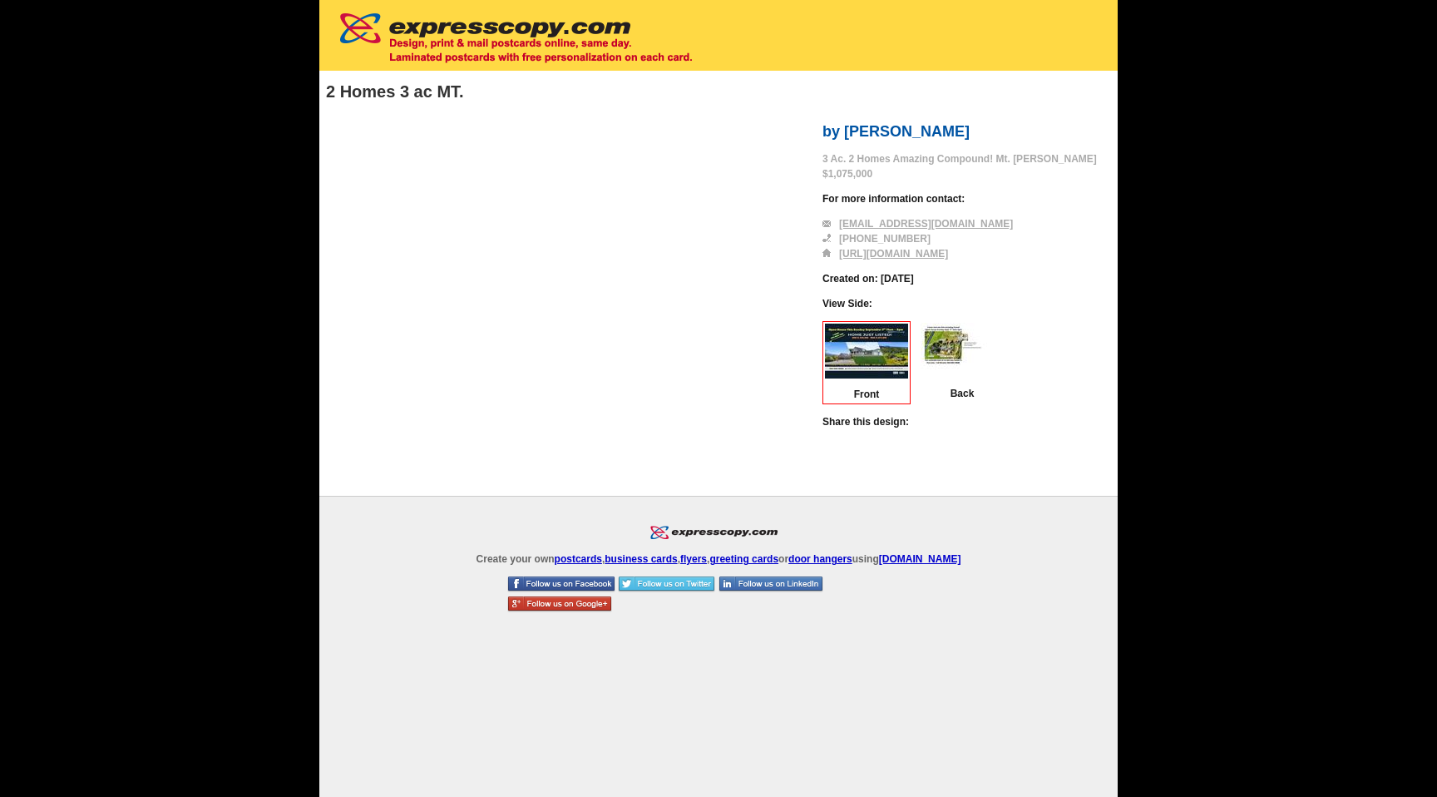
click at [386, 567] on div "Create your own postcards , business cards , flyers , greeting cards or door ha…" at bounding box center [718, 675] width 799 height 359
click at [790, 26] on div at bounding box center [718, 35] width 799 height 71
click at [1053, 43] on div at bounding box center [718, 35] width 799 height 71
click at [1185, 29] on body "2 Homes 3 ac MT. by [PERSON_NAME] 3 Ac. 2 Homes Amazing Compound! Mt. [PERSON_N…" at bounding box center [718, 427] width 1437 height 854
click at [1202, 190] on body "2 Homes 3 ac MT. by [PERSON_NAME] 3 Ac. 2 Homes Amazing Compound! Mt. [PERSON_N…" at bounding box center [718, 427] width 1437 height 854
